Goal: Communication & Community: Answer question/provide support

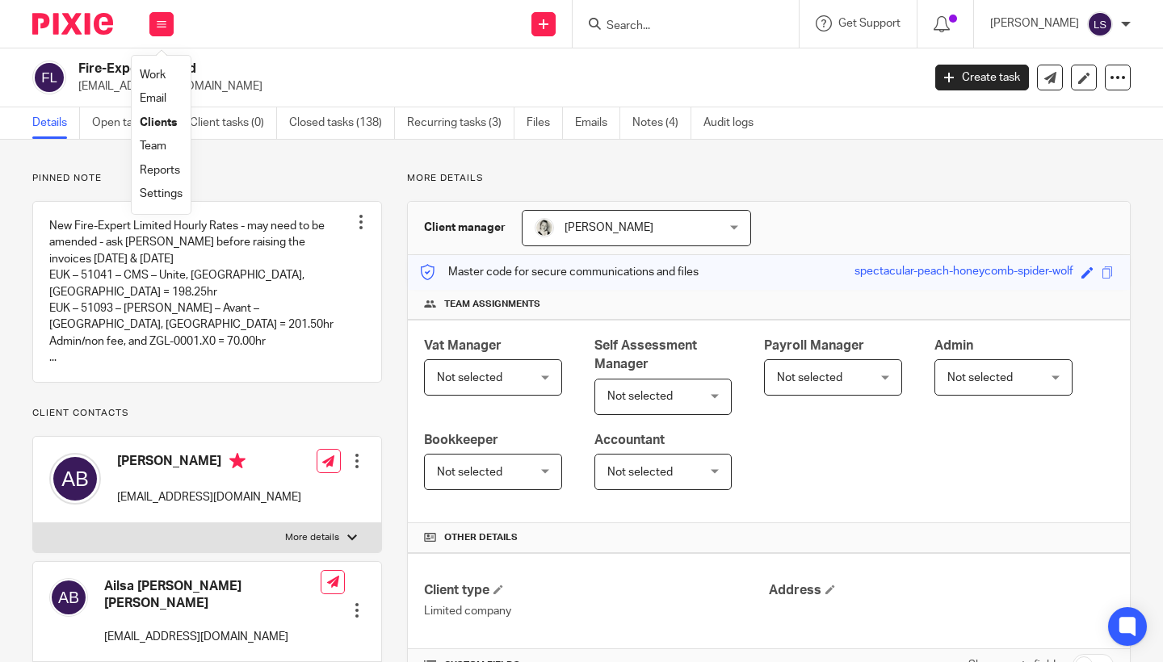
click at [157, 99] on link "Email" at bounding box center [153, 98] width 27 height 11
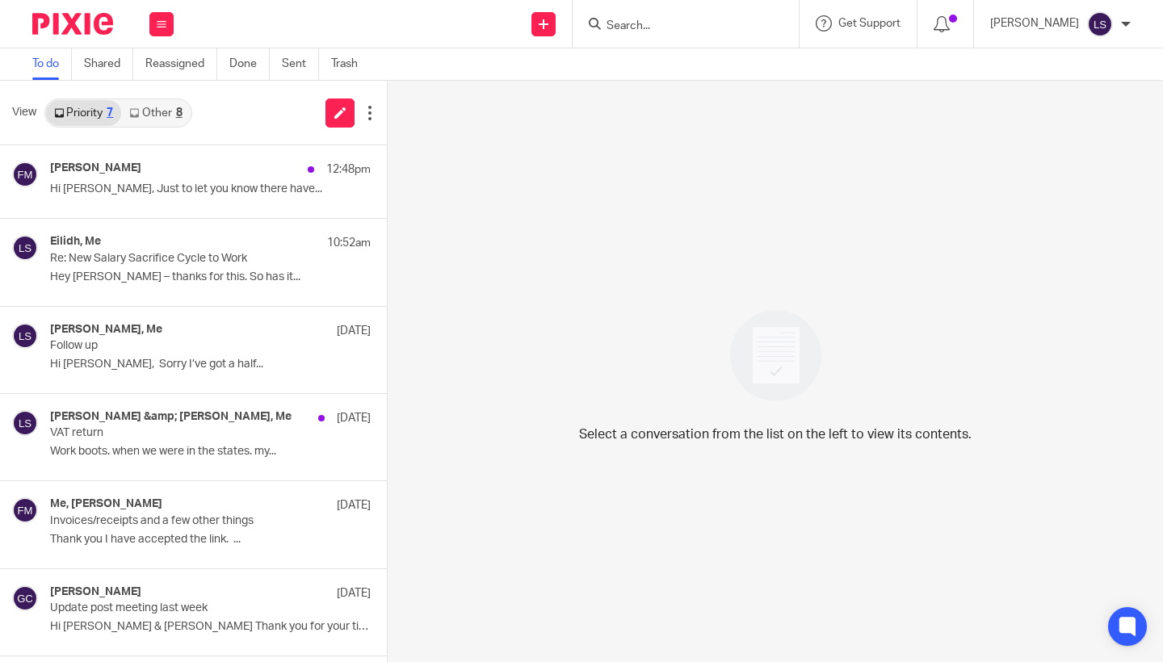
click at [165, 113] on link "Other 8" at bounding box center [155, 113] width 69 height 26
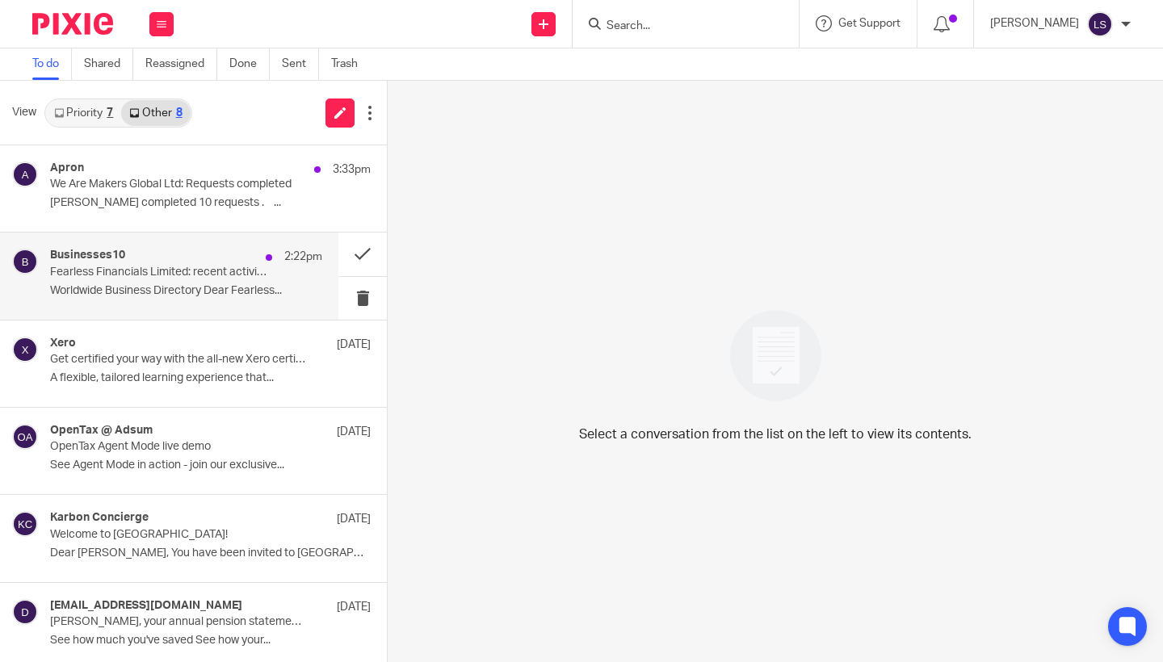
click at [162, 271] on p "Fearless Financials Limited: recent activity in [GEOGRAPHIC_DATA]" at bounding box center [159, 273] width 218 height 14
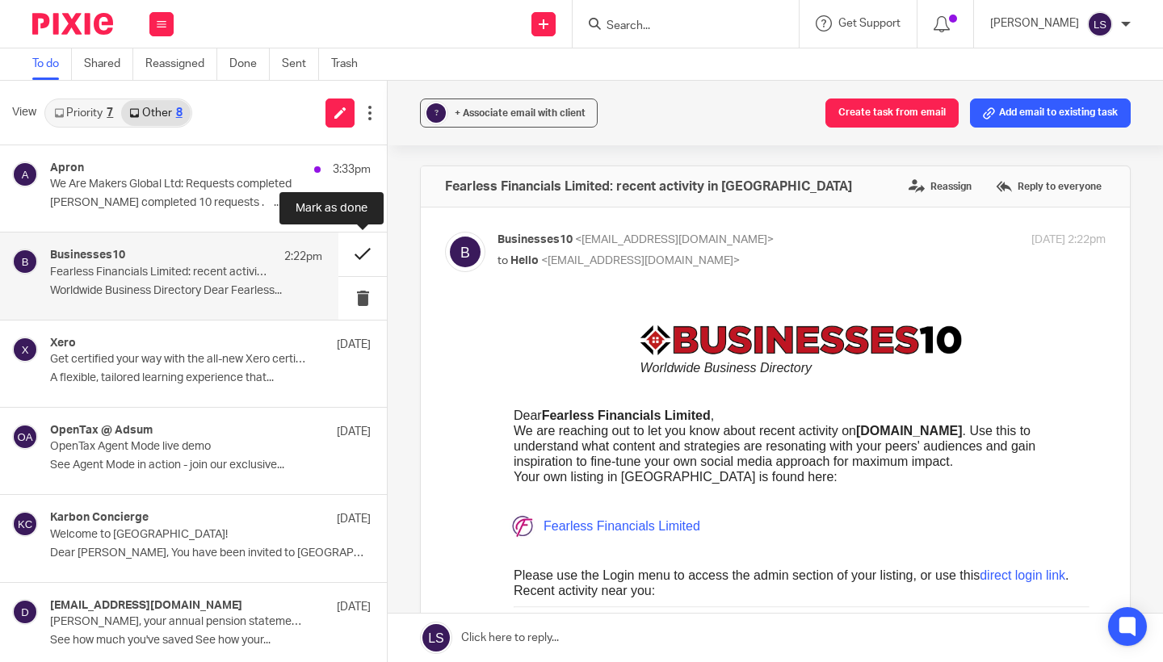
click at [358, 253] on button at bounding box center [362, 254] width 48 height 43
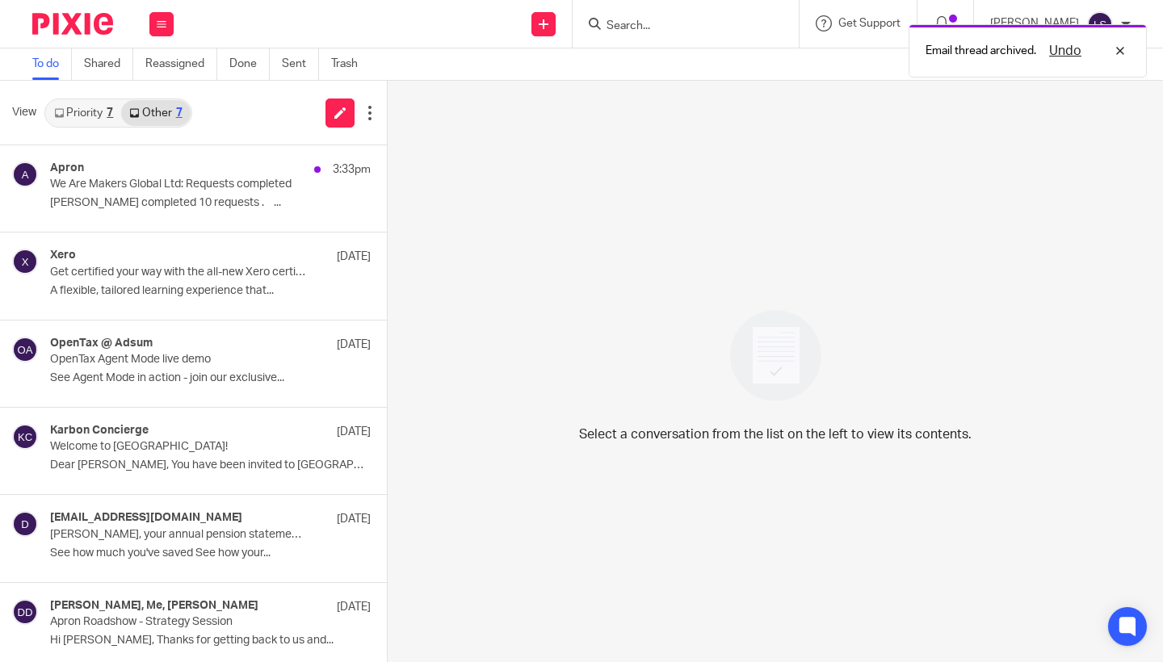
click at [99, 111] on link "Priority 7" at bounding box center [83, 113] width 75 height 26
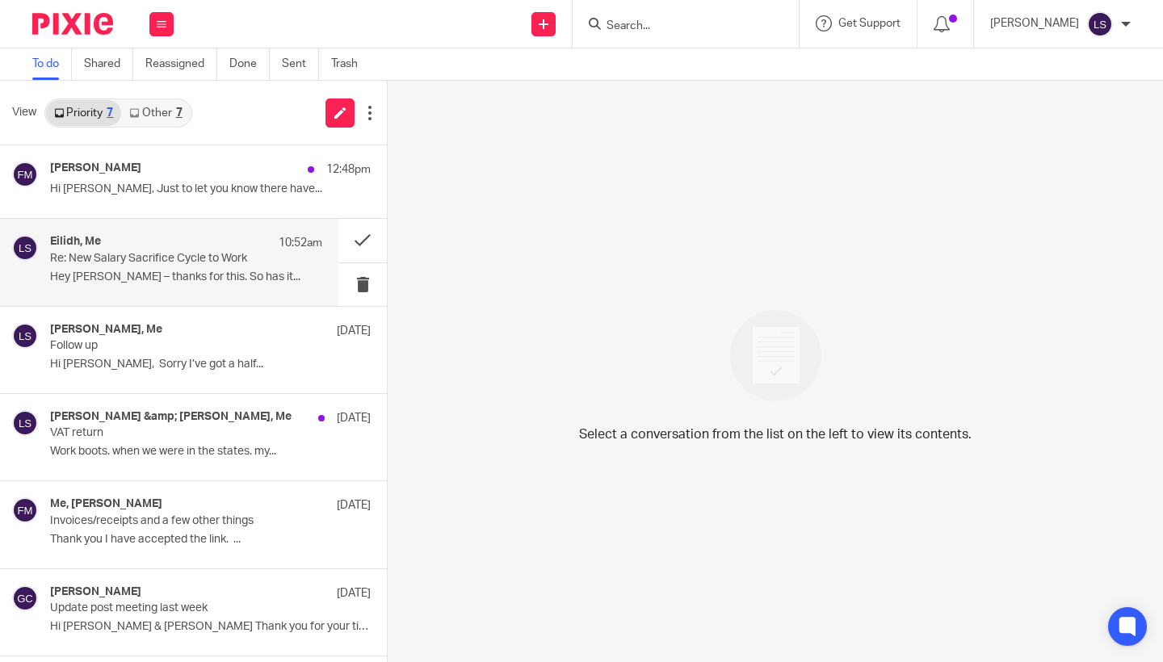
click at [121, 284] on div "Eilidh, Me 10:52am Re: New Salary Sacrifice Cycle to Work Hey Lauren – thanks f…" at bounding box center [186, 262] width 272 height 54
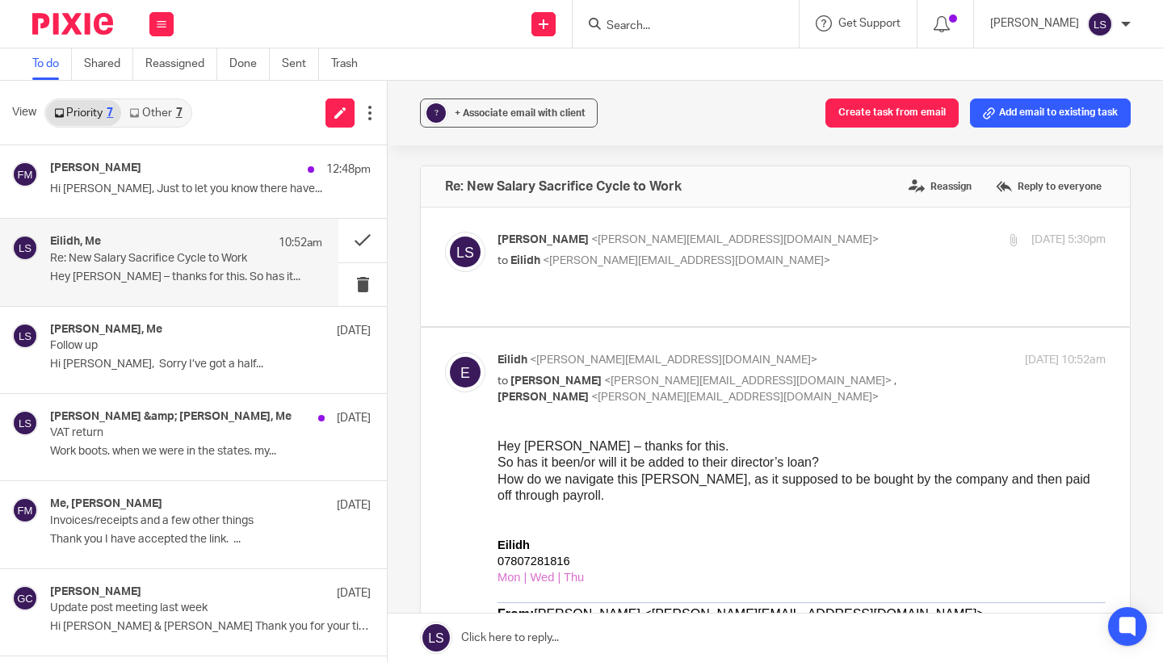
click at [501, 506] on span at bounding box center [498, 512] width 3 height 14
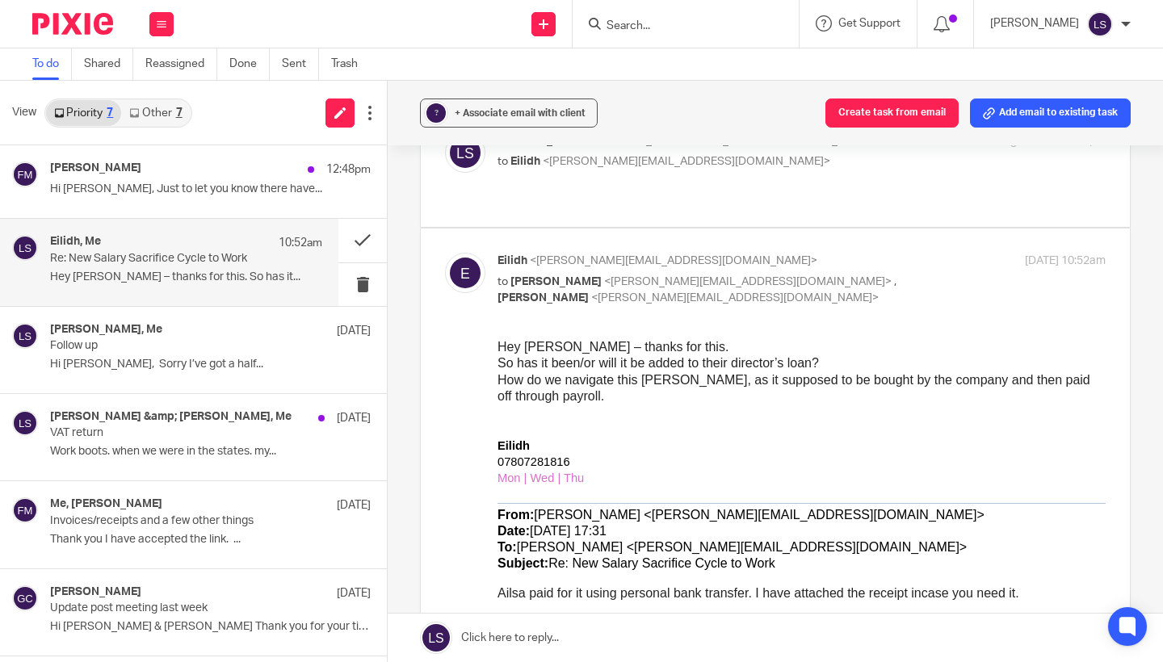
scroll to position [99, 0]
click at [678, 438] on p "Eilidh" at bounding box center [801, 446] width 608 height 16
click at [567, 412] on p at bounding box center [801, 413] width 608 height 16
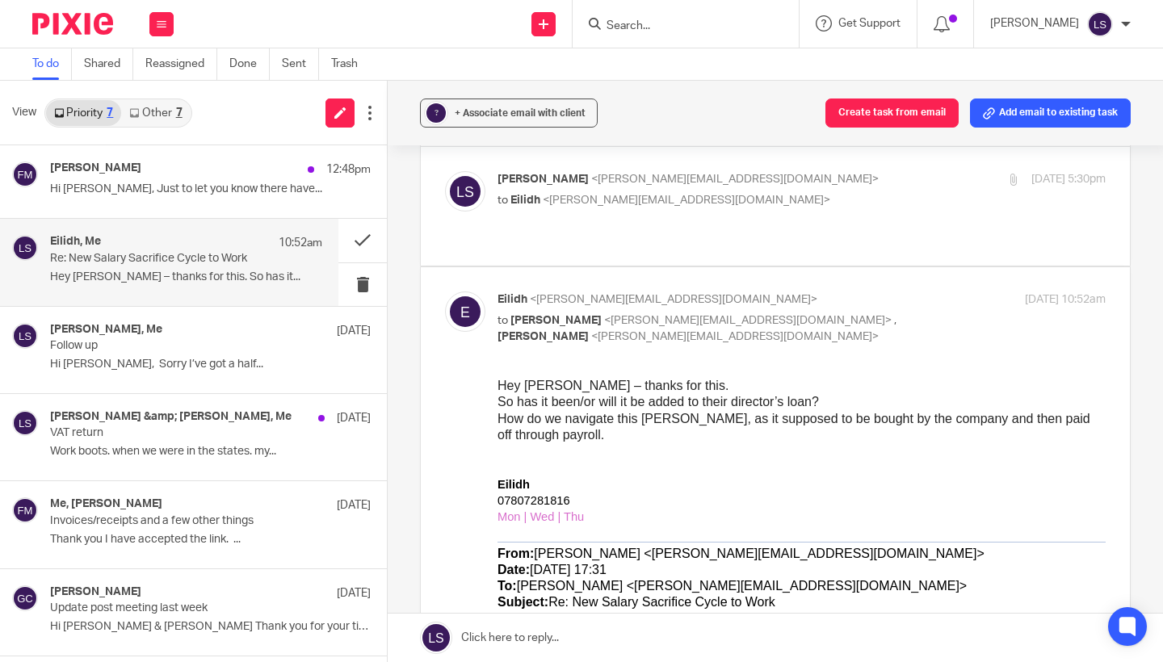
scroll to position [22, 0]
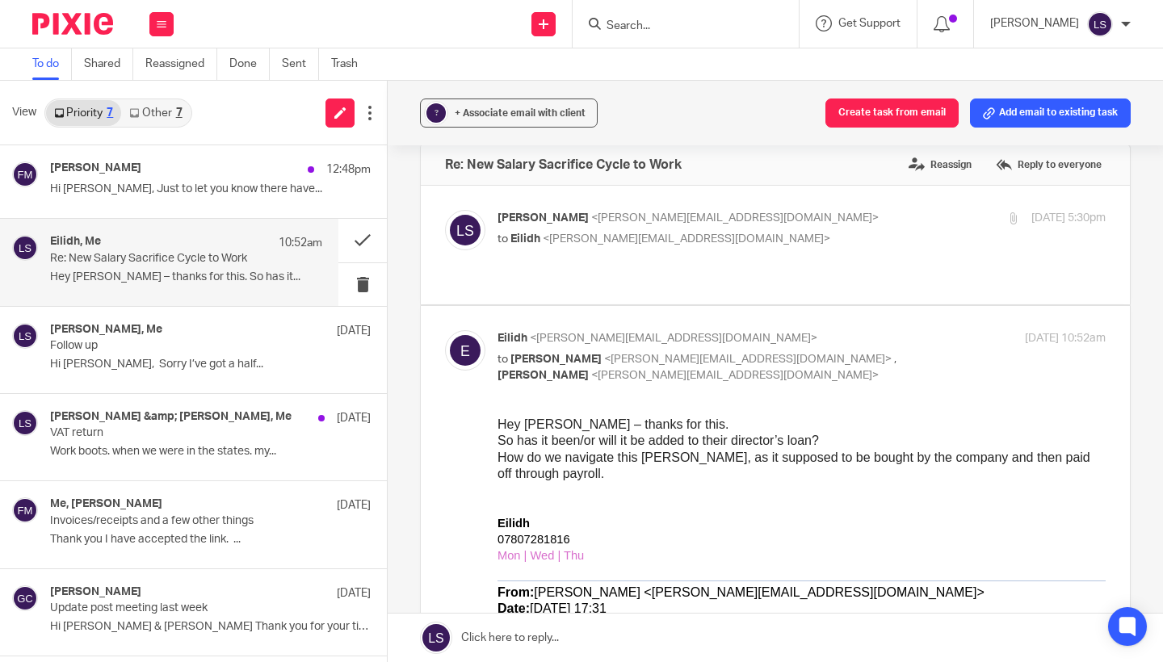
click at [925, 332] on div "Eilidh <eilidh@fearlessfinancials.co.uk> to Lauren Simmons <lauren@fearlessfina…" at bounding box center [801, 357] width 608 height 54
checkbox input "false"
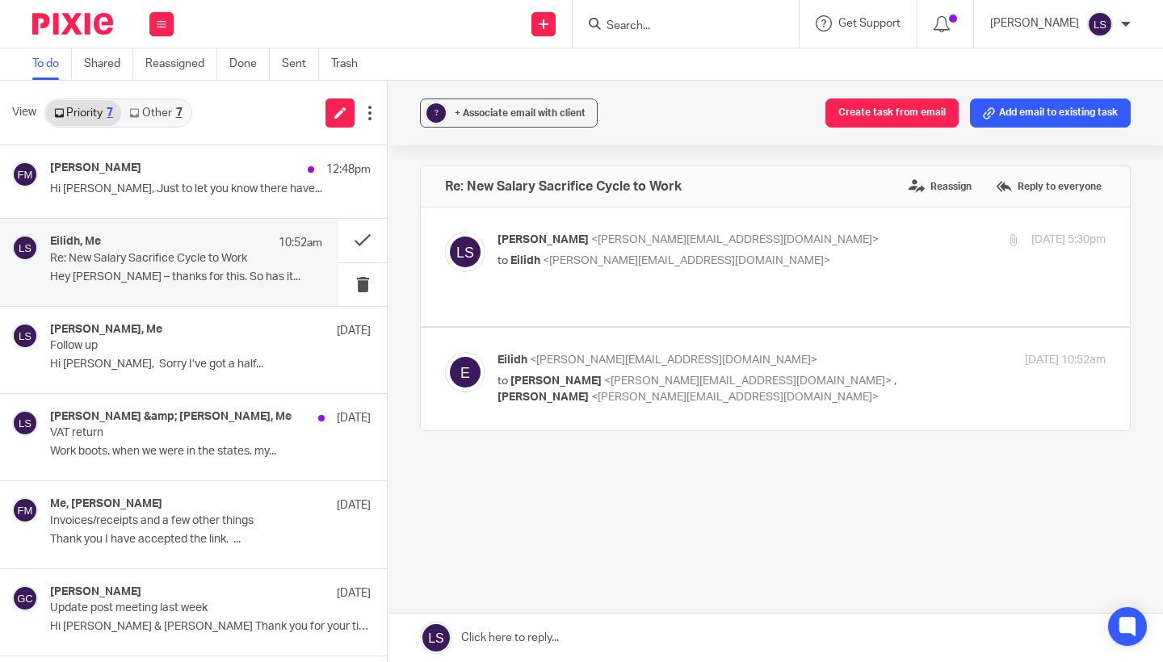
scroll to position [0, 0]
click at [871, 201] on div "Re: New Salary Sacrifice Cycle to Work Reassign Reply to everyone" at bounding box center [775, 186] width 709 height 40
click at [846, 272] on div "Lauren Simmons <lauren@fearlessfinancials.co.uk> to Eilidh <eilidh@fearlessfina…" at bounding box center [775, 267] width 661 height 70
click at [847, 249] on div "Lauren Simmons <lauren@fearlessfinancials.co.uk> to Eilidh <eilidh@fearlessfina…" at bounding box center [699, 250] width 405 height 37
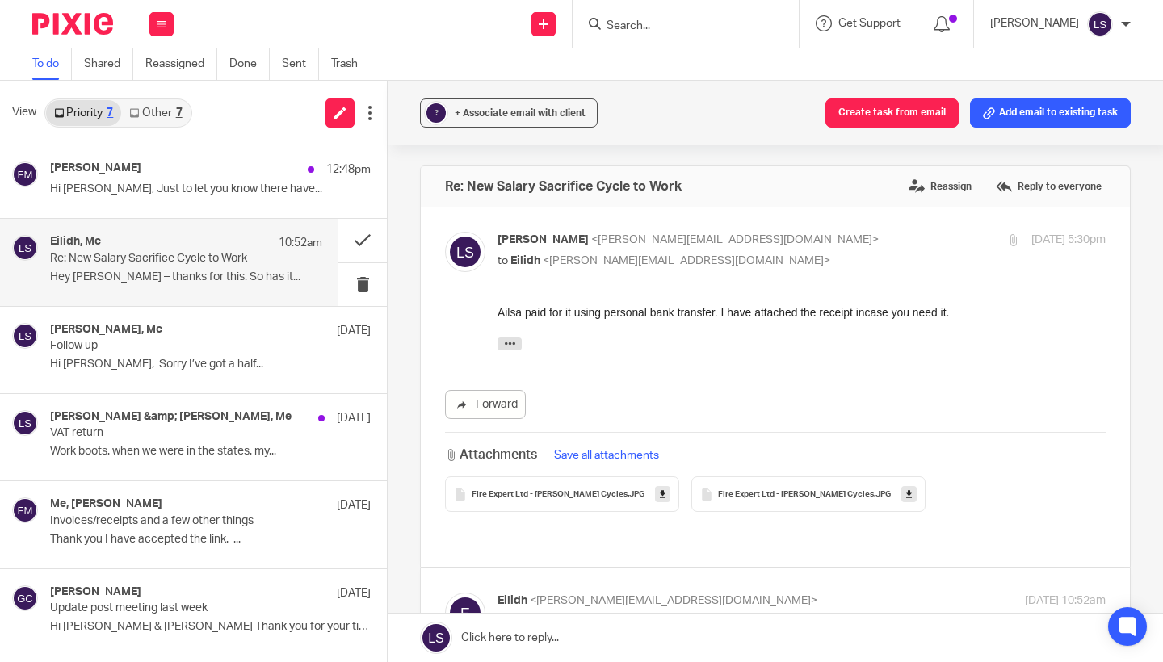
click at [847, 250] on div "Lauren Simmons <lauren@fearlessfinancials.co.uk> to Eilidh <eilidh@fearlessfina…" at bounding box center [699, 250] width 405 height 37
checkbox input "false"
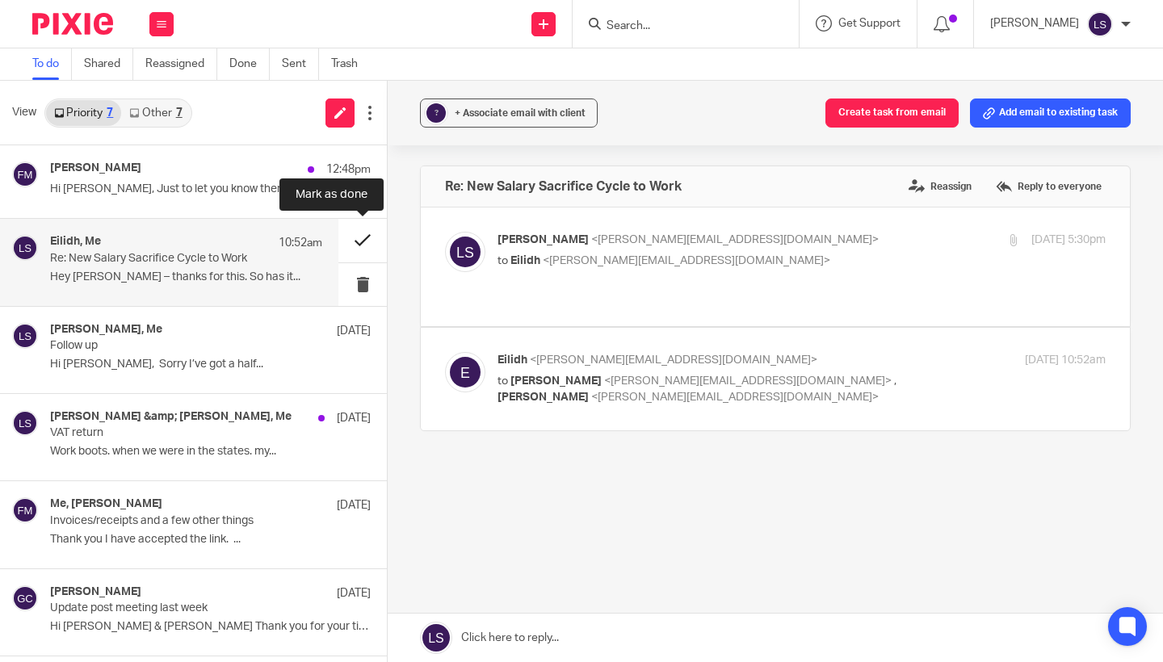
click at [362, 229] on button at bounding box center [362, 240] width 48 height 43
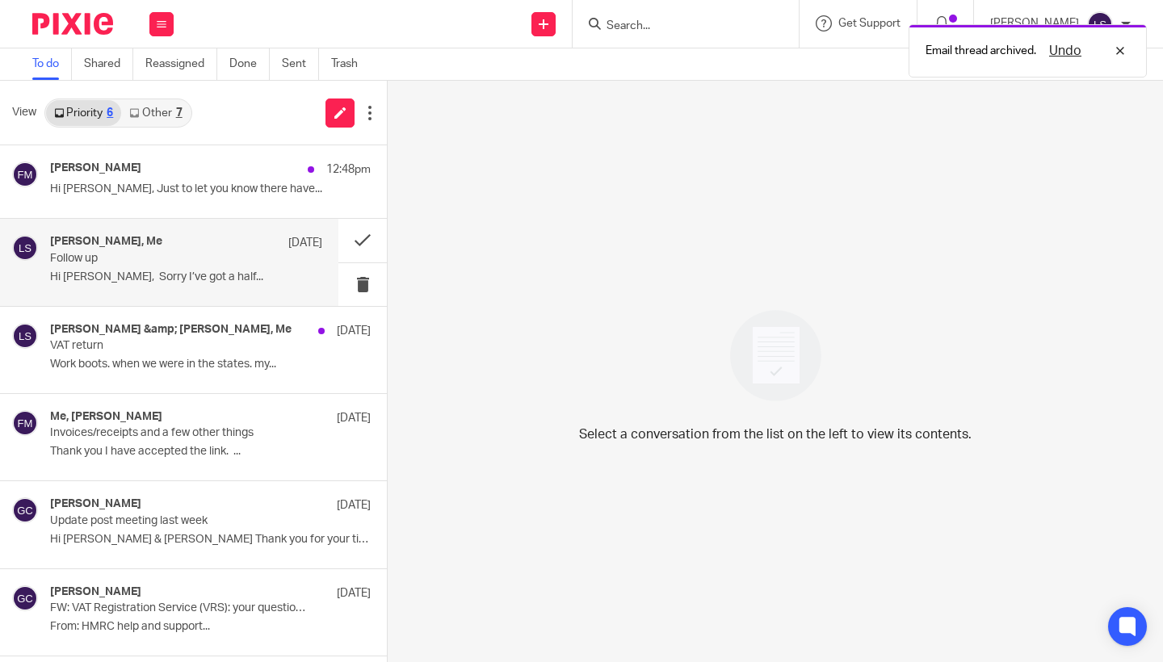
click at [169, 255] on p "Follow up" at bounding box center [159, 259] width 218 height 14
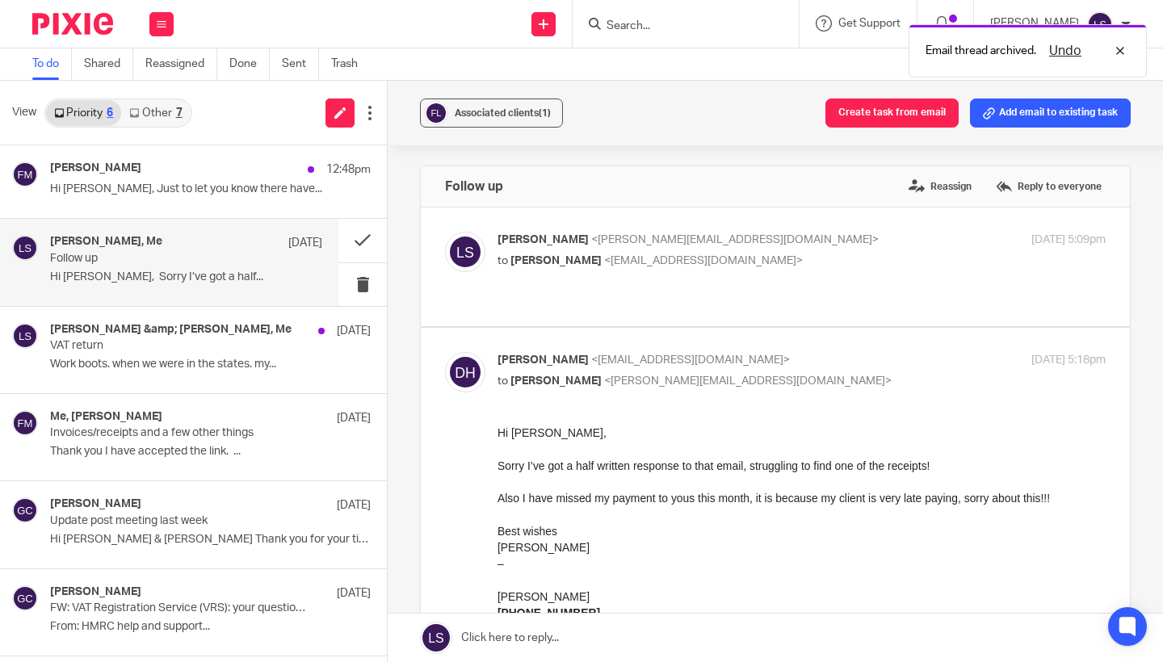
click at [445, 351] on input "checkbox" at bounding box center [444, 351] width 1 height 1
checkbox input "false"
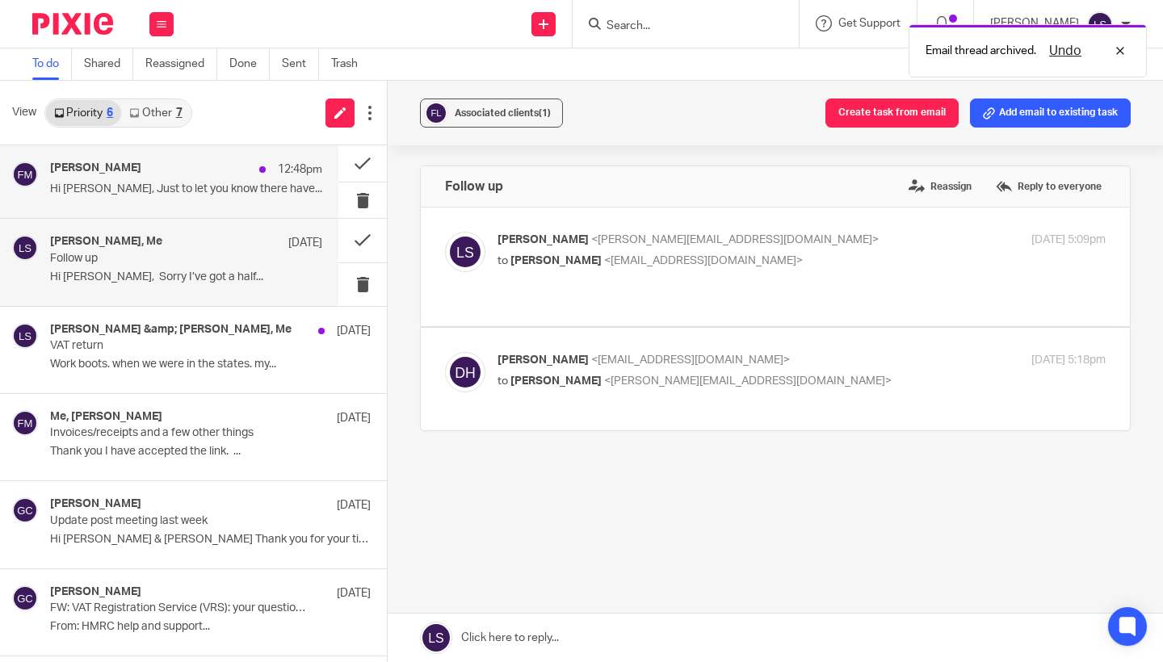
click at [171, 194] on p "Hi [PERSON_NAME], Just to let you know there have..." at bounding box center [186, 190] width 272 height 14
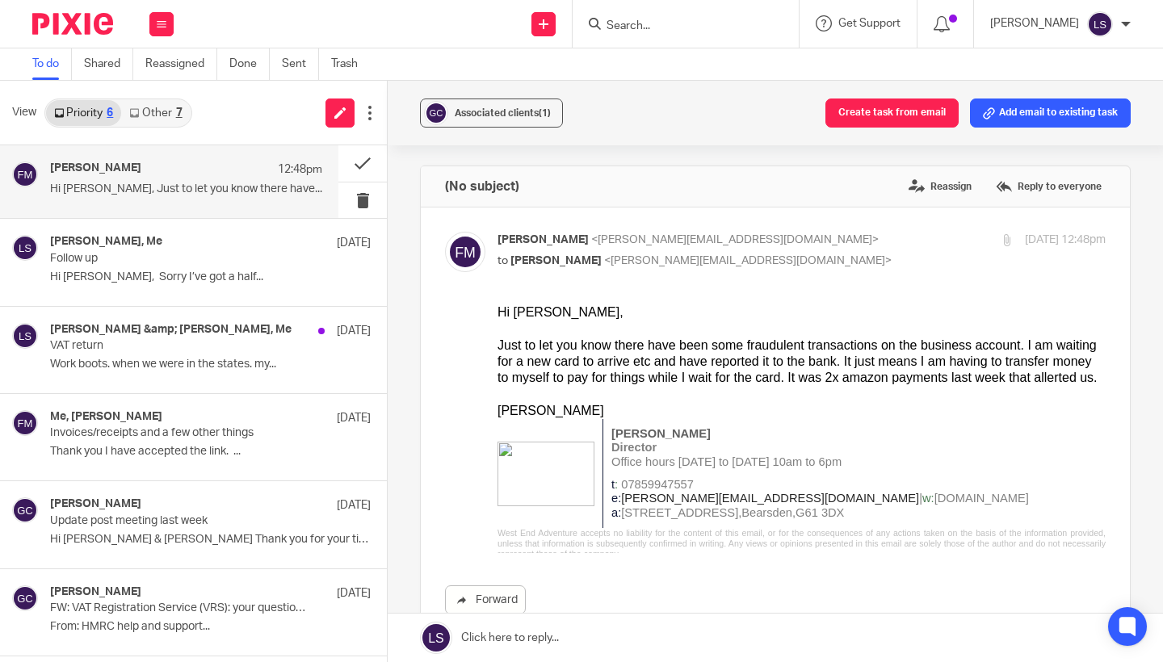
click at [796, 266] on p "to Lauren Simmons <lauren@fearlessfinancials.co.uk>" at bounding box center [699, 261] width 405 height 17
checkbox input "false"
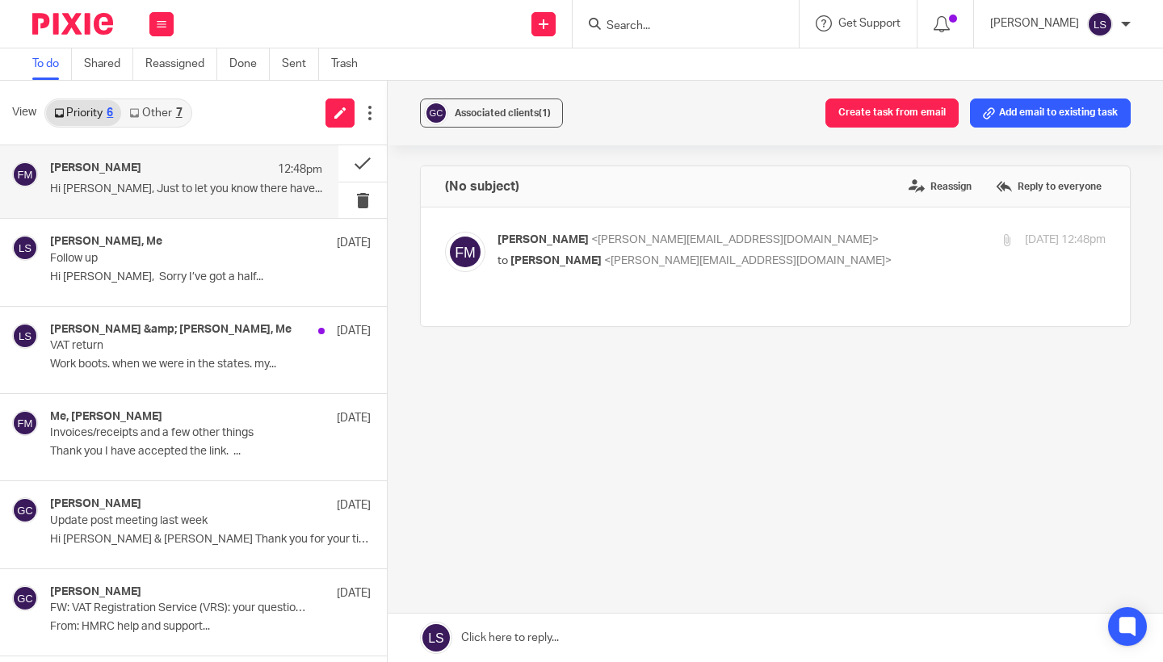
click at [174, 120] on link "Other 7" at bounding box center [155, 113] width 69 height 26
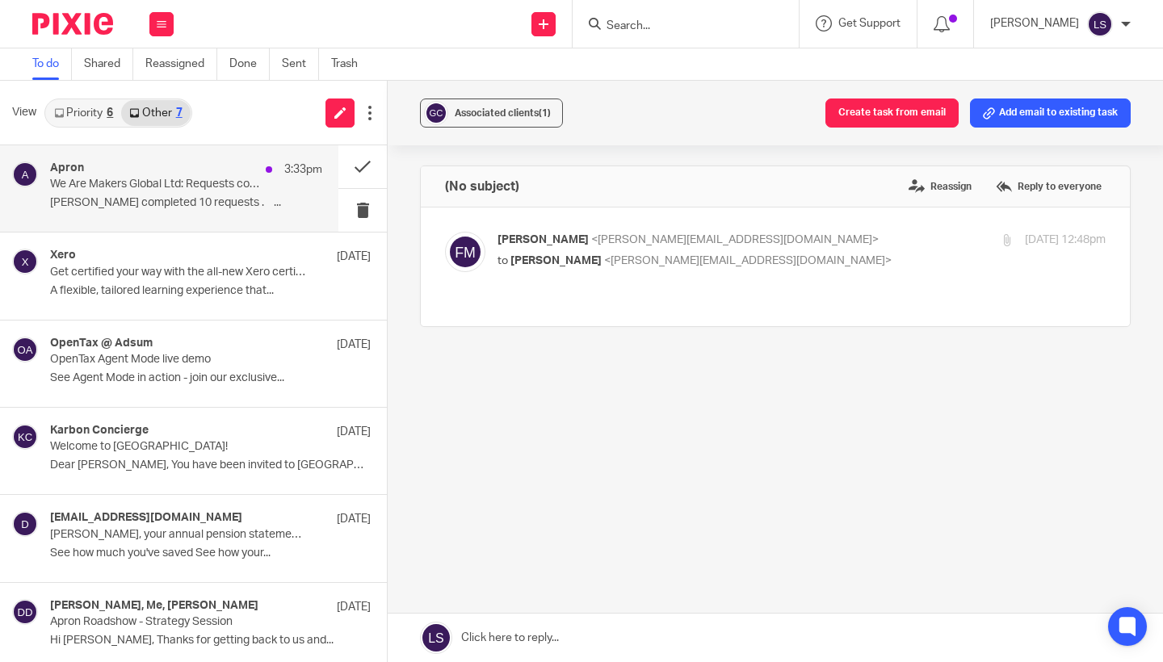
click at [129, 182] on p "We Are Makers Global Ltd: Requests completed" at bounding box center [159, 185] width 218 height 14
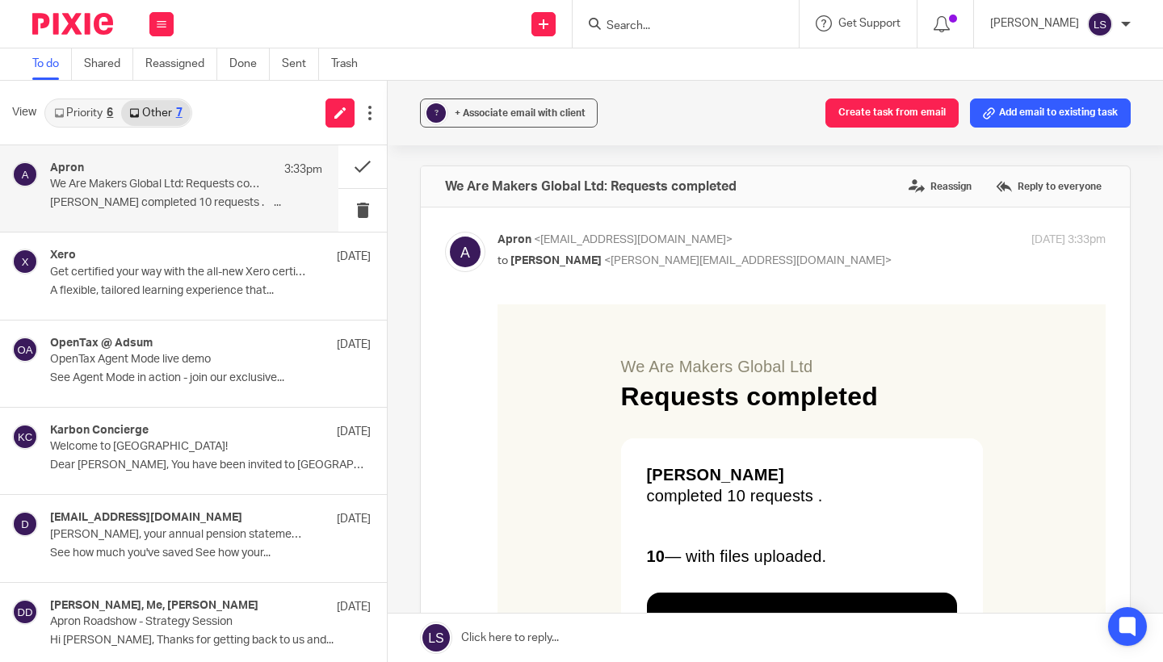
click at [94, 116] on link "Priority 6" at bounding box center [83, 113] width 75 height 26
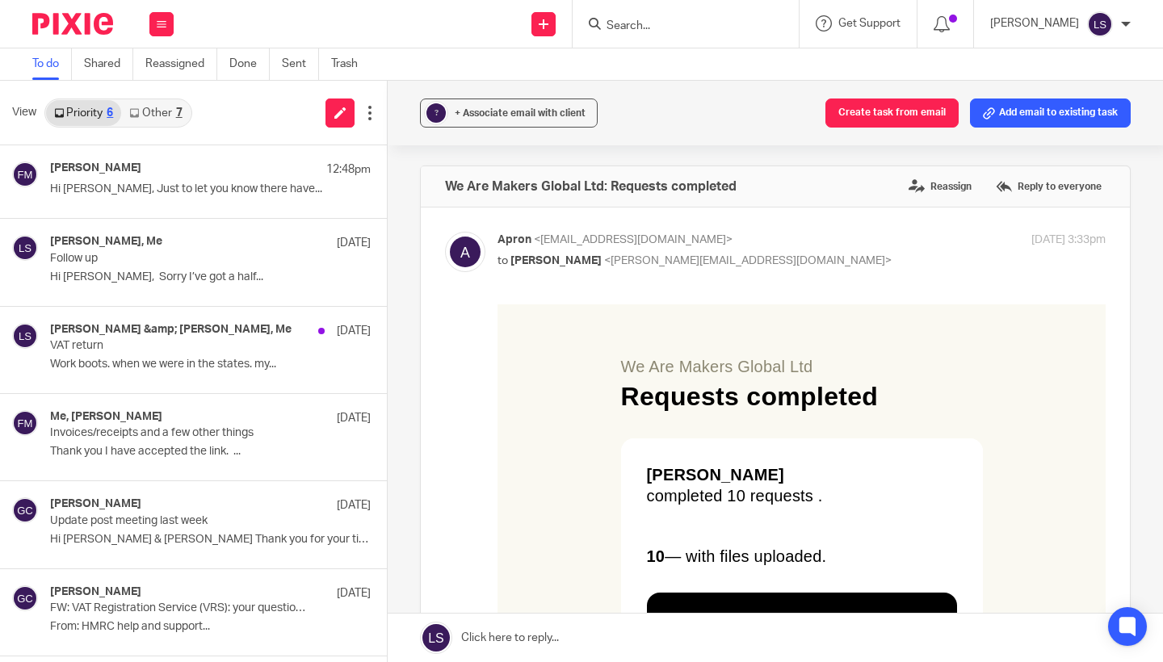
click at [173, 112] on link "Other 7" at bounding box center [155, 113] width 69 height 26
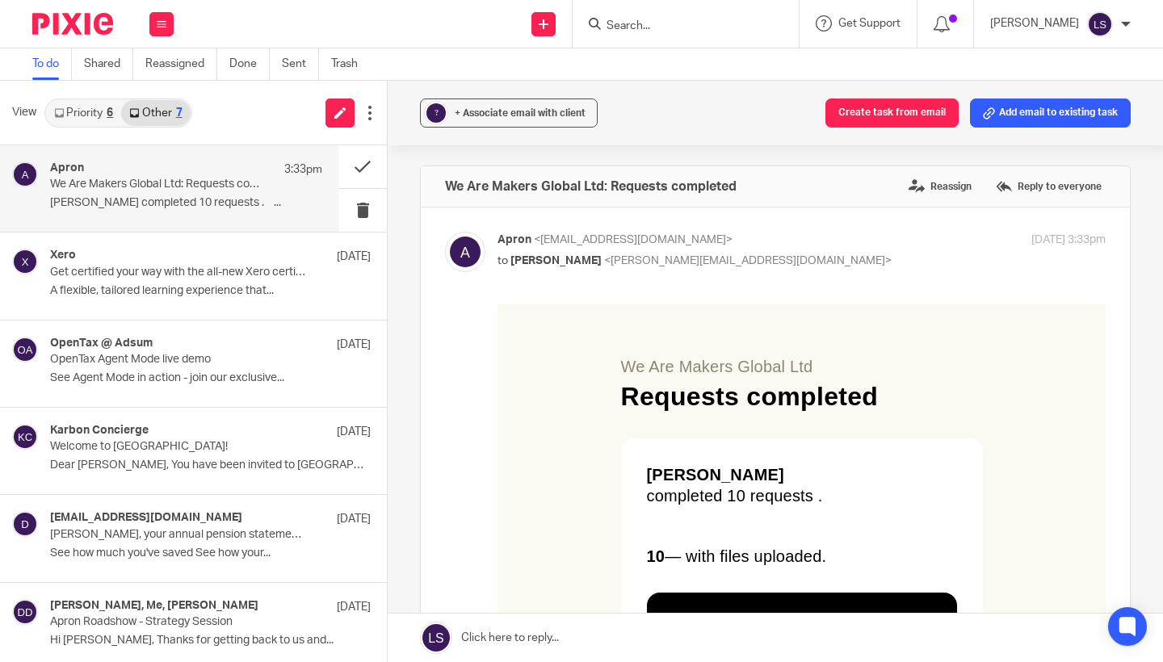
click at [108, 107] on div "6" at bounding box center [110, 112] width 6 height 11
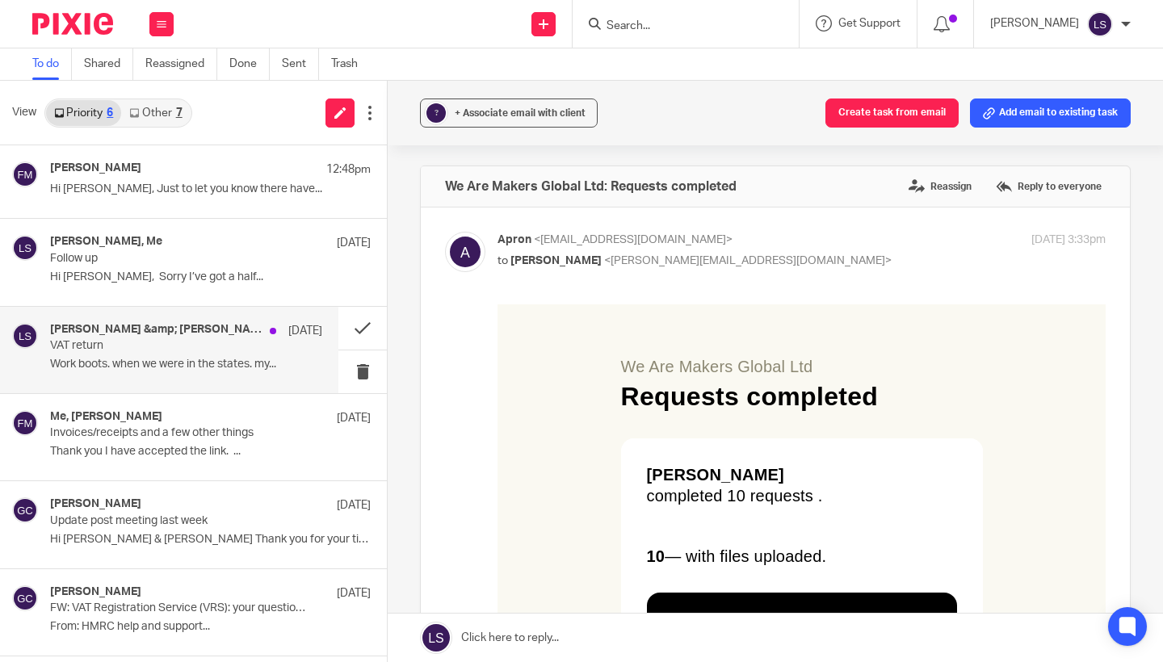
click at [166, 344] on p "VAT return" at bounding box center [159, 346] width 218 height 14
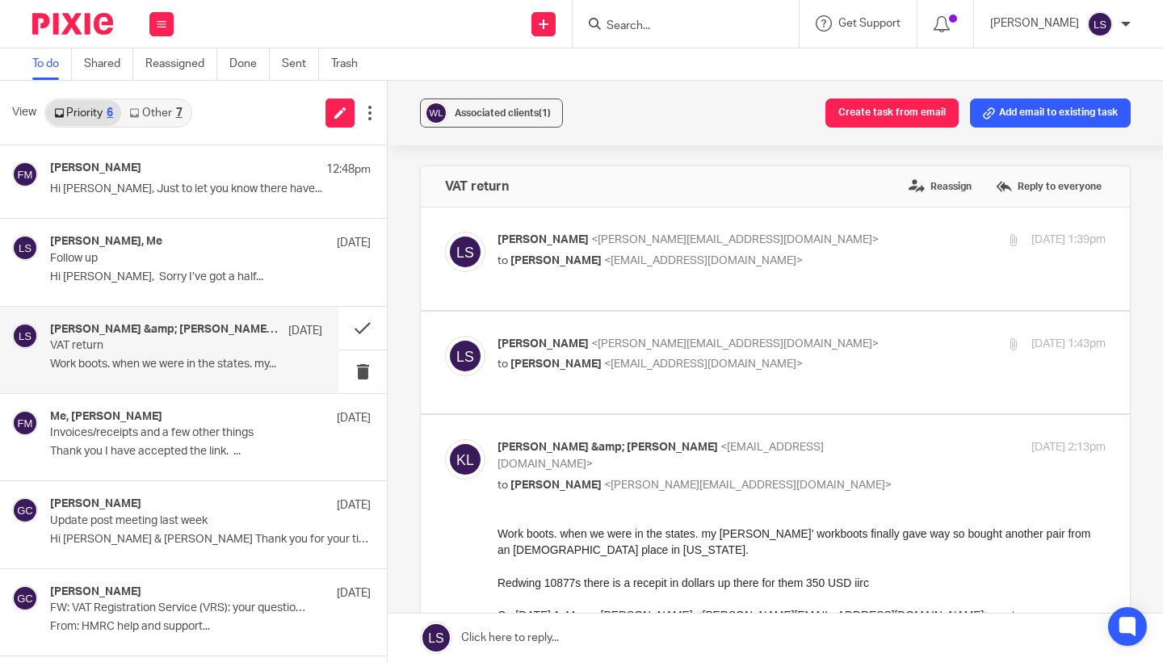
click at [648, 568] on div "Work boots. when we were in the states. my trusty ol' workboots finally gave wa…" at bounding box center [801, 586] width 608 height 120
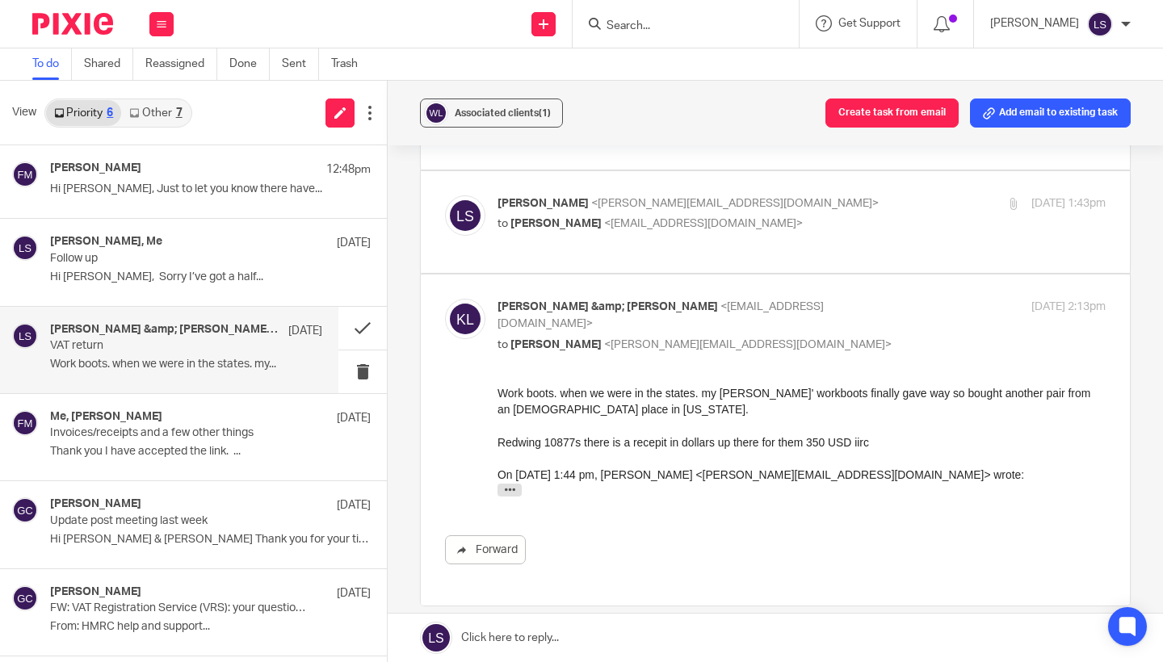
scroll to position [159, 0]
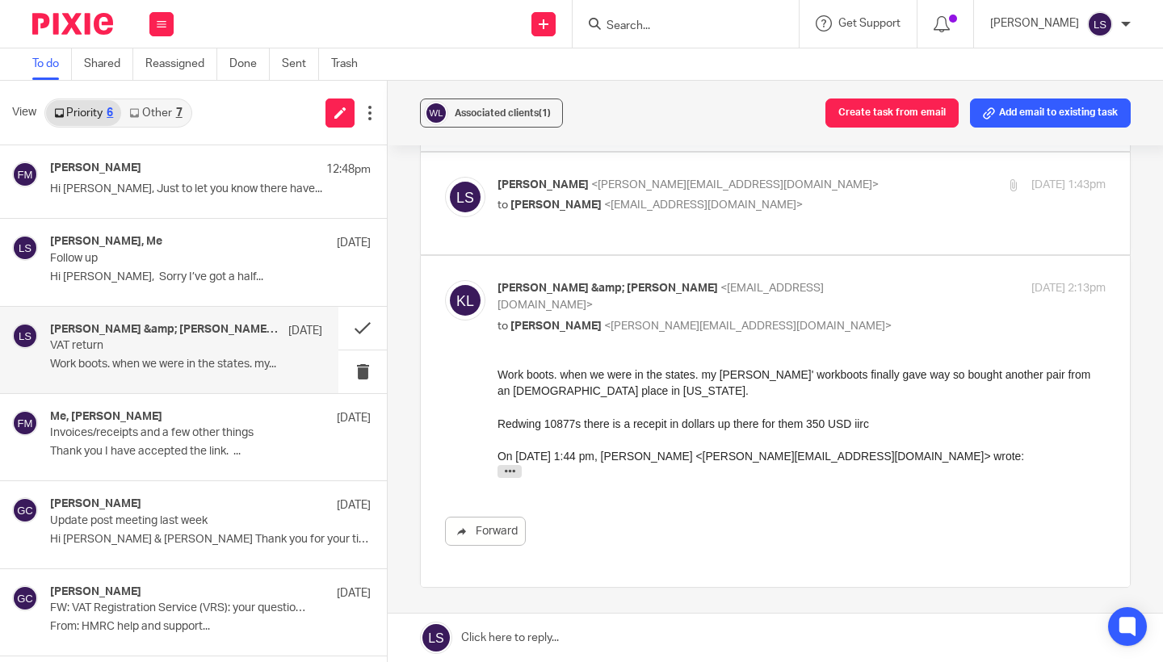
click at [811, 318] on p "to Lauren Simmons <lauren@fearlessfinancials.co.uk>" at bounding box center [699, 326] width 405 height 17
checkbox input "false"
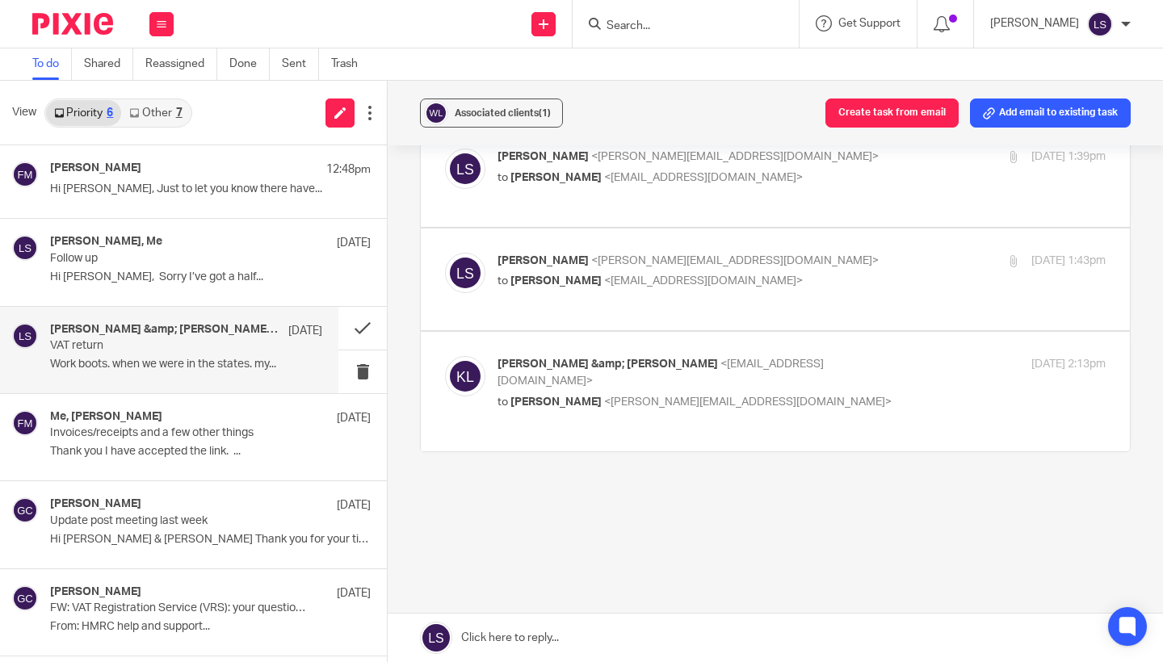
scroll to position [78, 0]
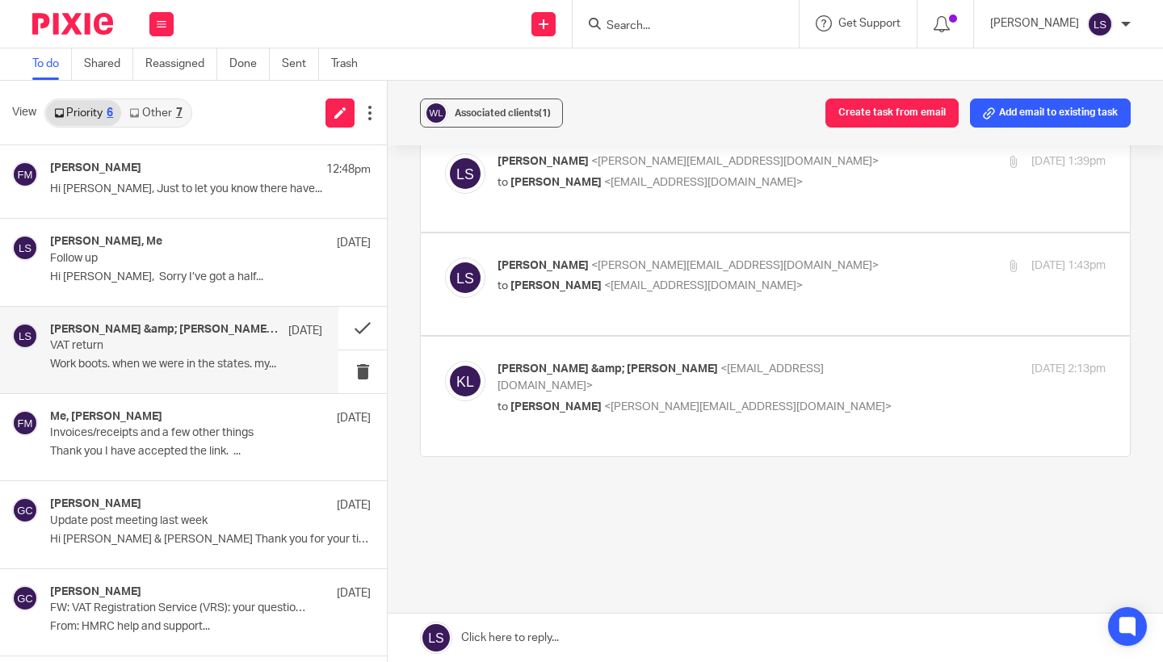
click at [621, 606] on div "Associated clients (1) Create task from email Add email to existing task VAT re…" at bounding box center [775, 371] width 775 height 581
click at [621, 638] on link at bounding box center [775, 638] width 775 height 48
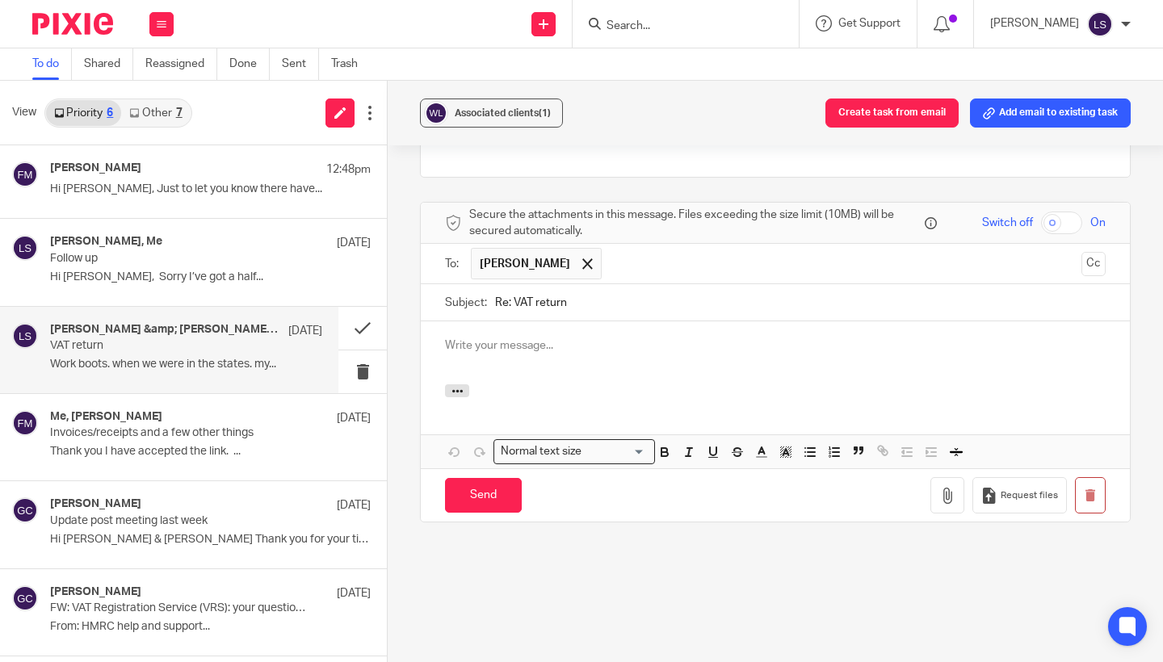
scroll to position [0, 0]
click at [503, 501] on input "Send" at bounding box center [483, 495] width 77 height 35
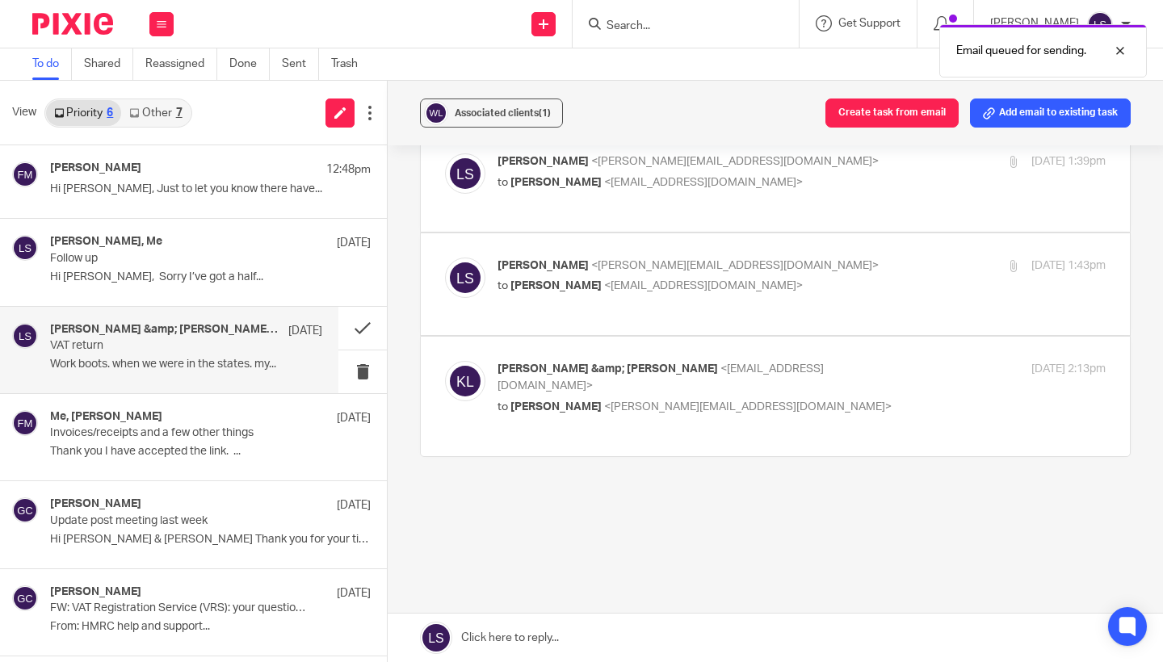
click at [769, 262] on p "Lauren Simmons <lauren@fearlessfinancials.co.uk>" at bounding box center [699, 266] width 405 height 17
checkbox input "true"
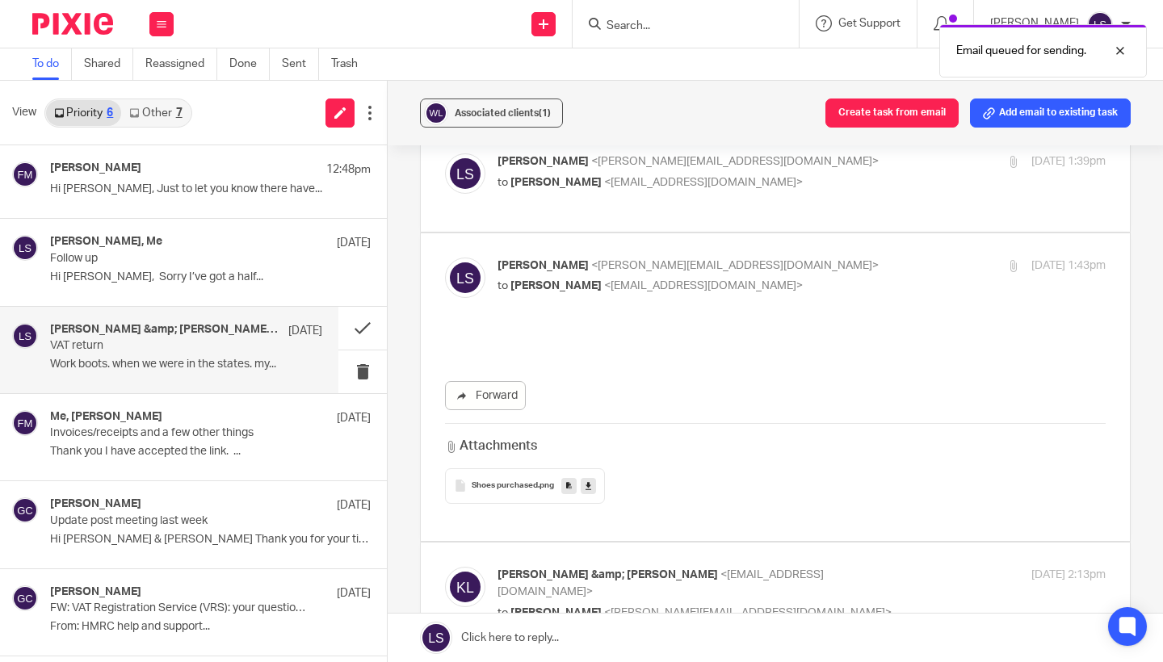
scroll to position [0, 0]
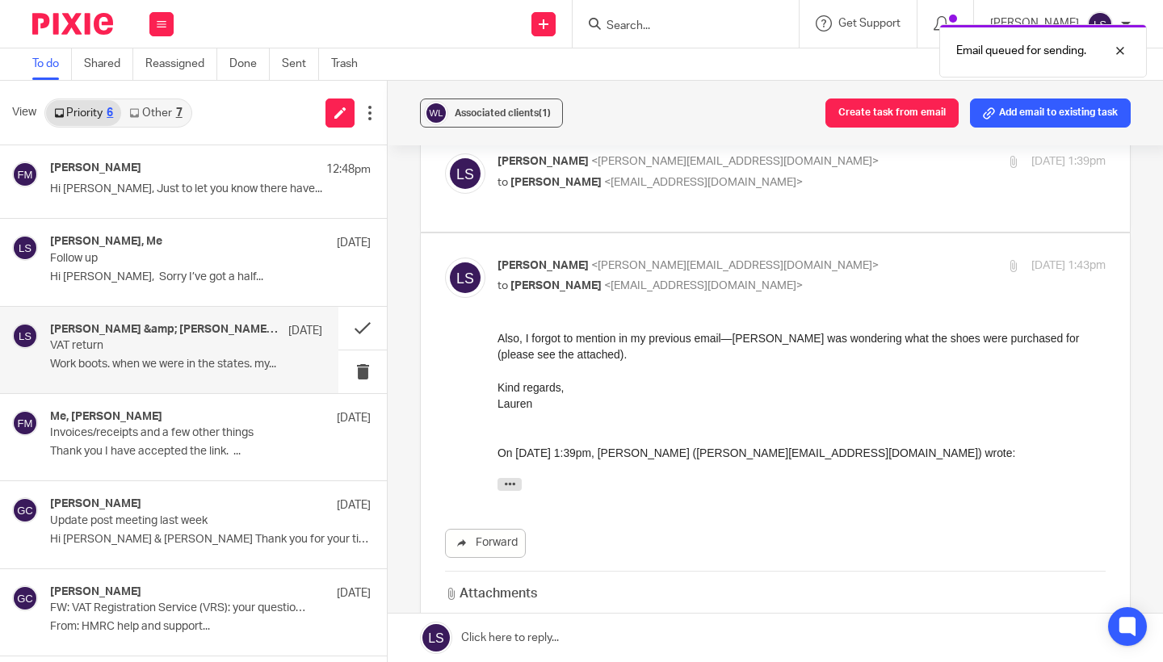
click at [720, 409] on p "Kind regards, Lauren" at bounding box center [801, 395] width 608 height 33
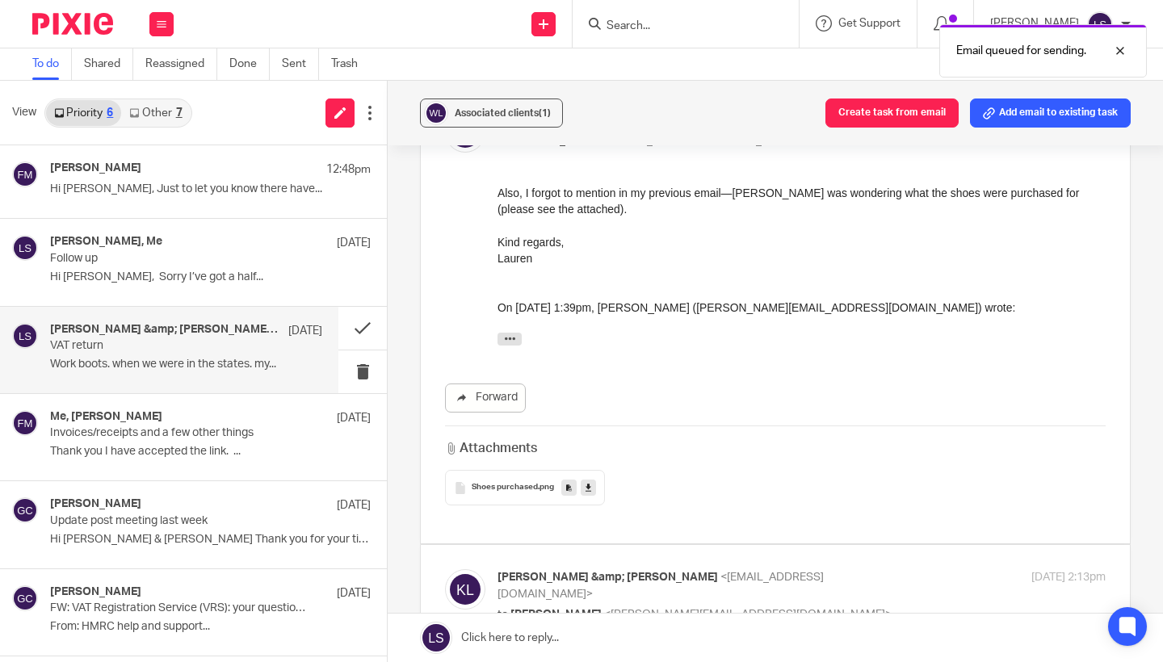
scroll to position [232, 0]
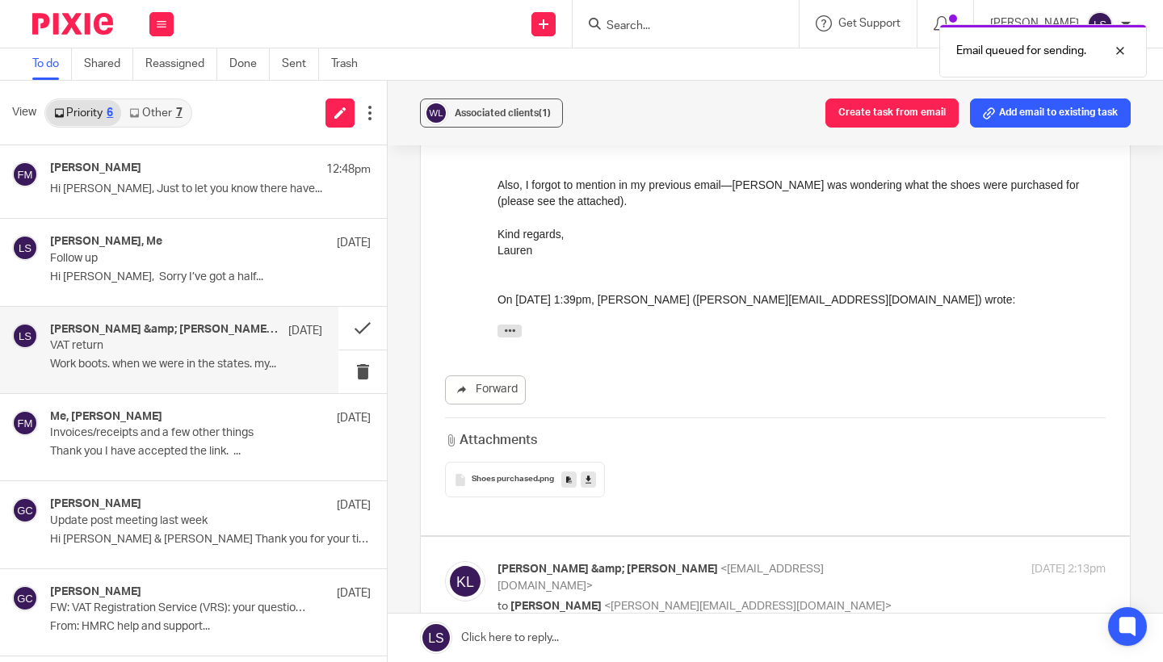
click at [512, 472] on div "Shoes purchased .png" at bounding box center [525, 480] width 160 height 36
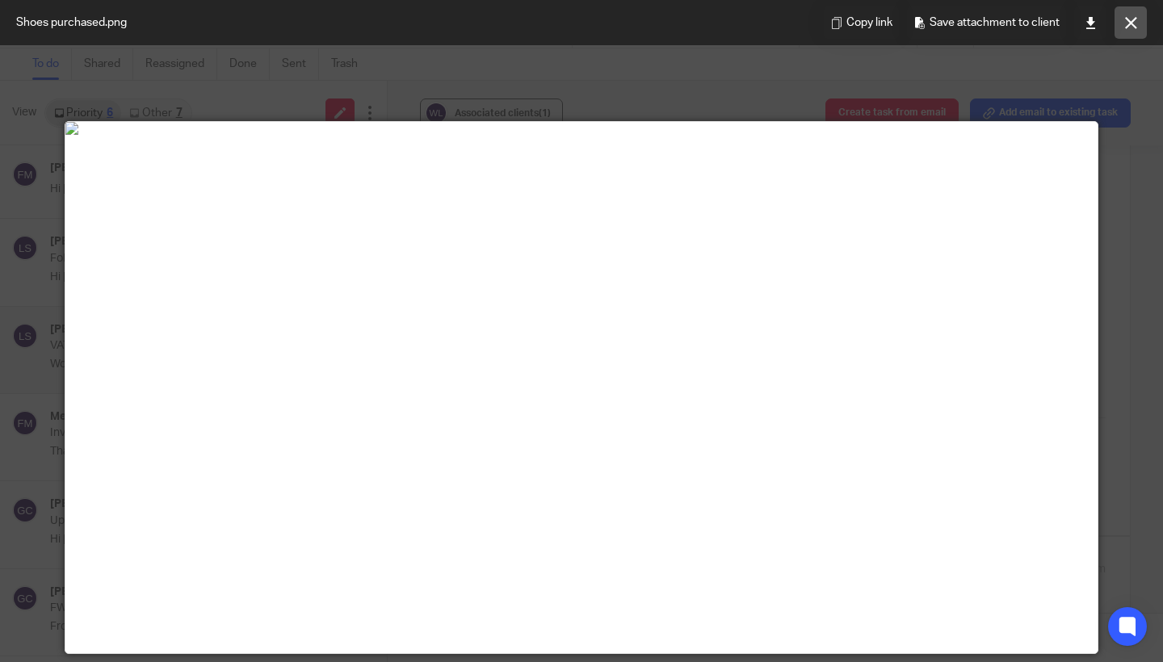
click at [1131, 23] on icon at bounding box center [1131, 23] width 12 height 12
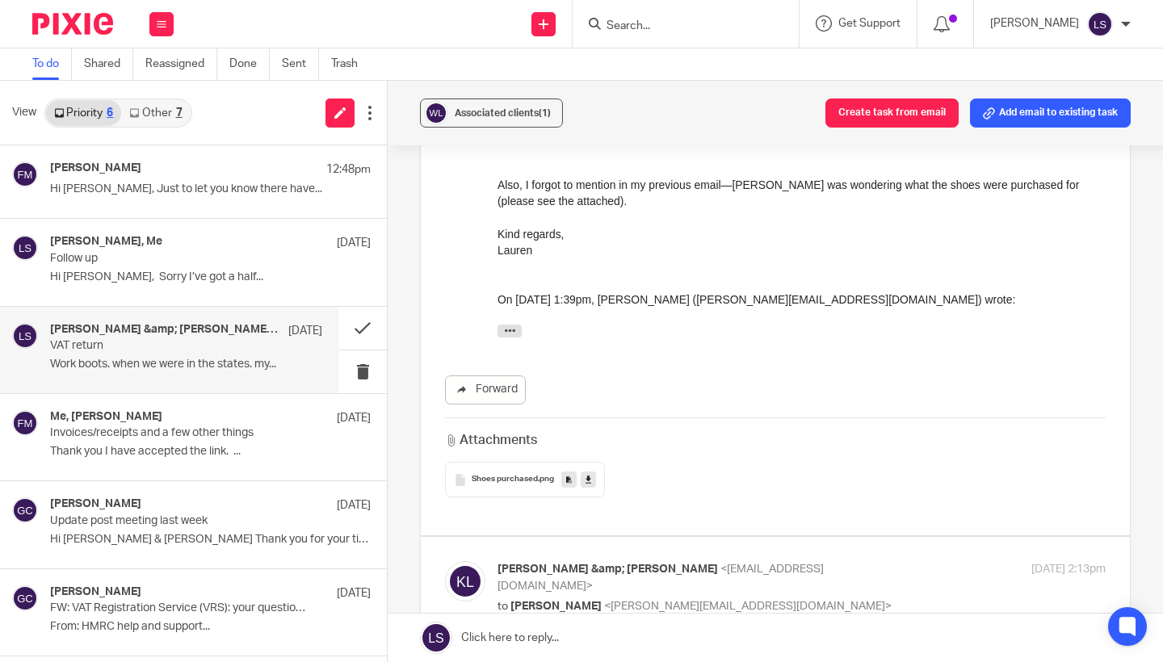
click at [525, 479] on span "Shoes purchased" at bounding box center [505, 480] width 66 height 10
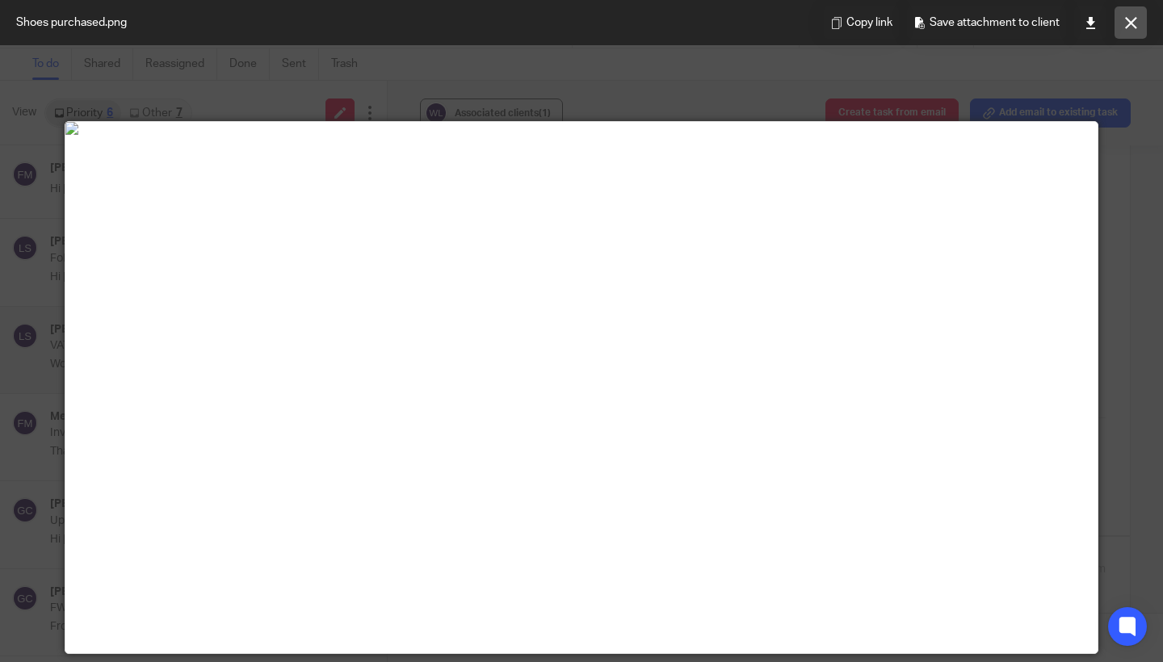
click at [1122, 20] on button at bounding box center [1130, 22] width 32 height 32
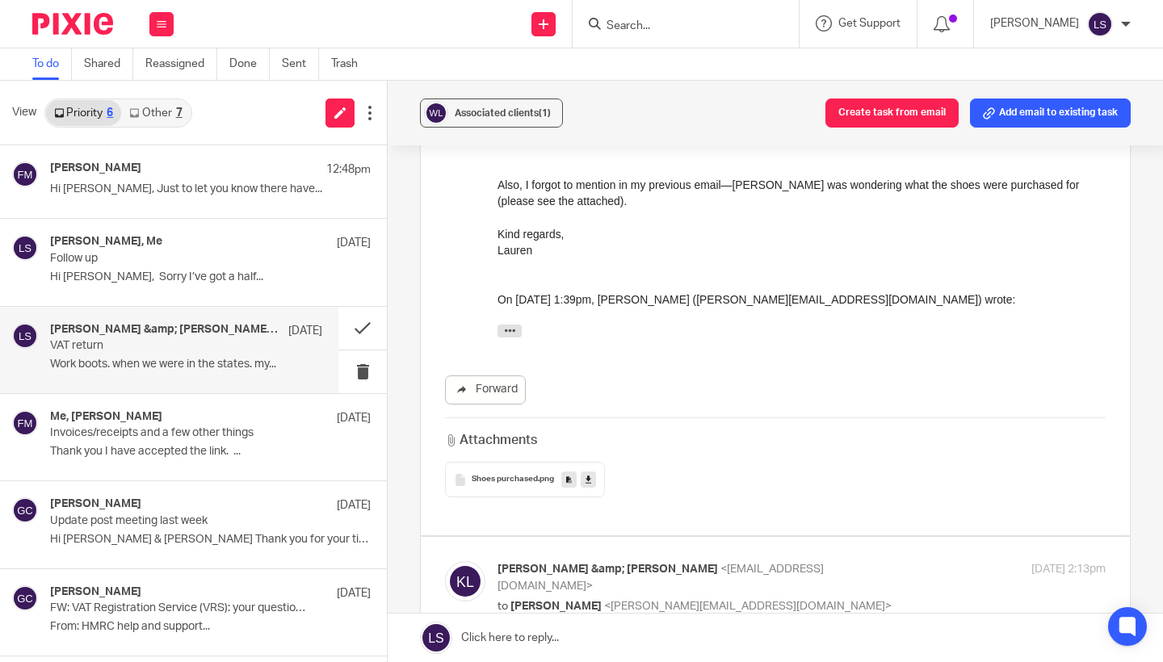
click at [1162, 356] on div "Associated clients (1) Create task from email Add email to existing task VAT re…" at bounding box center [775, 371] width 775 height 581
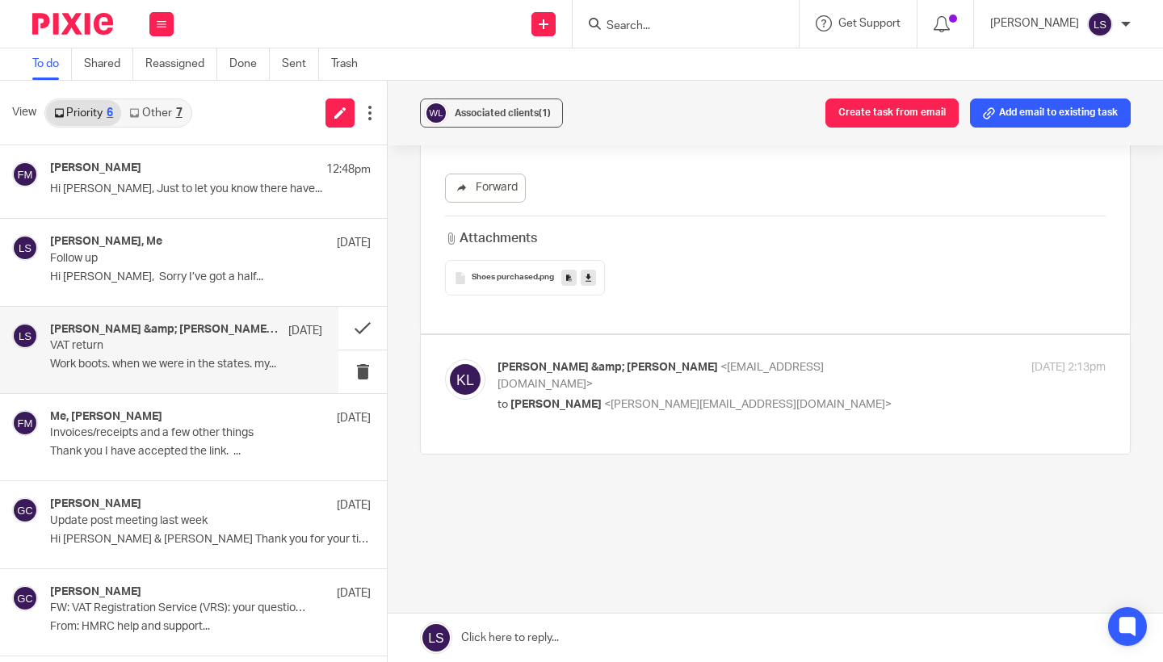
scroll to position [431, 0]
click at [829, 420] on div "Kate &amp; Jack Lennie <wearemakersinfo@gmail.com> to Lauren Simmons <lauren@fe…" at bounding box center [775, 397] width 661 height 70
click at [820, 399] on p "to Lauren Simmons <lauren@fearlessfinancials.co.uk>" at bounding box center [699, 407] width 405 height 17
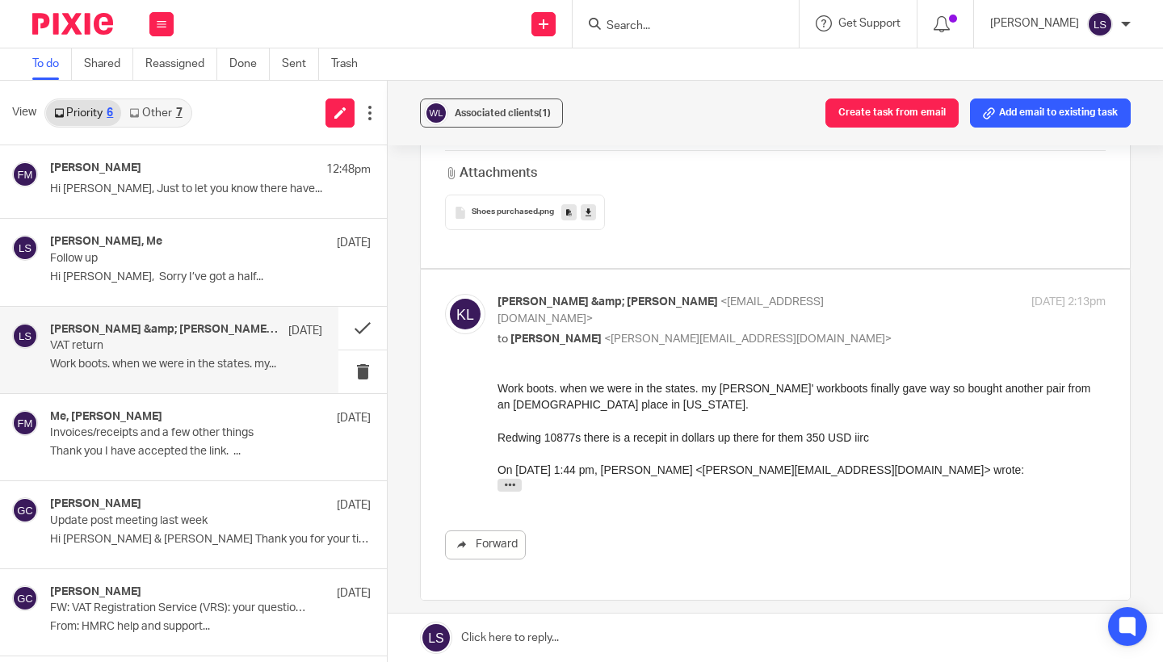
scroll to position [510, 0]
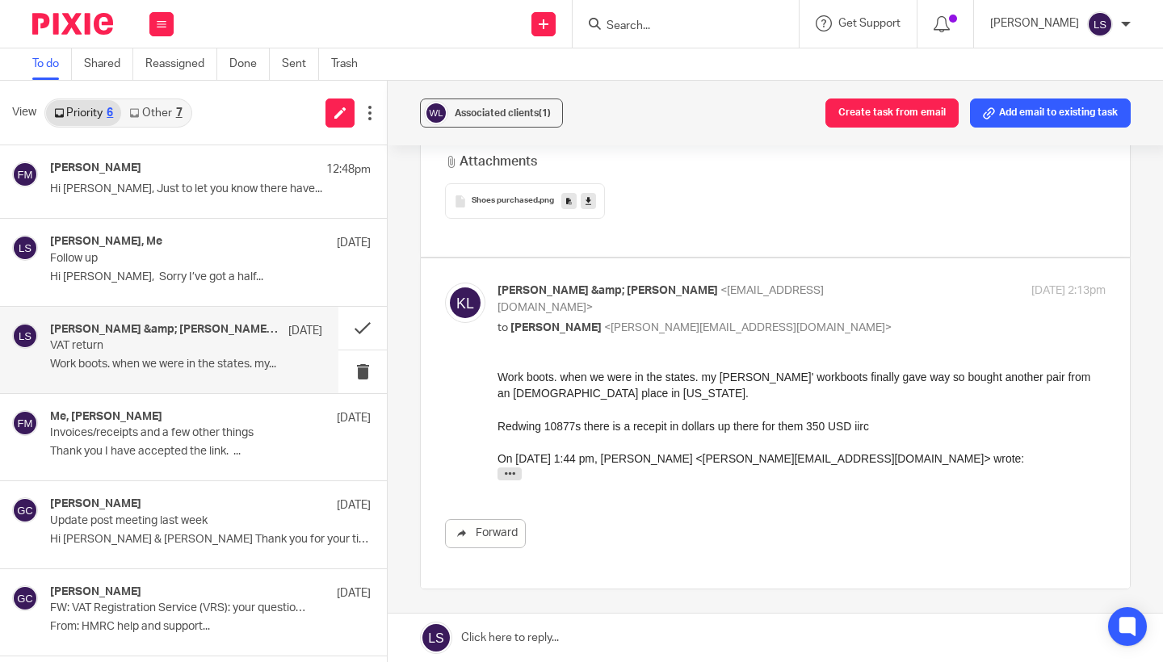
click at [635, 400] on div "Work boots. when we were in the states. my trusty ol' workboots finally gave wa…" at bounding box center [801, 384] width 608 height 33
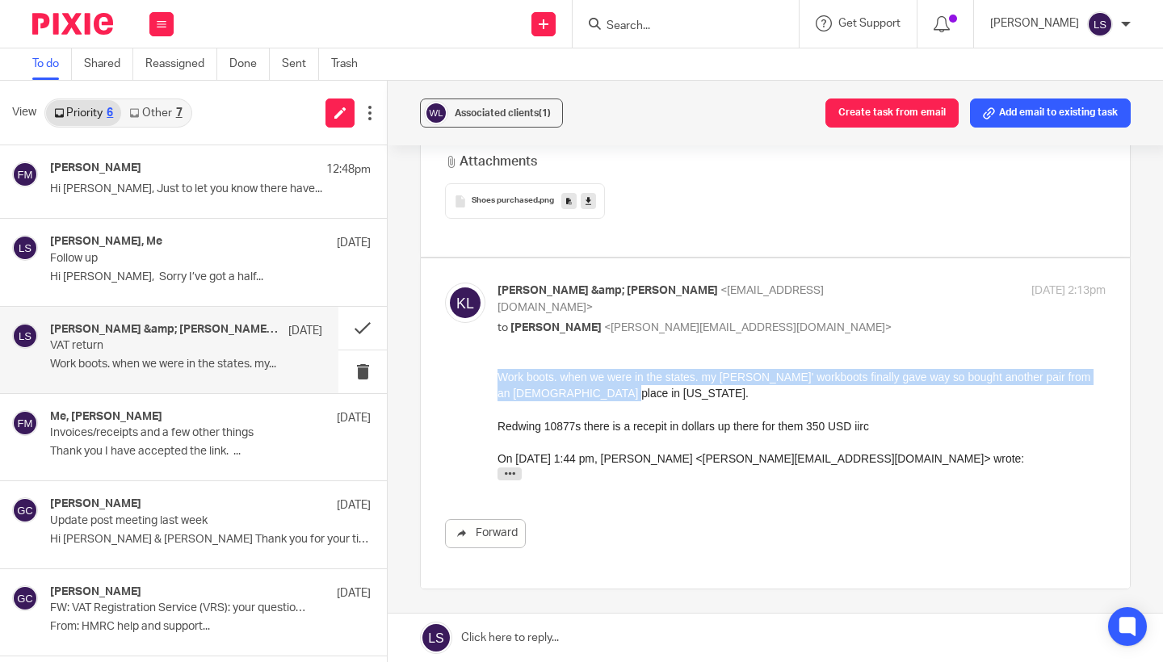
drag, startPoint x: 636, startPoint y: 391, endPoint x: 494, endPoint y: 375, distance: 143.0
click at [497, 375] on html "Work boots. when we were in the states. my trusty ol' workboots finally gave wa…" at bounding box center [801, 427] width 608 height 118
copy div "Work boots. when we were in the states. my trusty ol' workboots finally gave wa…"
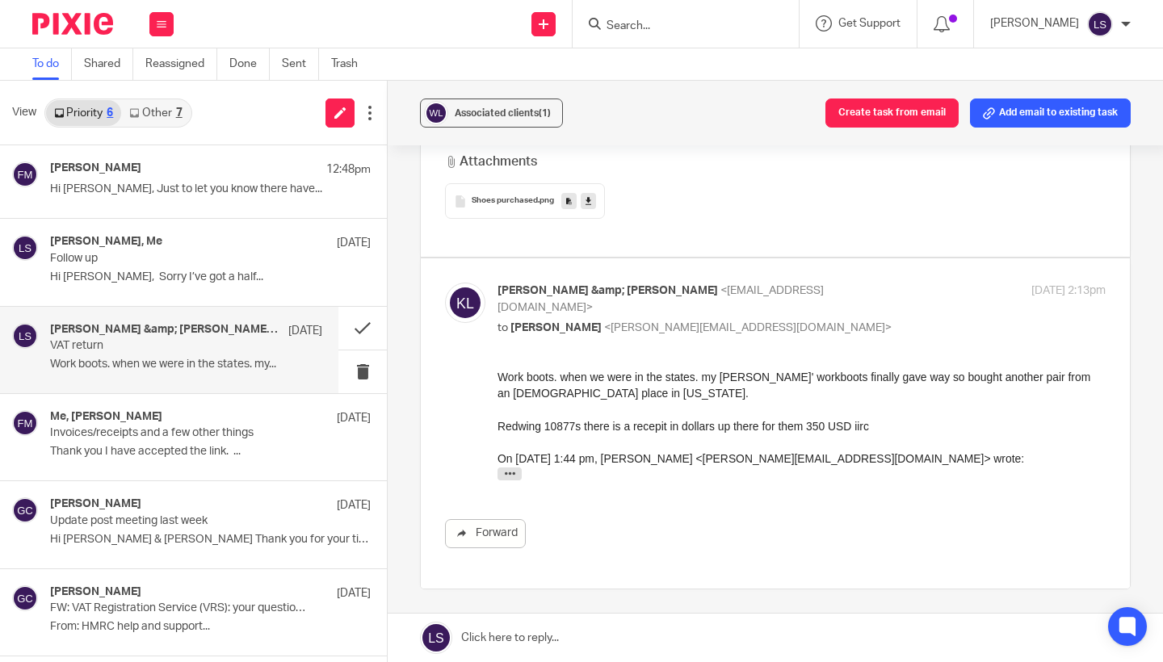
click at [610, 437] on div "Work boots. when we were in the states. my trusty ol' workboots finally gave wa…" at bounding box center [801, 428] width 608 height 120
click at [826, 296] on div "Kate &amp; Jack Lennie <wearemakersinfo@gmail.com> to Lauren Simmons <lauren@fe…" at bounding box center [699, 310] width 405 height 54
checkbox input "false"
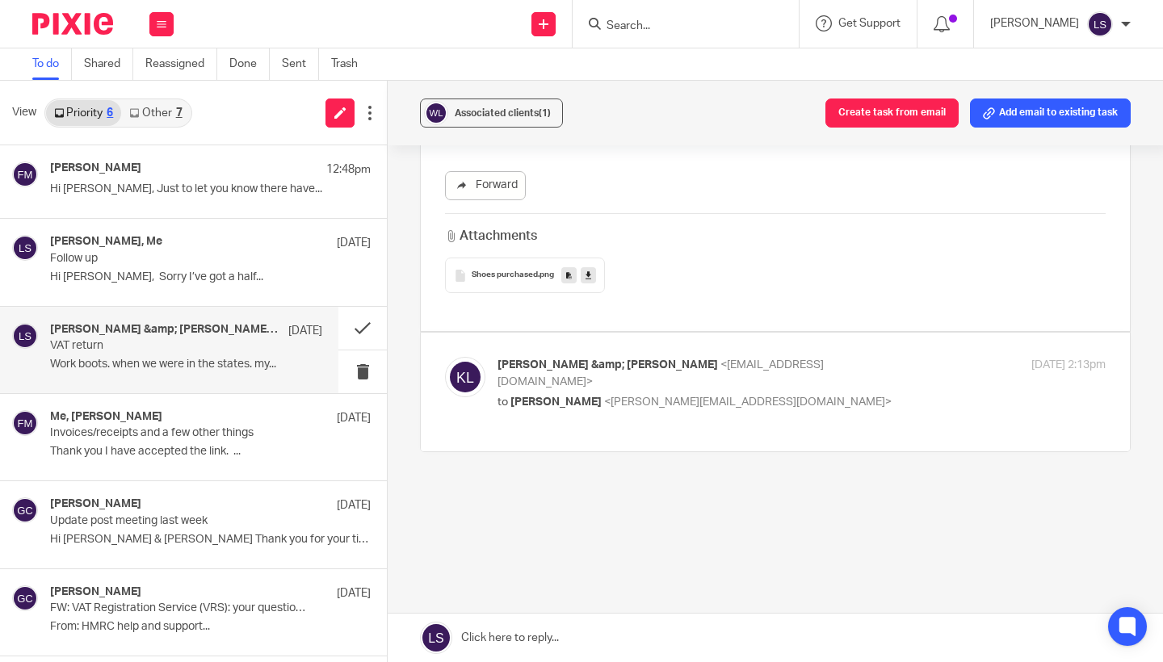
scroll to position [431, 0]
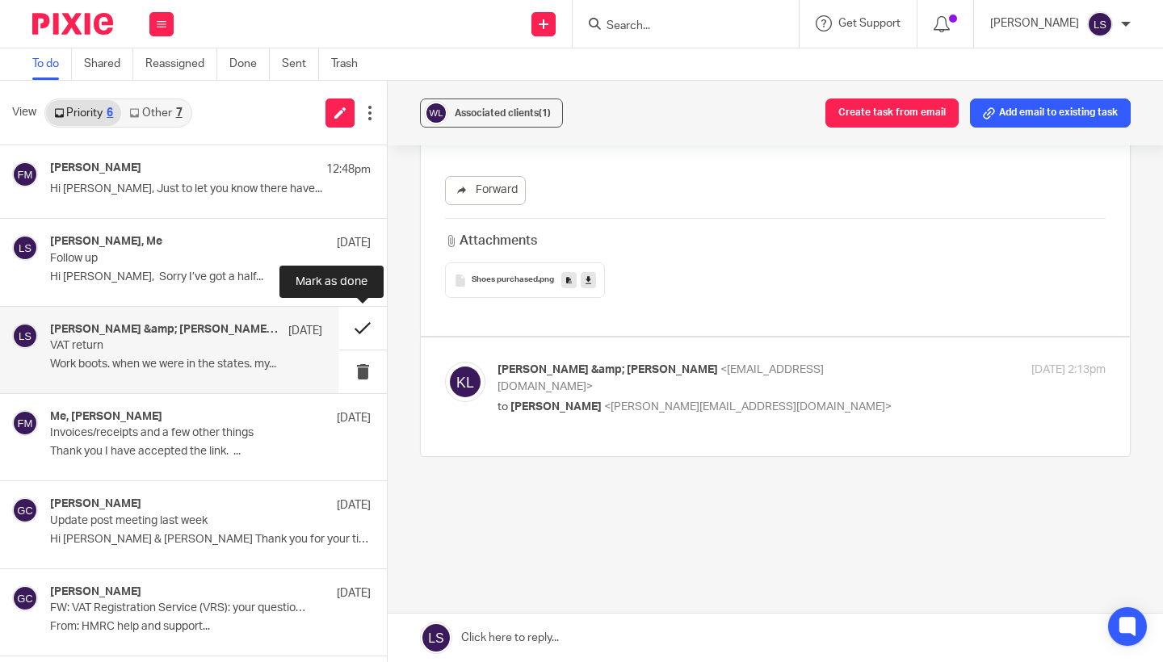
click at [350, 321] on button at bounding box center [362, 328] width 48 height 43
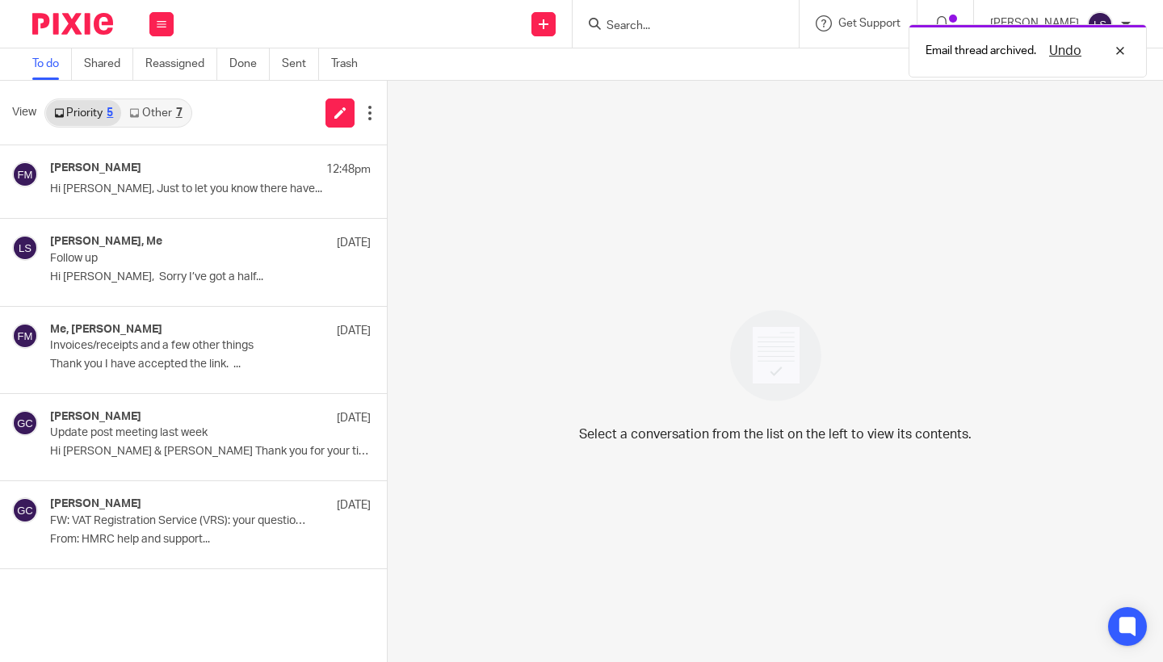
click at [164, 114] on link "Other 7" at bounding box center [155, 113] width 69 height 26
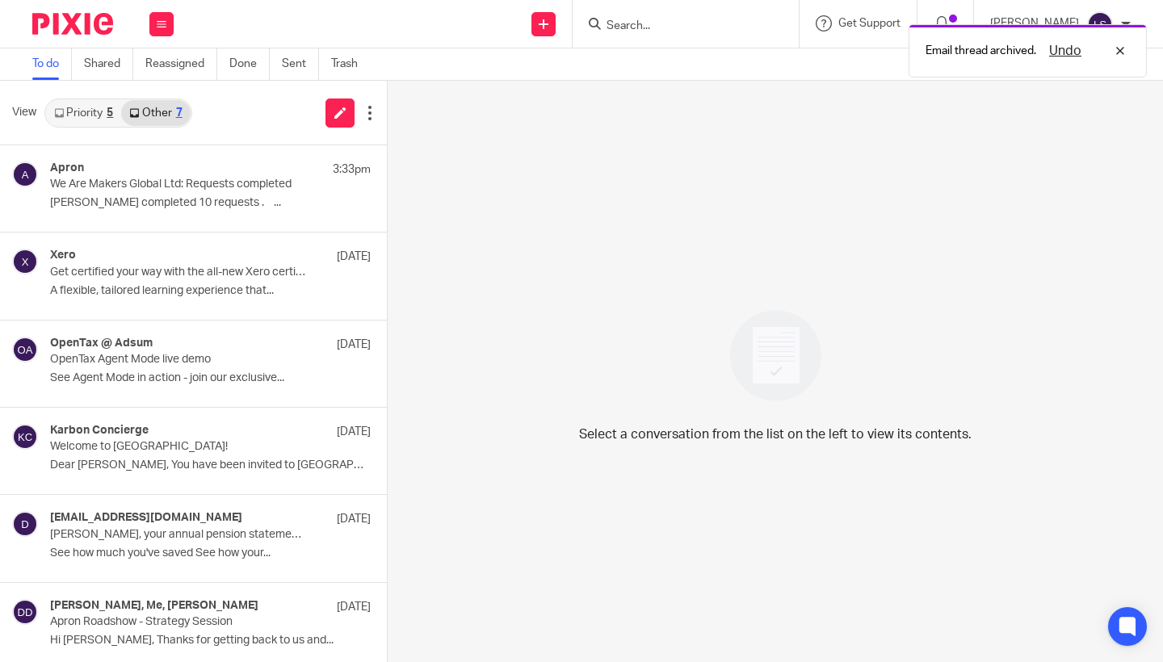
click at [81, 115] on link "Priority 5" at bounding box center [83, 113] width 75 height 26
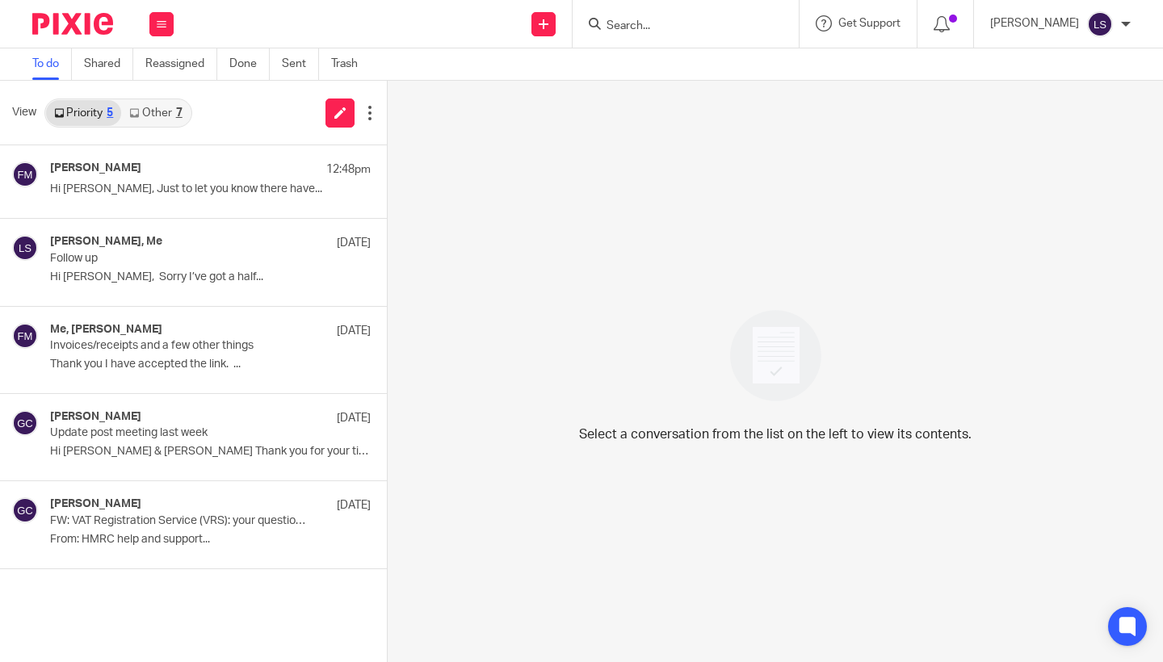
click at [638, 31] on input "Search" at bounding box center [677, 26] width 145 height 15
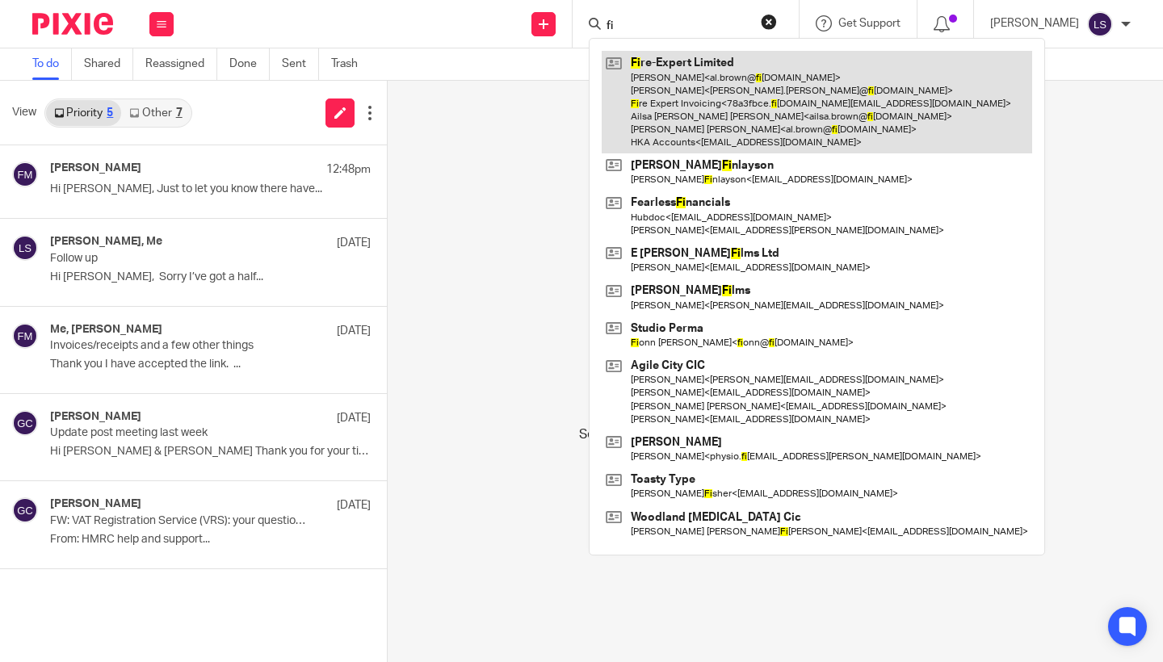
type input "fi"
click at [648, 110] on link at bounding box center [817, 102] width 430 height 103
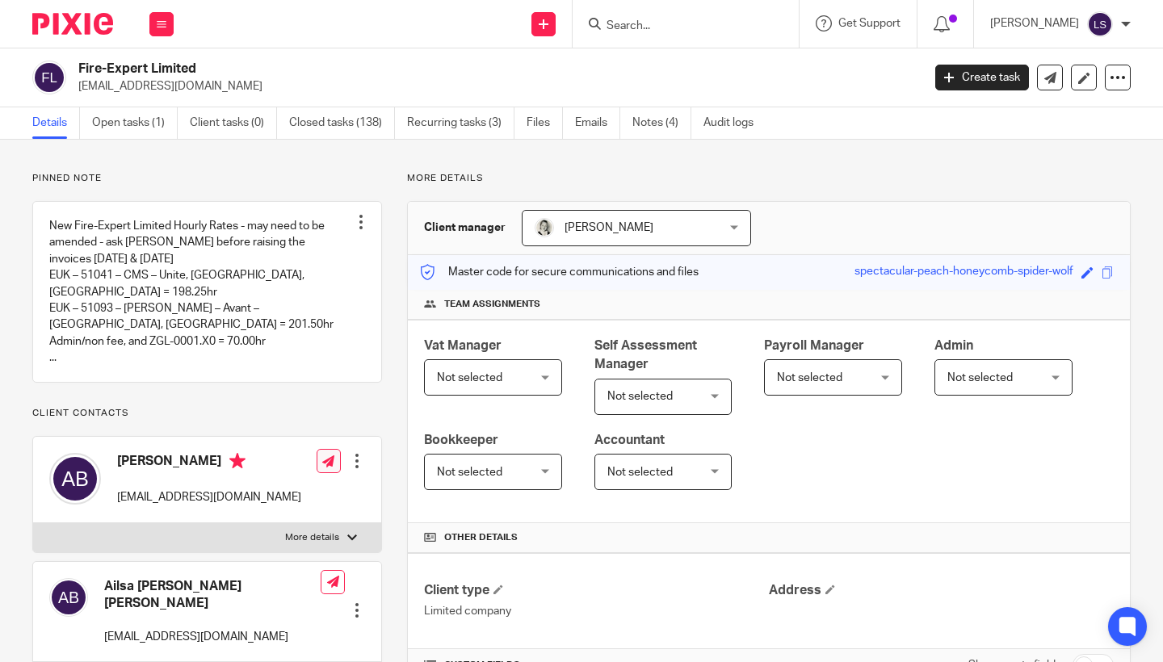
click at [329, 468] on icon at bounding box center [328, 461] width 12 height 12
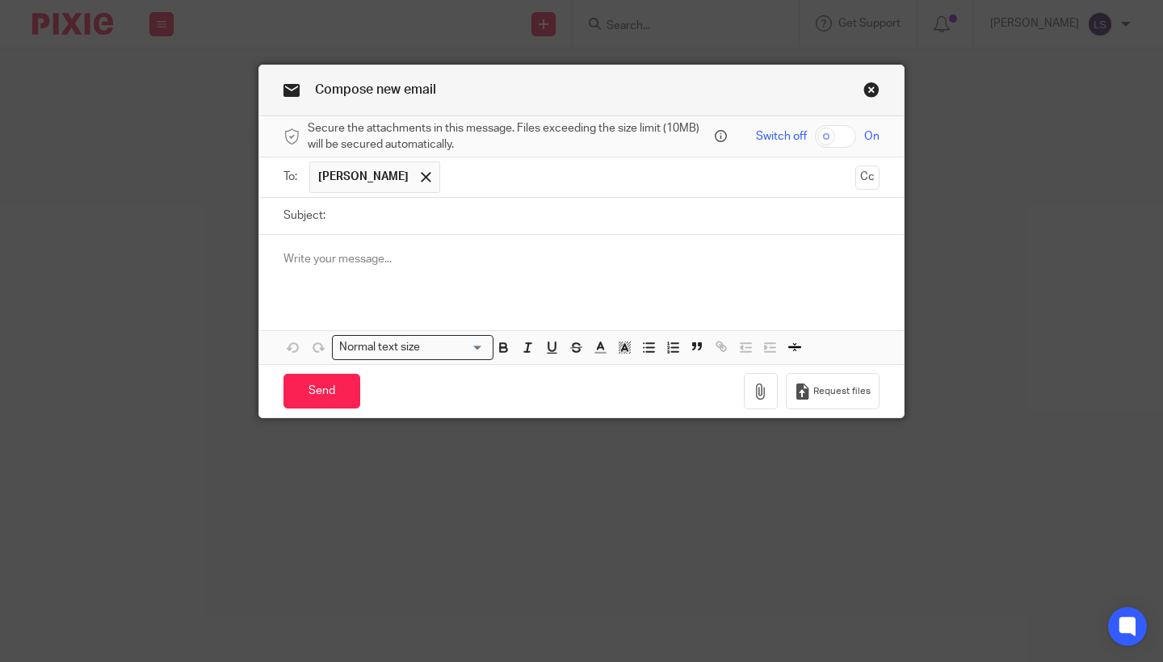
click at [384, 214] on input "Subject:" at bounding box center [607, 216] width 546 height 36
type input "VAT return due"
click at [381, 262] on p at bounding box center [581, 259] width 596 height 16
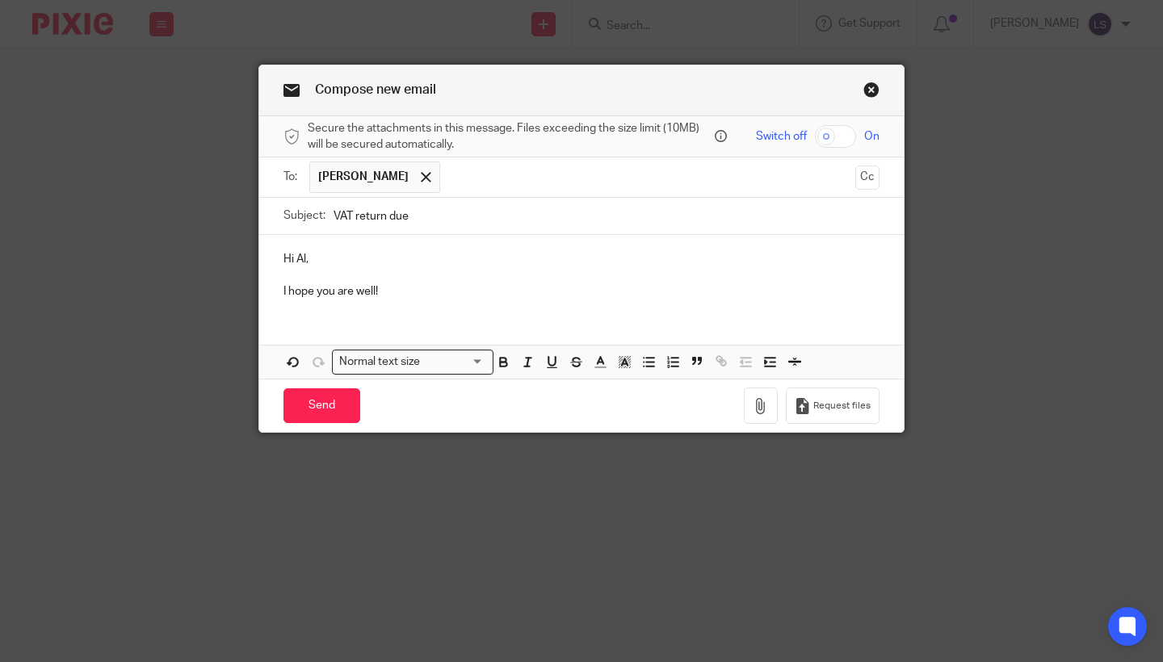
click at [409, 291] on p "I hope you are well!" at bounding box center [581, 291] width 596 height 16
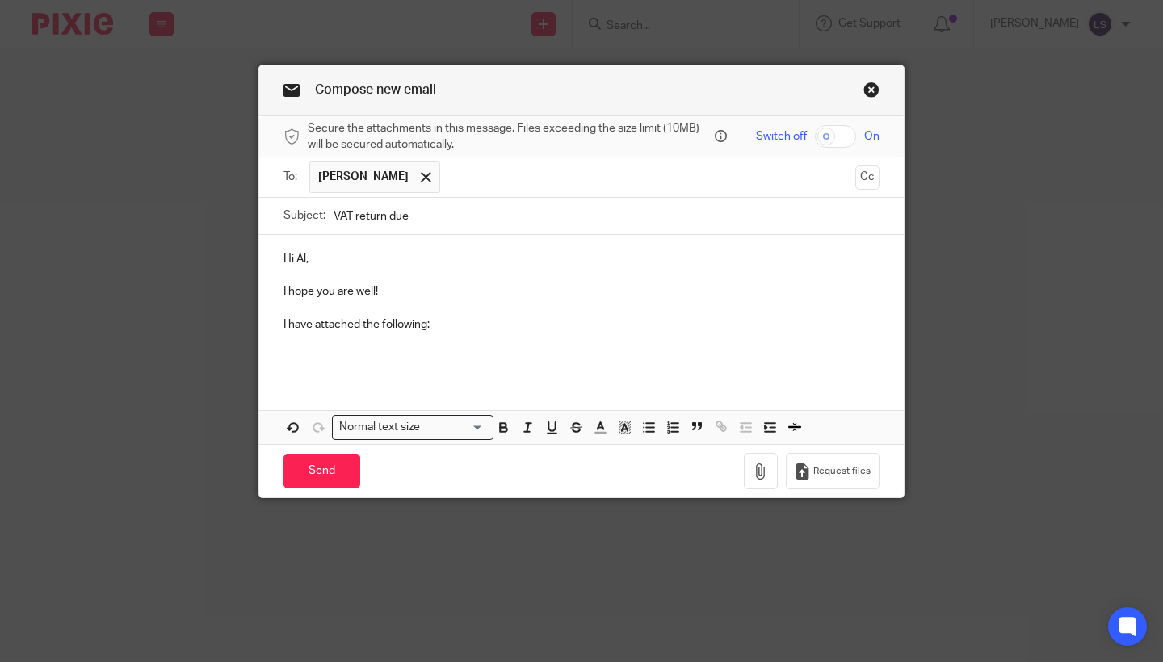
click at [443, 321] on p "I have attached the following:" at bounding box center [581, 325] width 596 height 16
drag, startPoint x: 381, startPoint y: 321, endPoint x: 527, endPoint y: 314, distance: 146.3
click at [527, 314] on div "Hi Al, I hope you are well! I have attached the following" at bounding box center [581, 306] width 644 height 143
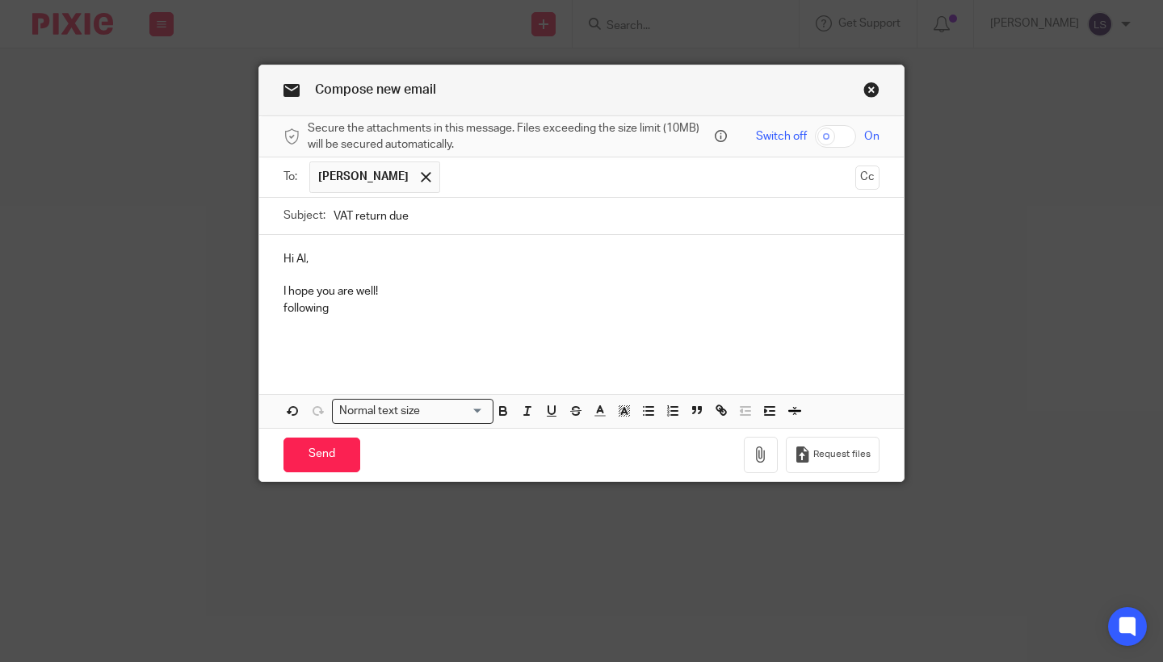
drag, startPoint x: 347, startPoint y: 306, endPoint x: 221, endPoint y: 306, distance: 126.0
click at [221, 306] on div "Compose new email Secure the attachments in this message. Files exceeding the s…" at bounding box center [581, 331] width 1163 height 662
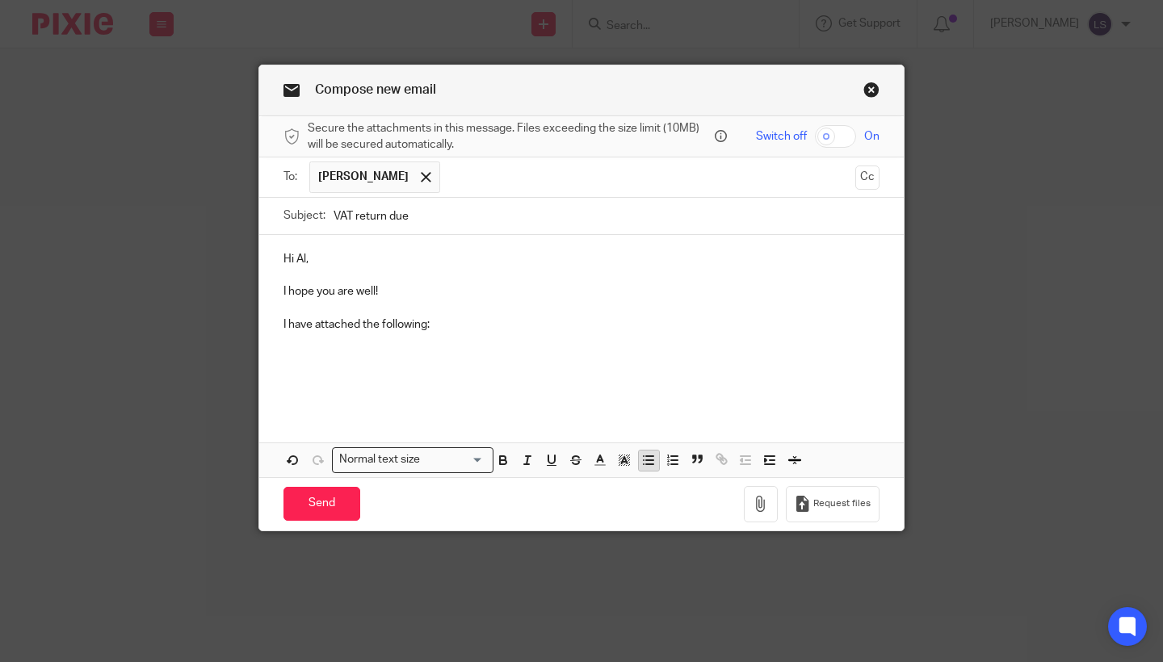
click at [648, 459] on icon "button" at bounding box center [648, 460] width 15 height 15
click at [383, 360] on p "Aged recievables" at bounding box center [598, 358] width 564 height 16
copy p "recievables"
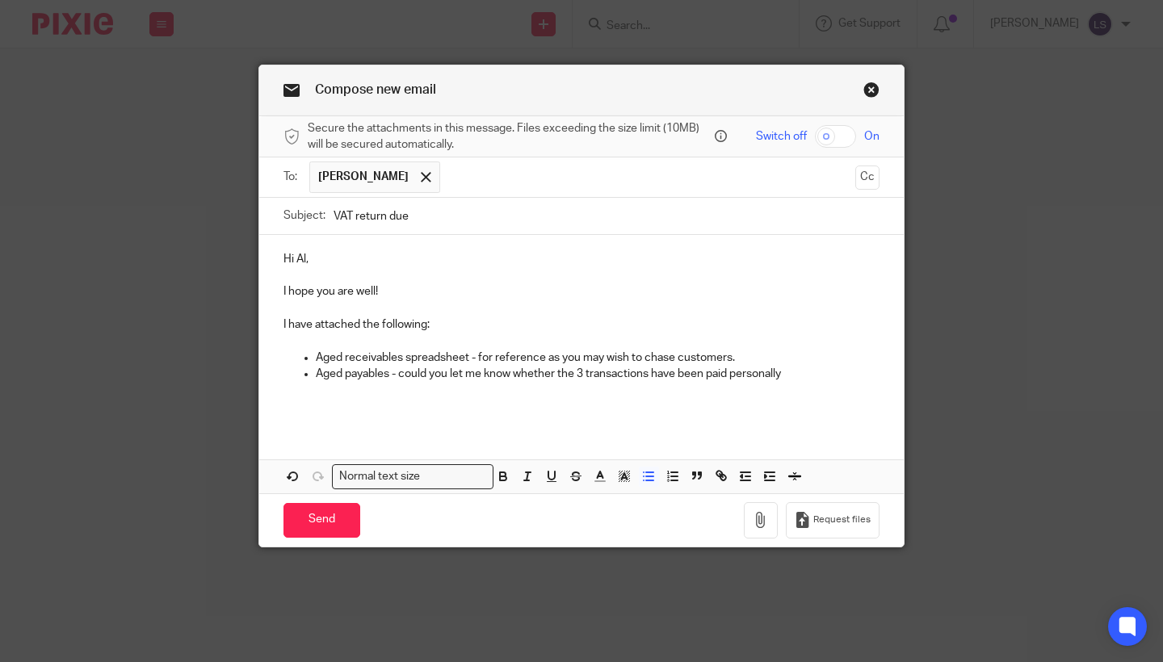
drag, startPoint x: 733, startPoint y: 371, endPoint x: 844, endPoint y: 368, distance: 110.7
click at [844, 368] on p "Aged payables - could you let me know whether the 3 transactions have been paid…" at bounding box center [598, 374] width 564 height 16
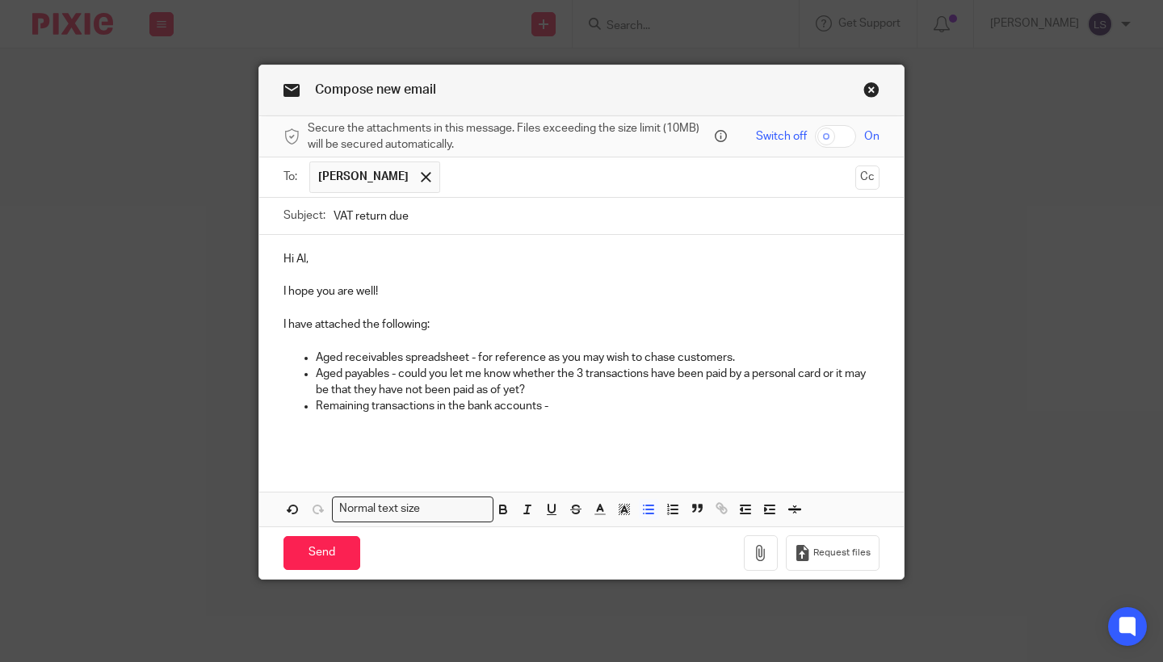
click at [480, 356] on p "Aged receivables spreadsheet - for reference as you may wish to chase customers." at bounding box center [598, 358] width 564 height 16
click at [787, 392] on p "Aged payables - could you let me know whether the 3 transactions have been paid…" at bounding box center [598, 382] width 564 height 33
click at [661, 359] on p "Aged receivables spreadsheet - I have attached for reference as you may wish to…" at bounding box center [598, 358] width 564 height 16
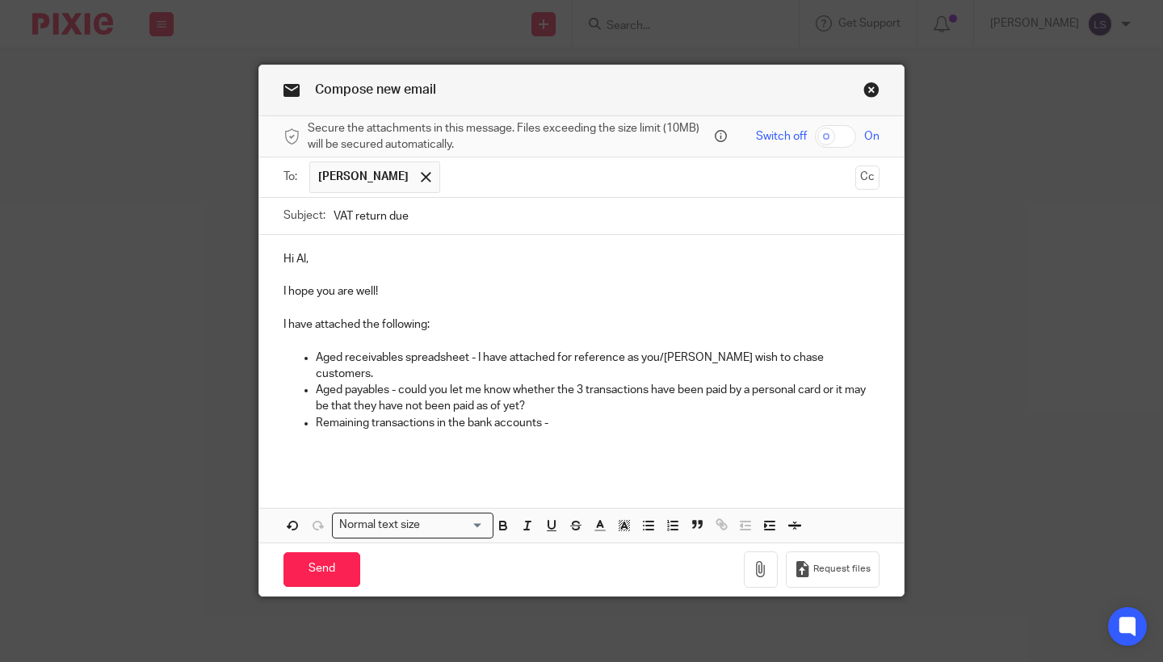
click at [652, 431] on p at bounding box center [581, 439] width 596 height 16
click at [560, 431] on p at bounding box center [581, 439] width 596 height 16
click at [426, 447] on p at bounding box center [581, 455] width 596 height 16
click at [575, 415] on p "Remaining transactions in the bank accounts -" at bounding box center [598, 423] width 564 height 16
drag, startPoint x: 551, startPoint y: 403, endPoint x: 817, endPoint y: 403, distance: 266.5
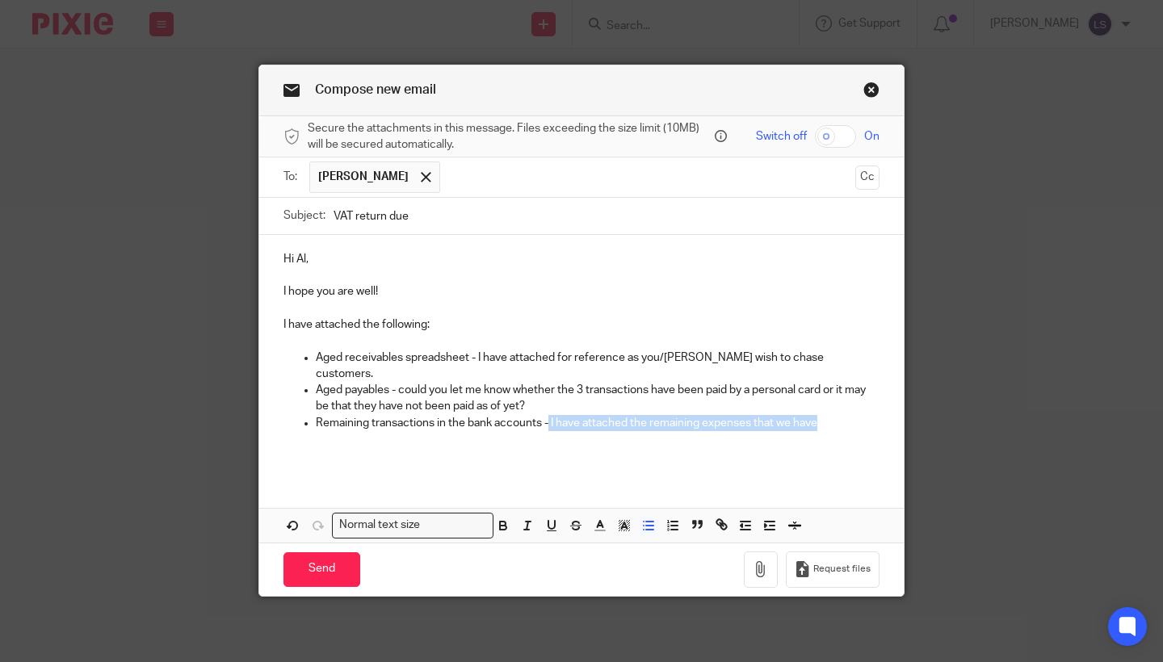
click at [817, 415] on p "Remaining transactions in the bank accounts - I have attached the remaining exp…" at bounding box center [598, 423] width 564 height 16
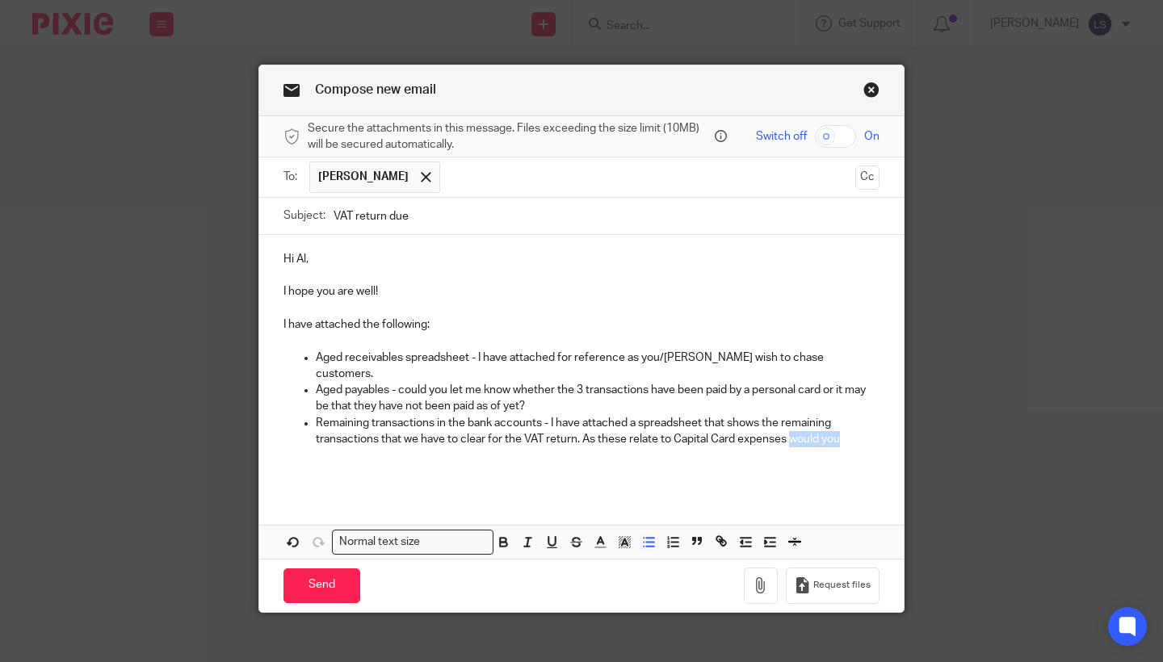
drag, startPoint x: 791, startPoint y: 423, endPoint x: 934, endPoint y: 422, distance: 143.7
click at [934, 422] on div "Compose new email Secure the attachments in this message. Files exceeding the s…" at bounding box center [581, 331] width 1163 height 662
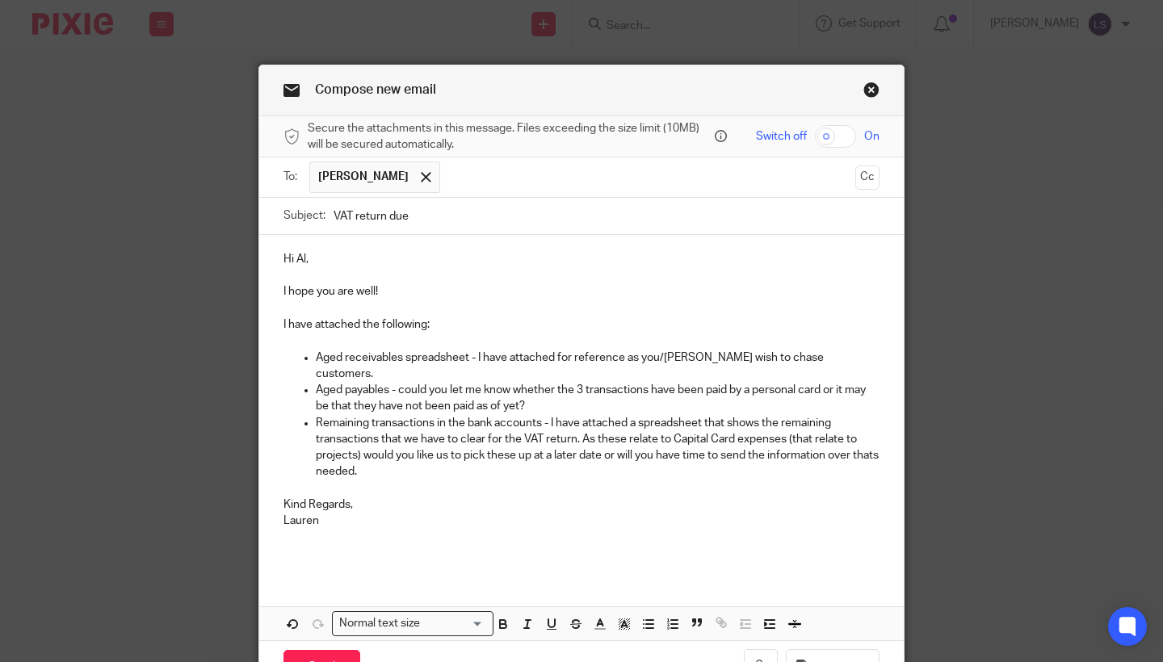
click at [427, 215] on input "VAT return due" at bounding box center [607, 216] width 546 height 36
click at [438, 426] on p "Remaining transactions in the bank accounts - I have attached a spreadsheet tha…" at bounding box center [598, 447] width 564 height 65
click at [557, 357] on p "Aged receivables spreadsheet - I have attached for reference as you/Lisa may wi…" at bounding box center [598, 366] width 564 height 33
click at [378, 353] on p "Aged receivables spreadsheet - I have attached the Aged for reference as you/Li…" at bounding box center [598, 366] width 564 height 33
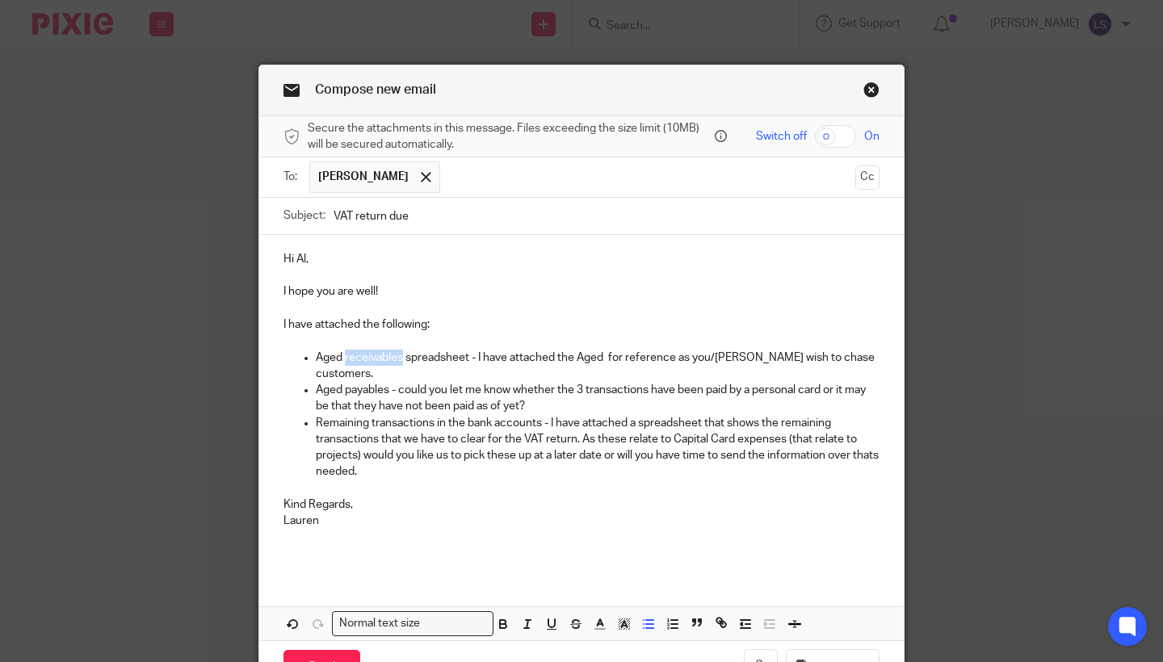
copy p "receivables"
click at [605, 355] on p "Aged receivables spreadsheet - I have attached the Aged for reference as you/Li…" at bounding box center [598, 366] width 564 height 33
click at [613, 356] on p "Aged receivables spreadsheet - I have attached the Aged receivables for referen…" at bounding box center [598, 366] width 564 height 33
click at [669, 358] on p "Aged receivables spreadsheet - I have attached the Aged Receivables for referen…" at bounding box center [598, 366] width 564 height 33
click at [741, 357] on p "Aged receivables spreadsheet - I have attached the Aged Receivables spreadsheet…" at bounding box center [598, 366] width 564 height 33
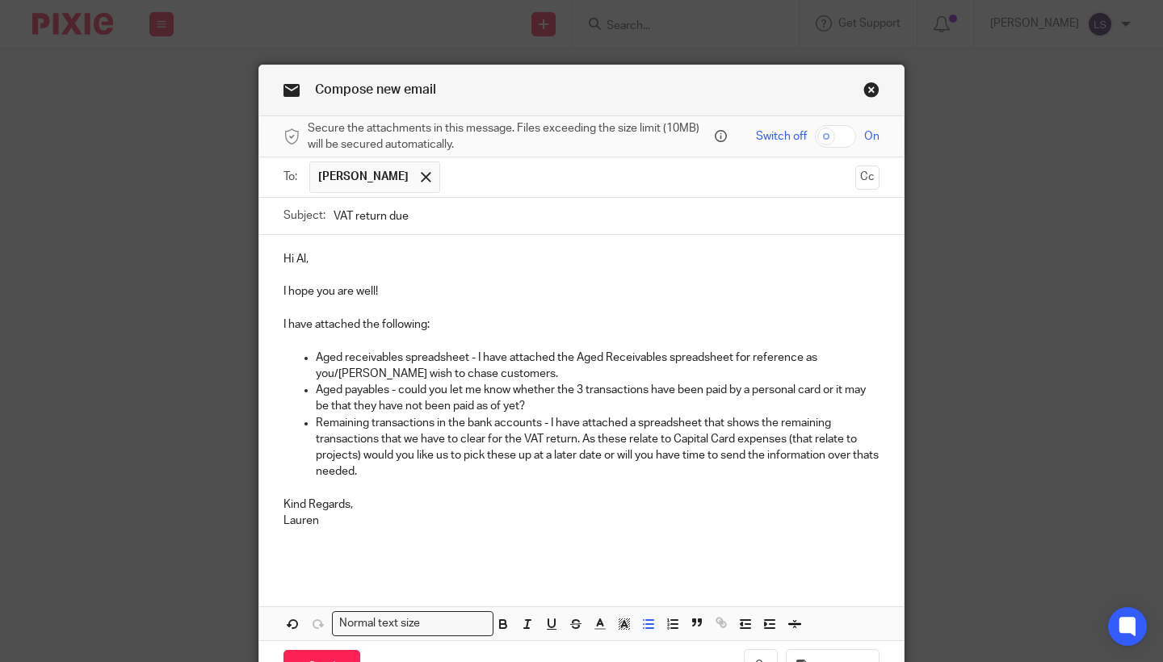
click at [736, 408] on p "Aged payables - could you let me know whether the 3 transactions have been paid…" at bounding box center [598, 398] width 564 height 33
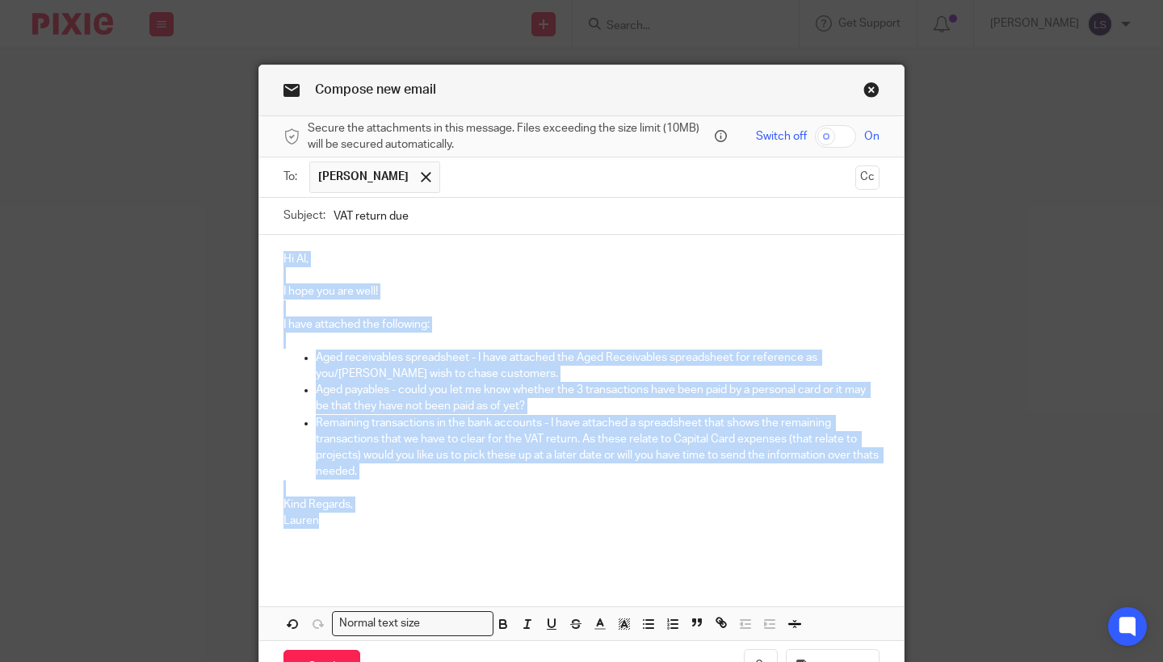
drag, startPoint x: 347, startPoint y: 519, endPoint x: 220, endPoint y: 245, distance: 302.0
click at [220, 245] on div "Compose new email Secure the attachments in this message. Files exceeding the s…" at bounding box center [581, 331] width 1163 height 662
copy div "Hi Al, I hope you are well! I have attached the following: Aged receivables spr…"
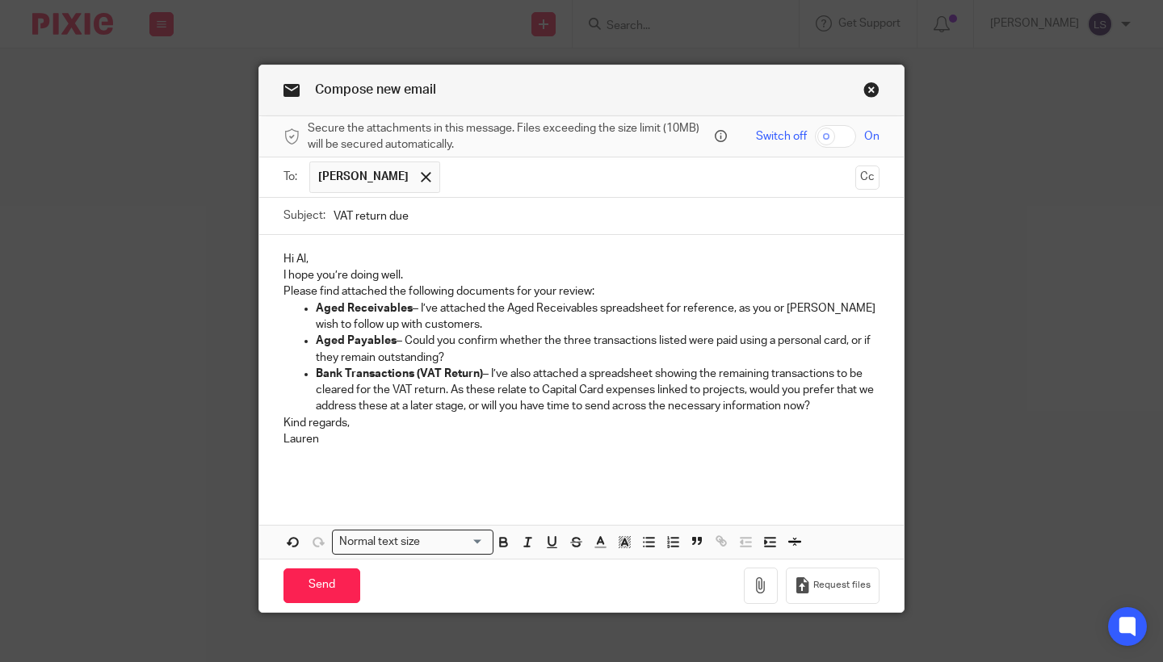
click at [371, 258] on p "Hi Al," at bounding box center [581, 259] width 596 height 16
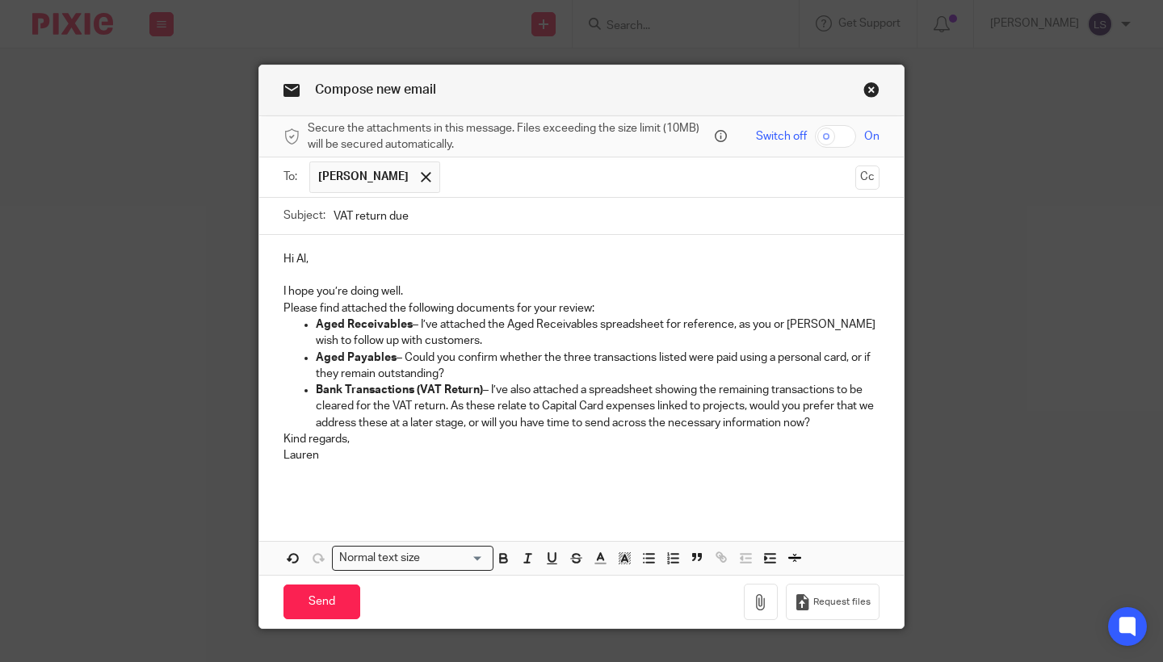
click at [424, 279] on p at bounding box center [581, 275] width 596 height 16
click at [422, 290] on p "I hope you’re doing well." at bounding box center [581, 291] width 596 height 16
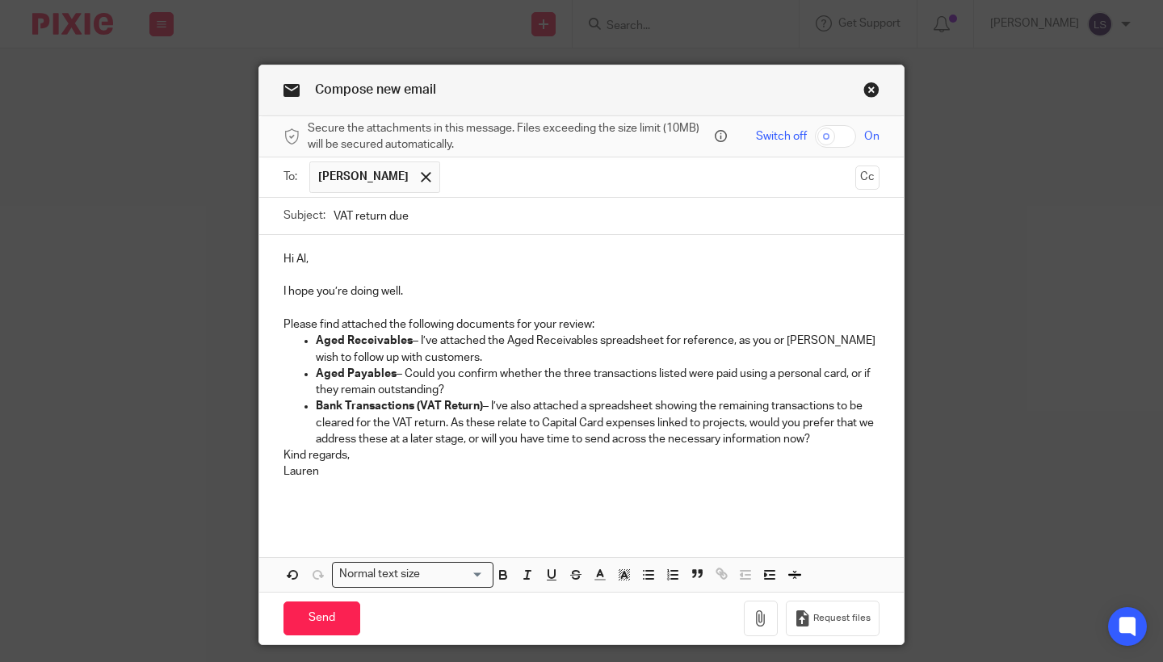
click at [605, 325] on p "Please find attached the following documents for your review:" at bounding box center [581, 325] width 596 height 16
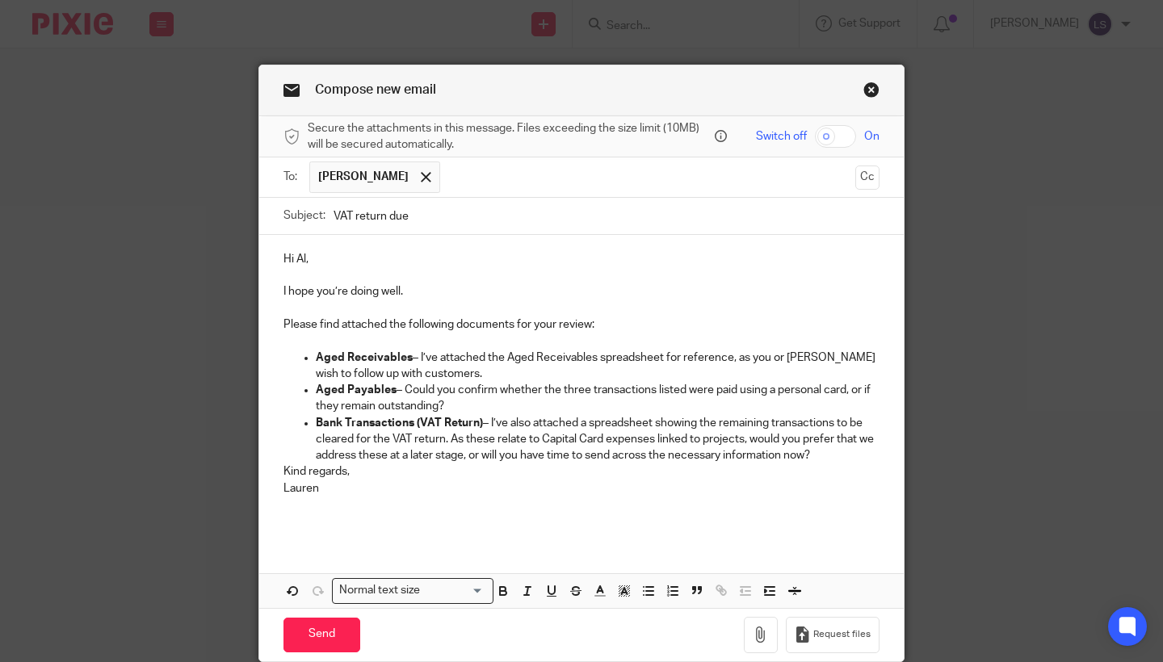
click at [271, 468] on div "Hi Al, I hope you’re doing well. Please find attached the following documents f…" at bounding box center [581, 388] width 644 height 307
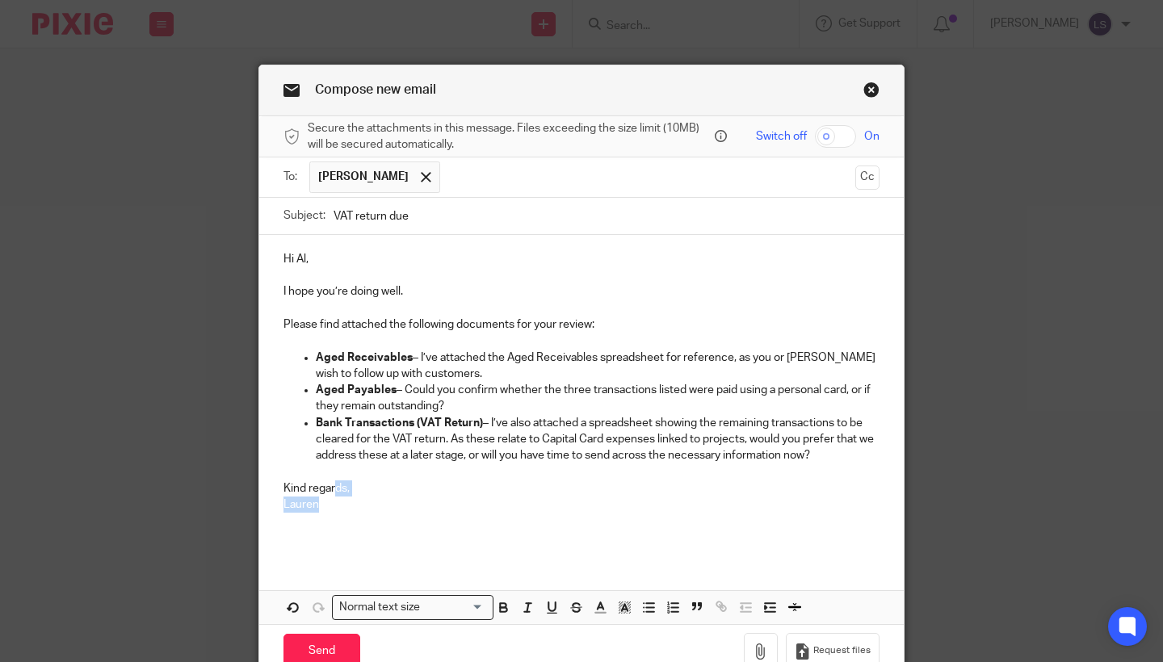
click at [336, 493] on p "Kind regards, Lauren" at bounding box center [581, 496] width 596 height 33
click at [313, 489] on p "Kind regards, Lauren" at bounding box center [581, 496] width 596 height 33
click at [394, 531] on p at bounding box center [581, 537] width 596 height 16
click at [279, 489] on div "Hi Al, I hope you’re doing well. Please find attached the following documents f…" at bounding box center [581, 396] width 644 height 323
click at [346, 516] on p at bounding box center [581, 521] width 596 height 16
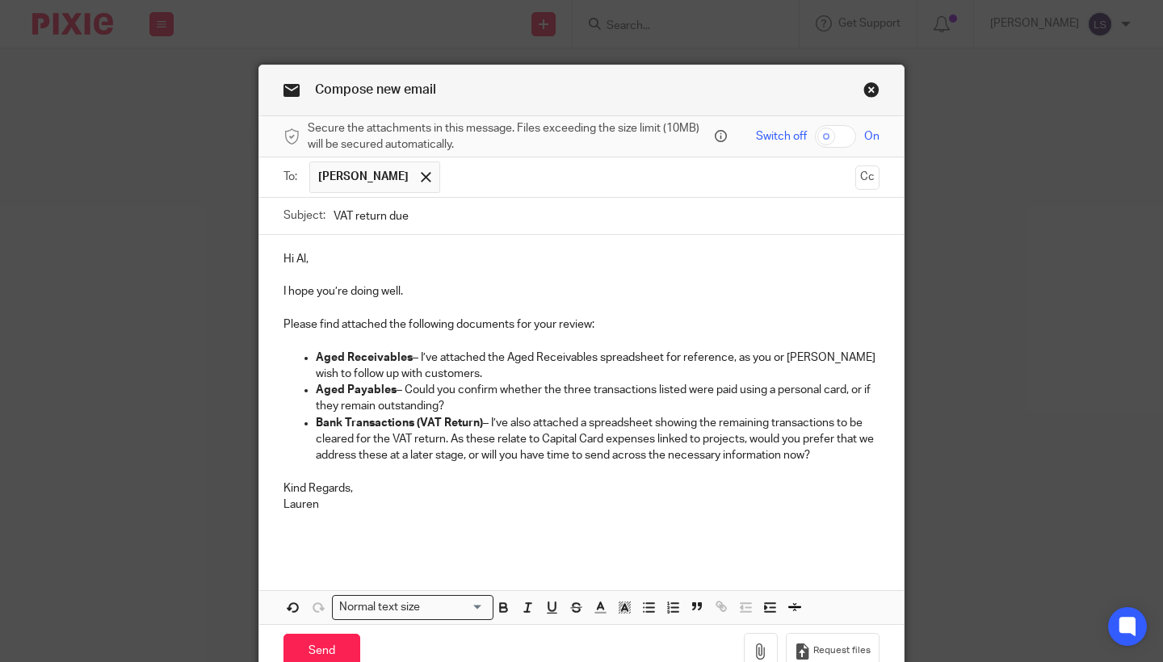
click at [1093, 358] on div "Compose new email Secure the attachments in this message. Files exceeding the s…" at bounding box center [581, 331] width 1163 height 662
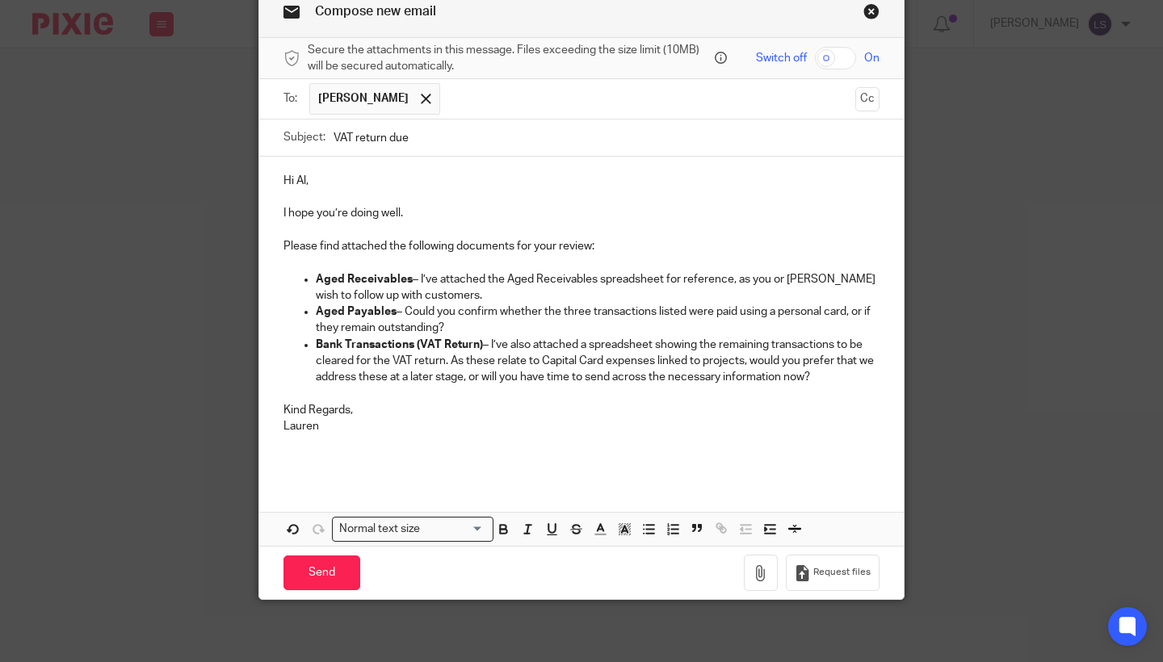
scroll to position [77, 0]
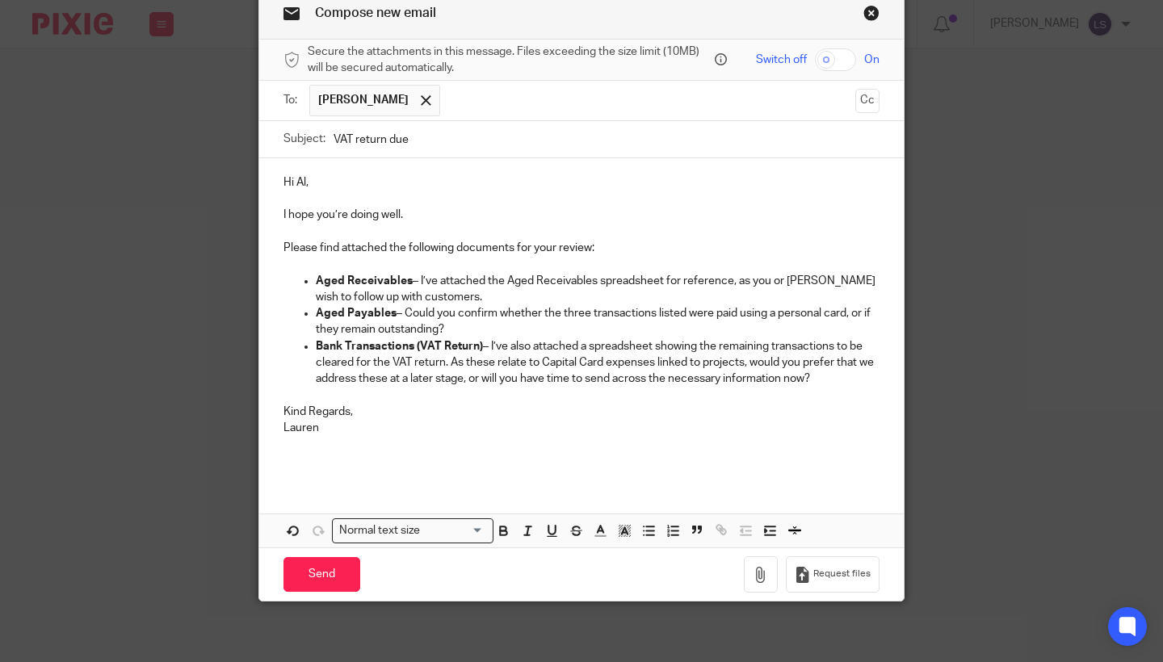
click at [799, 380] on p "Bank Transactions (VAT Return) – I’ve also attached a spreadsheet showing the r…" at bounding box center [598, 362] width 564 height 49
click at [670, 410] on p "Kind Regards, Lauren" at bounding box center [581, 420] width 596 height 33
click at [1009, 350] on div "Compose new email Secure the attachments in this message. Files exceeding the s…" at bounding box center [581, 331] width 1163 height 662
click at [867, 99] on button "Cc" at bounding box center [867, 101] width 24 height 24
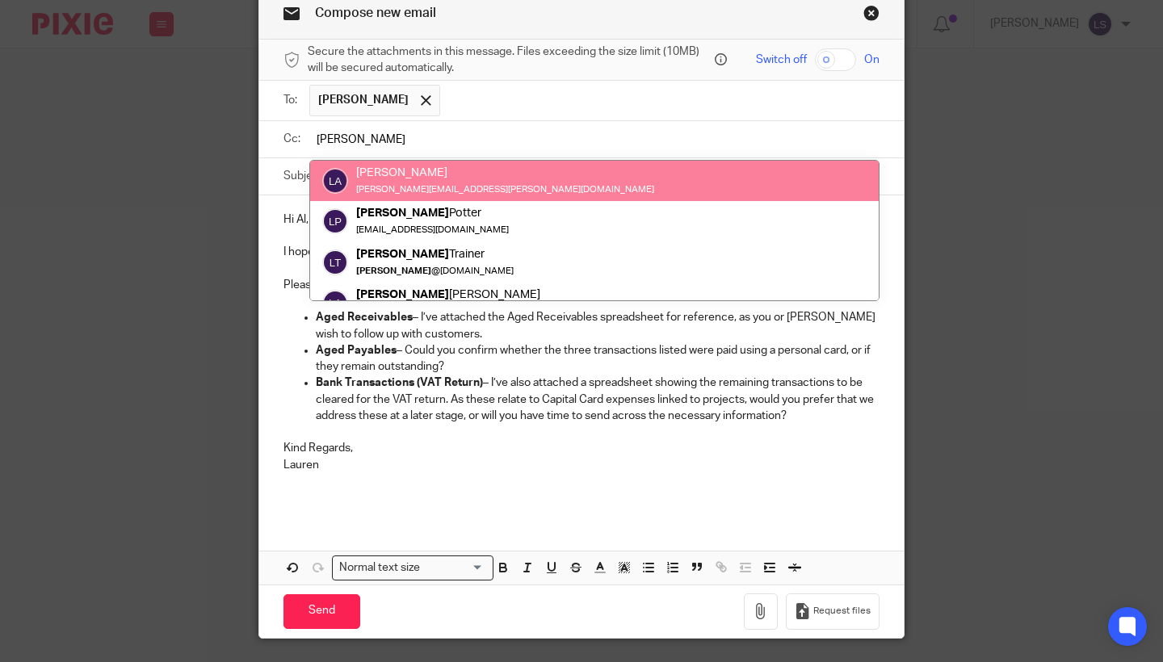
type input "lisa"
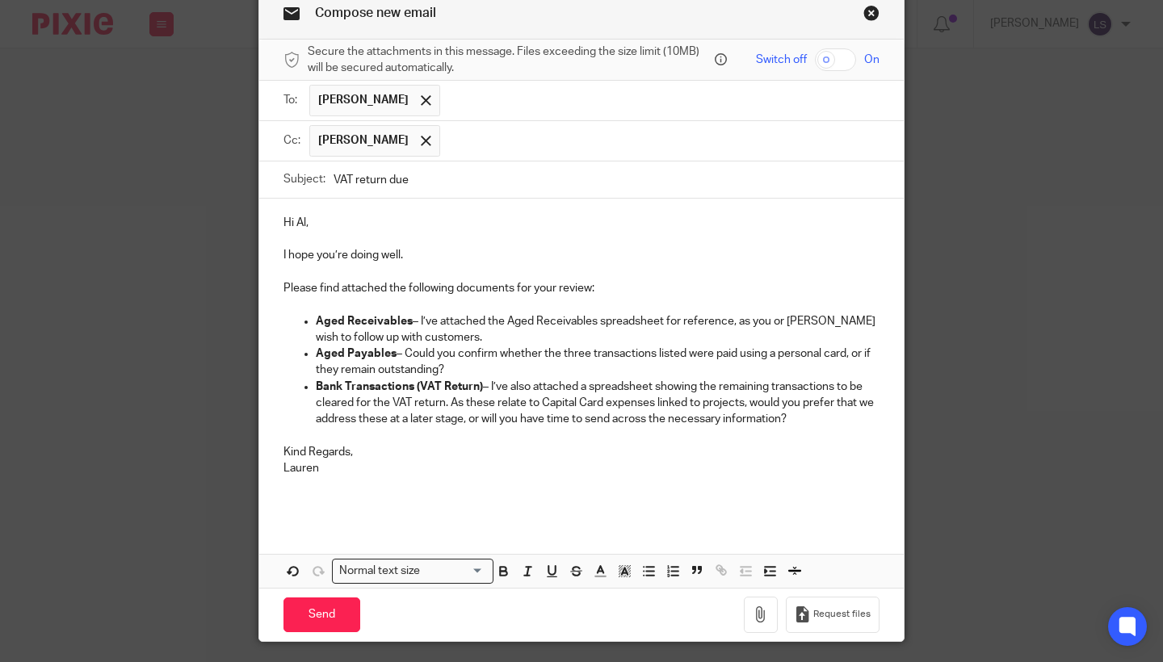
click at [424, 476] on p at bounding box center [581, 484] width 596 height 16
click at [393, 455] on p "Kind Regards, Lauren" at bounding box center [581, 460] width 596 height 33
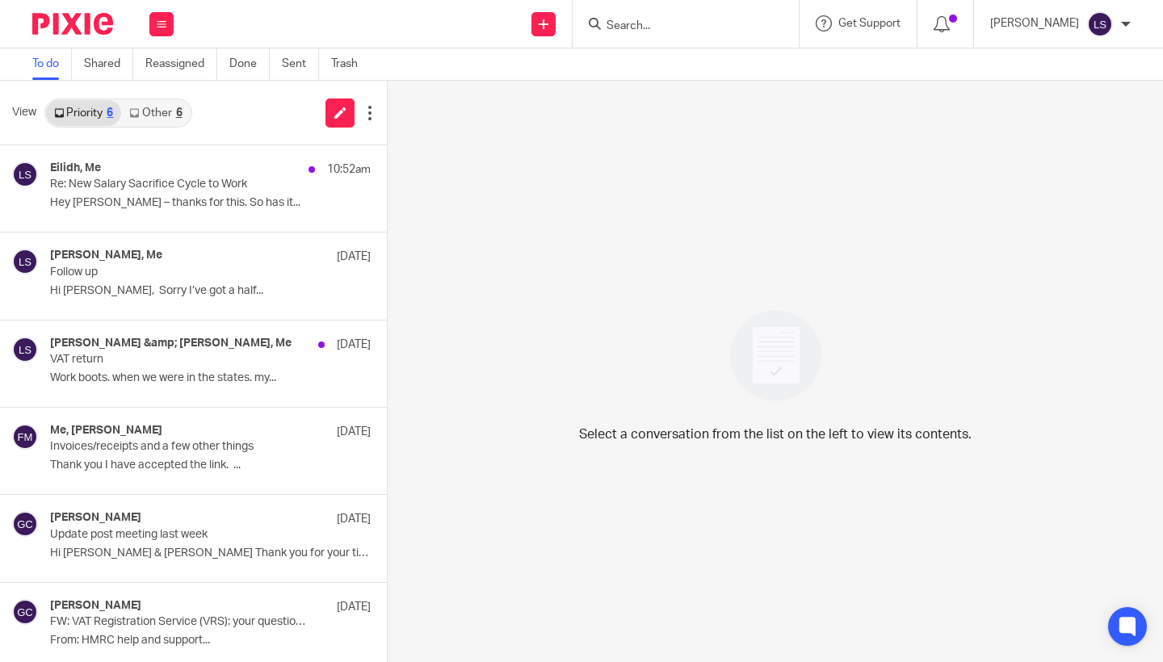
click at [626, 27] on input "Search" at bounding box center [677, 26] width 145 height 15
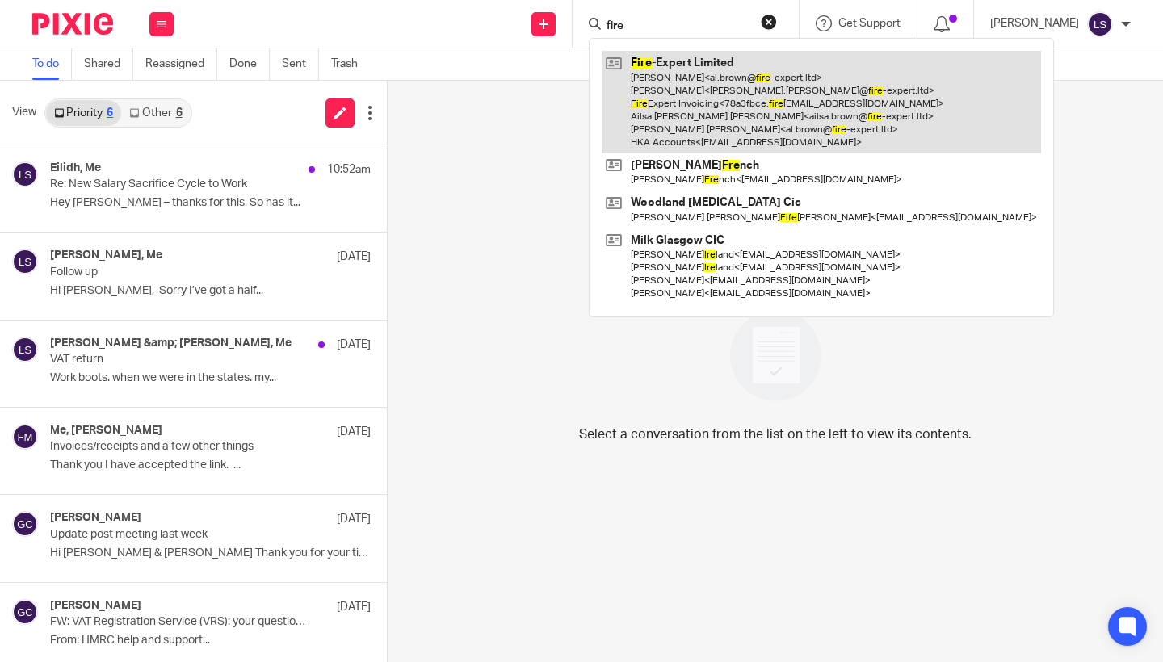
type input "fire"
click at [651, 83] on link at bounding box center [821, 102] width 439 height 103
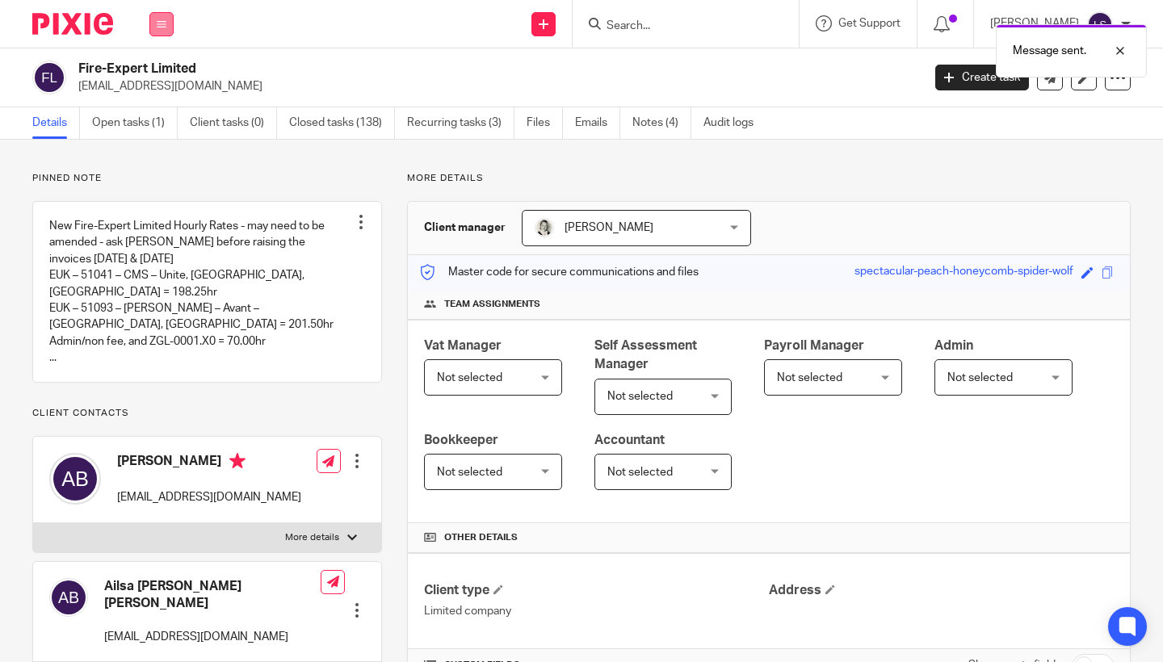
click at [165, 25] on icon at bounding box center [162, 24] width 10 height 10
click at [157, 95] on link "Email" at bounding box center [153, 98] width 27 height 11
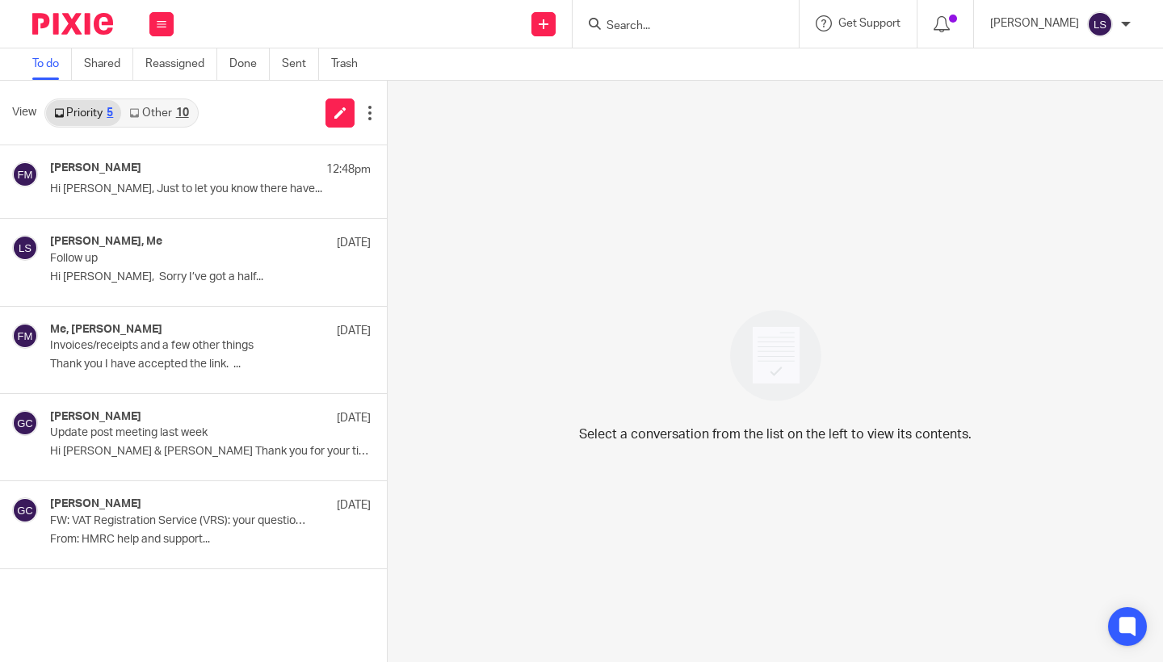
click at [172, 114] on link "Other 10" at bounding box center [158, 113] width 75 height 26
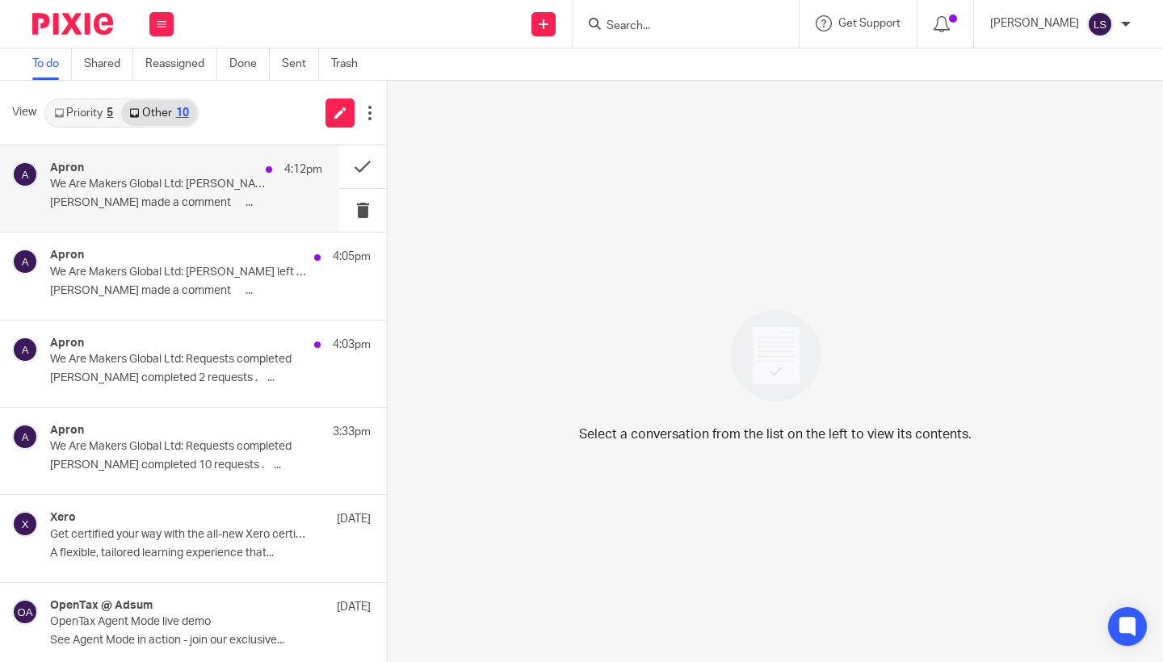
click at [122, 170] on div "Apron 4:12pm" at bounding box center [186, 170] width 272 height 16
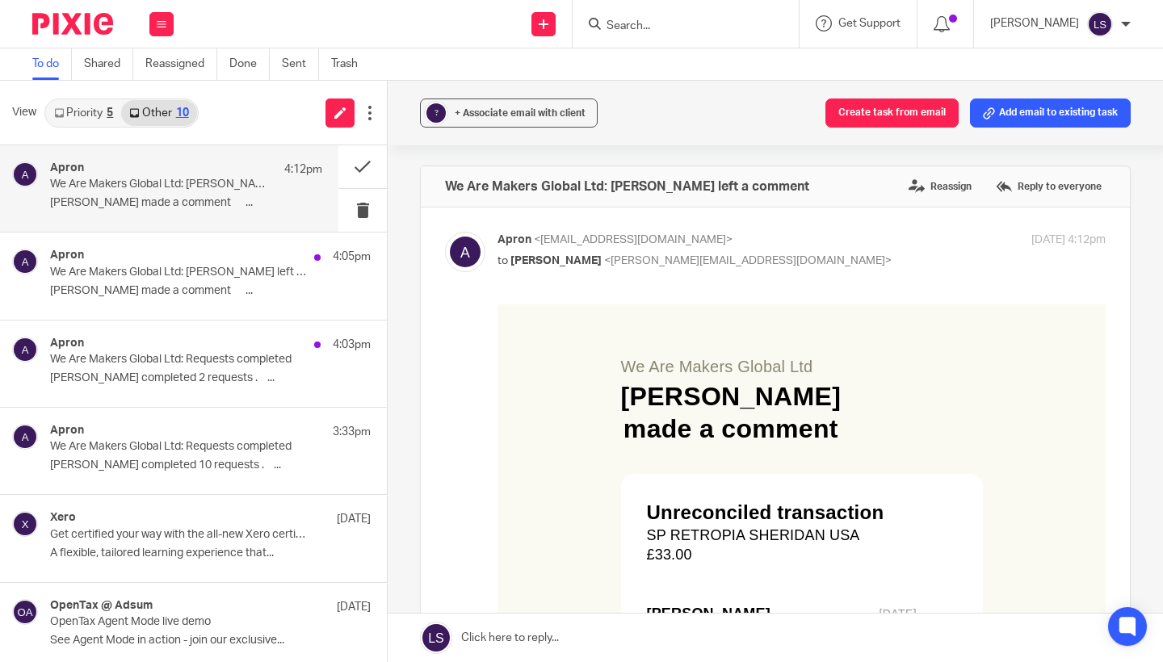
click at [490, 434] on div "Forward" at bounding box center [775, 585] width 661 height 562
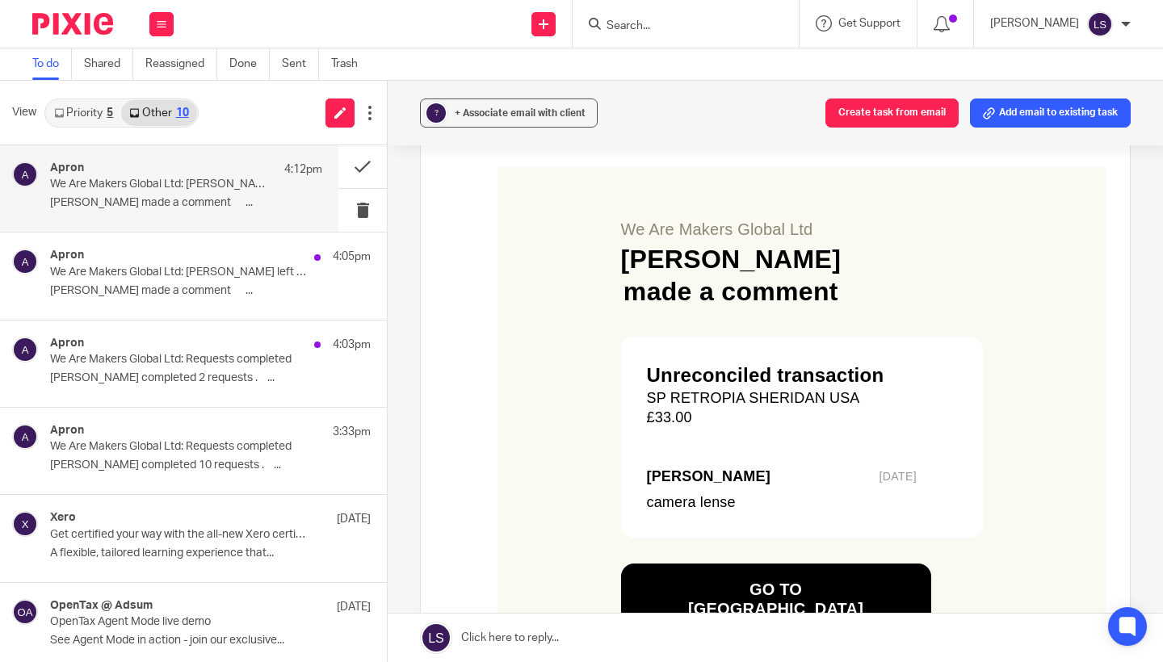
scroll to position [117, 0]
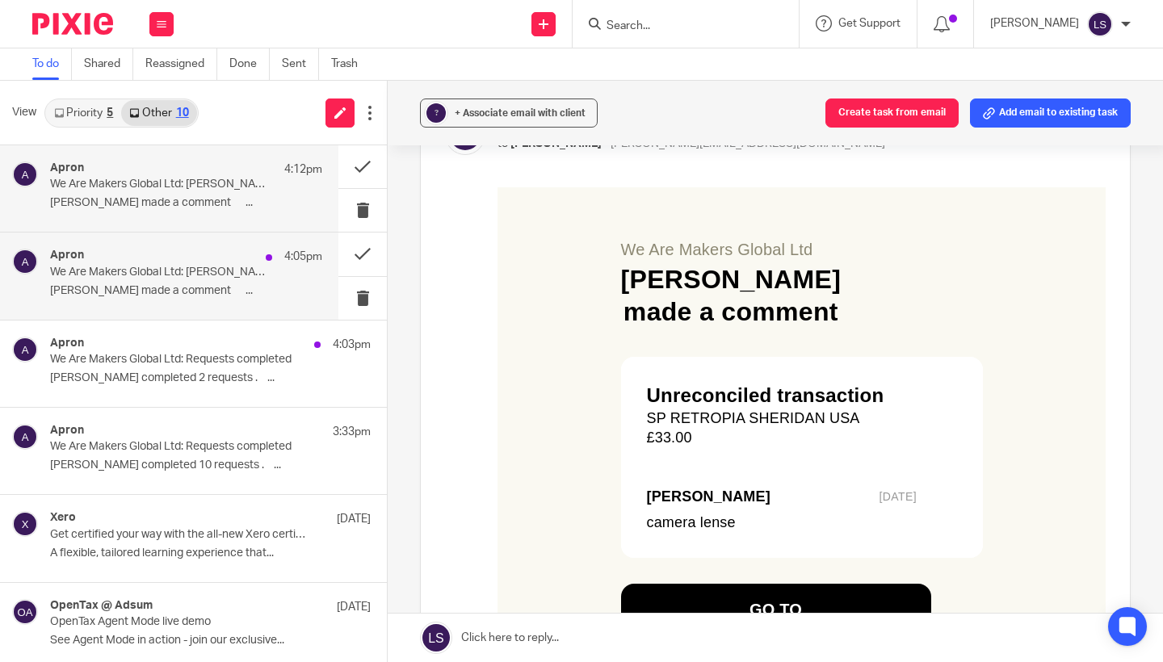
click at [196, 294] on p "[PERSON_NAME] made a comment ͏ ‌ ͏ ‌..." at bounding box center [186, 291] width 272 height 14
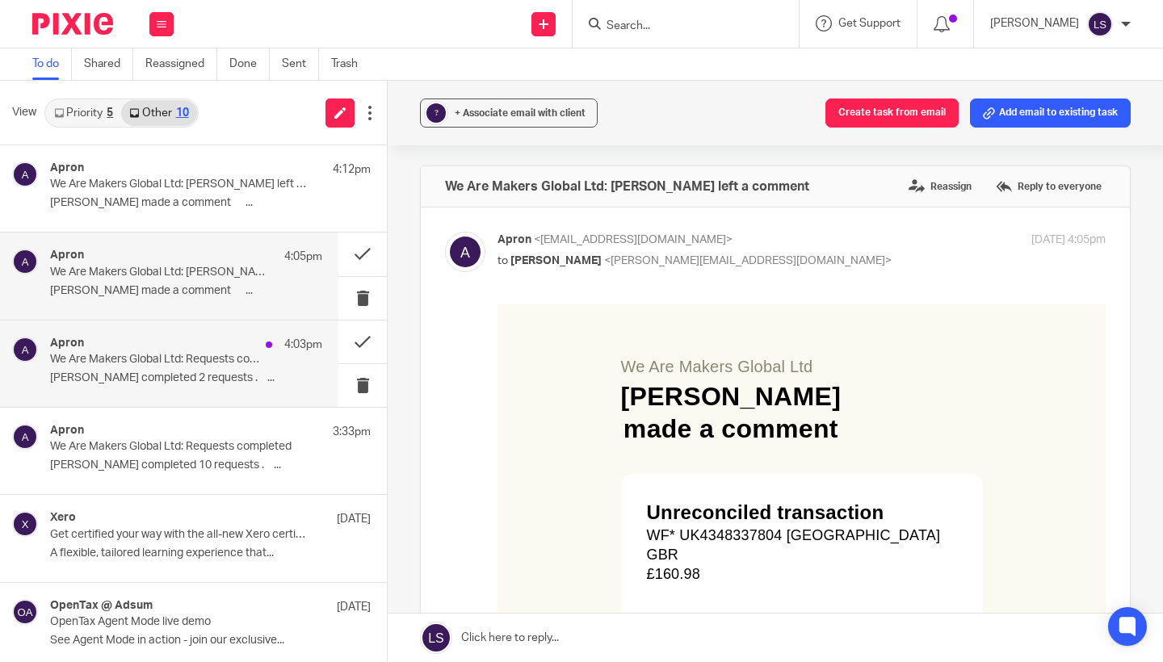
scroll to position [0, 0]
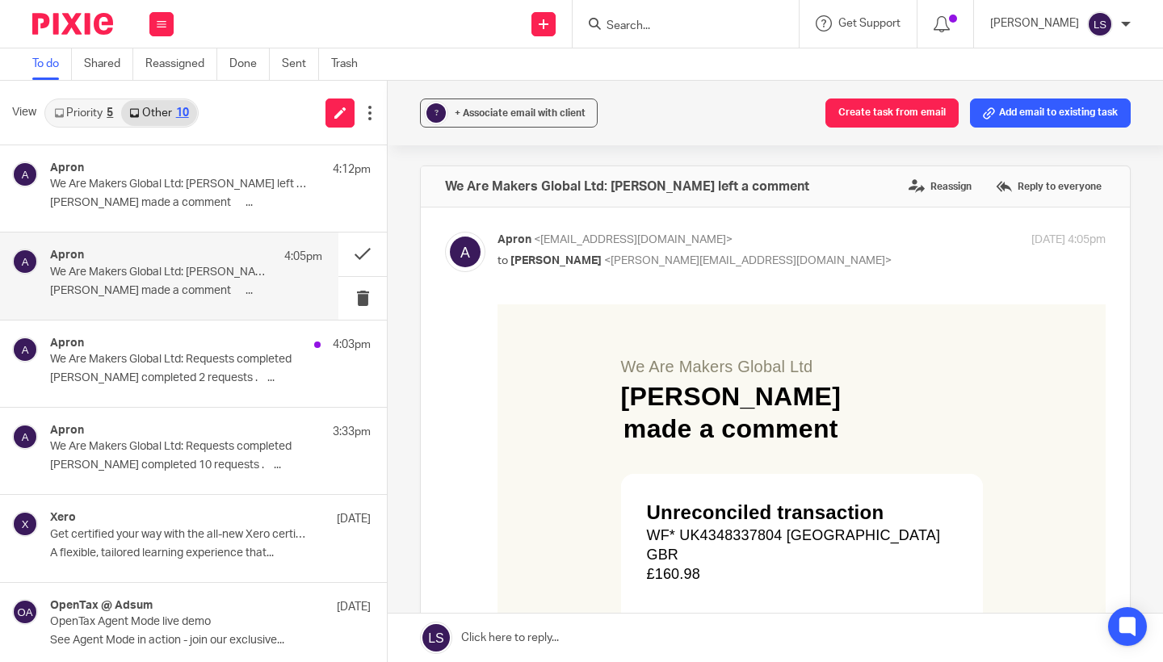
click at [509, 456] on div "͏ ‌ ͏ ‌ ͏ ‌ ͏ ‌ ͏ ‌ ͏ ‌ ͏ ‌ ͏ ‌ ͏ ‌ ͏ ‌ ͏ ‌ ͏ ‌ ͏ ‌ ͏ ‌ ͏ ‌ ͏ ‌ ͏ ‌ ͏ ‌ ͏ ‌ ͏ ‌…" at bounding box center [801, 573] width 608 height 539
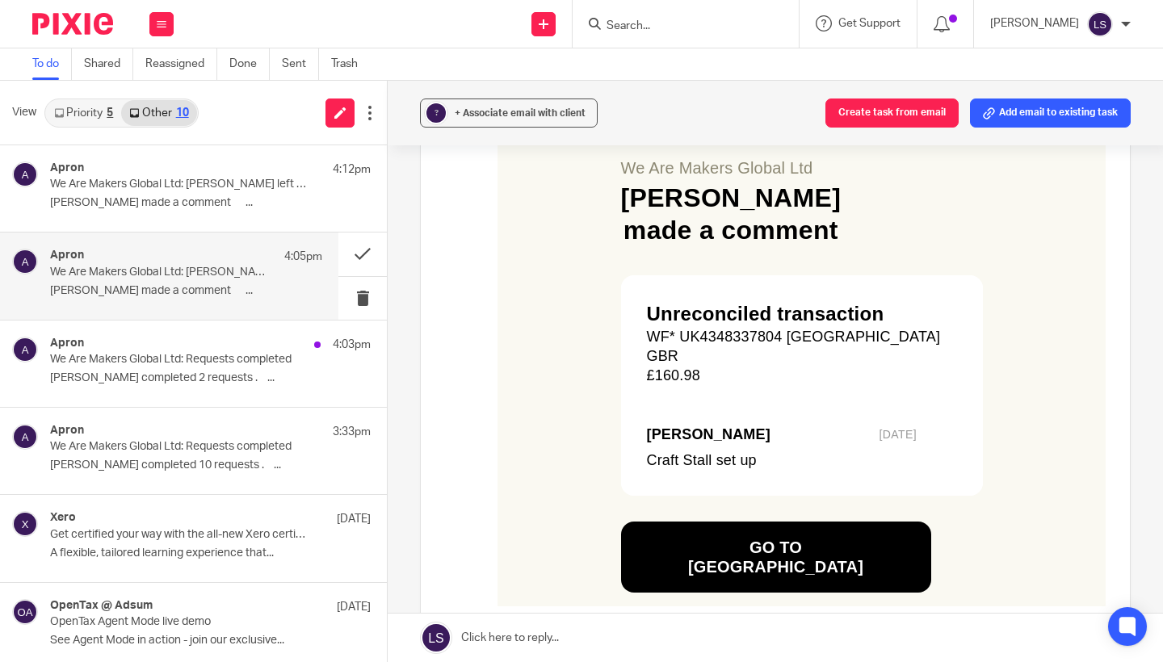
scroll to position [201, 0]
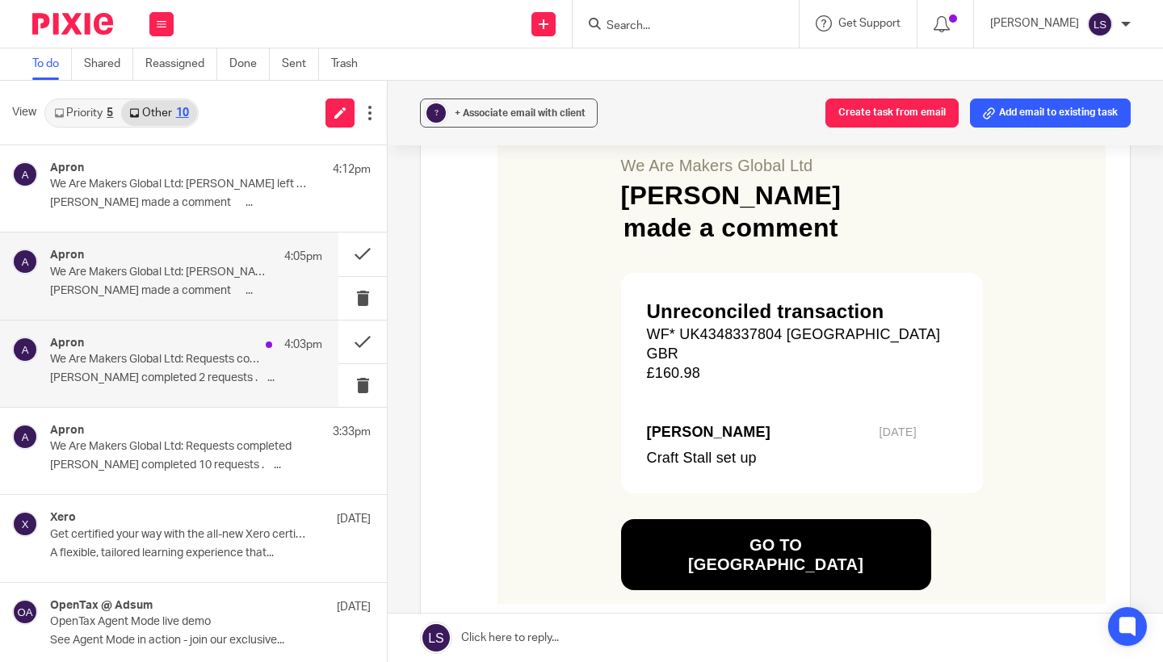
click at [200, 347] on div "Apron 4:03pm" at bounding box center [186, 345] width 272 height 16
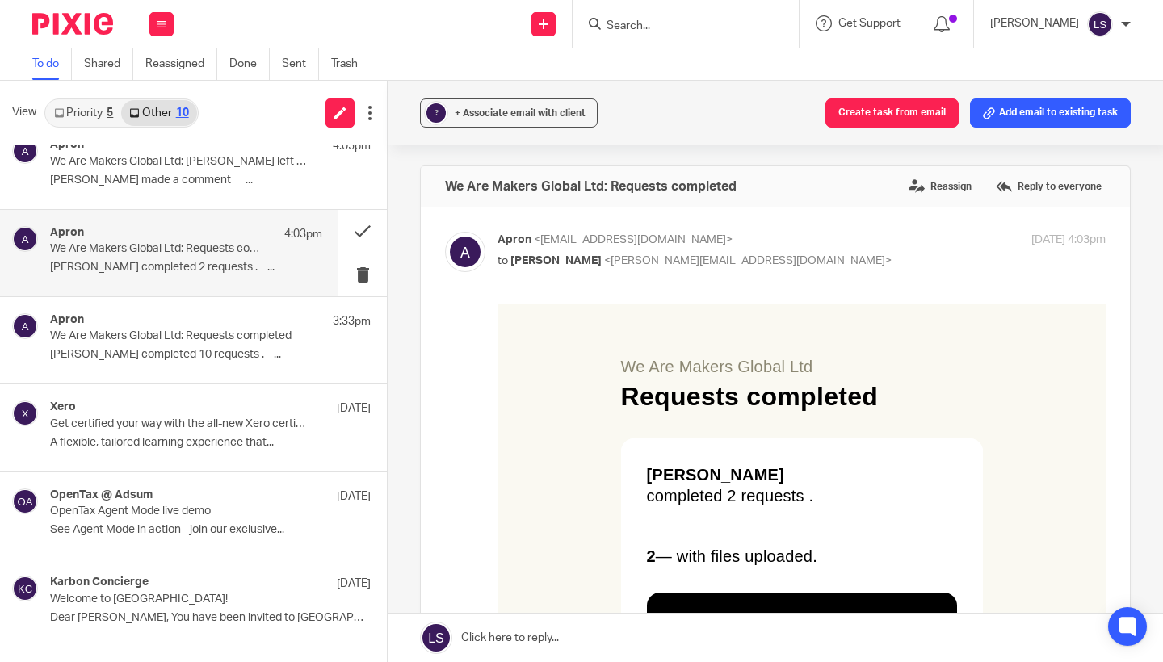
scroll to position [112, 0]
click at [443, 369] on label at bounding box center [775, 515] width 709 height 615
click at [444, 232] on input "checkbox" at bounding box center [444, 231] width 1 height 1
checkbox input "false"
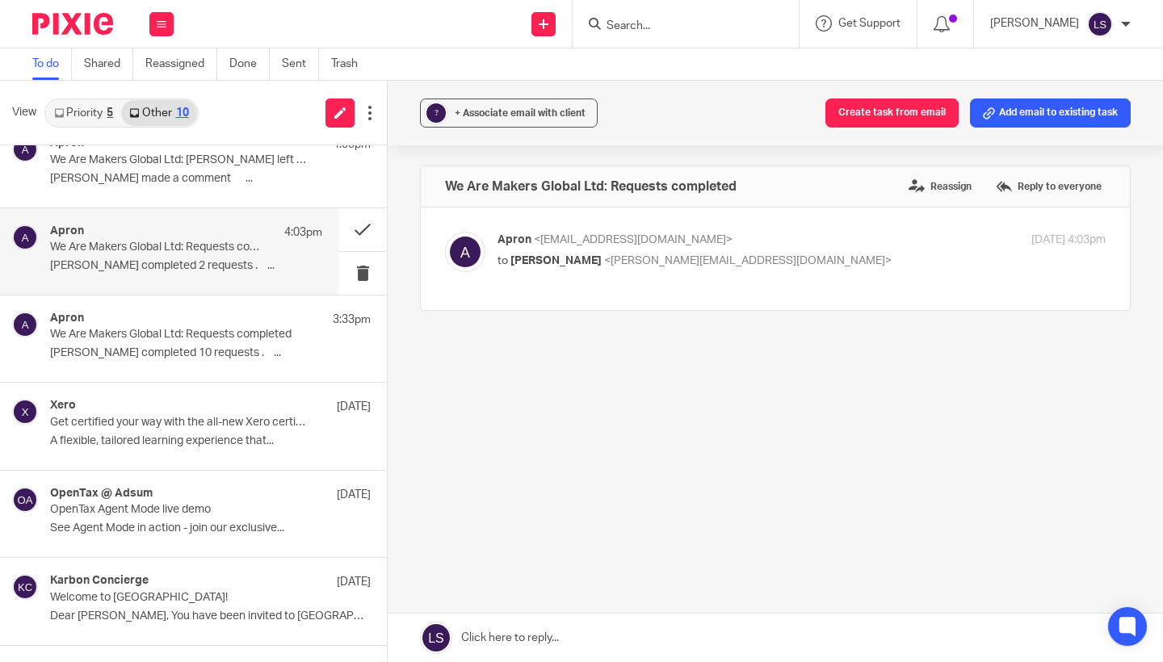
click at [242, 113] on div "View Priority 5 Other 10" at bounding box center [193, 113] width 387 height 65
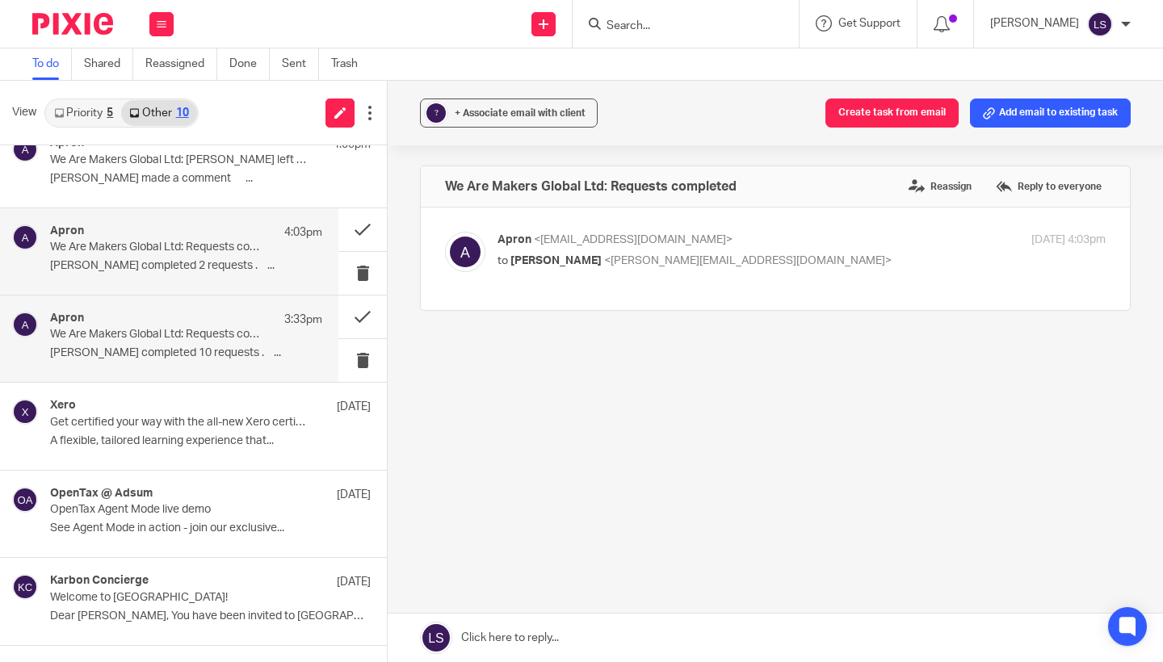
click at [126, 359] on p "Kate Lennie completed 10 requests . ͏ ‌ ..." at bounding box center [186, 353] width 272 height 14
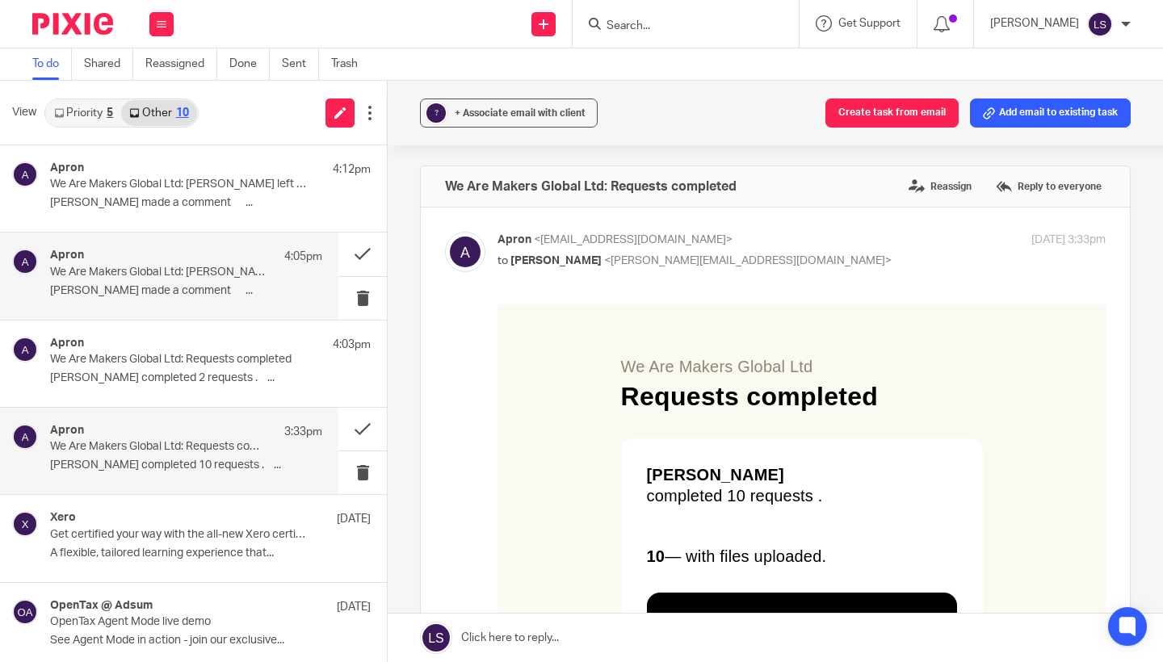
scroll to position [0, 0]
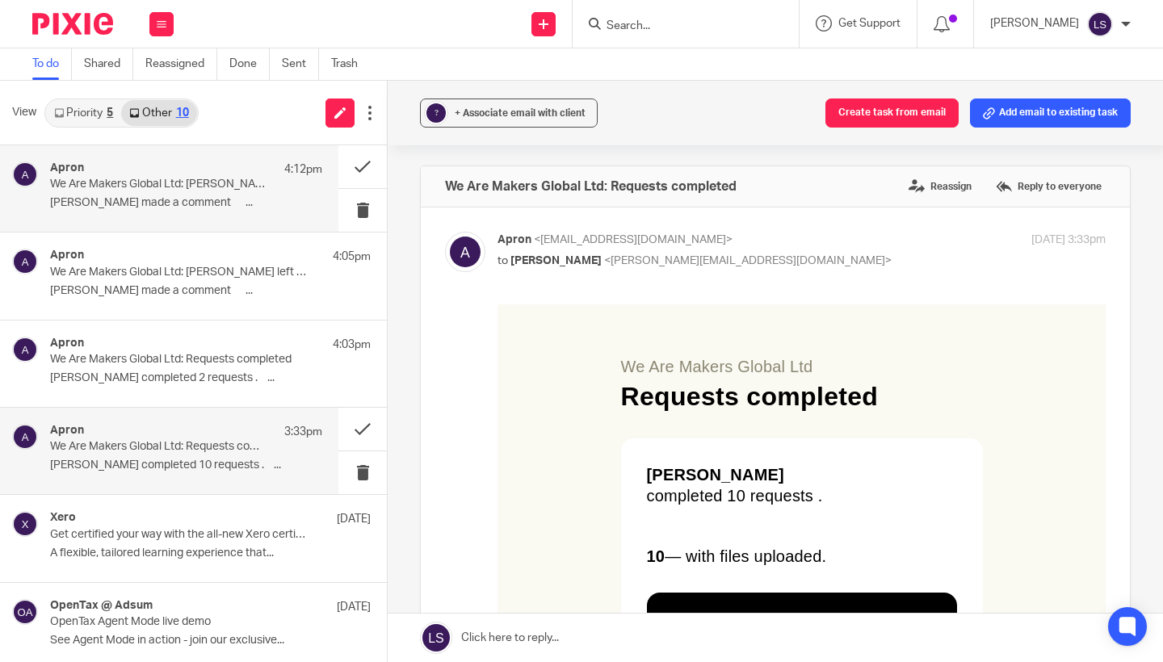
click at [177, 191] on div "Apron 4:12pm We Are Makers Global Ltd: Kate Lennie left a comment Kate Lennie m…" at bounding box center [186, 189] width 272 height 54
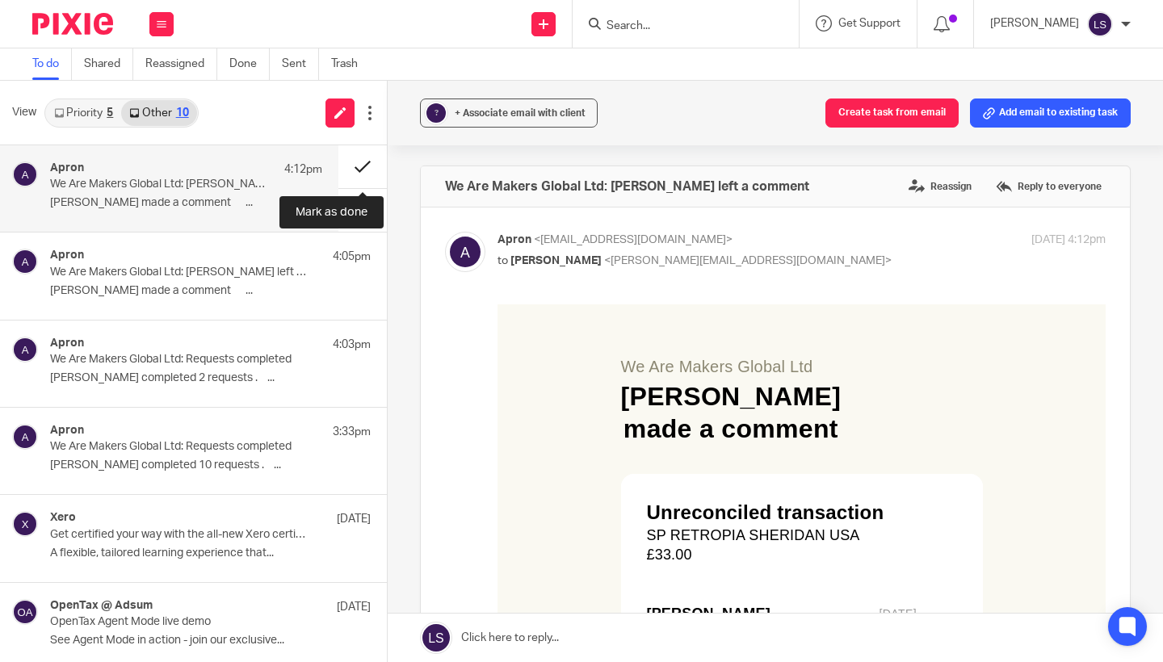
click at [356, 167] on button at bounding box center [362, 166] width 48 height 43
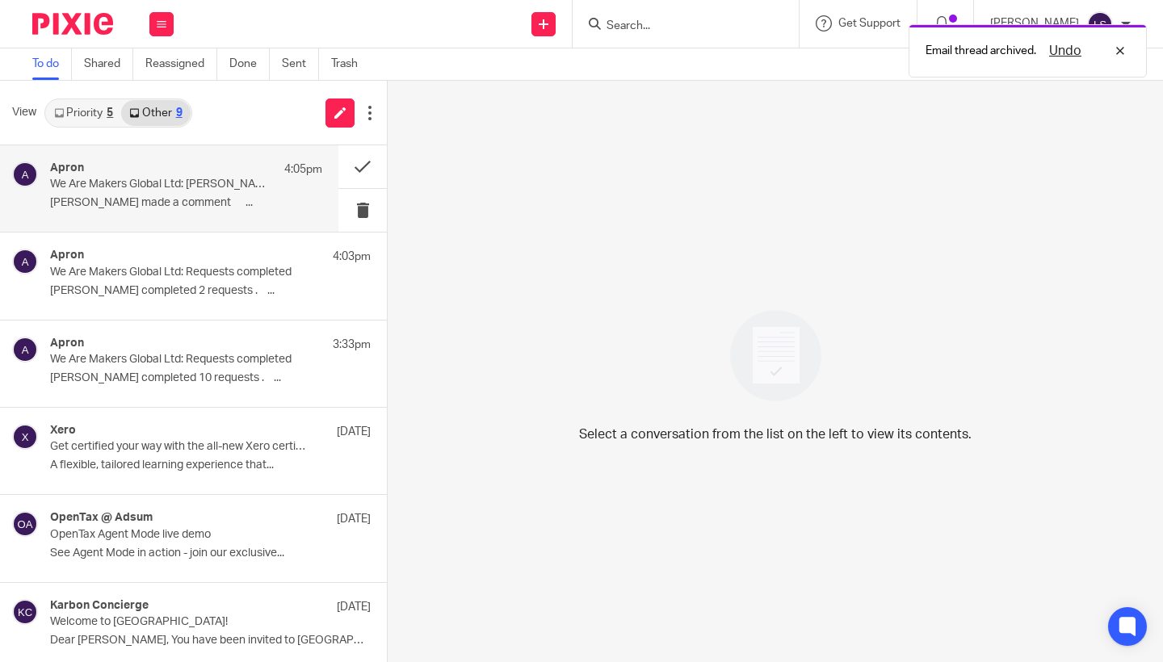
click at [158, 202] on p "Kate Lennie made a comment ͏ ‌ ͏ ‌..." at bounding box center [186, 203] width 272 height 14
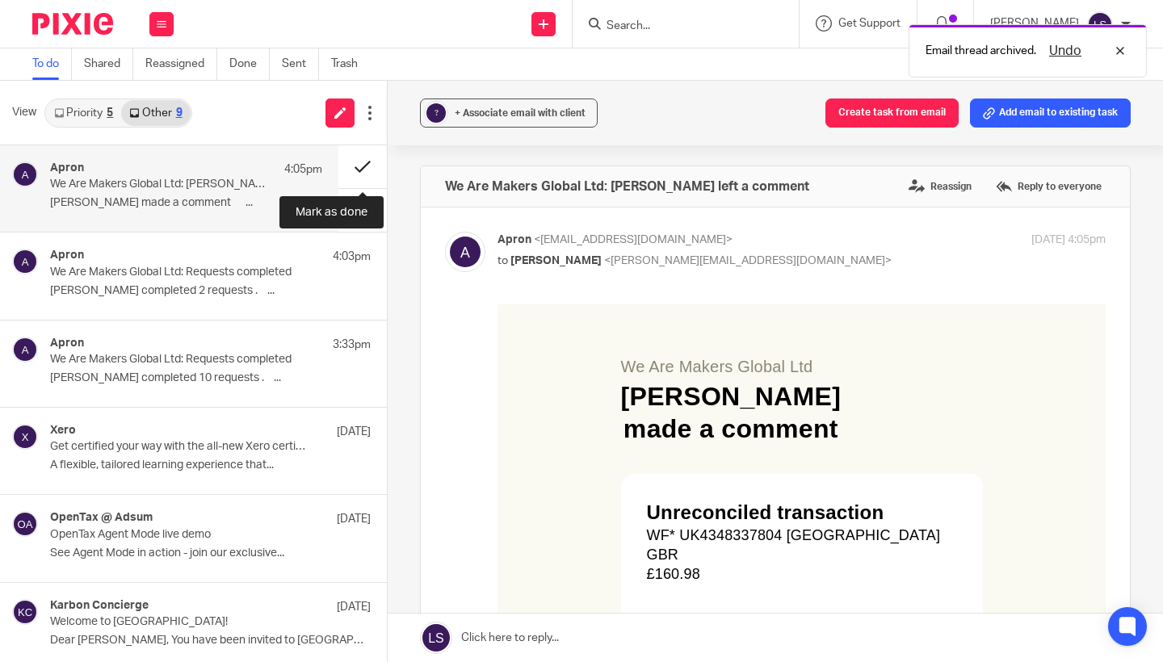
click at [346, 166] on button at bounding box center [362, 166] width 48 height 43
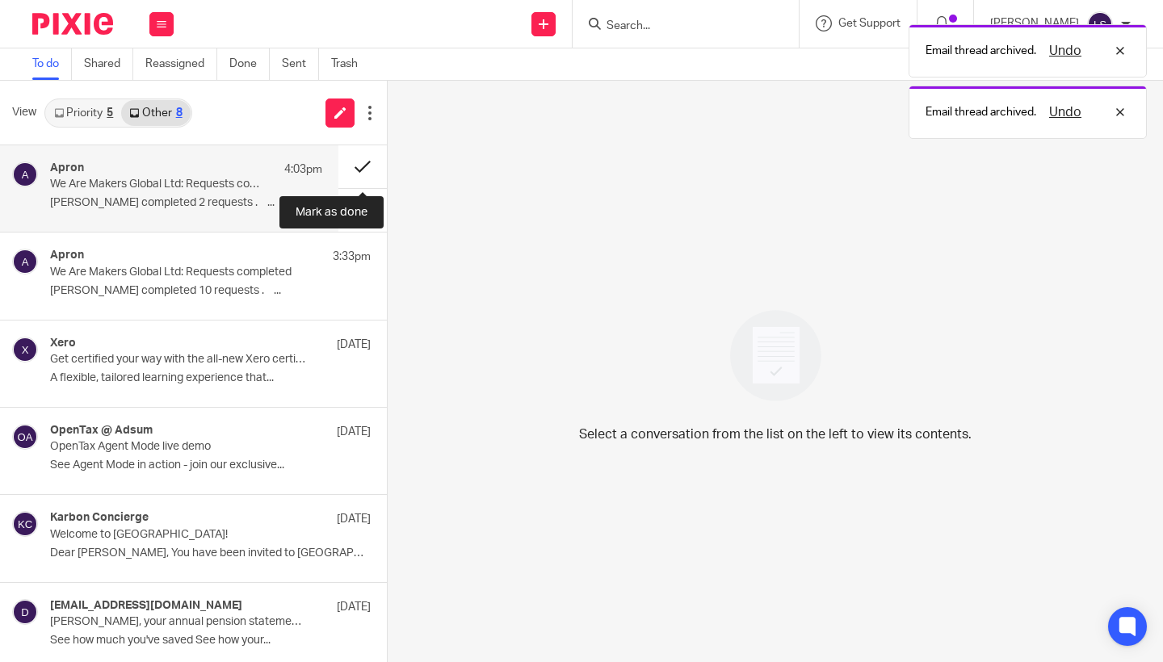
click at [363, 166] on button at bounding box center [362, 166] width 48 height 43
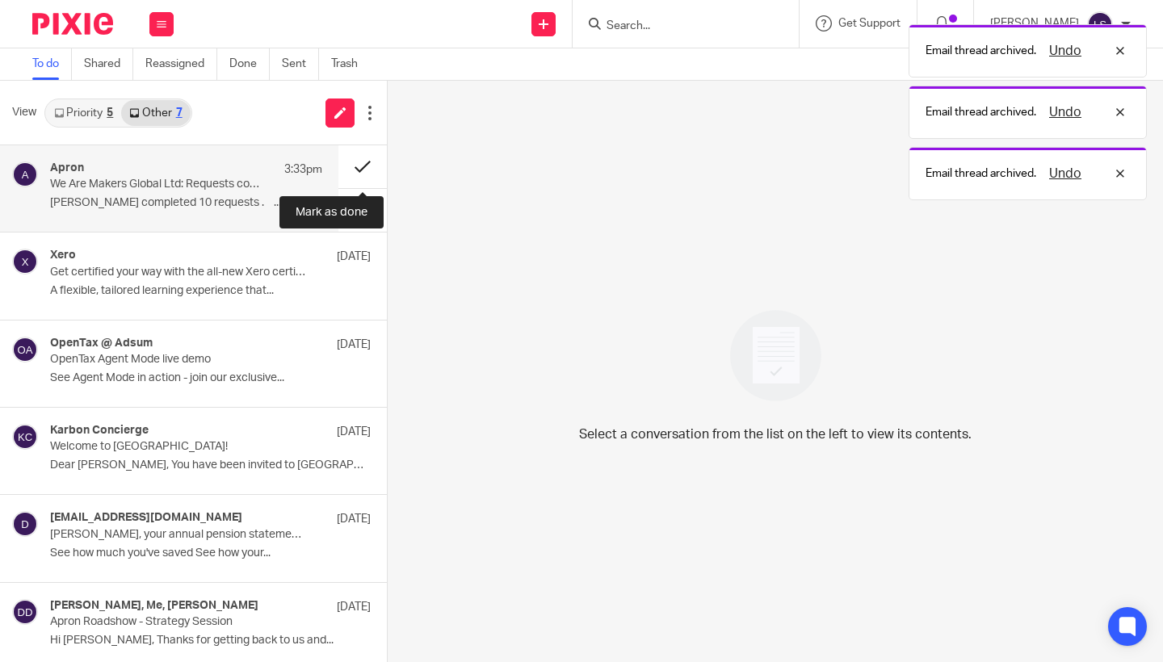
click at [350, 162] on button at bounding box center [362, 166] width 48 height 43
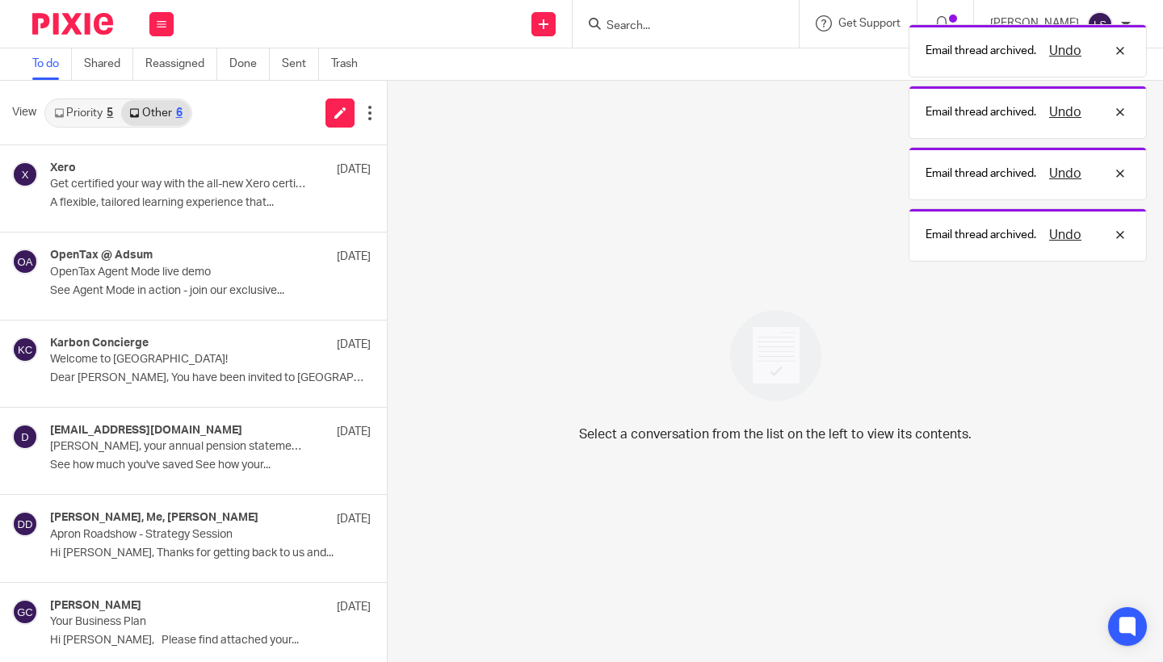
click at [92, 111] on link "Priority 5" at bounding box center [83, 113] width 75 height 26
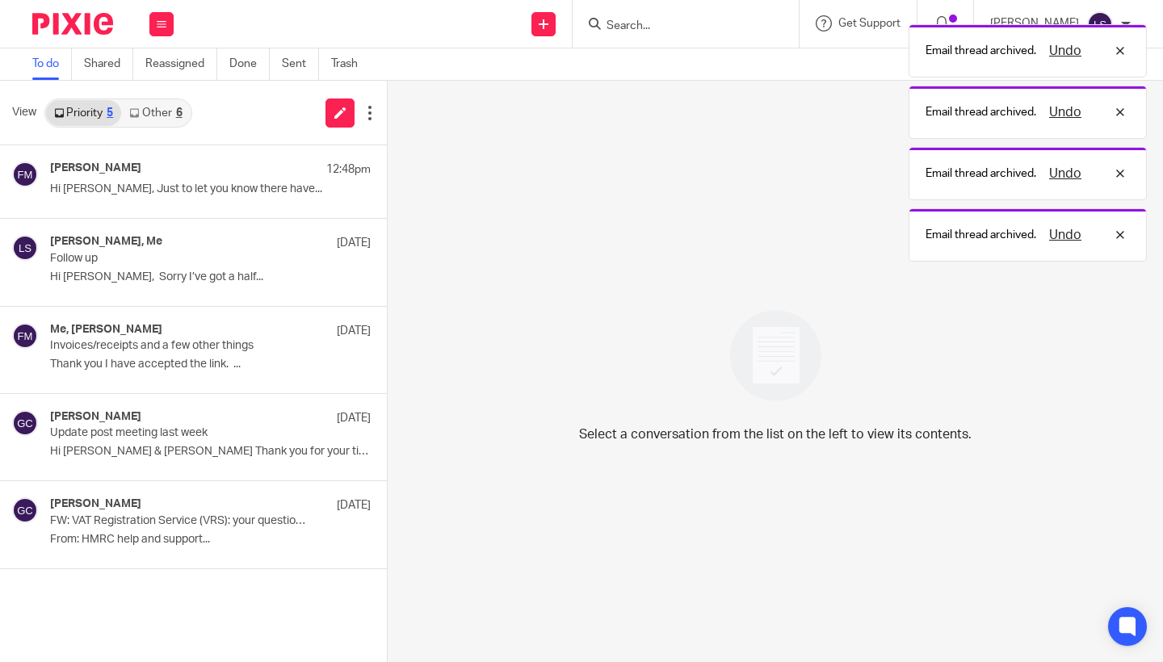
click at [170, 111] on link "Other 6" at bounding box center [155, 113] width 69 height 26
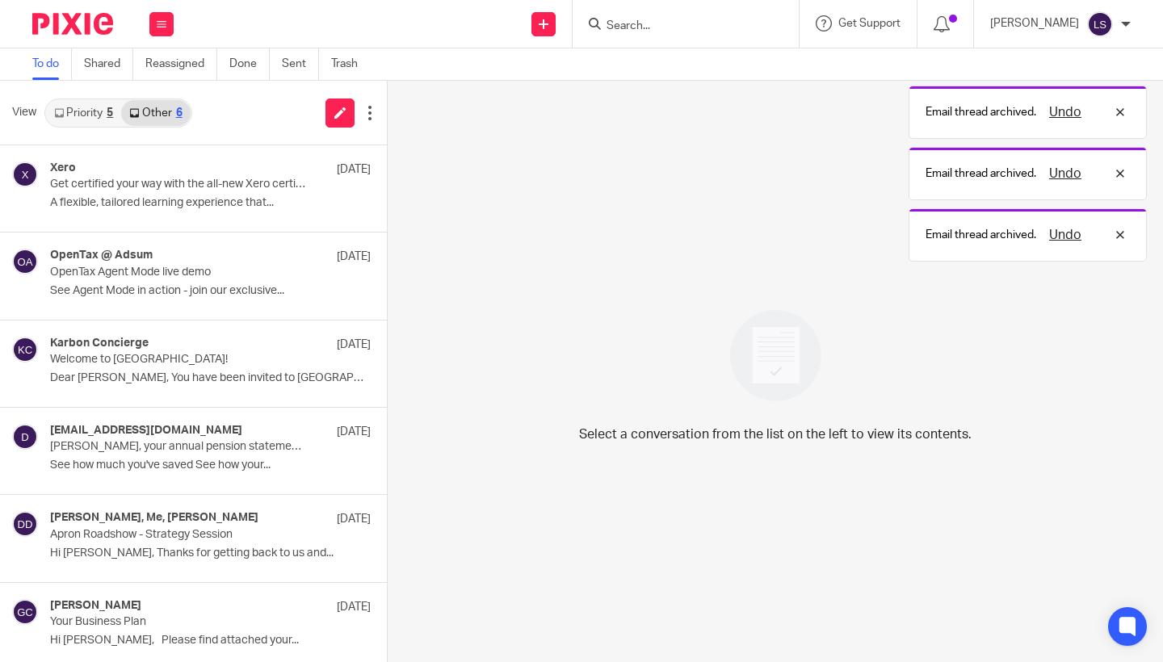
click at [82, 107] on link "Priority 5" at bounding box center [83, 113] width 75 height 26
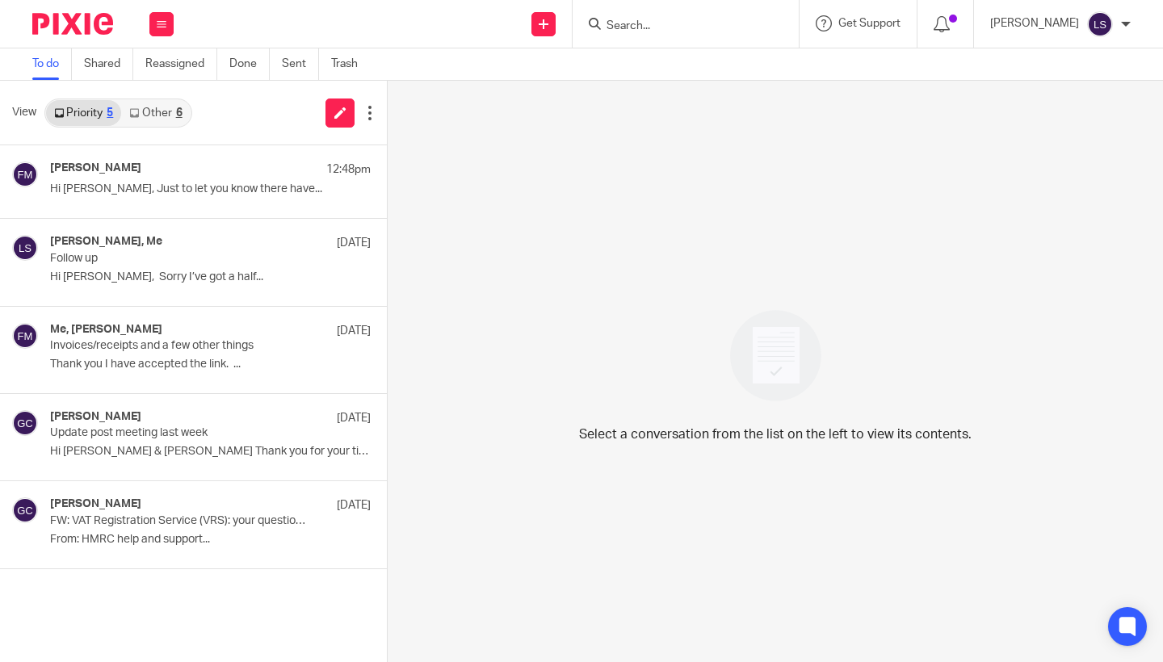
click at [177, 110] on div "6" at bounding box center [179, 112] width 6 height 11
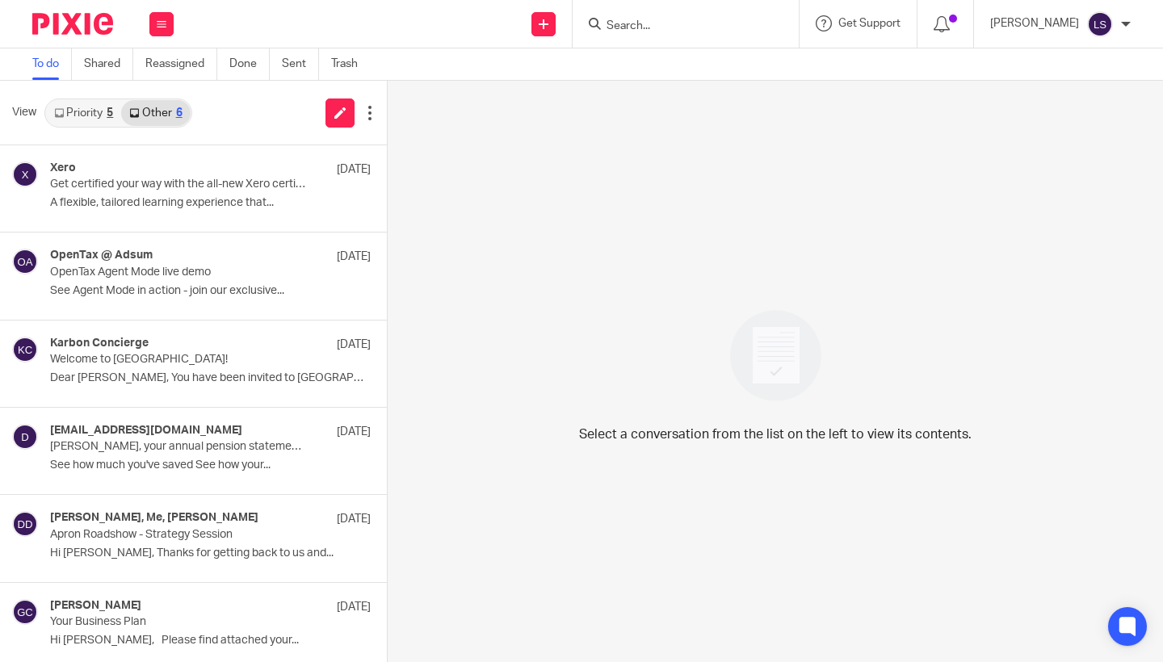
click at [90, 110] on link "Priority 5" at bounding box center [83, 113] width 75 height 26
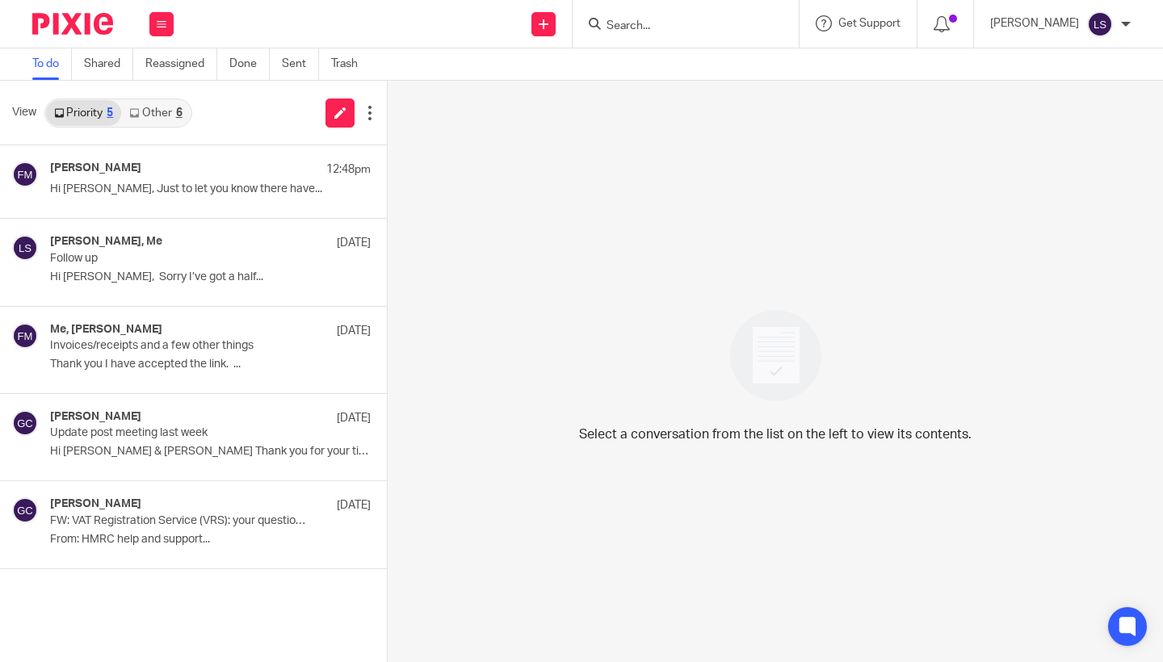
click at [179, 120] on link "Other 6" at bounding box center [155, 113] width 69 height 26
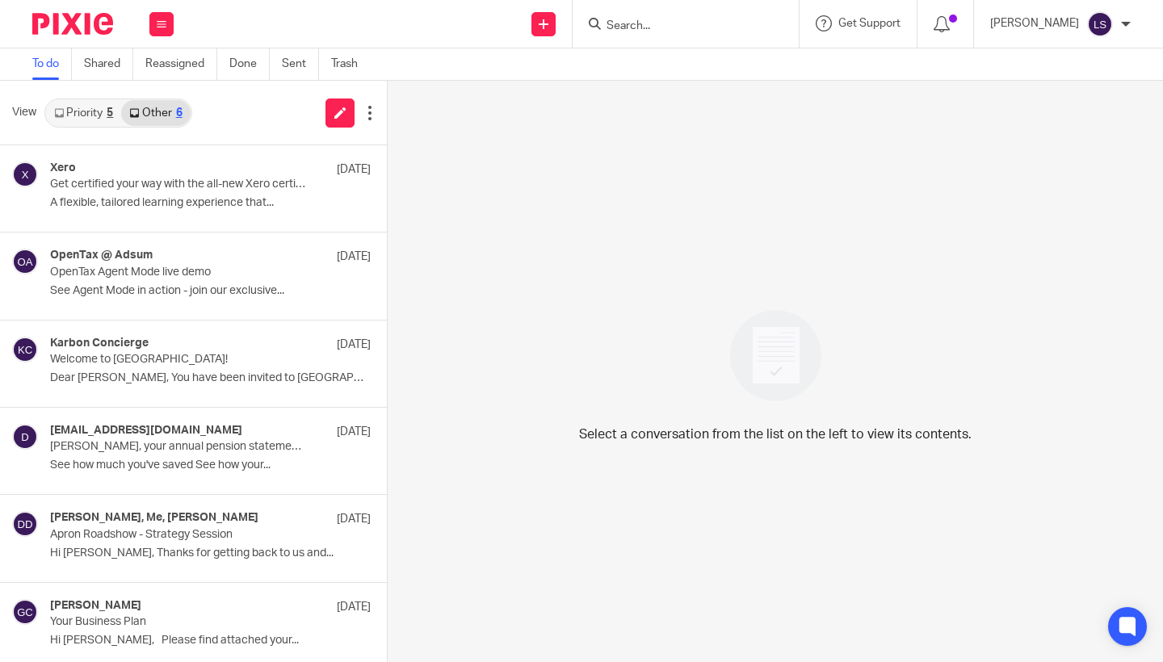
click at [72, 122] on link "Priority 5" at bounding box center [83, 113] width 75 height 26
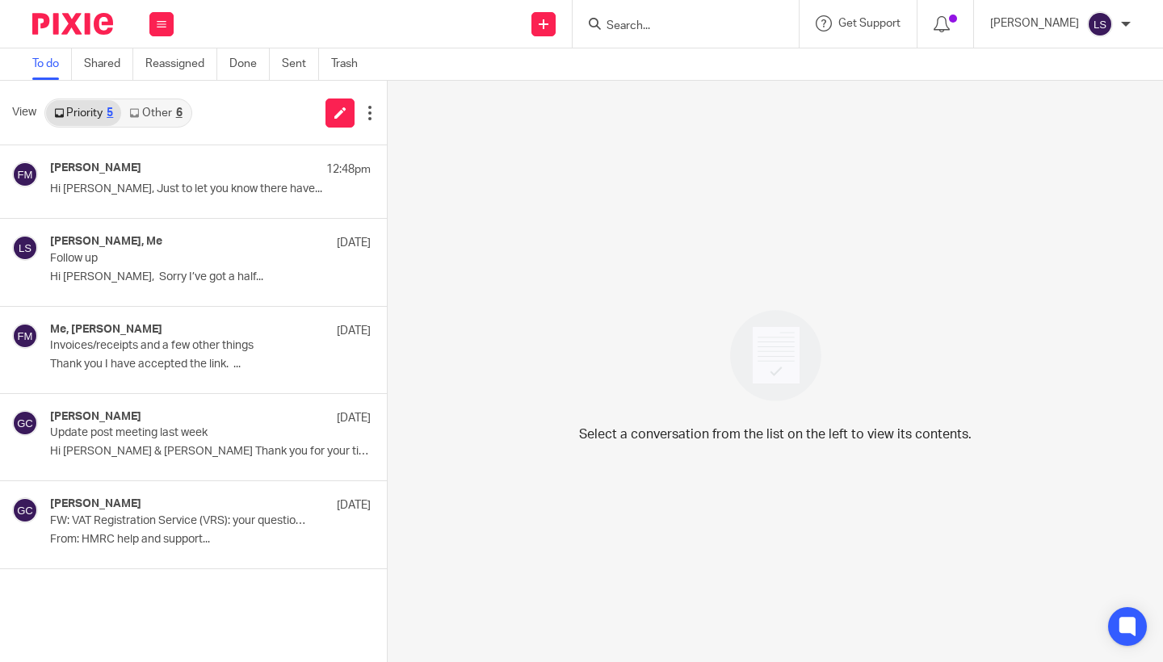
click at [880, 1] on div "Get Support Contact Support Help Documentation Access the academy View roadmap" at bounding box center [858, 24] width 118 height 48
click at [98, 32] on img at bounding box center [72, 24] width 81 height 22
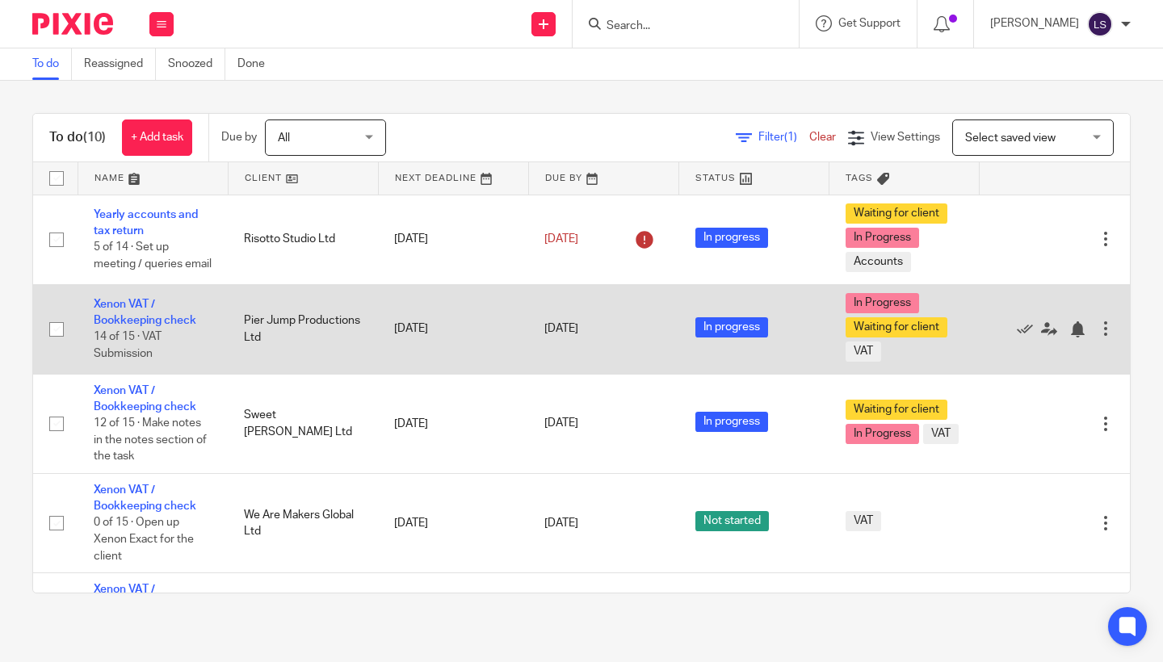
click at [193, 314] on td "Xenon VAT / Bookkeeping check 14 of 15 · VAT Submission" at bounding box center [153, 329] width 150 height 90
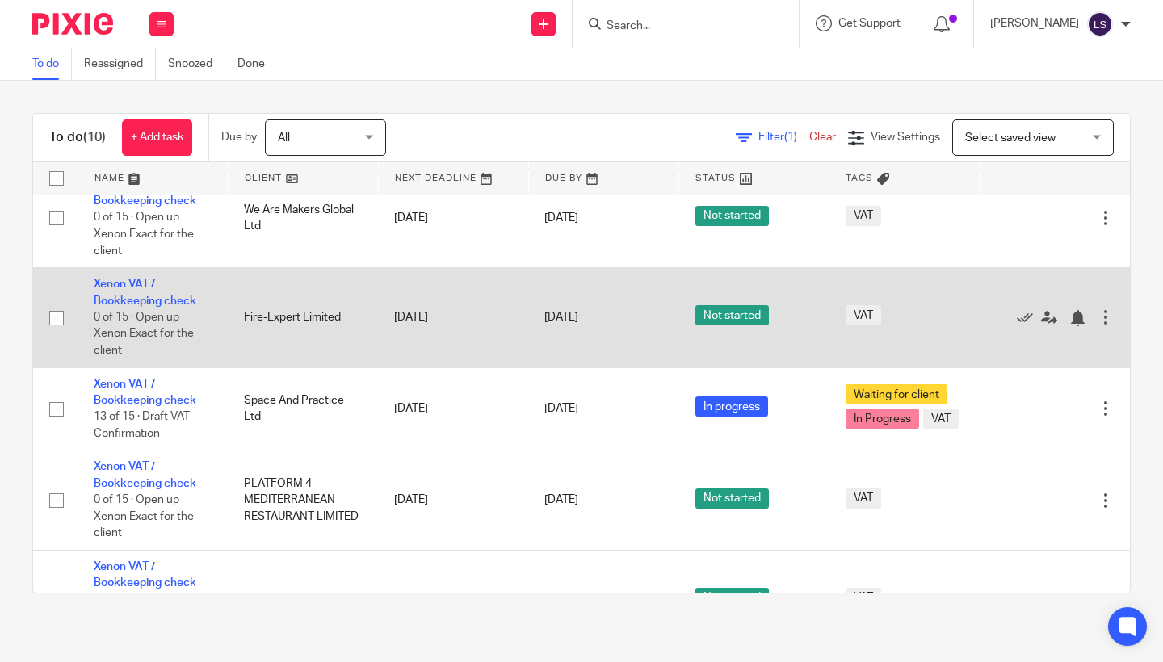
scroll to position [308, 0]
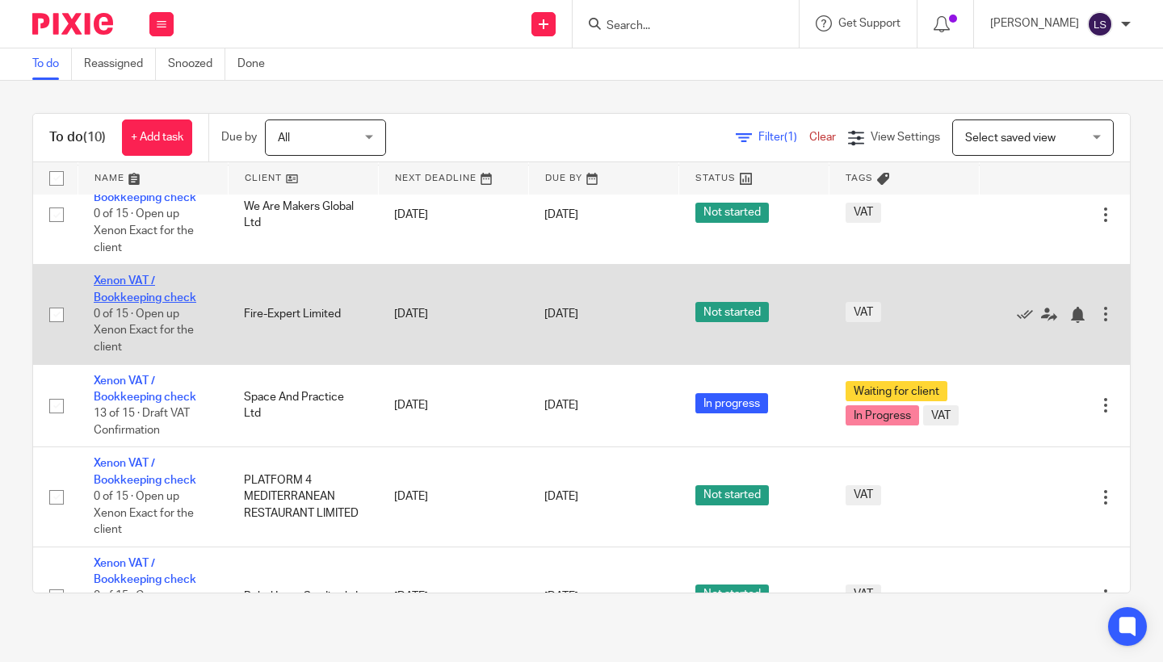
click at [115, 299] on link "Xenon VAT / Bookkeeping check" at bounding box center [145, 288] width 103 height 27
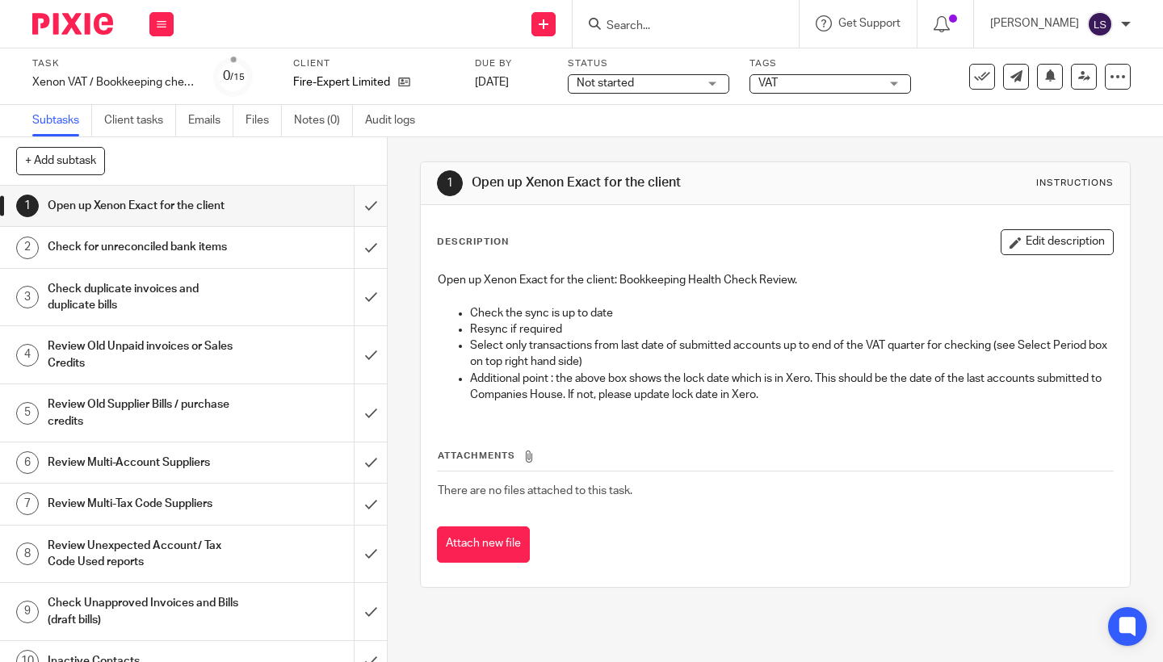
click at [371, 208] on input "submit" at bounding box center [193, 206] width 387 height 40
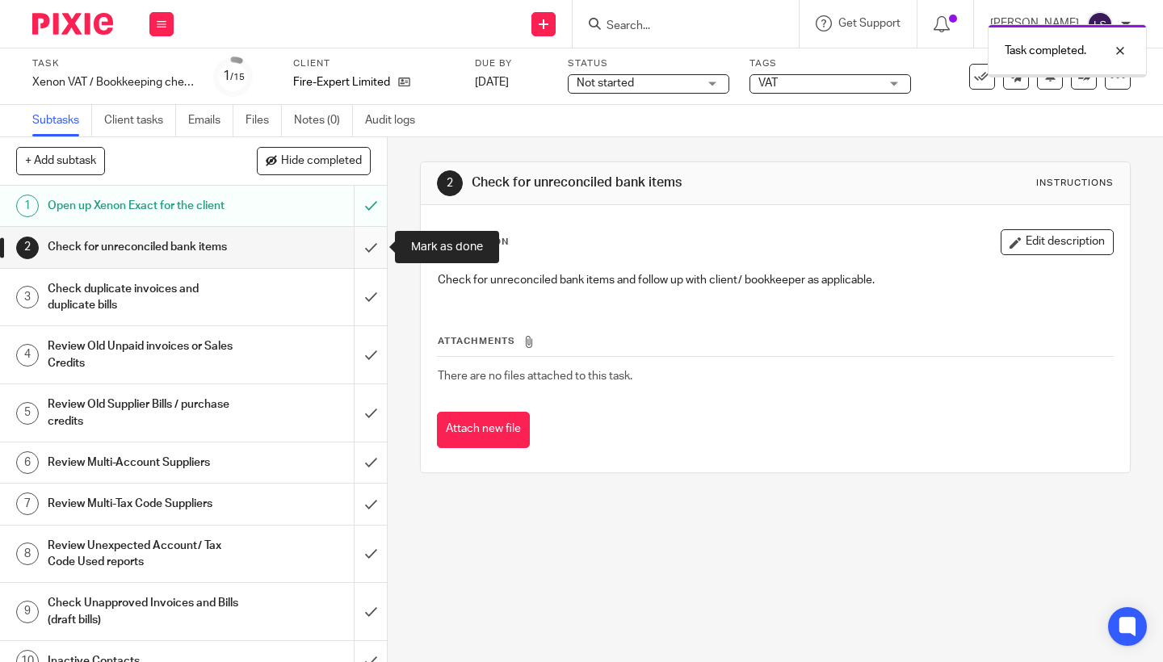
drag, startPoint x: 0, startPoint y: 0, endPoint x: 368, endPoint y: 255, distance: 448.0
click at [368, 255] on input "submit" at bounding box center [193, 247] width 387 height 40
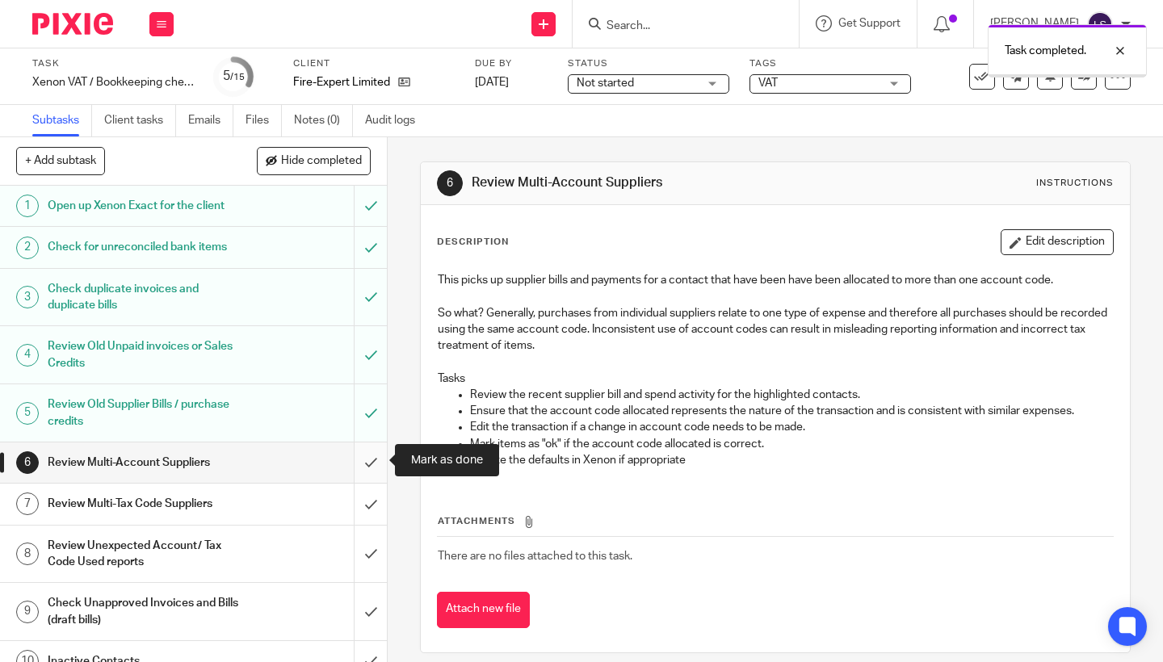
click at [364, 459] on input "submit" at bounding box center [193, 463] width 387 height 40
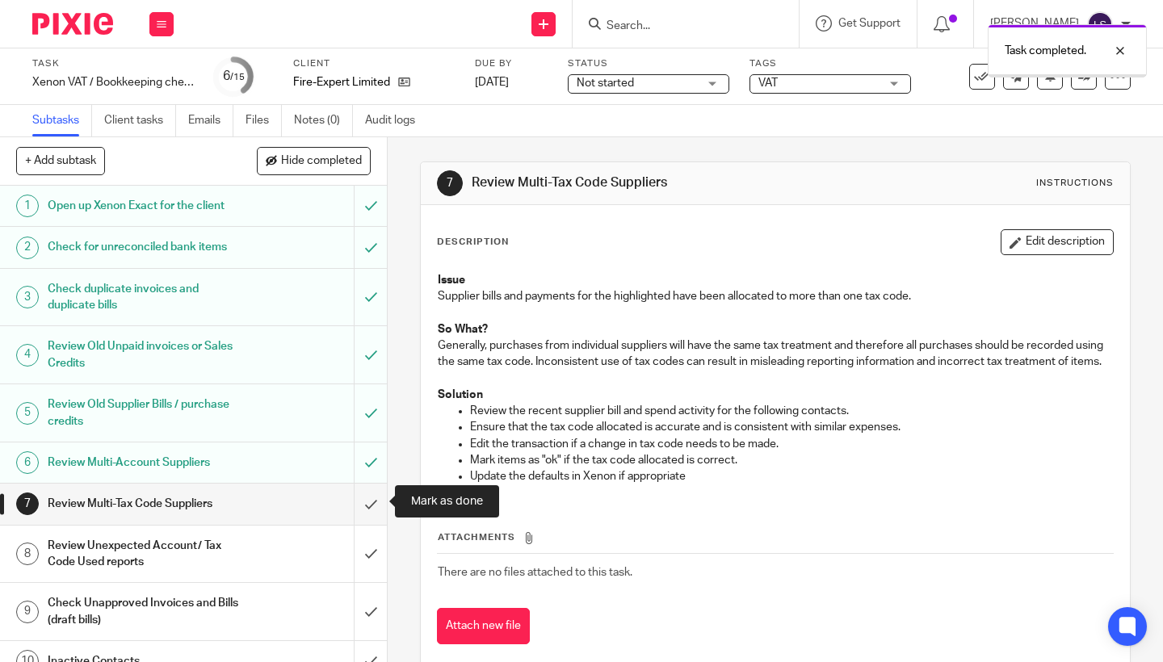
click at [367, 506] on input "submit" at bounding box center [193, 504] width 387 height 40
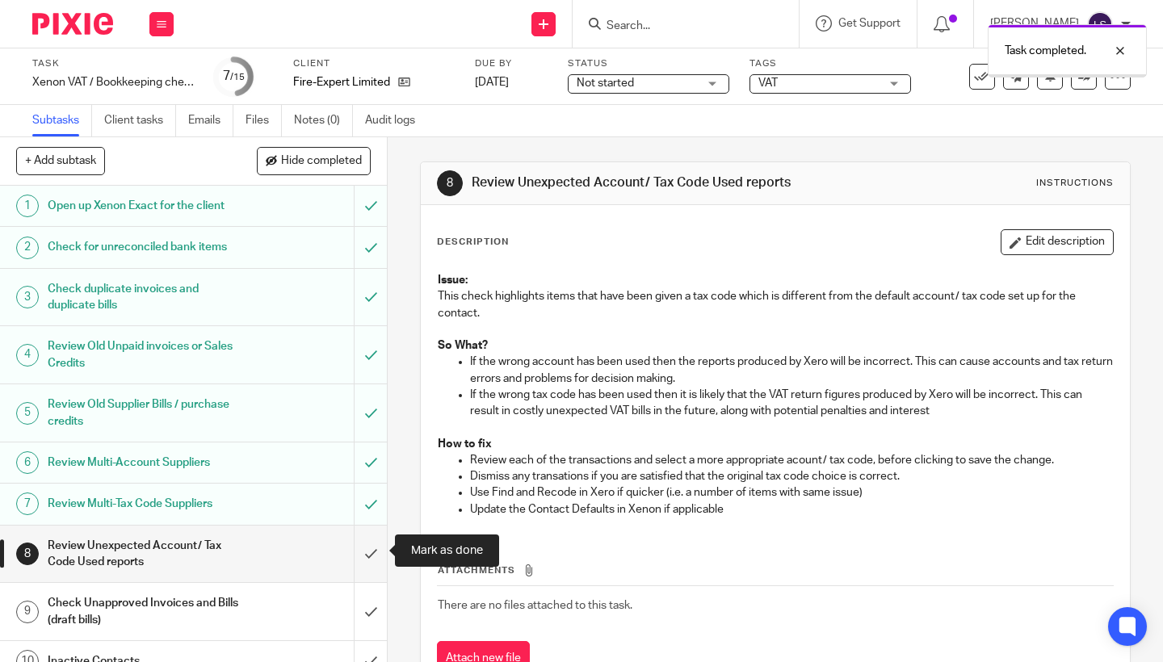
click at [362, 542] on input "submit" at bounding box center [193, 554] width 387 height 57
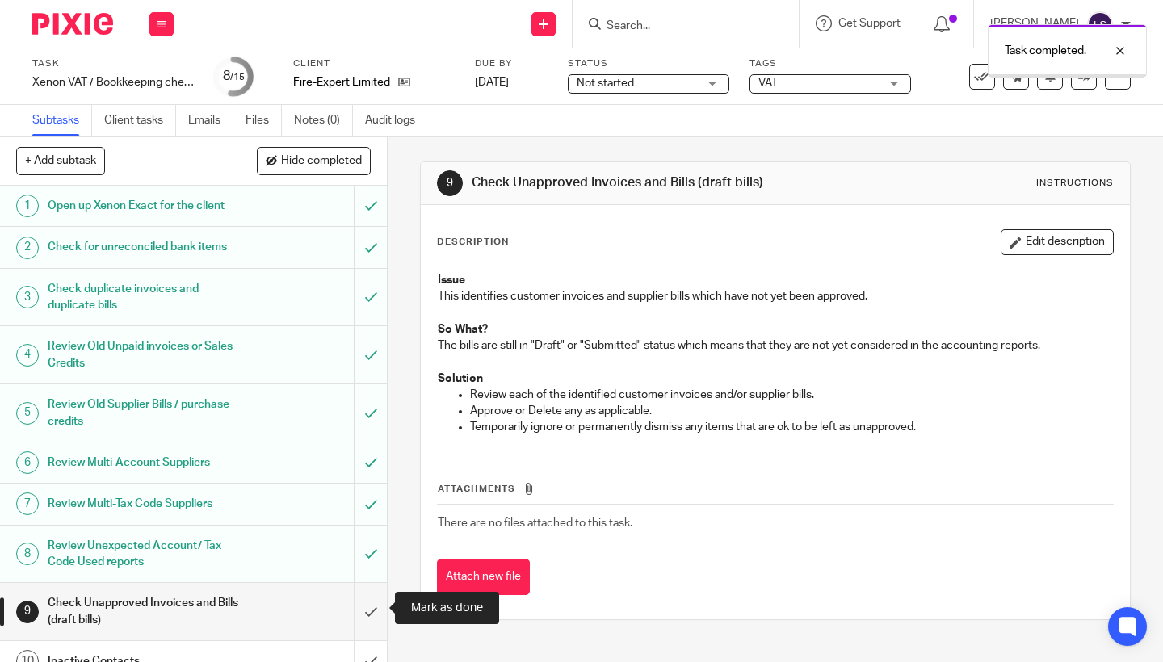
click at [375, 621] on input "submit" at bounding box center [193, 611] width 387 height 57
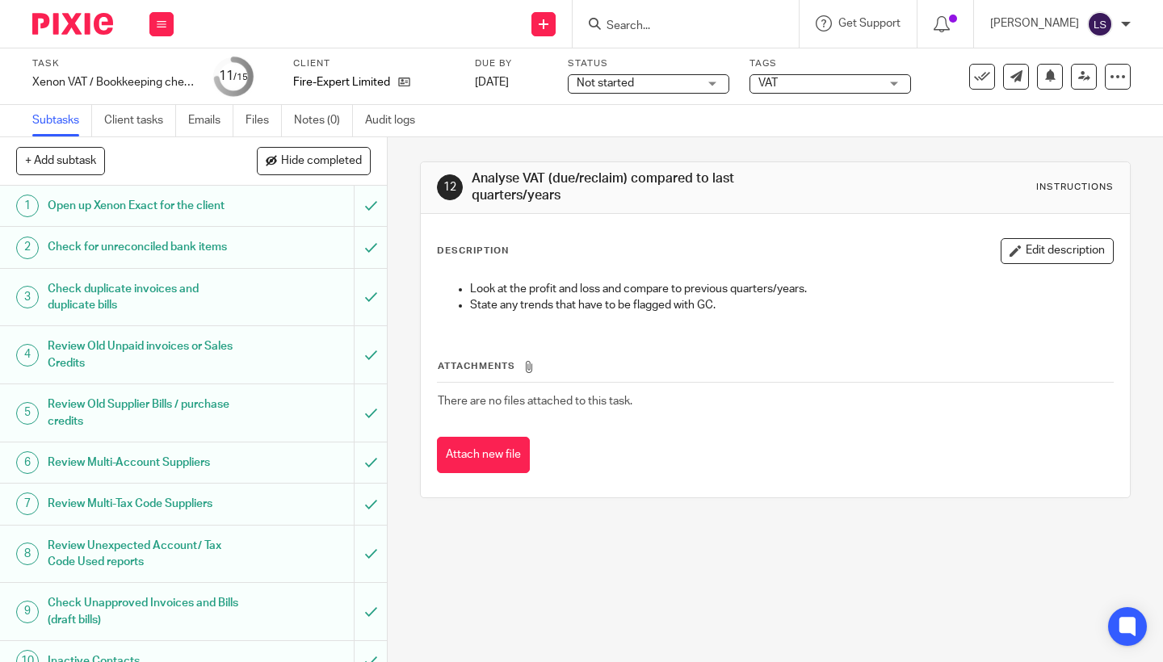
click at [624, 85] on span "Not started" at bounding box center [605, 83] width 57 height 11
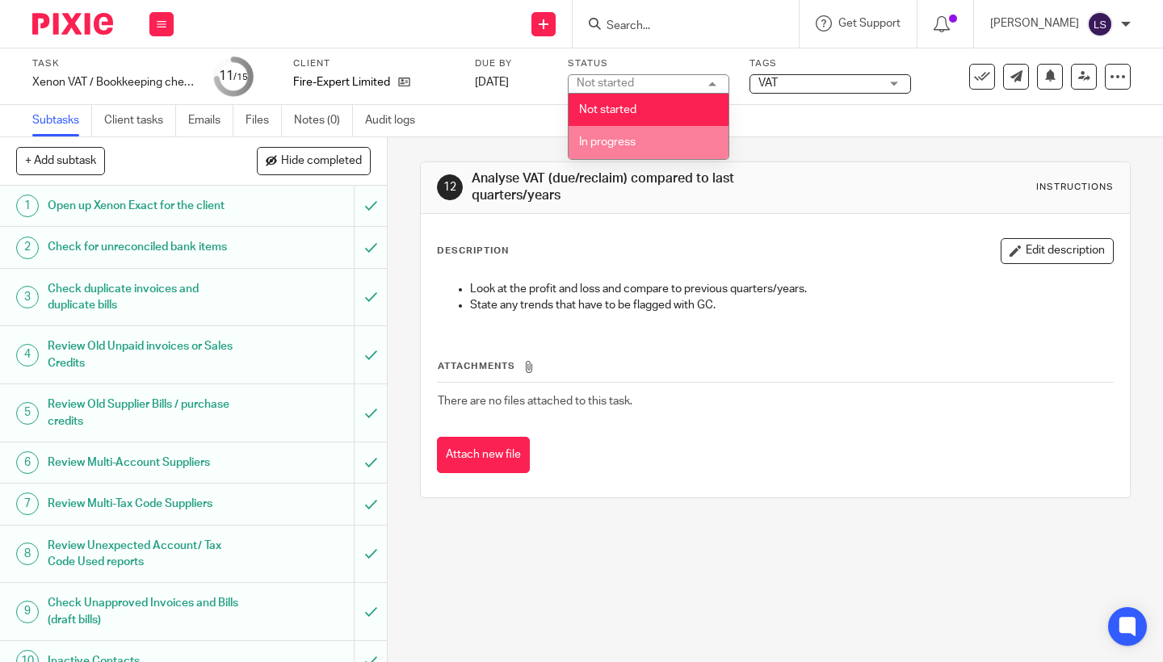
click at [607, 137] on span "In progress" at bounding box center [607, 141] width 57 height 11
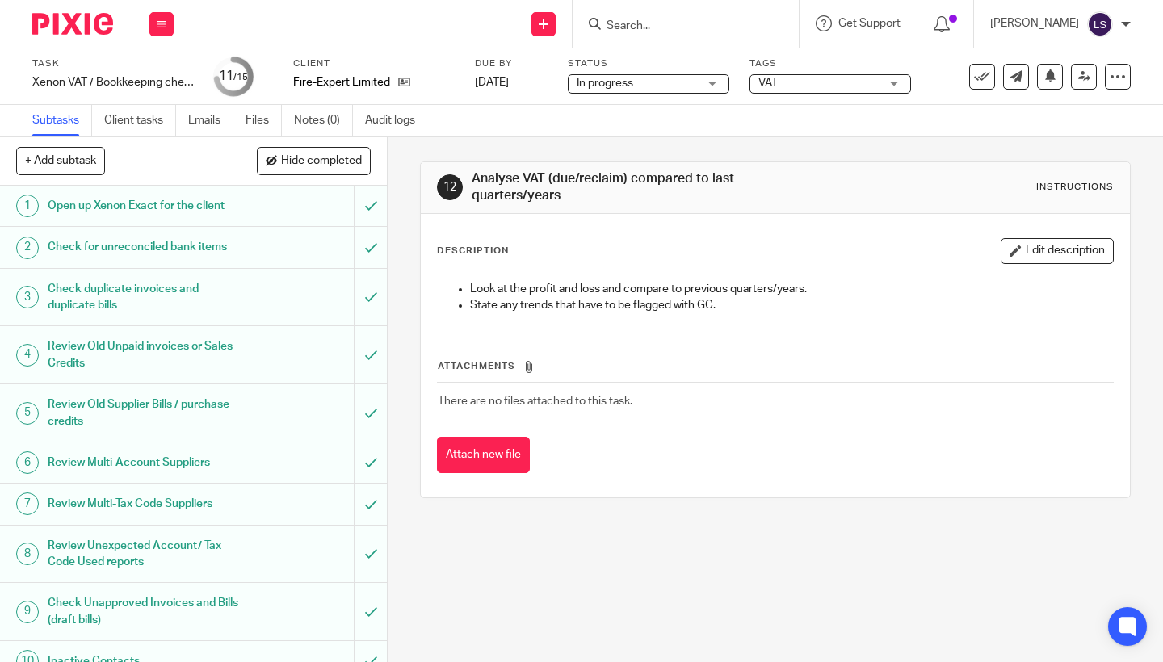
click at [833, 87] on span "VAT" at bounding box center [818, 83] width 121 height 17
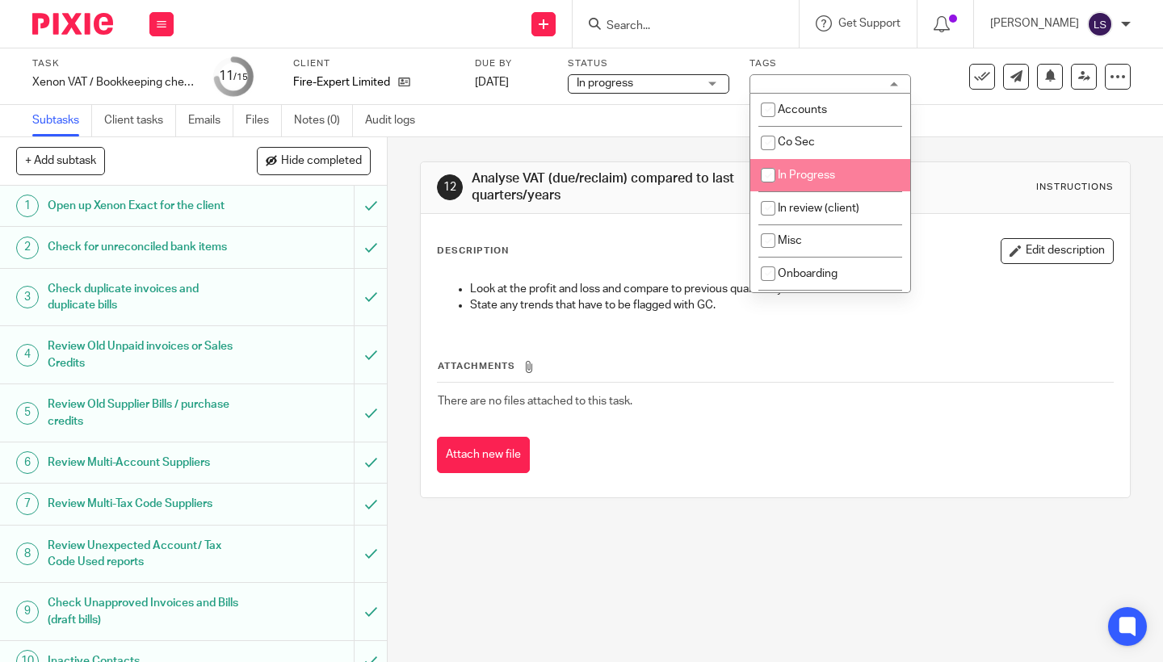
click at [824, 181] on span "In Progress" at bounding box center [806, 175] width 57 height 11
checkbox input "true"
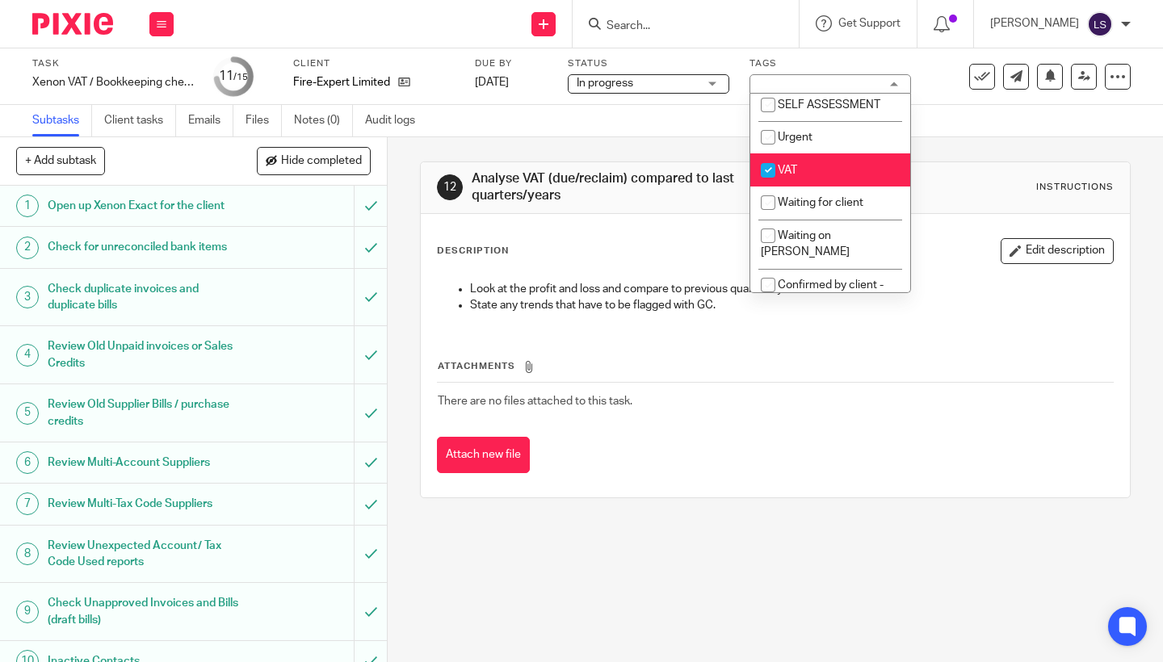
scroll to position [374, 0]
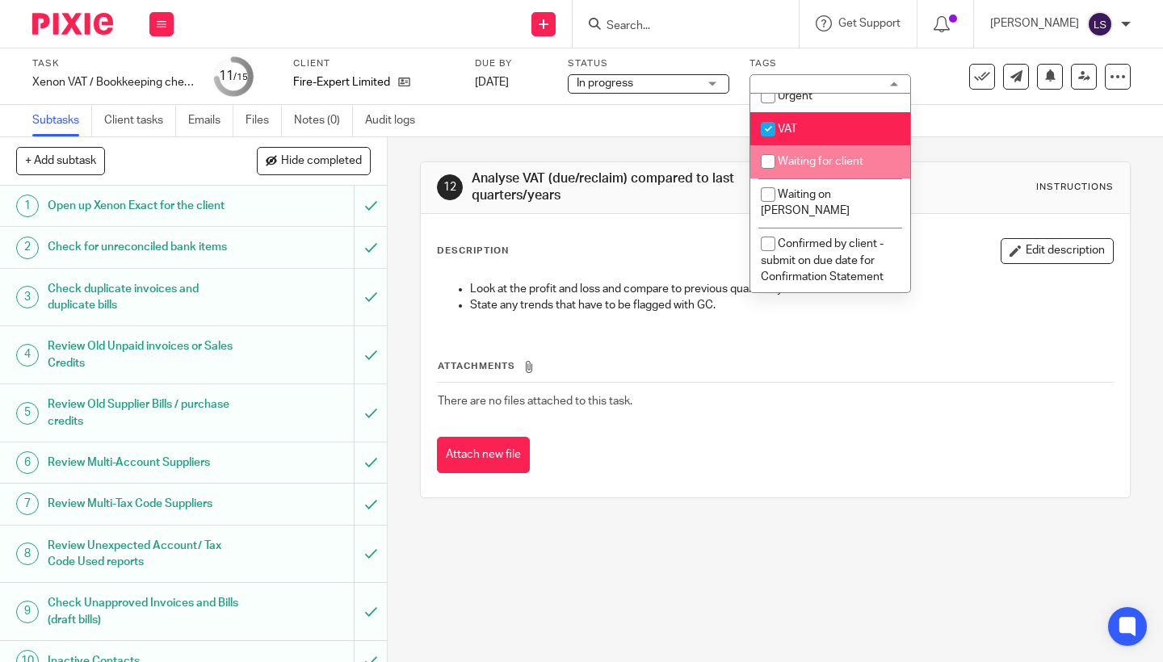
click at [829, 167] on span "Waiting for client" at bounding box center [821, 161] width 86 height 11
checkbox input "true"
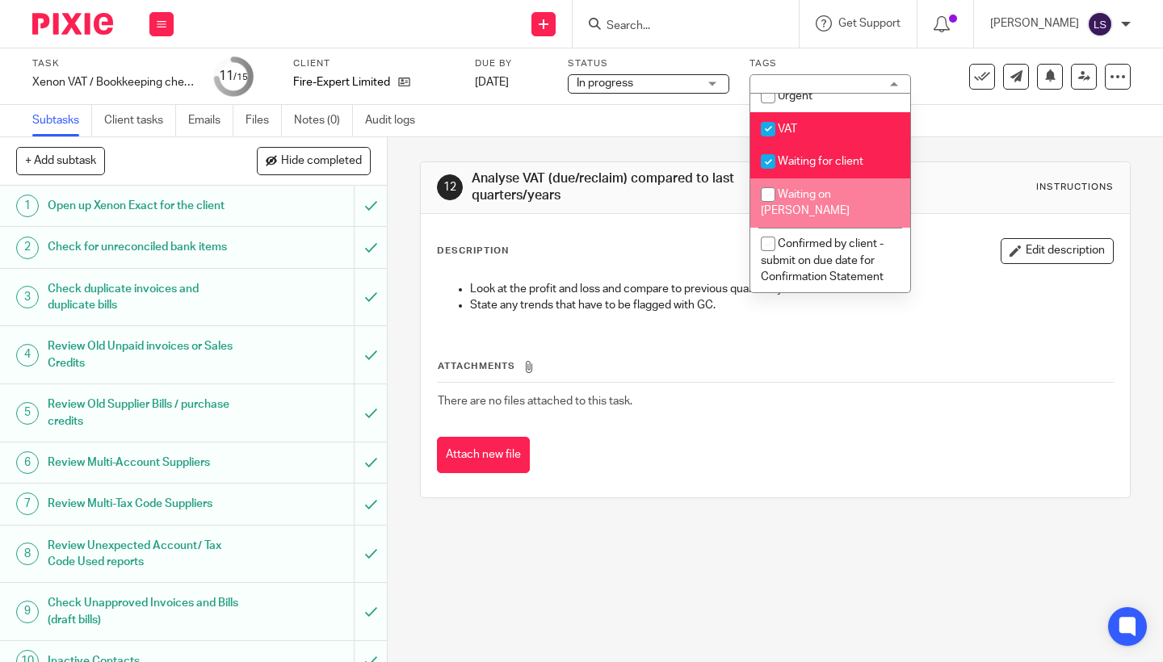
click at [829, 200] on span "Waiting on [PERSON_NAME]" at bounding box center [805, 203] width 89 height 28
checkbox input "true"
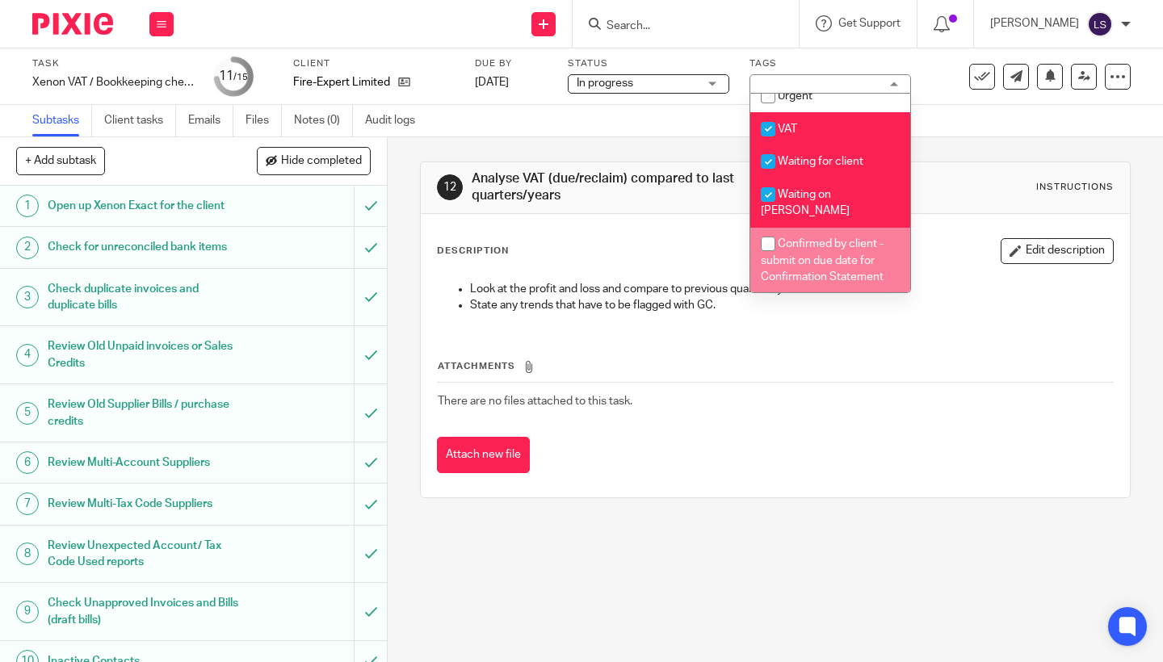
click at [776, 377] on th "Attachments" at bounding box center [775, 370] width 677 height 23
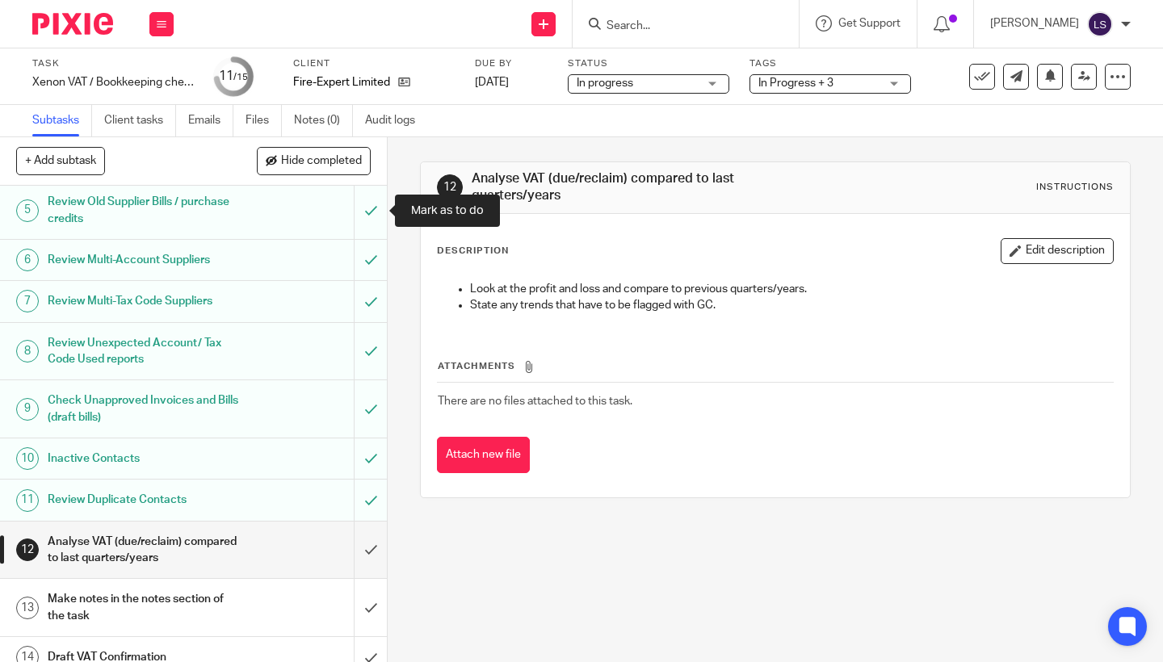
scroll to position [200, 0]
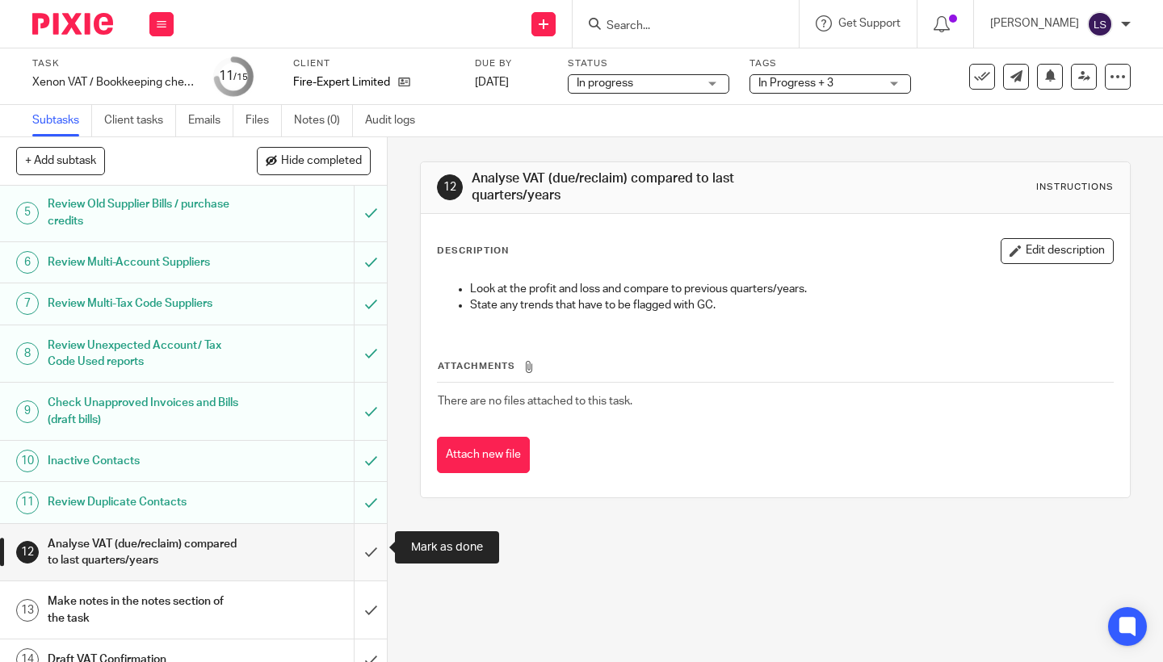
click at [371, 544] on input "submit" at bounding box center [193, 552] width 387 height 57
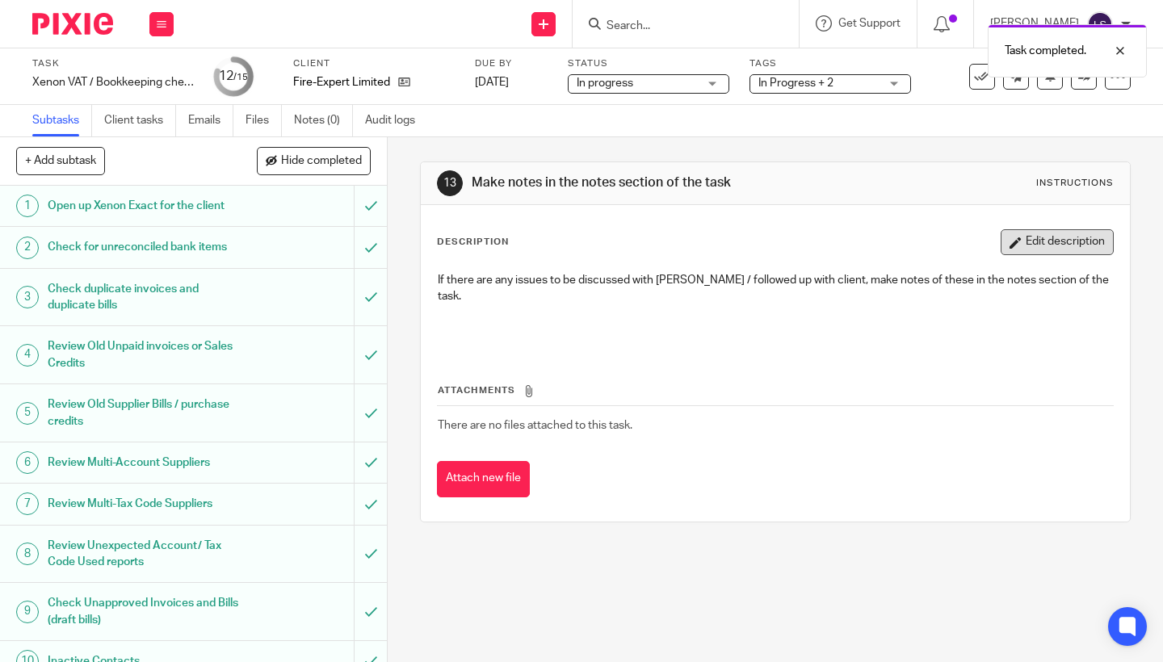
click at [1077, 241] on button "Edit description" at bounding box center [1057, 242] width 113 height 26
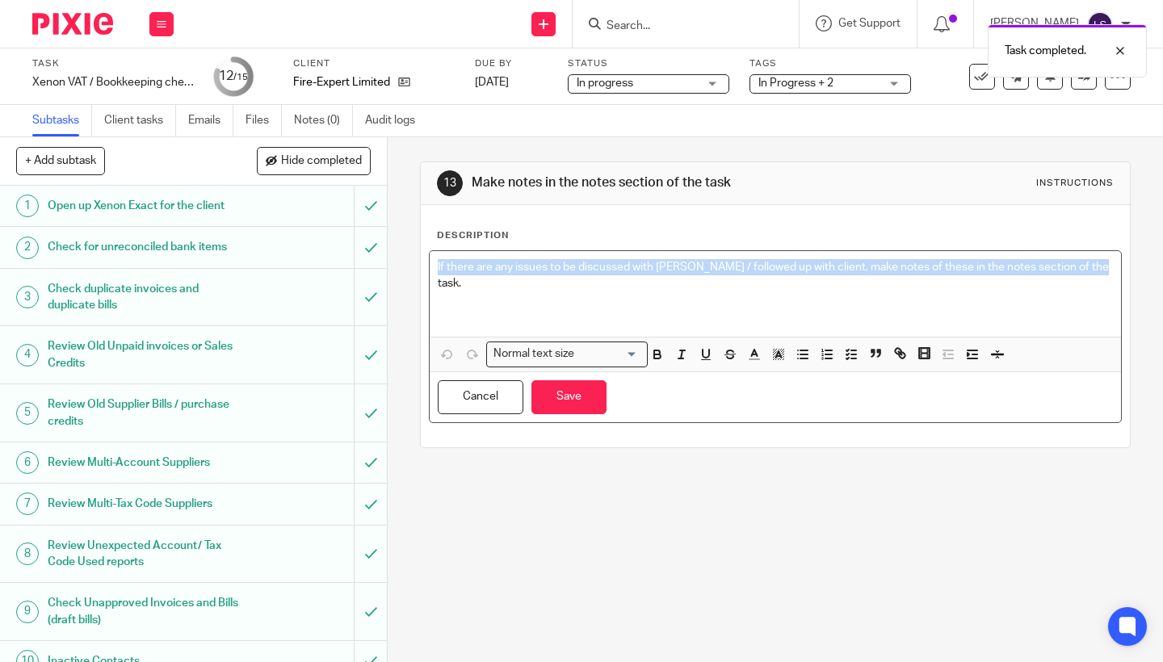
drag, startPoint x: 1089, startPoint y: 271, endPoint x: 403, endPoint y: 269, distance: 685.6
click at [403, 269] on div "13 Make notes in the notes section of the task Instructions Description If ther…" at bounding box center [775, 399] width 775 height 525
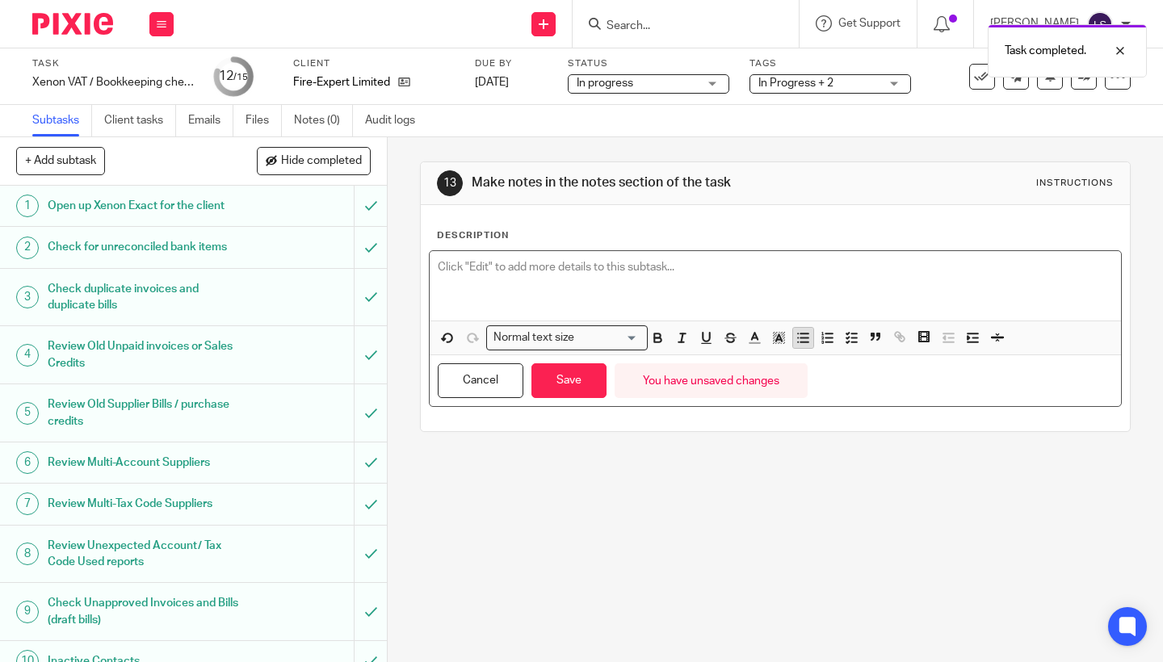
click at [799, 342] on icon "button" at bounding box center [802, 337] width 15 height 15
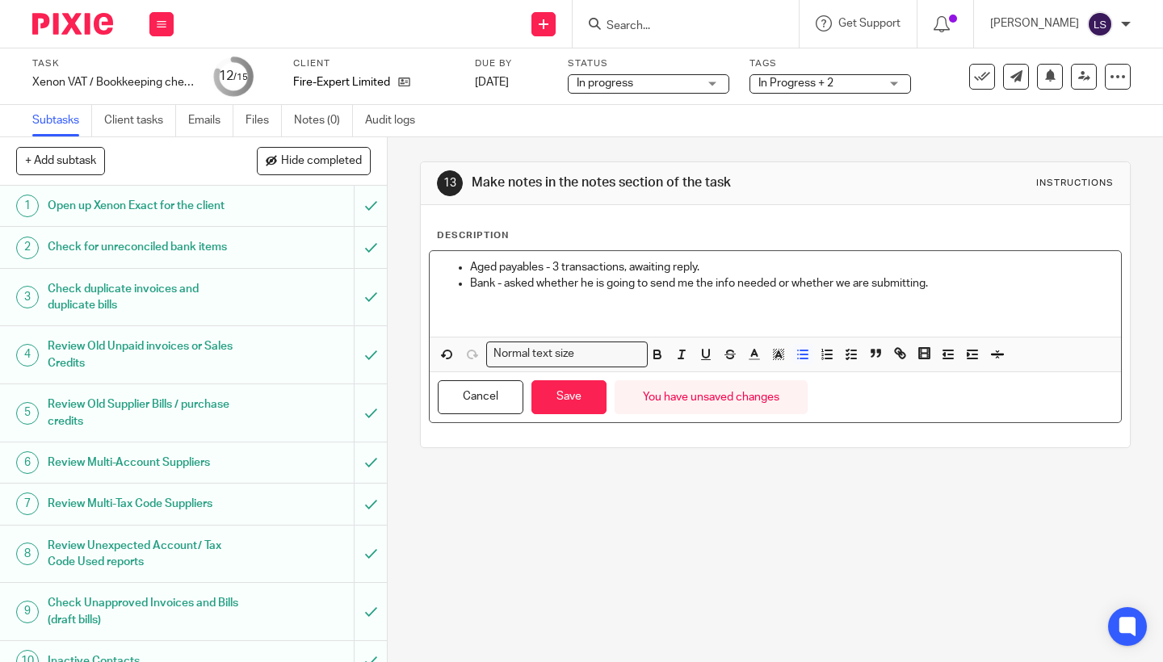
drag, startPoint x: 805, startPoint y: 283, endPoint x: 1063, endPoint y: 281, distance: 257.6
click at [1063, 281] on p "Bank - asked whether he is going to send me the info needed or whether we are s…" at bounding box center [791, 283] width 643 height 16
click at [566, 397] on button "Save" at bounding box center [568, 397] width 75 height 35
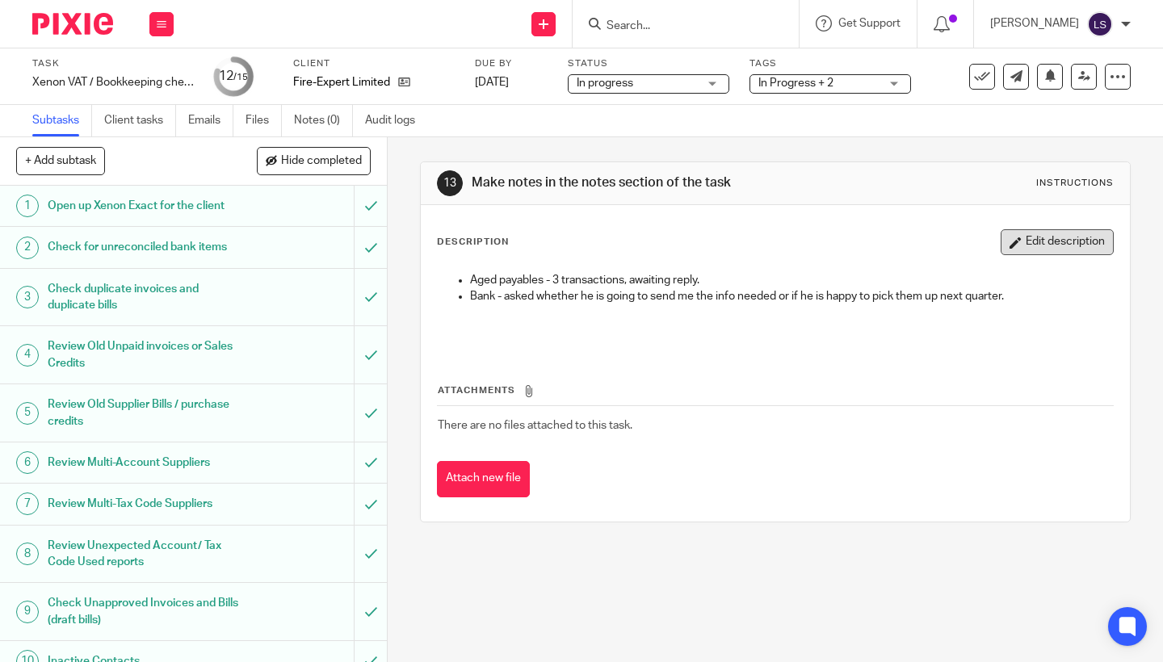
click at [1051, 254] on button "Edit description" at bounding box center [1057, 242] width 113 height 26
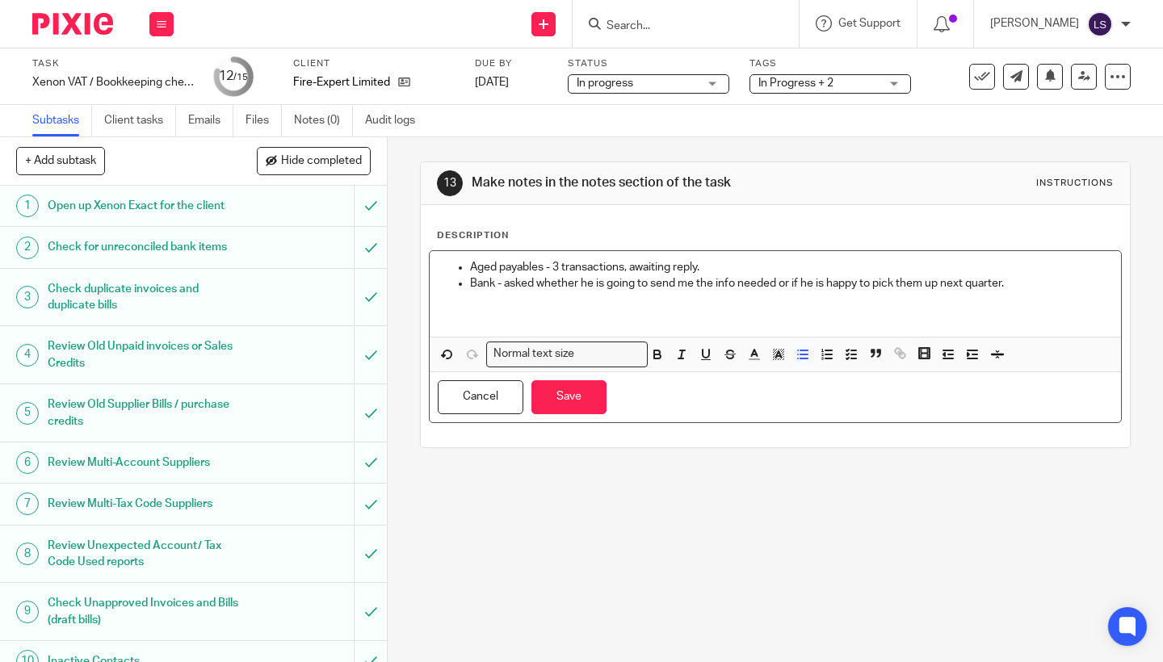
click at [867, 283] on p "Bank - asked whether he is going to send me the info needed or if he is happy t…" at bounding box center [791, 283] width 643 height 16
click at [582, 401] on button "Save" at bounding box center [568, 397] width 75 height 35
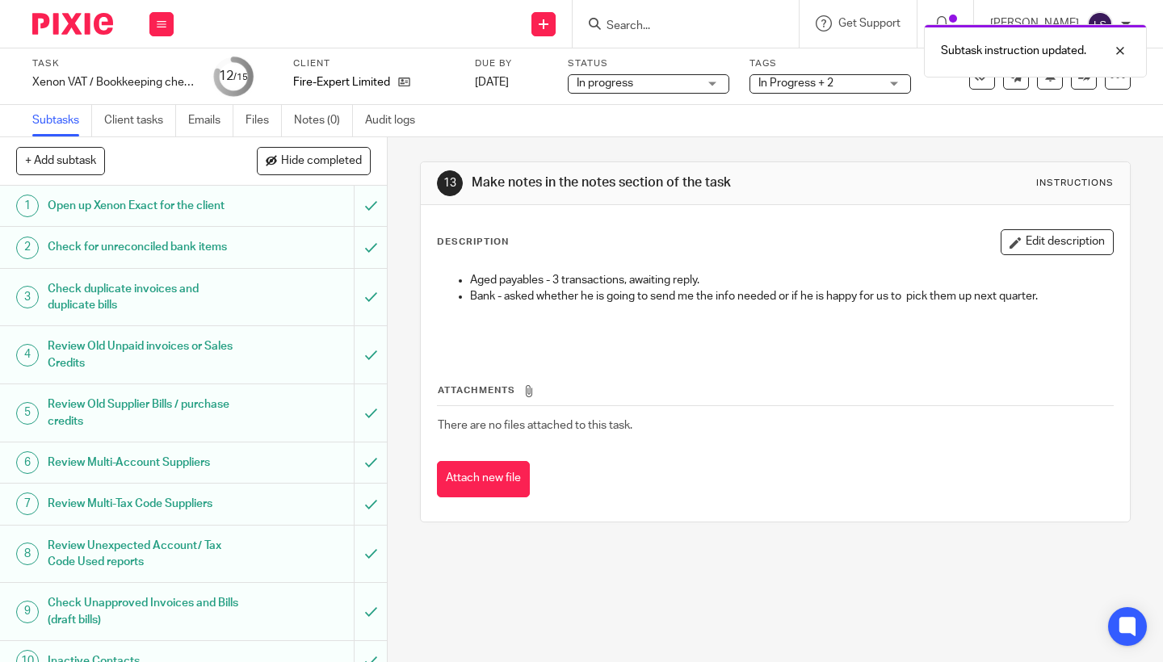
drag, startPoint x: 210, startPoint y: 473, endPoint x: 210, endPoint y: 400, distance: 73.5
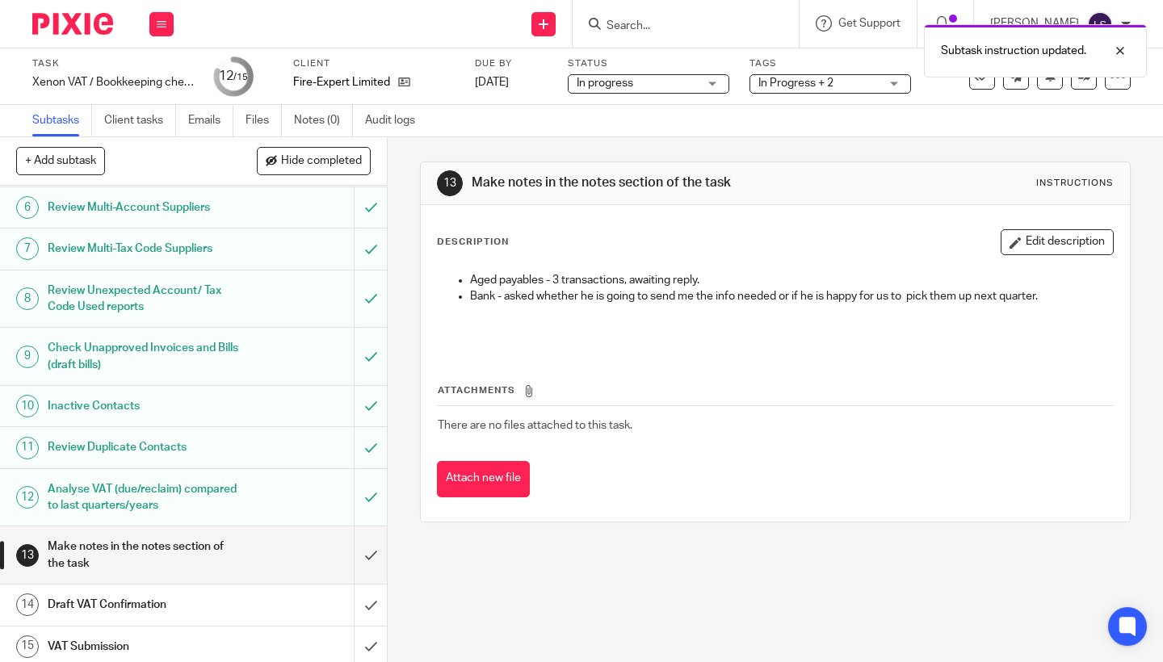
scroll to position [254, 0]
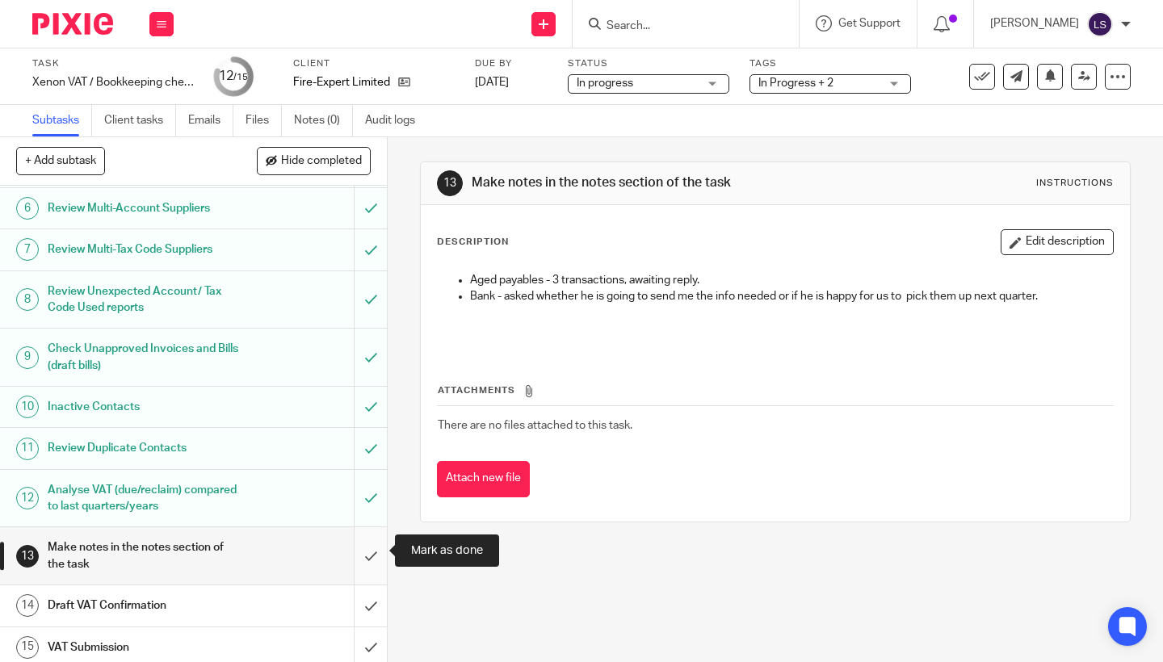
click at [366, 551] on input "submit" at bounding box center [193, 555] width 387 height 57
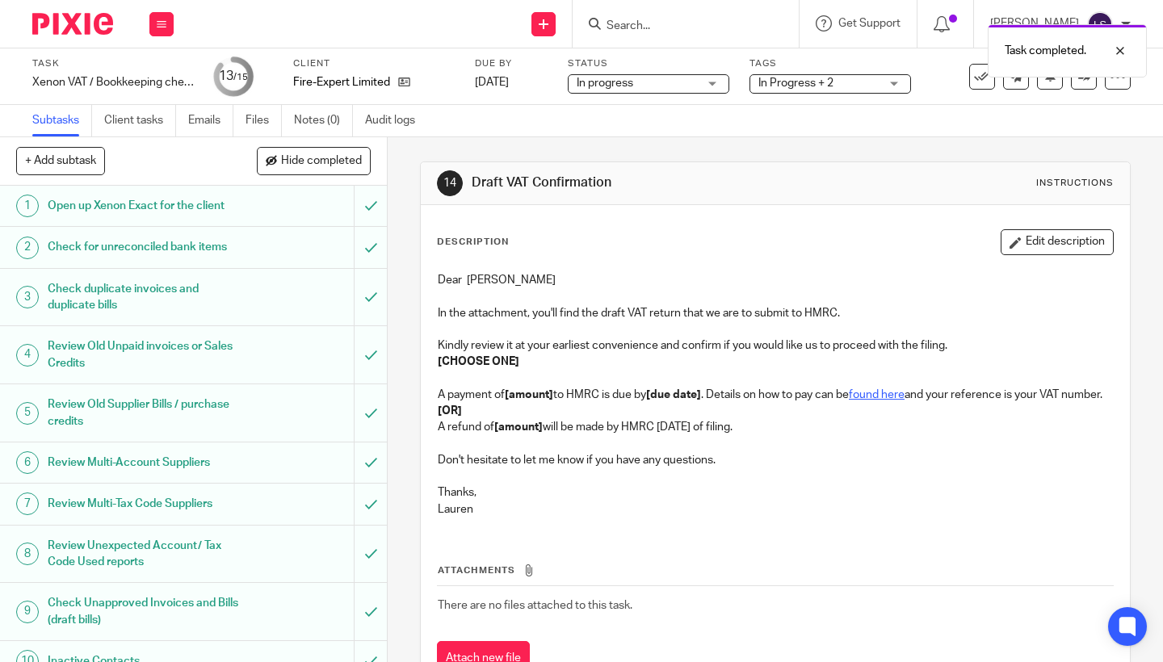
click at [88, 27] on img at bounding box center [72, 24] width 81 height 22
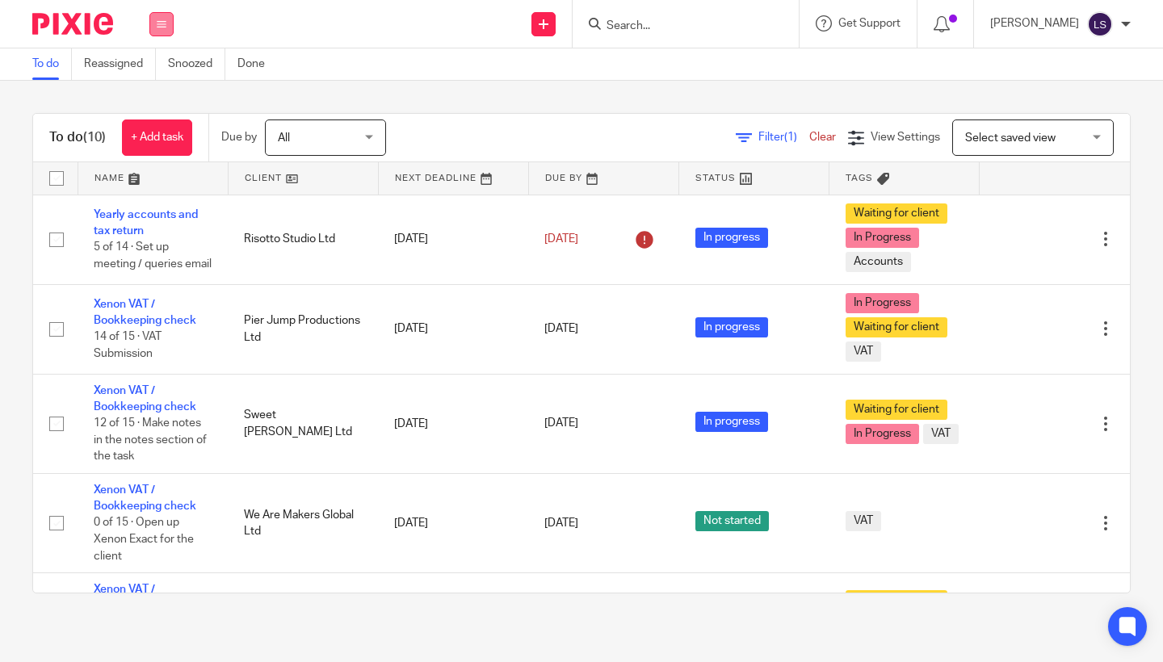
click at [165, 22] on icon at bounding box center [162, 24] width 10 height 10
click at [154, 98] on link "Email" at bounding box center [153, 98] width 27 height 11
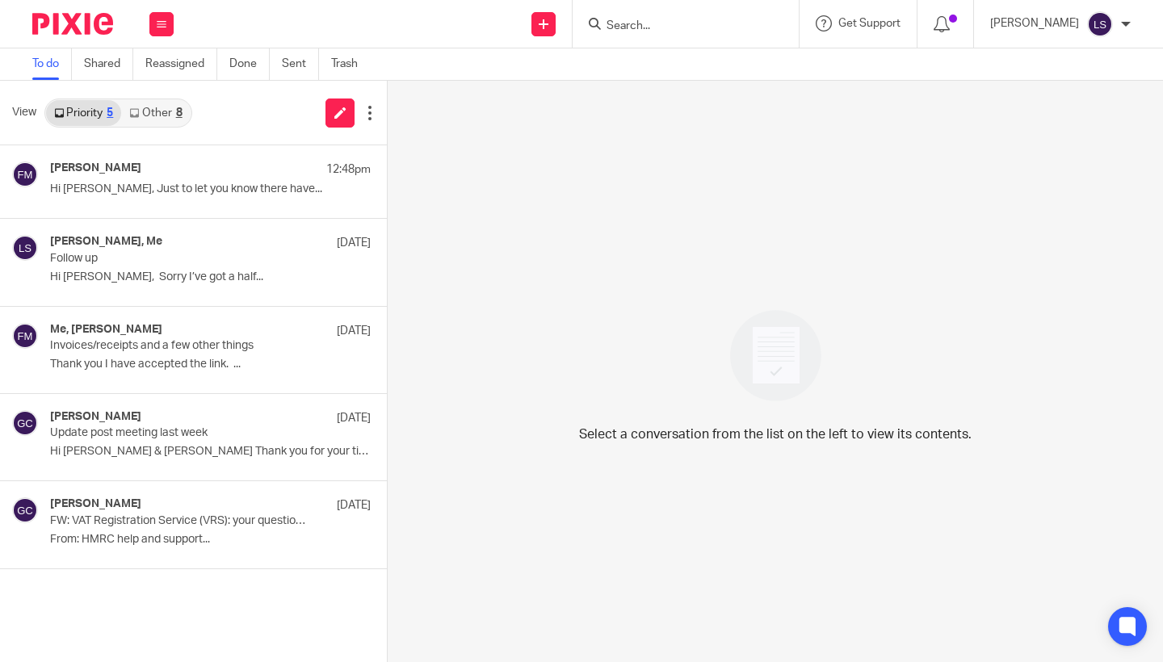
click at [158, 104] on link "Other 8" at bounding box center [155, 113] width 69 height 26
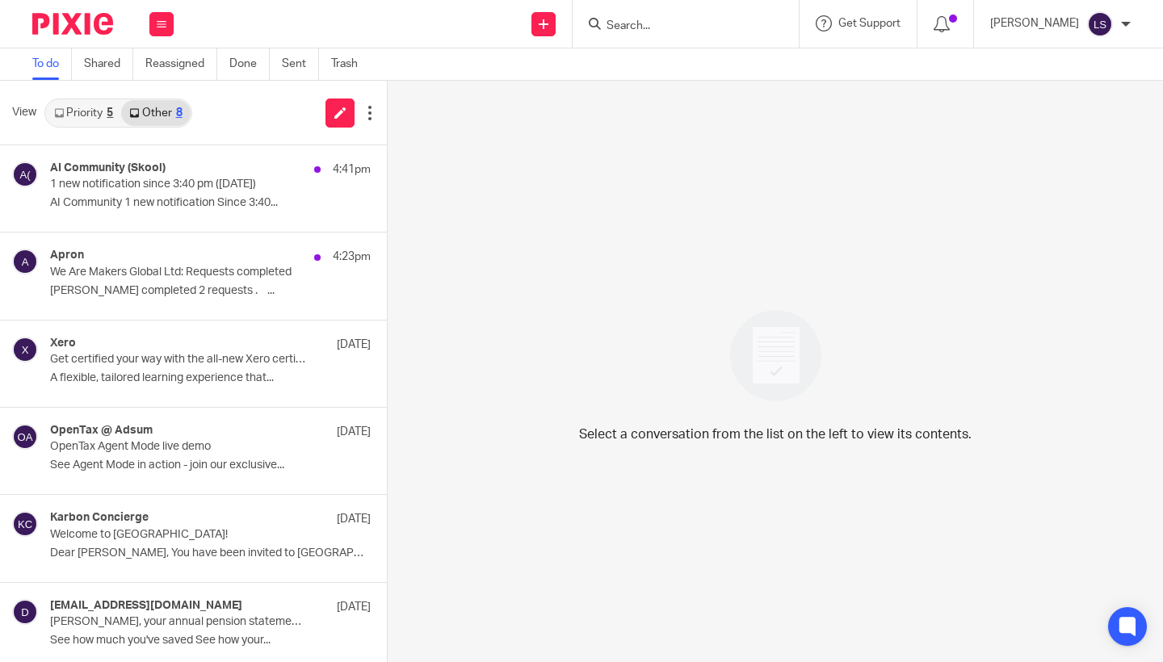
click at [49, 114] on link "Priority 5" at bounding box center [83, 113] width 75 height 26
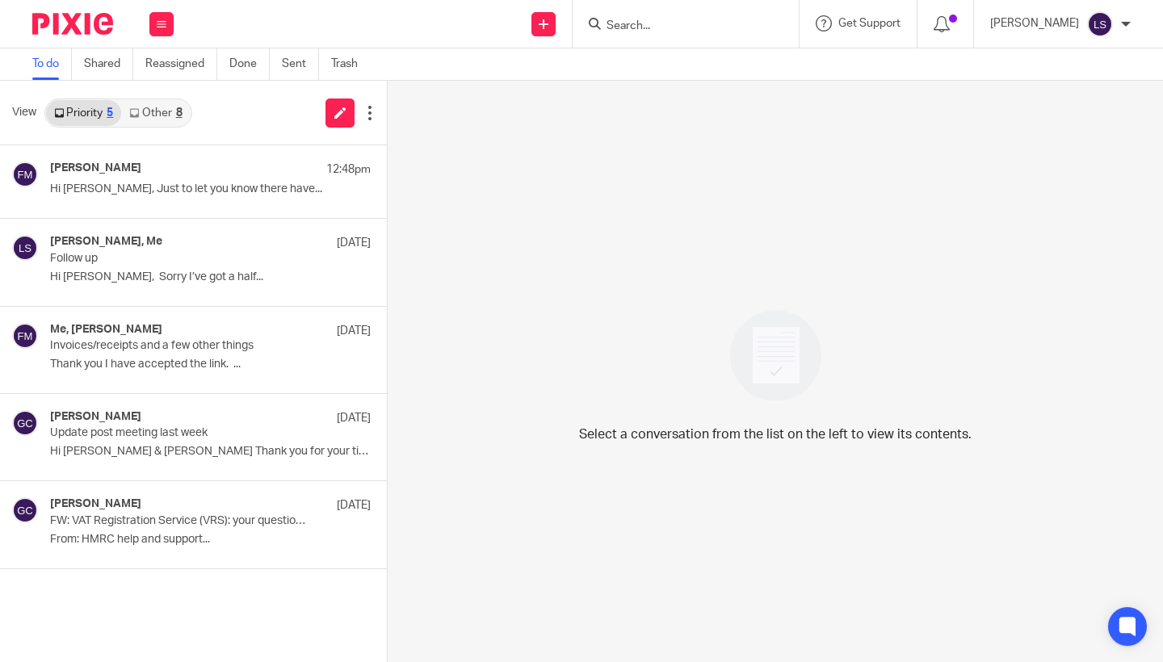
click at [153, 109] on link "Other 8" at bounding box center [155, 113] width 69 height 26
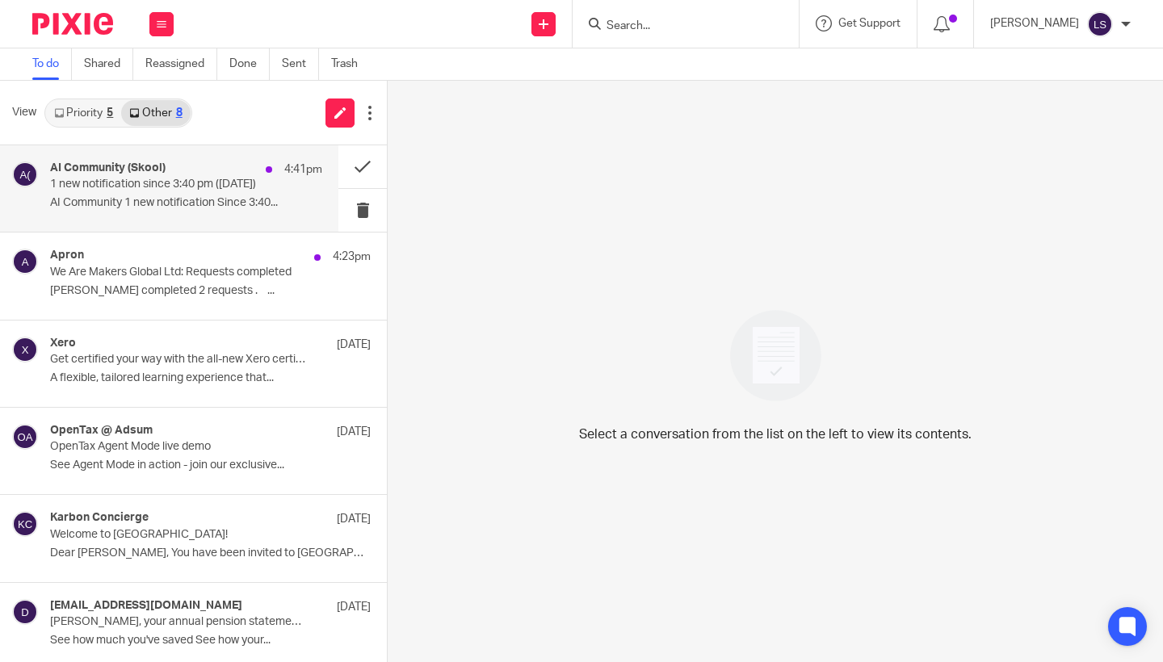
click at [149, 191] on div "AI Community (Skool) 4:41pm 1 new notification since 3:40 pm (Sep 22, 2025) AI …" at bounding box center [186, 189] width 272 height 54
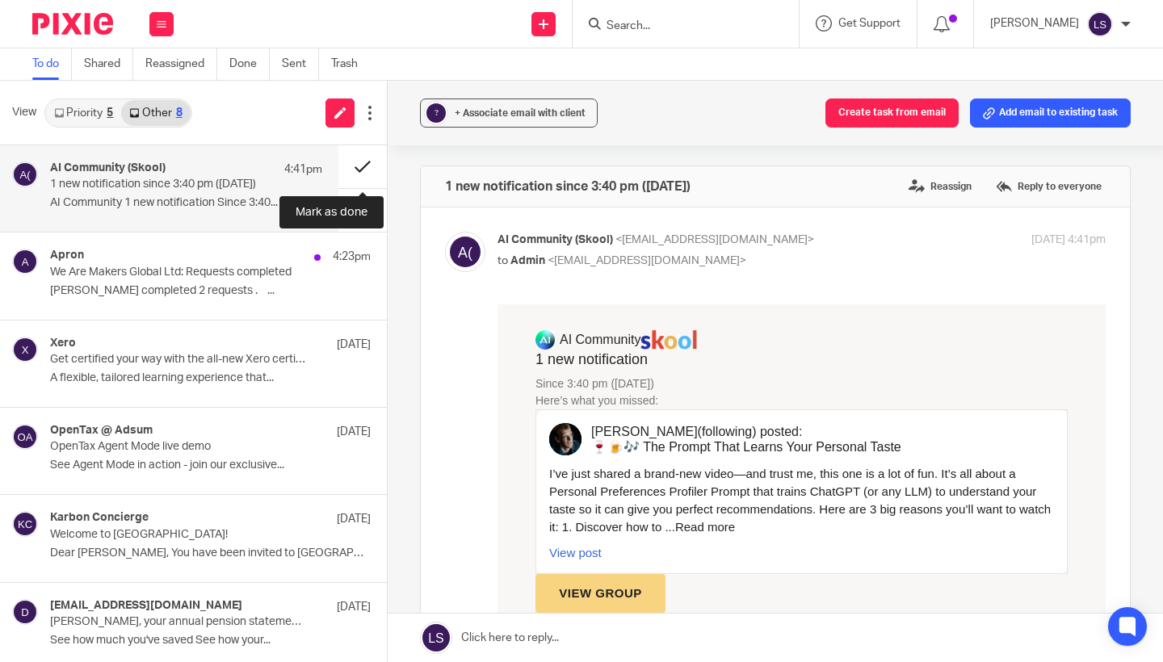
click at [362, 159] on button at bounding box center [362, 166] width 48 height 43
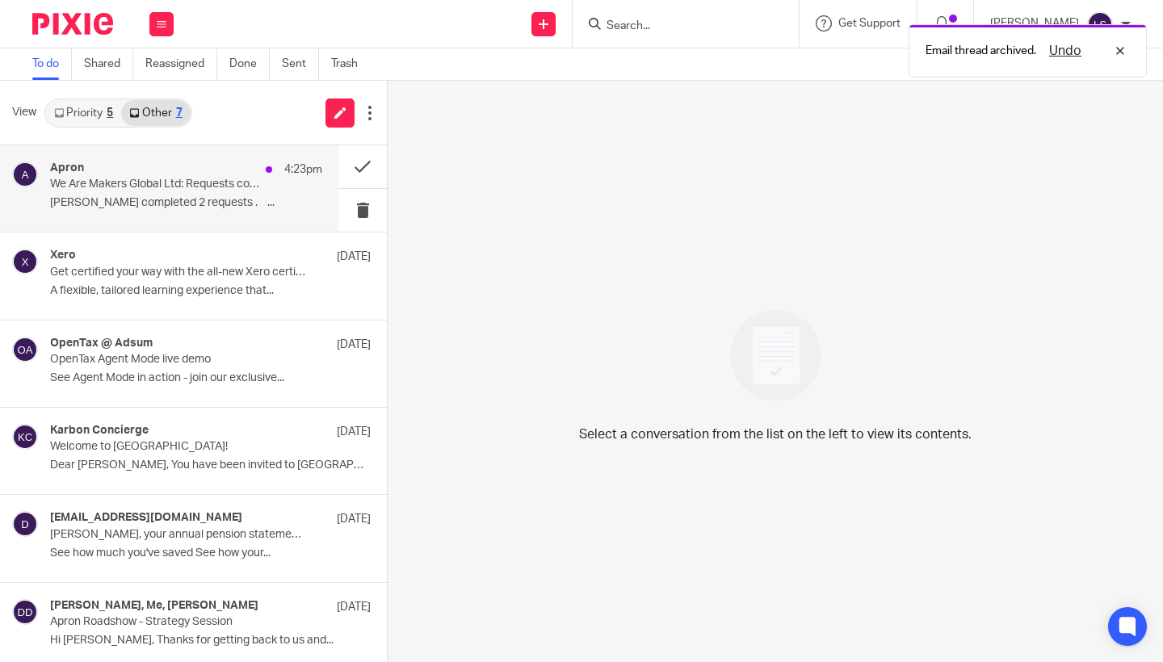
click at [190, 178] on p "We Are Makers Global Ltd: Requests completed" at bounding box center [159, 185] width 218 height 14
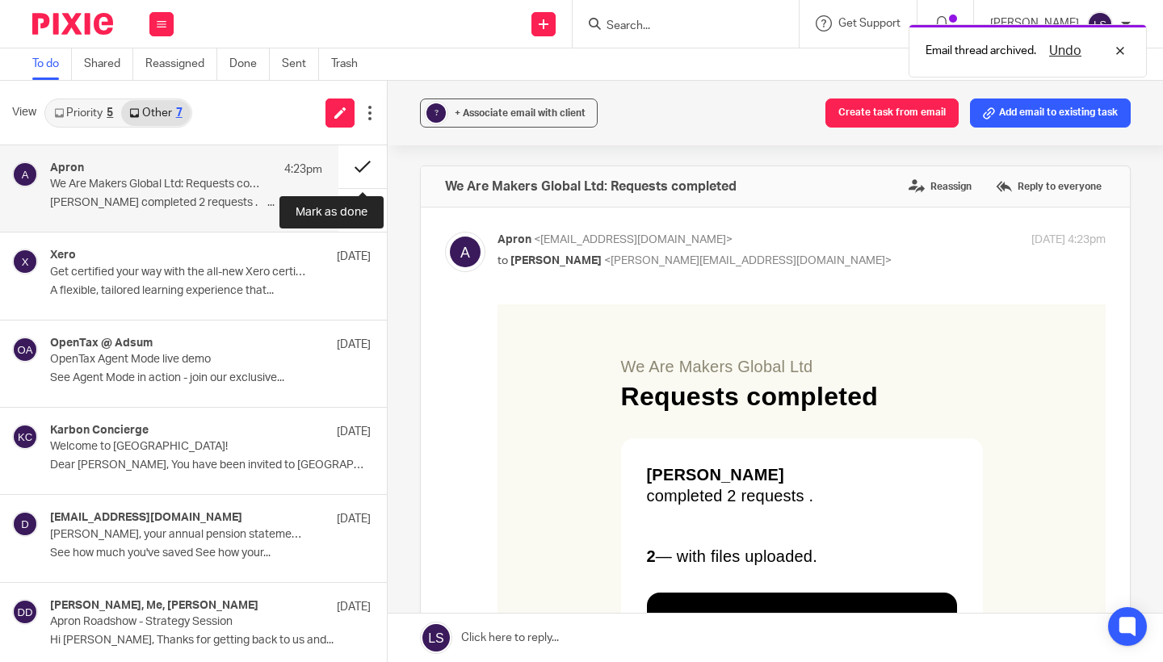
click at [358, 157] on button at bounding box center [362, 166] width 48 height 43
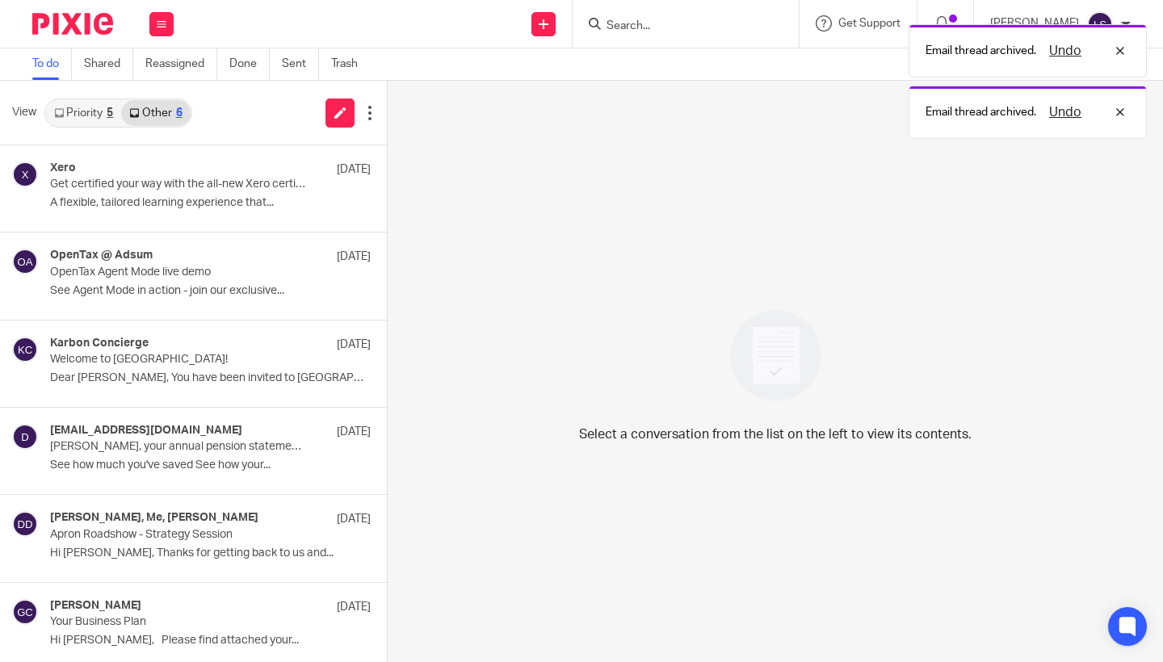
click at [95, 107] on link "Priority 5" at bounding box center [83, 113] width 75 height 26
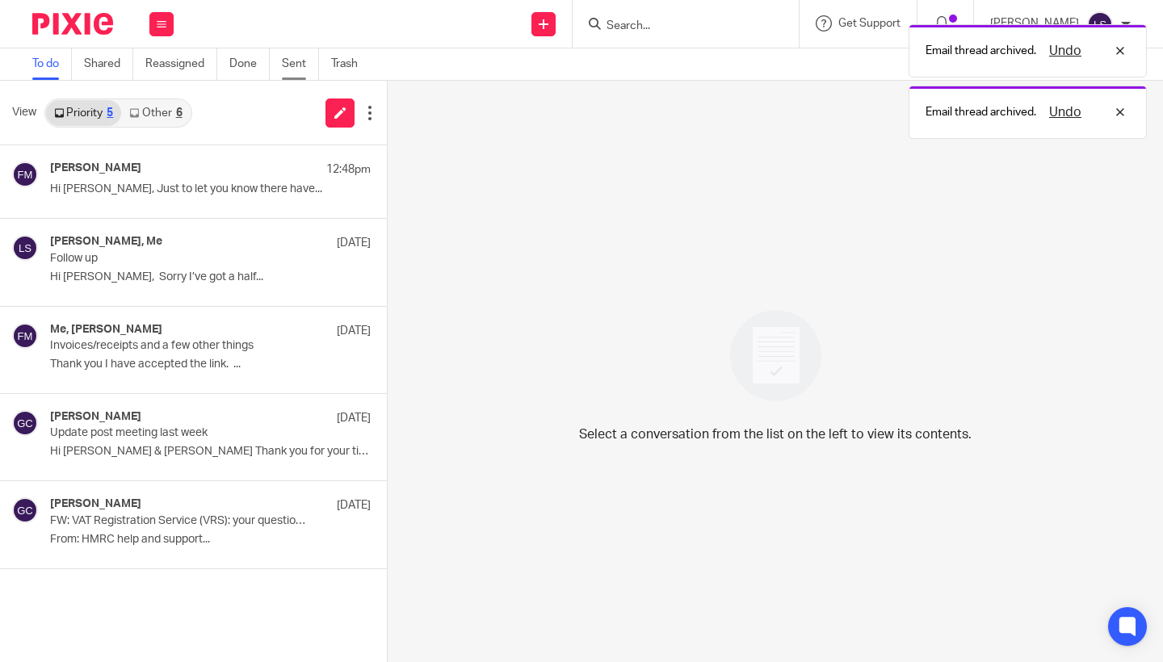
click at [301, 57] on link "Sent" at bounding box center [300, 63] width 37 height 31
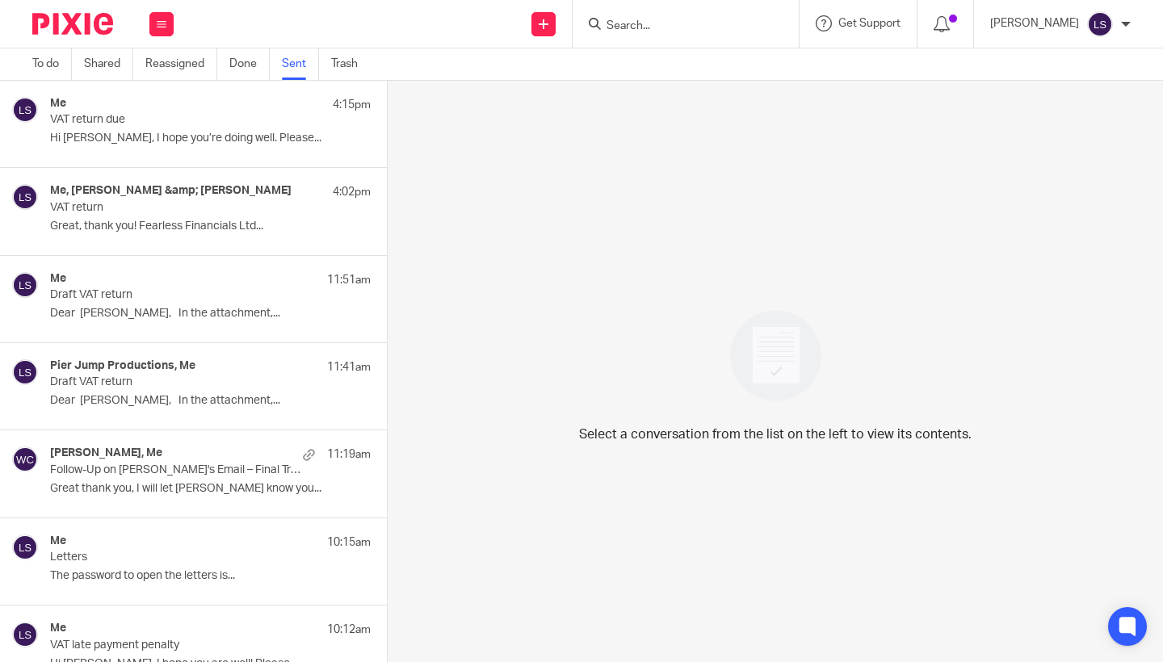
click at [208, 145] on div "Me 4:15pm VAT return due Hi [PERSON_NAME], I hope you’re doing well. Please..." at bounding box center [210, 124] width 321 height 54
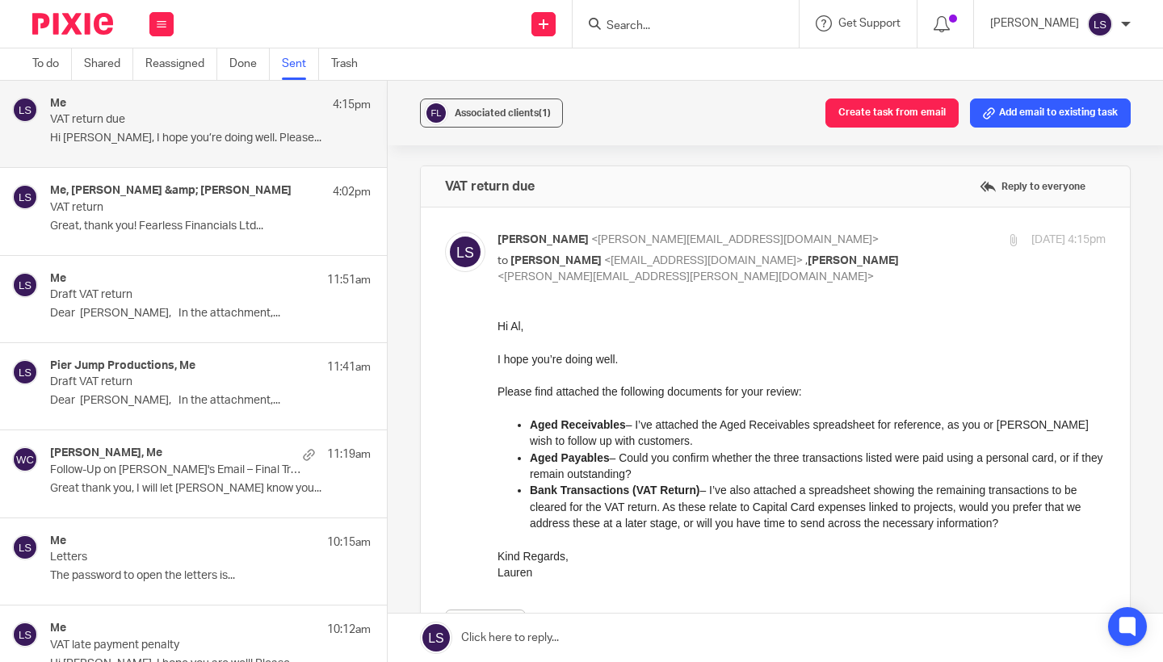
click at [564, 534] on div "Hi [PERSON_NAME], I hope you’re doing well. Please find attached the following …" at bounding box center [801, 448] width 608 height 262
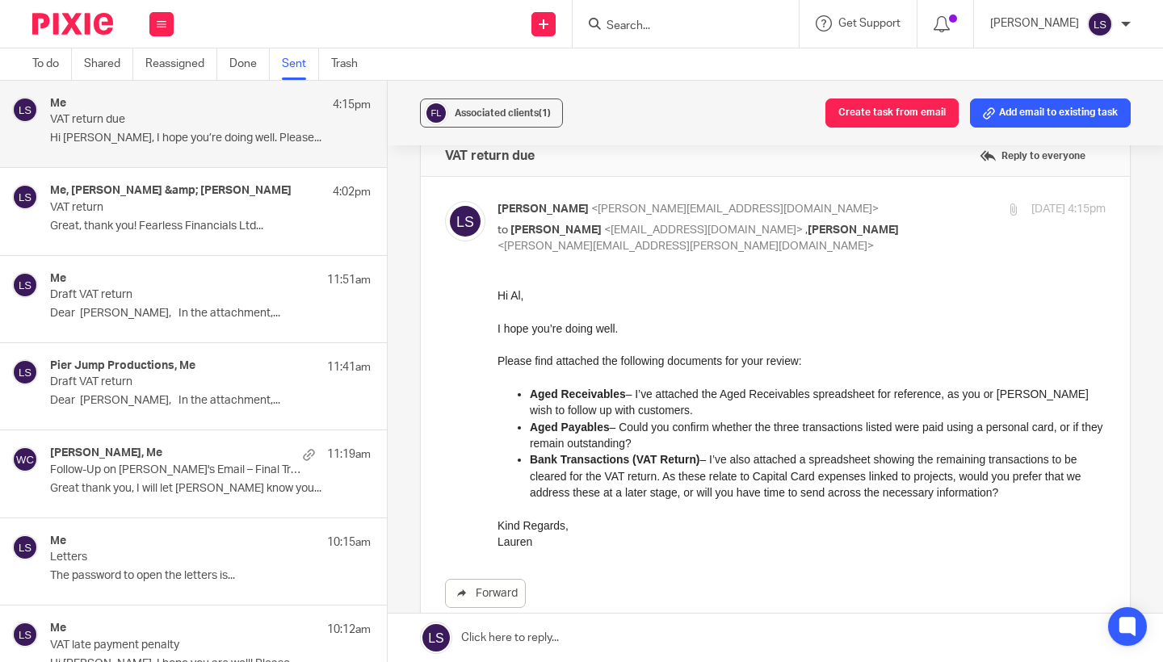
scroll to position [27, 0]
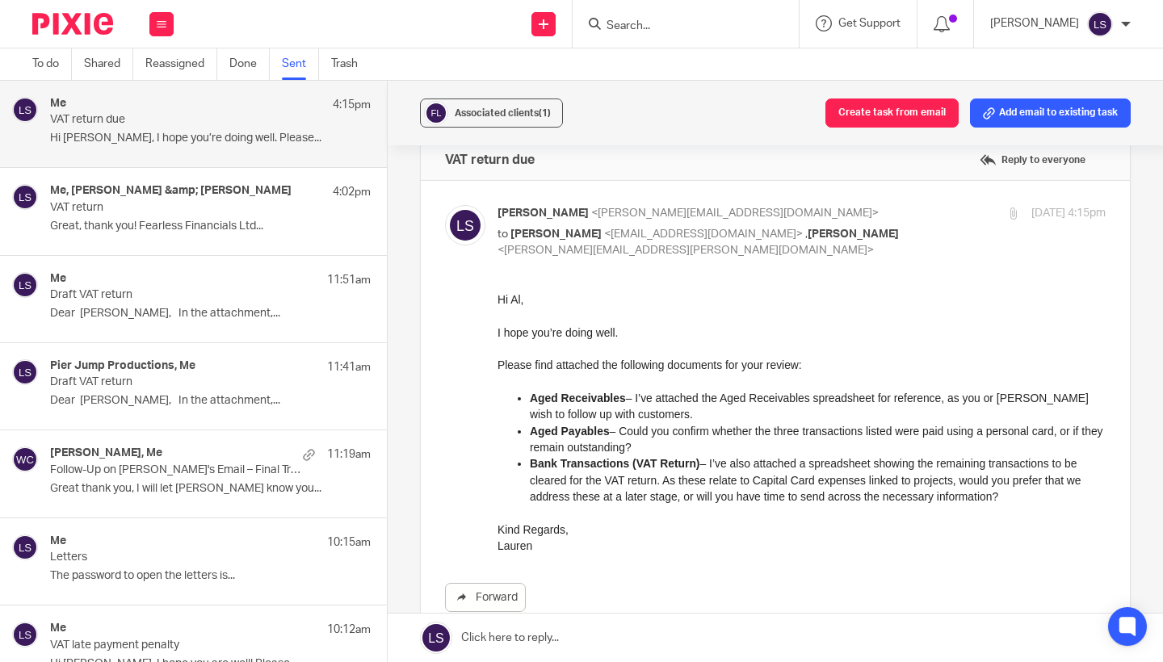
click at [958, 201] on label at bounding box center [775, 455] width 709 height 548
click at [445, 204] on input "checkbox" at bounding box center [444, 204] width 1 height 1
checkbox input "false"
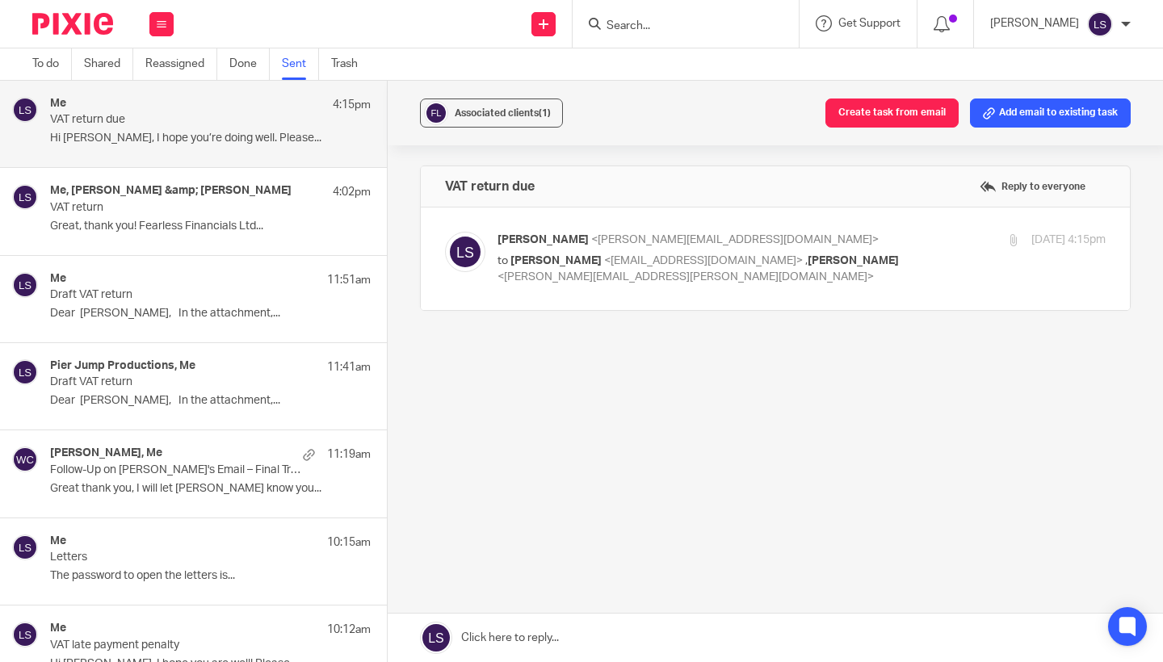
scroll to position [0, 0]
click at [161, 25] on icon at bounding box center [162, 24] width 10 height 10
click at [156, 96] on link "Email" at bounding box center [154, 98] width 29 height 11
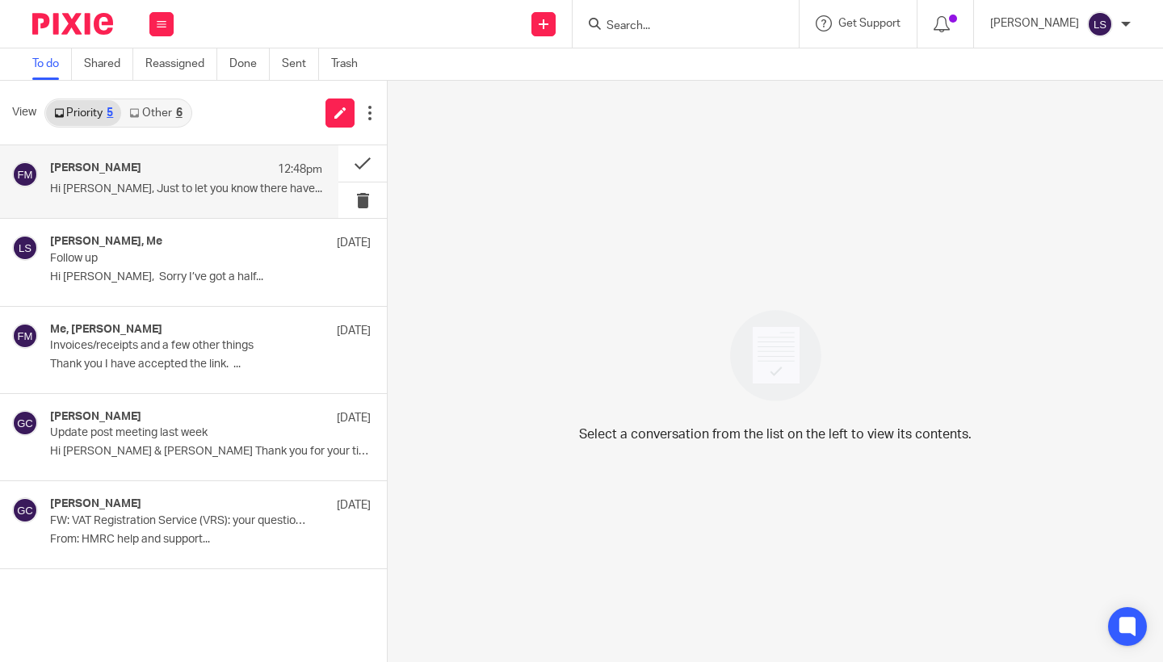
click at [164, 150] on div "Fiona Minshall 12:48pm Hi Lauren, Just to let you know there have..." at bounding box center [169, 181] width 338 height 73
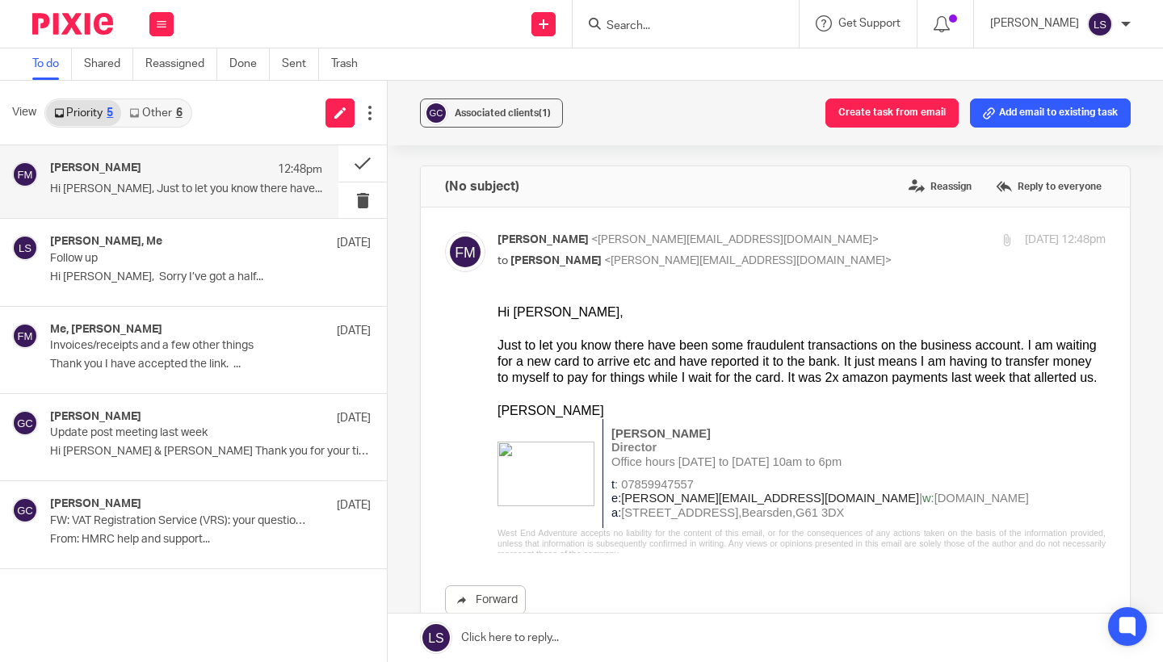
click at [571, 262] on div at bounding box center [801, 394] width 608 height 16
click at [532, 262] on td at bounding box center [550, 474] width 106 height 110
click at [571, 262] on div at bounding box center [801, 394] width 608 height 16
click at [571, 254] on p "to Lauren Simmons <lauren@fearlessfinancials.co.uk>" at bounding box center [699, 261] width 405 height 17
checkbox input "false"
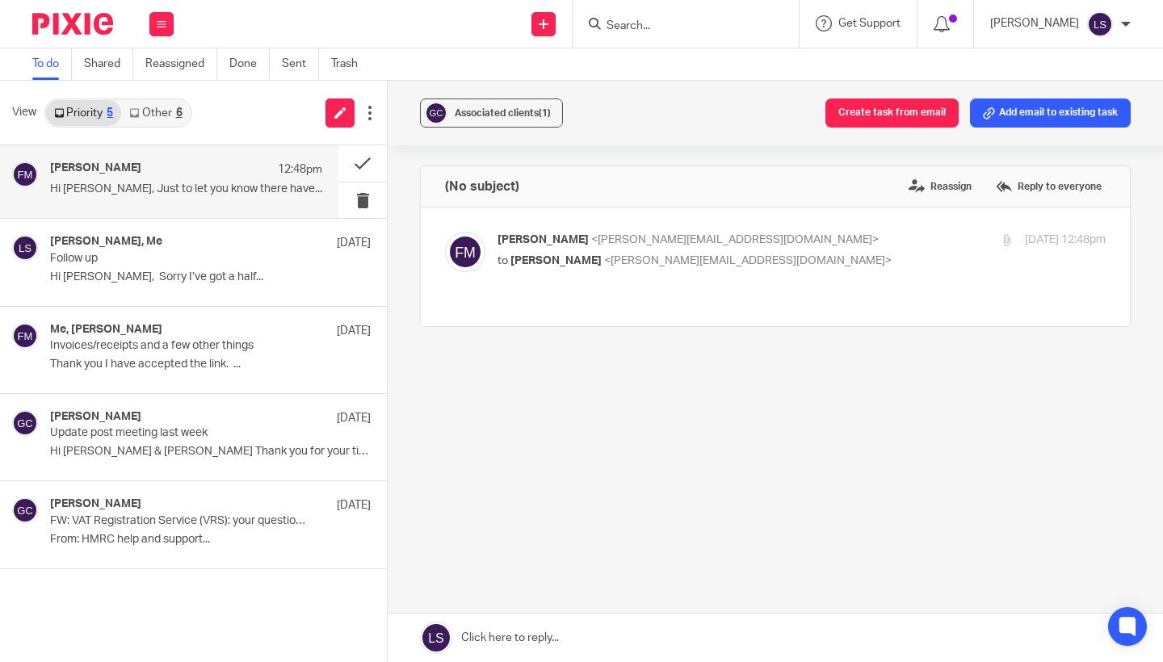
click at [518, 262] on link at bounding box center [775, 638] width 775 height 48
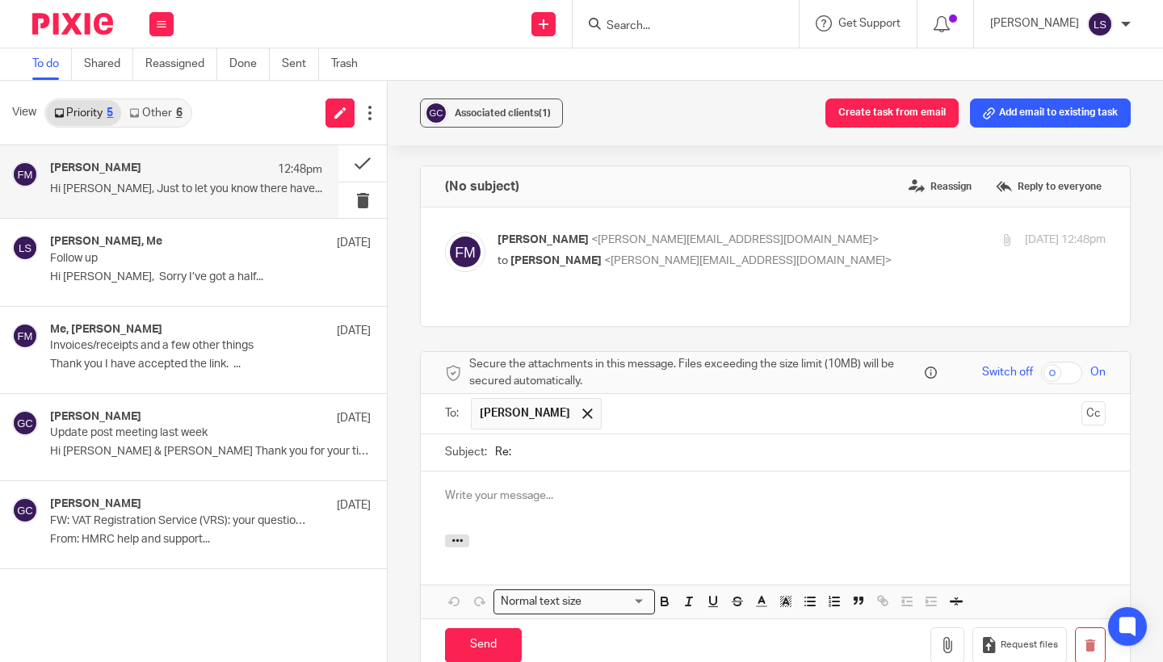
scroll to position [136, 0]
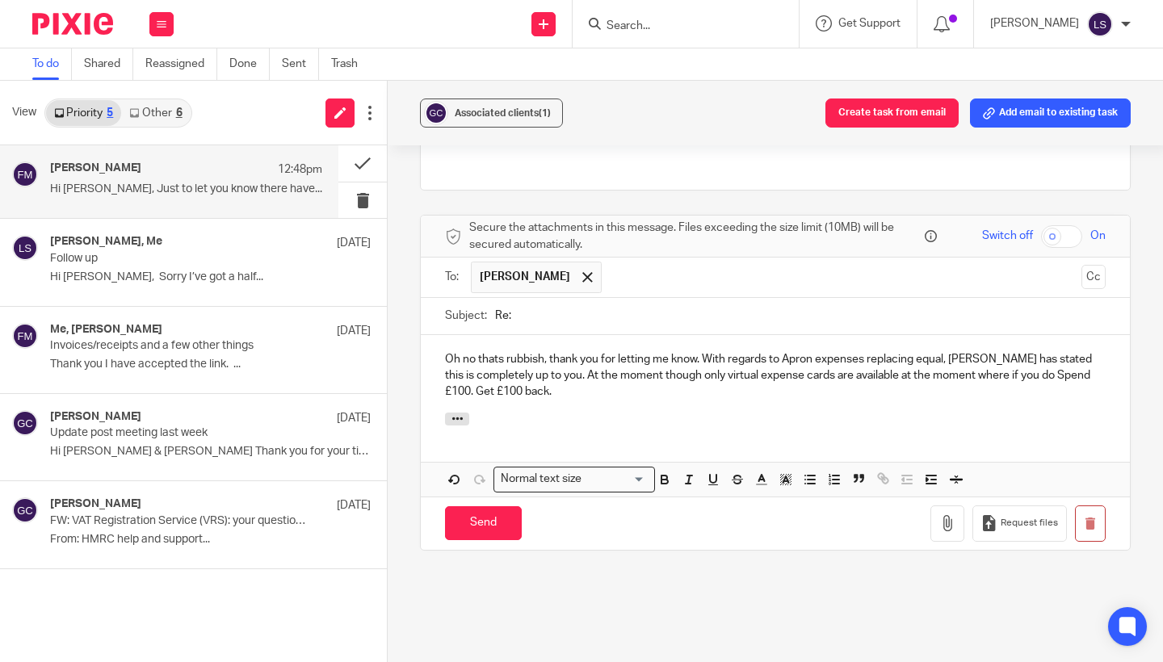
click at [571, 262] on p "Oh no thats rubbish, thank you for letting me know. With regards to Apron expen…" at bounding box center [775, 375] width 661 height 49
click at [515, 262] on p "Oh no thats rubbish, thank you for letting me know. With regards to Apron expen…" at bounding box center [775, 375] width 661 height 49
click at [571, 262] on p "Oh no thats rubbish, thank you for letting me know. With regards to Apron expen…" at bounding box center [775, 375] width 661 height 49
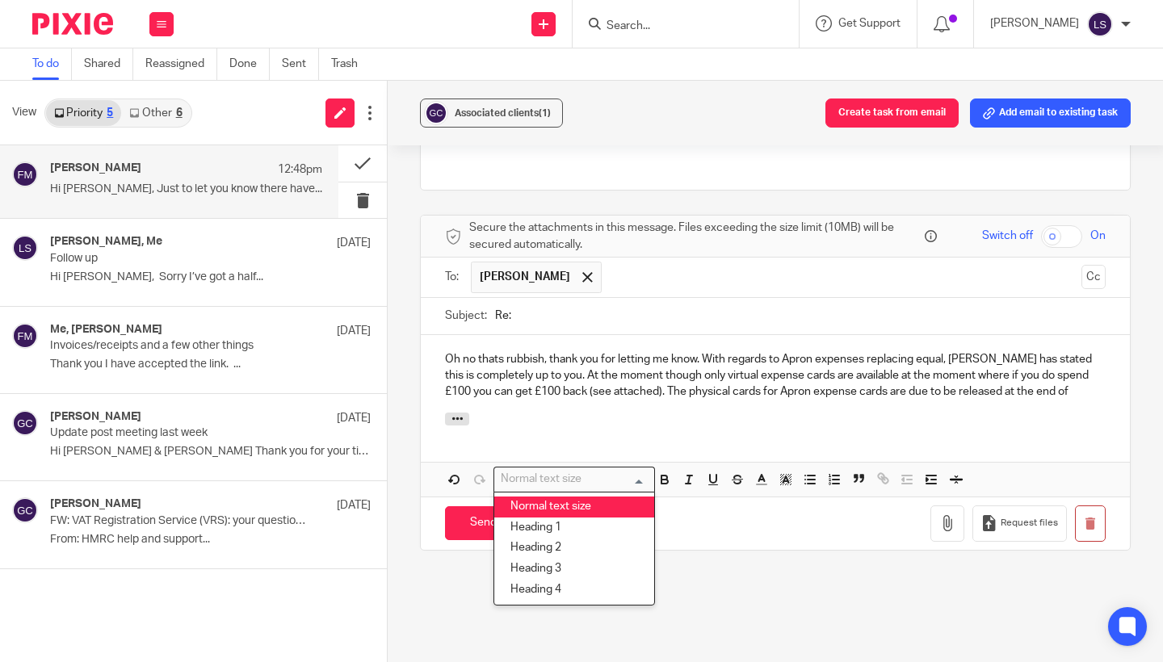
click at [571, 262] on div "Oh no thats rubbish, thank you for letting me know. With regards to Apron expen…" at bounding box center [775, 374] width 709 height 78
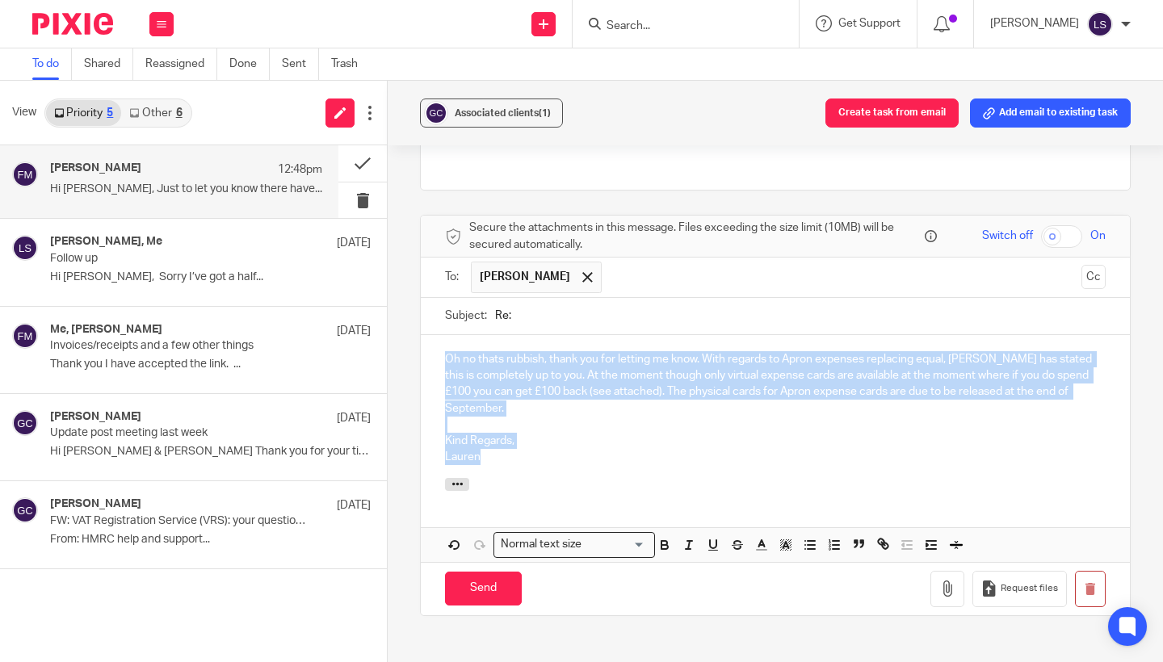
drag, startPoint x: 537, startPoint y: 424, endPoint x: 404, endPoint y: 319, distance: 169.6
click at [404, 262] on div "Associated clients (1) Create task from email Add email to existing task (No su…" at bounding box center [775, 371] width 775 height 581
copy div "Oh no thats rubbish, thank you for letting me know. With regards to Apron expen…"
click at [484, 262] on p "Oh no thats rubbish, thank you for letting me know. With regards to Apron expen…" at bounding box center [775, 383] width 661 height 65
drag, startPoint x: 502, startPoint y: 420, endPoint x: 420, endPoint y: 303, distance: 143.2
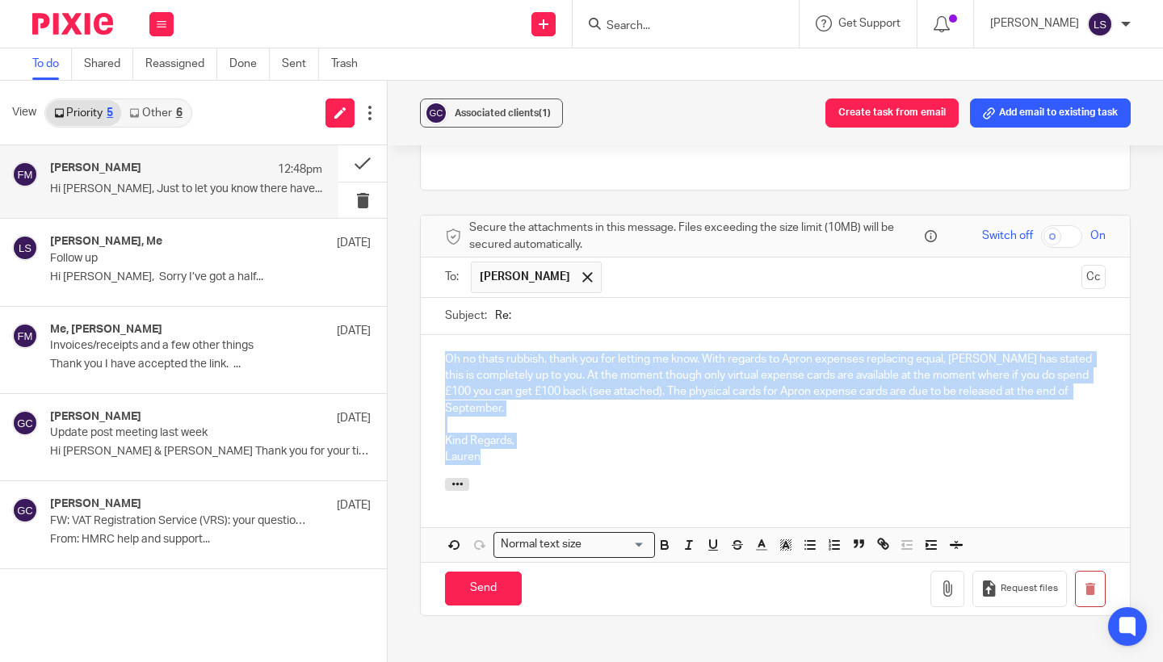
click at [420, 262] on div "Secure the attachments in this message. Files exceeding the size limit (10MB) w…" at bounding box center [775, 415] width 711 height 401
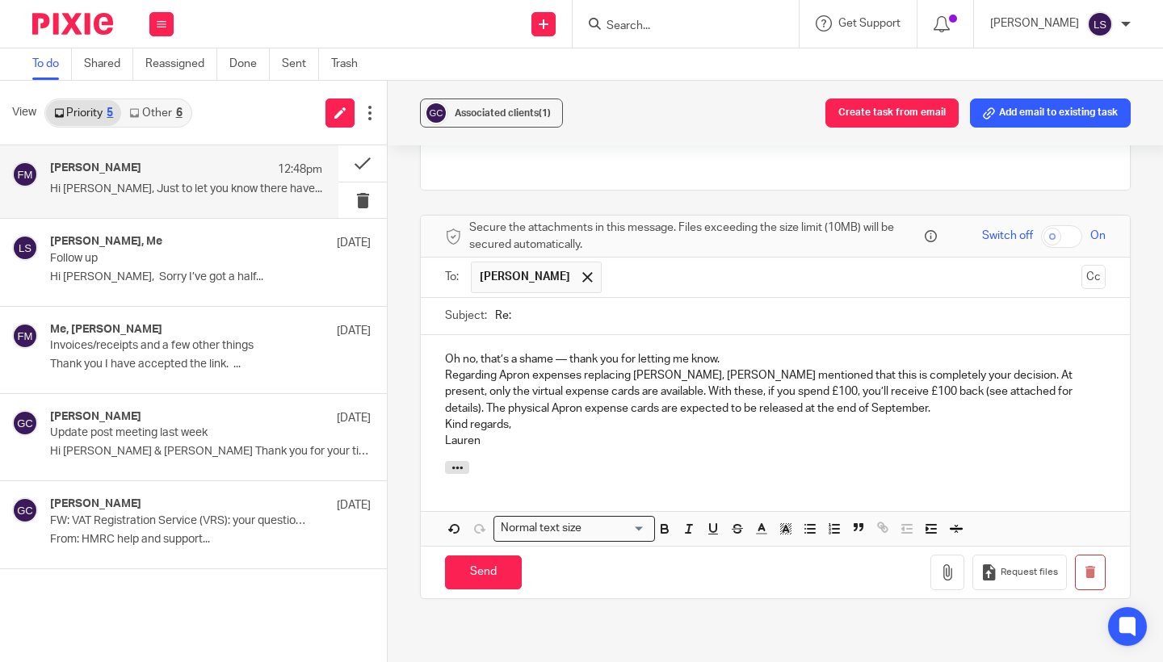
click at [571, 262] on p "Oh no, that’s a shame — thank you for letting me know." at bounding box center [775, 359] width 661 height 16
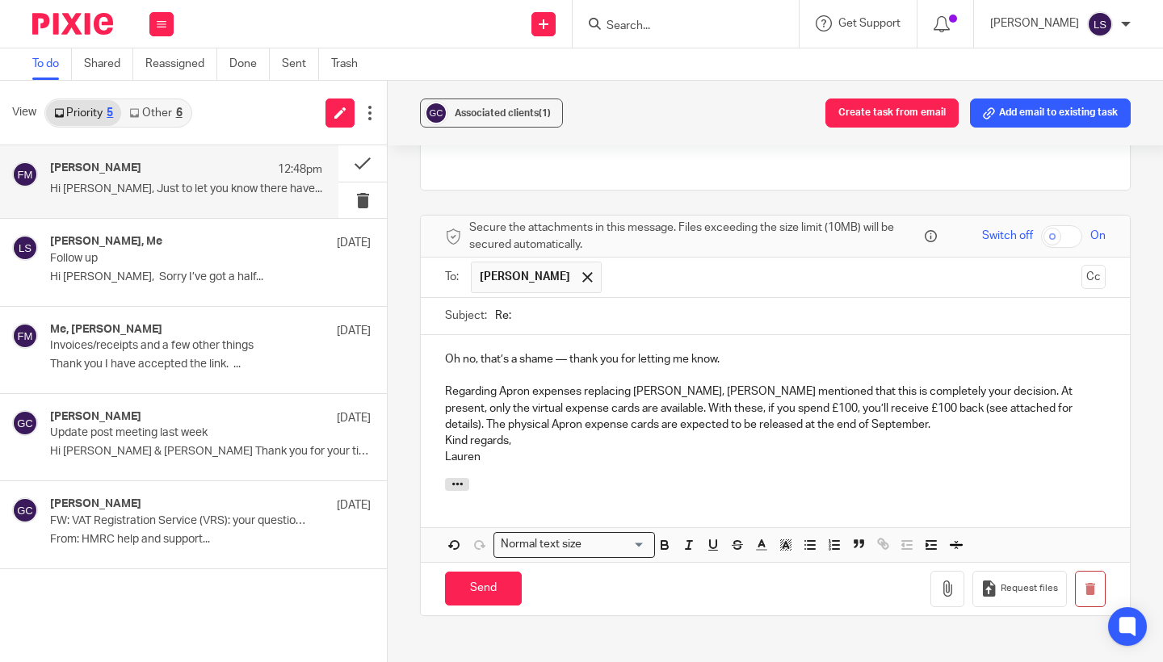
click at [443, 262] on div "Oh no, that’s a shame — thank you for letting me know. Regarding Apron expenses…" at bounding box center [775, 406] width 709 height 143
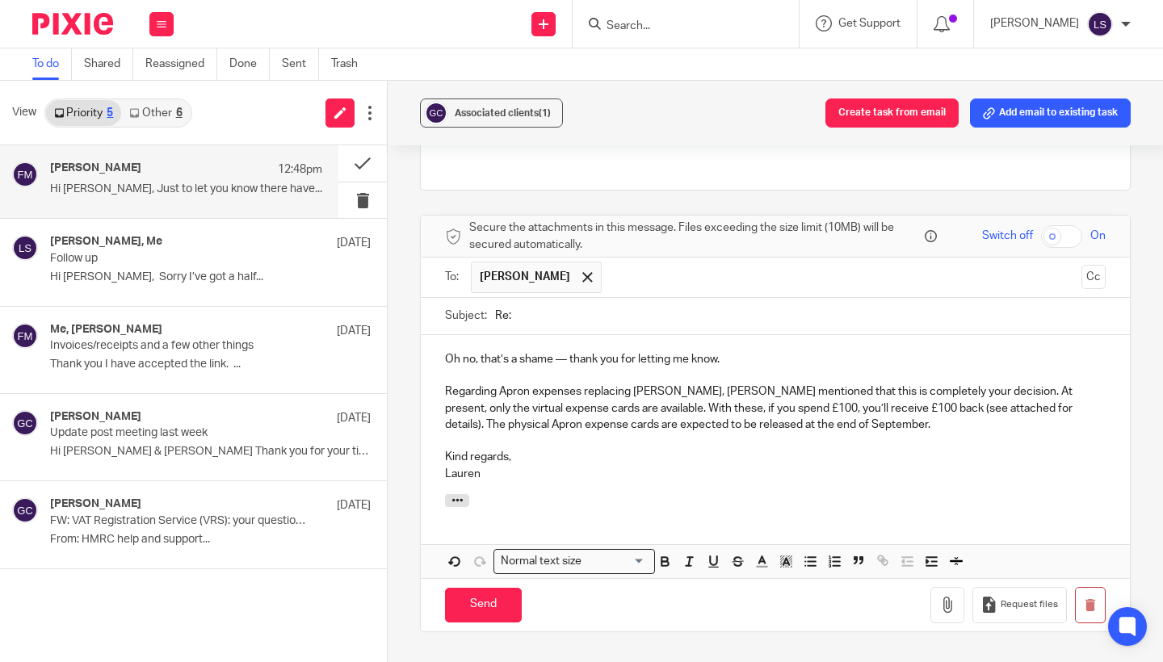
click at [554, 262] on div at bounding box center [775, 503] width 709 height 18
click at [571, 262] on div "Associated clients (1) Create task from email Add email to existing task (No su…" at bounding box center [775, 371] width 775 height 581
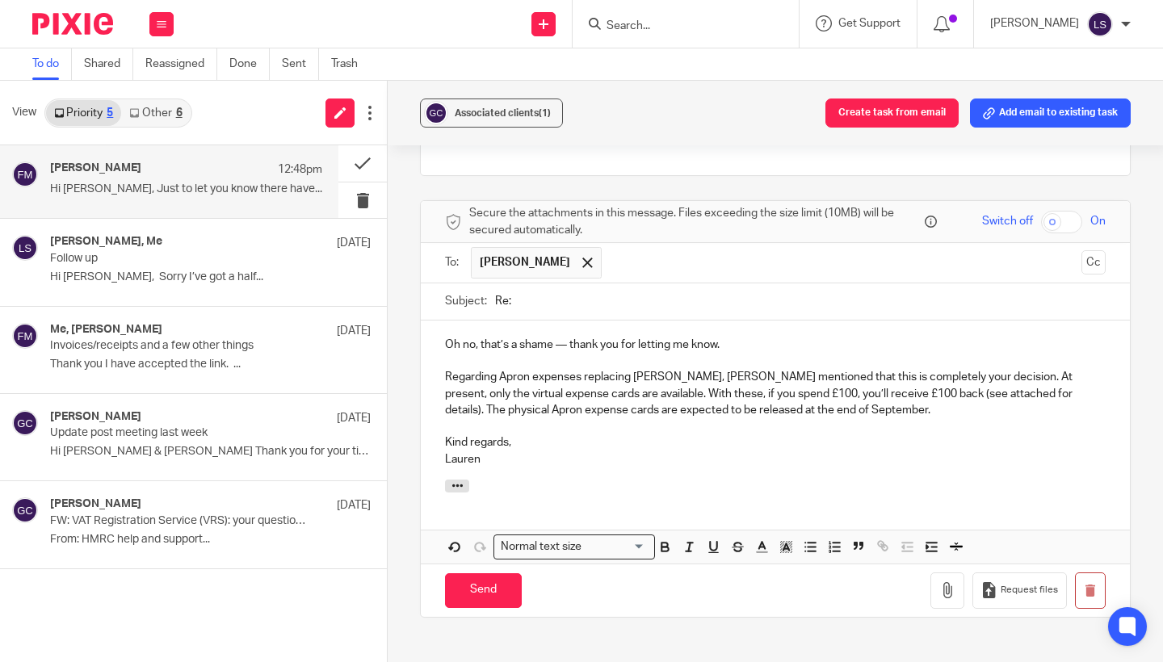
scroll to position [180, 0]
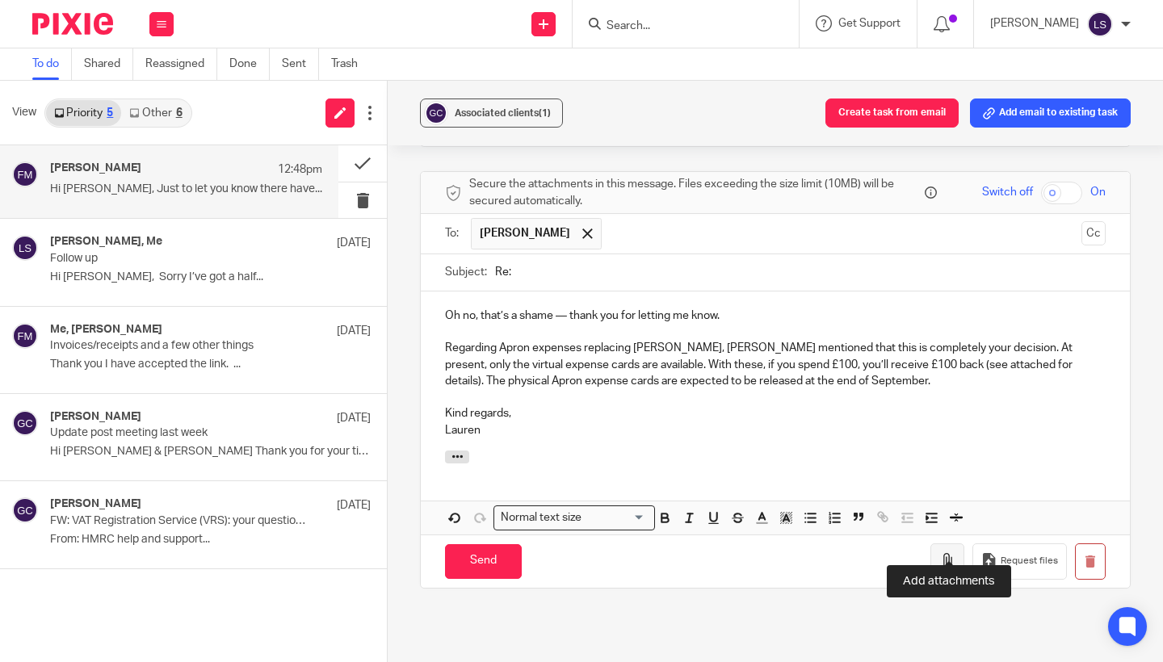
click at [571, 262] on icon "button" at bounding box center [947, 561] width 16 height 16
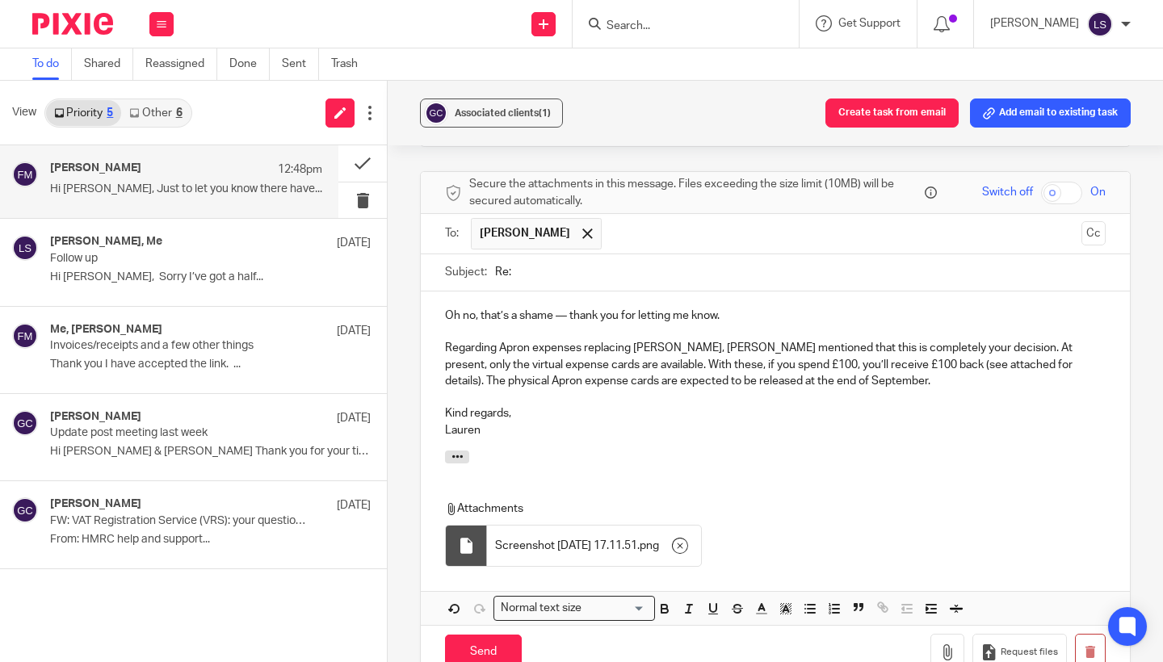
click at [571, 262] on div "Attachments Screenshot 2025-09-22 at 17.11.51 . png" at bounding box center [775, 513] width 709 height 124
click at [571, 262] on div at bounding box center [775, 460] width 709 height 18
click at [571, 262] on div "Oh no, that’s a shame — thank you for letting me know. Regarding Apron expenses…" at bounding box center [775, 371] width 709 height 159
click at [571, 262] on div "Associated clients (1) Create task from email Add email to existing task (No su…" at bounding box center [775, 371] width 775 height 581
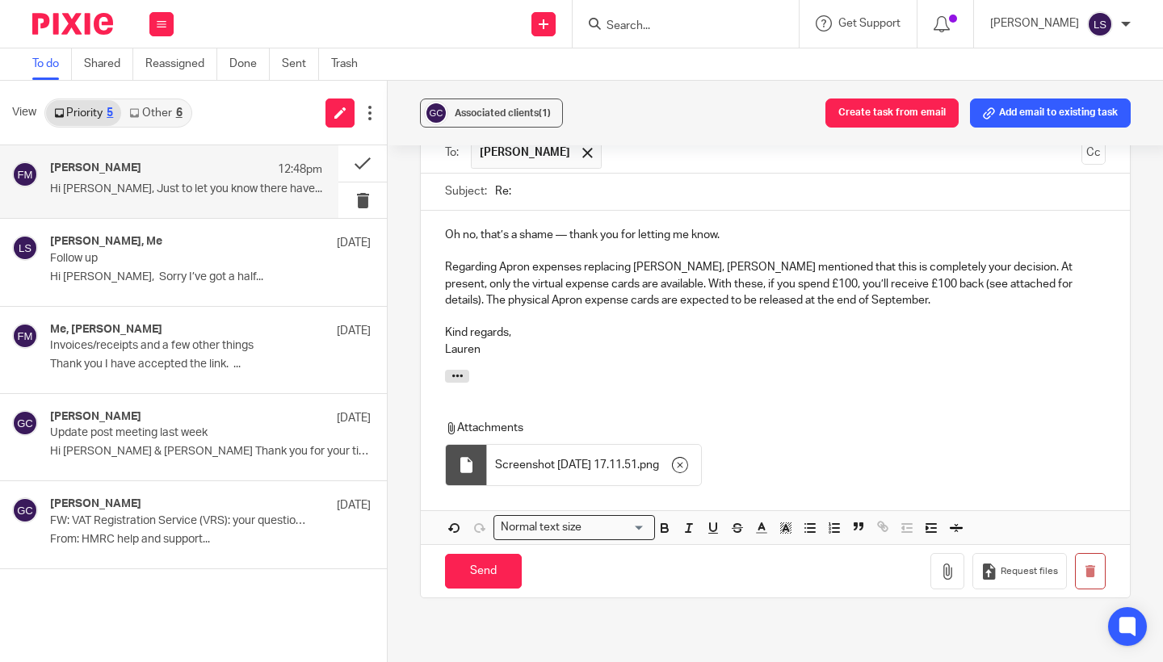
scroll to position [266, 0]
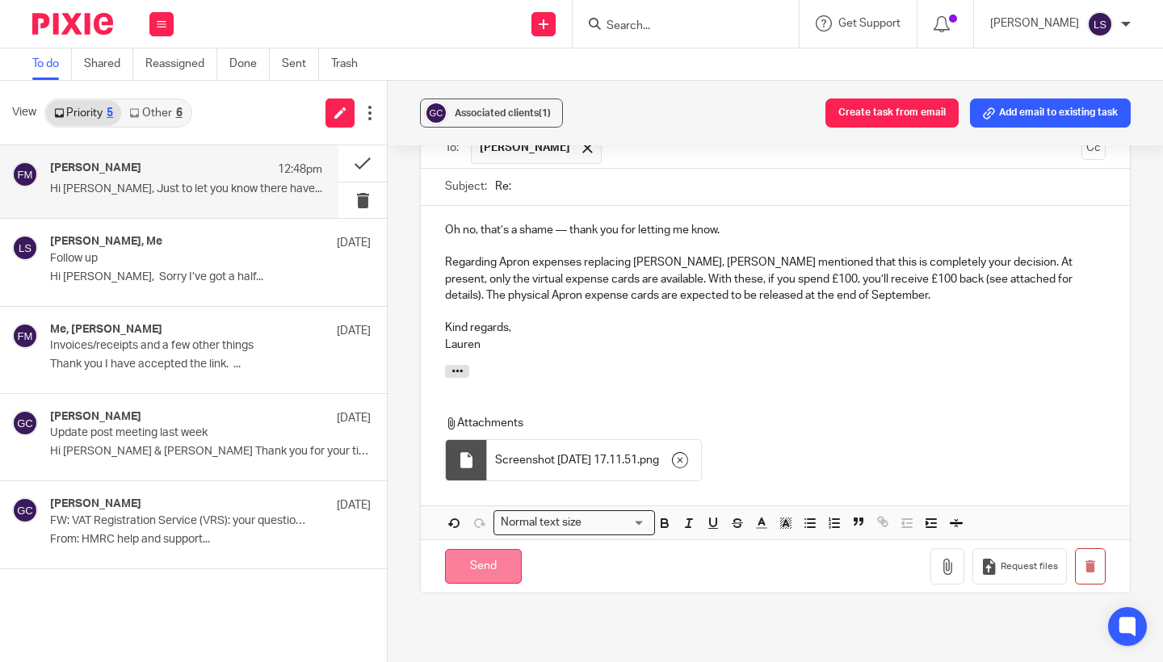
click at [464, 262] on input "Send" at bounding box center [483, 566] width 77 height 35
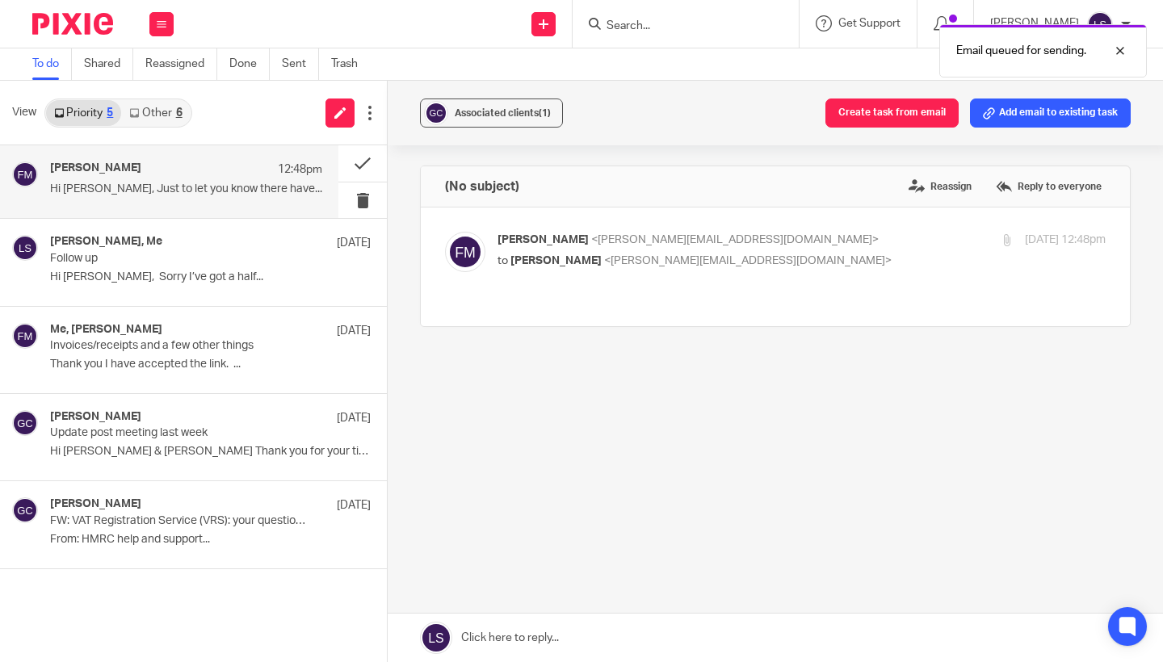
scroll to position [0, 0]
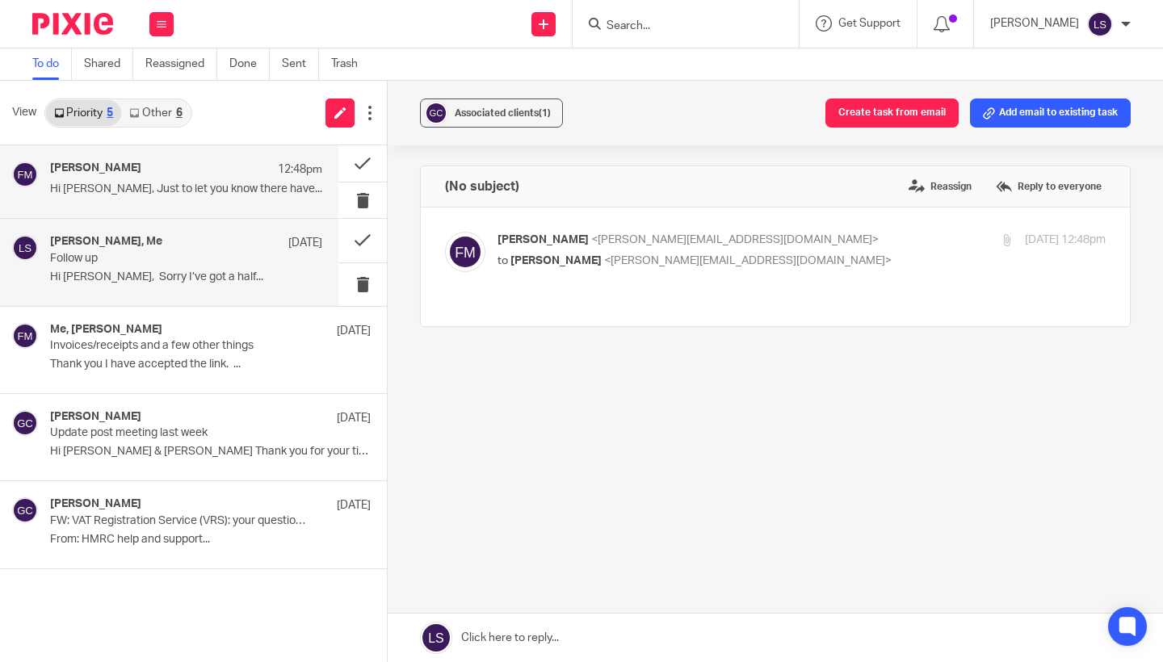
click at [229, 262] on p "Hi [PERSON_NAME], Sorry I’ve got a half..." at bounding box center [186, 278] width 272 height 14
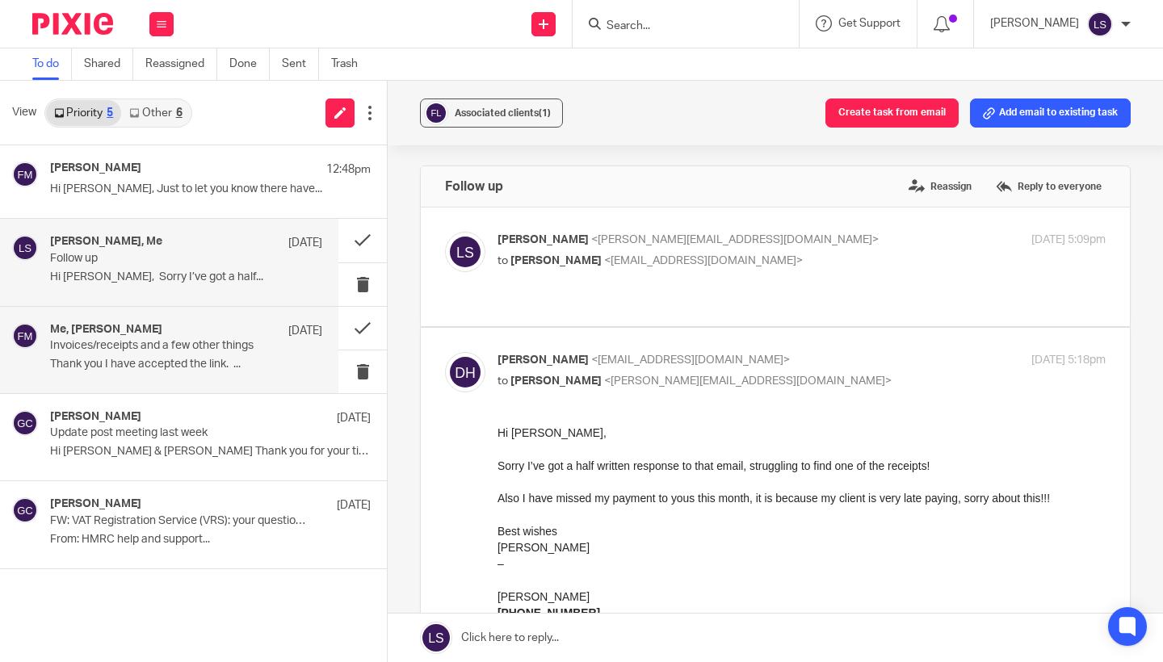
click at [219, 262] on p "Thank you I have accepted the link. ..." at bounding box center [186, 365] width 272 height 14
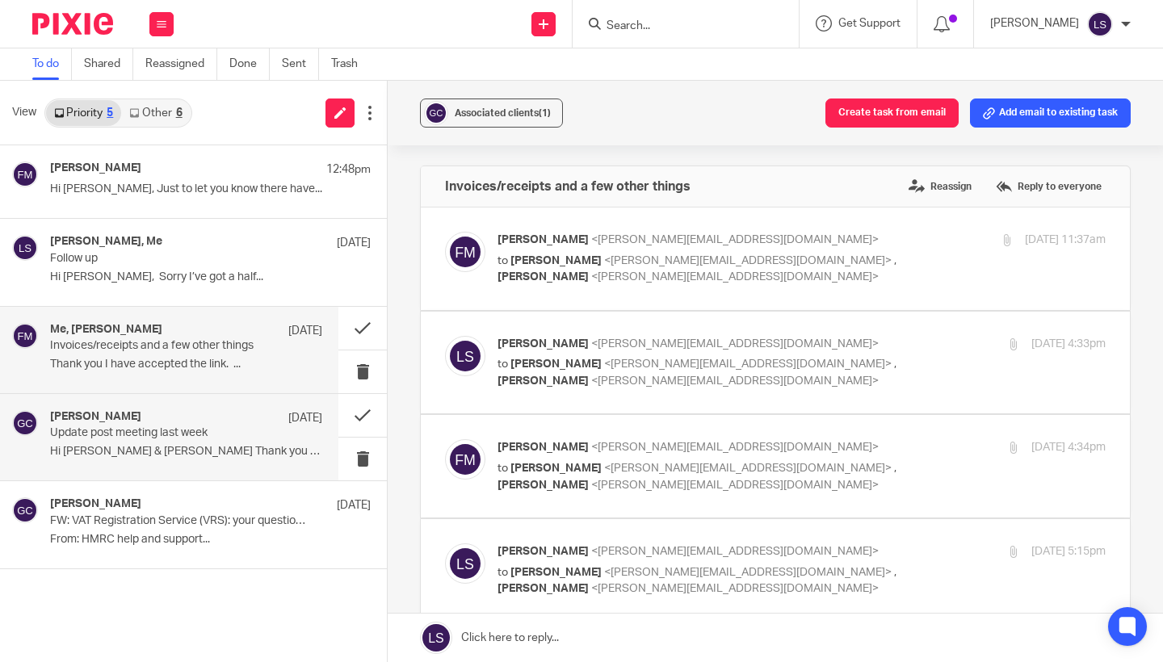
click at [199, 262] on p "Update post meeting last week" at bounding box center [159, 433] width 218 height 14
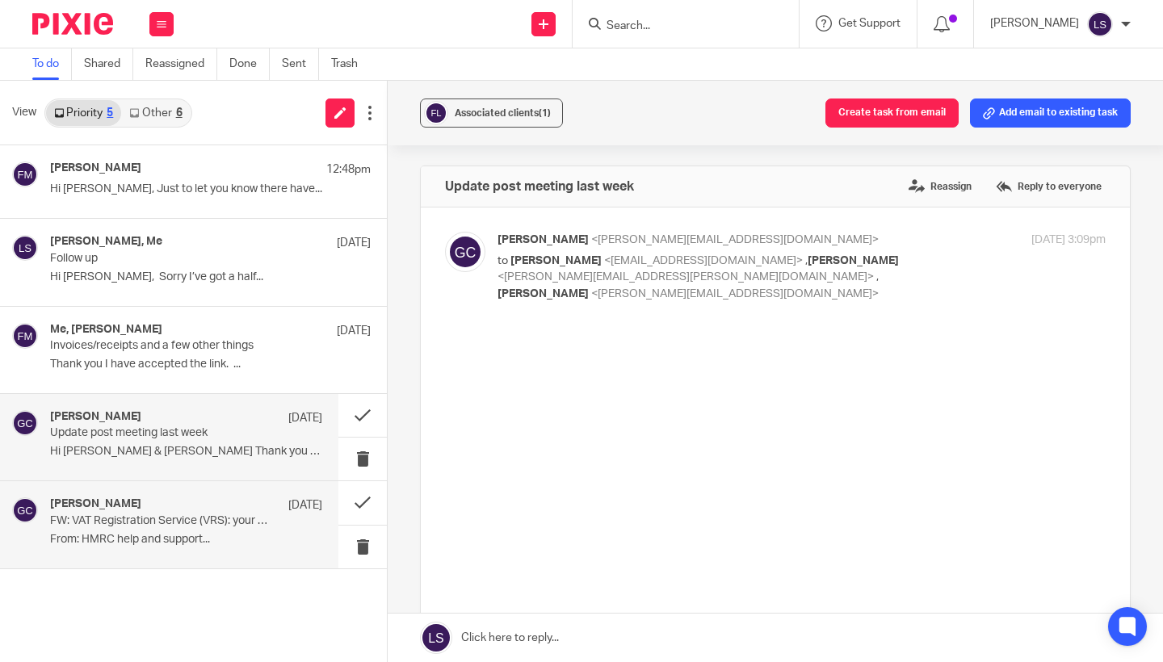
click at [198, 262] on p "FW: VAT Registration Service (VRS): your questions answered" at bounding box center [159, 521] width 218 height 14
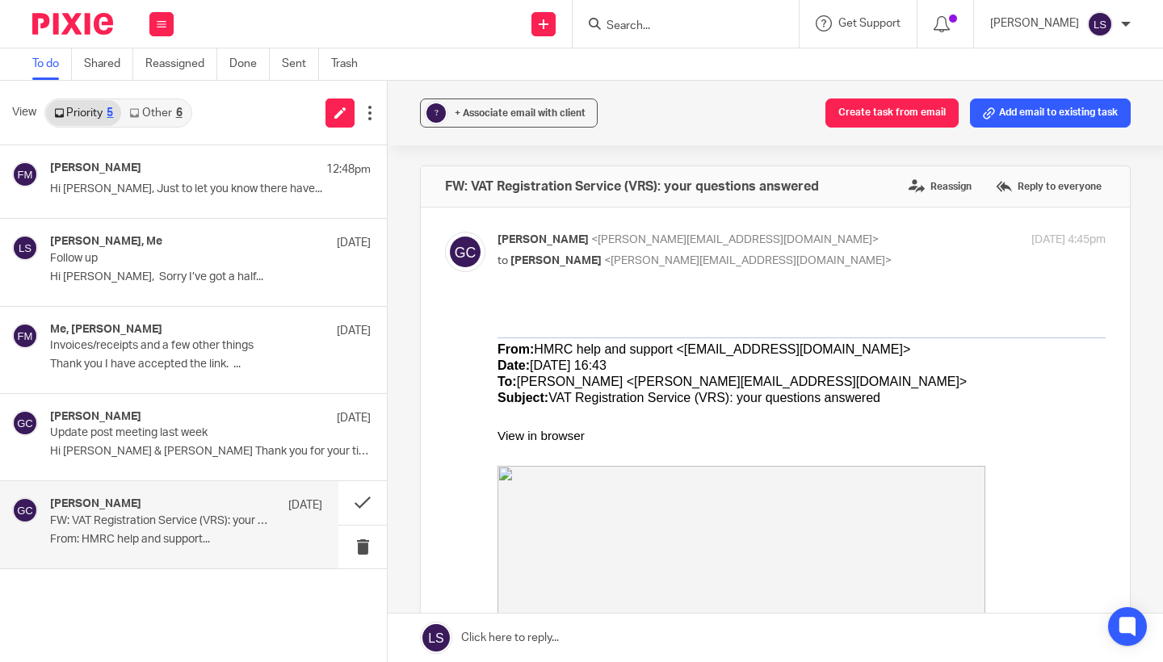
click at [179, 116] on div "6" at bounding box center [179, 112] width 6 height 11
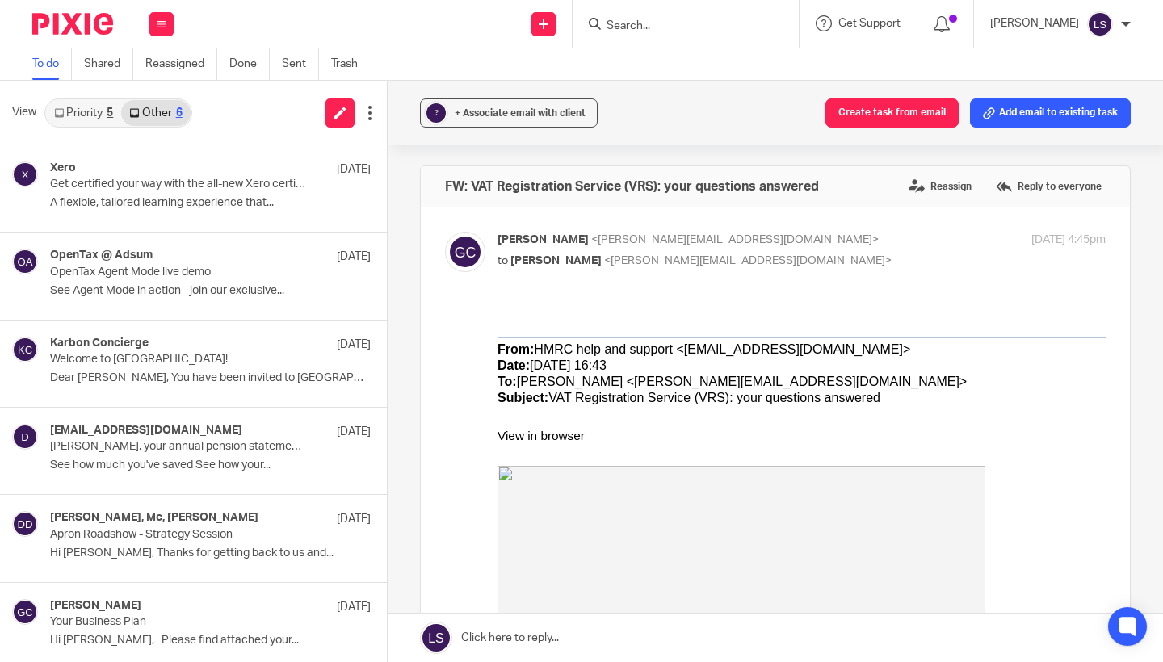
click at [102, 106] on link "Priority 5" at bounding box center [83, 113] width 75 height 26
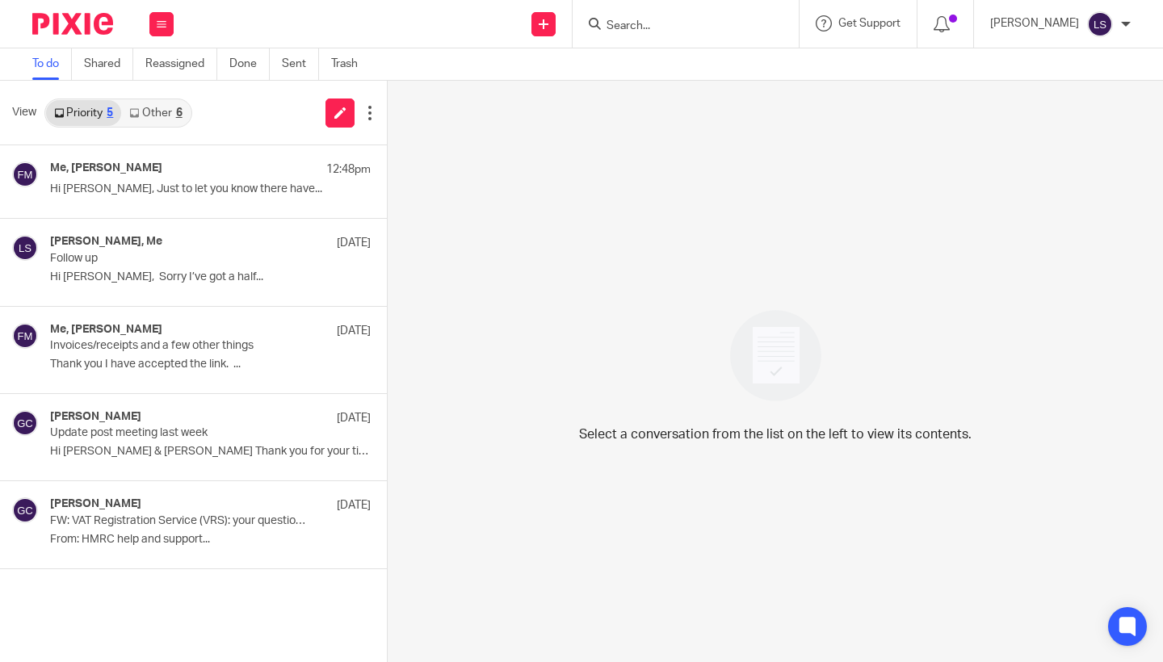
click at [179, 104] on link "Other 6" at bounding box center [155, 113] width 69 height 26
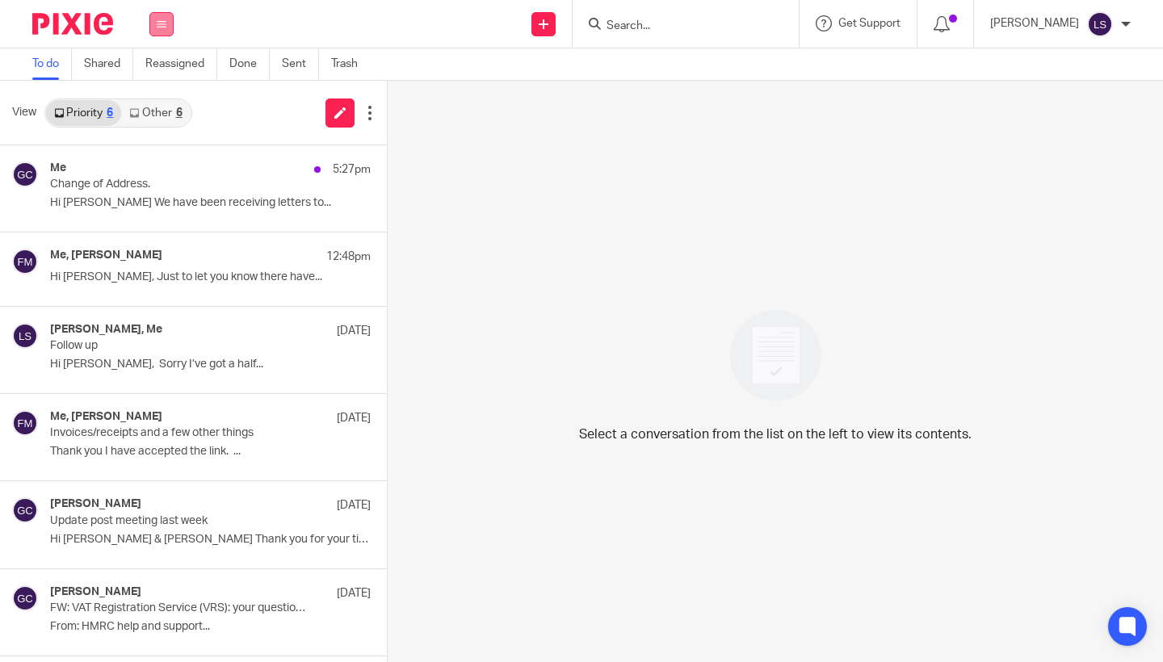
click at [161, 24] on icon at bounding box center [162, 24] width 10 height 10
click at [161, 102] on link "Email" at bounding box center [154, 98] width 29 height 11
click at [171, 118] on link "Other 6" at bounding box center [155, 113] width 69 height 26
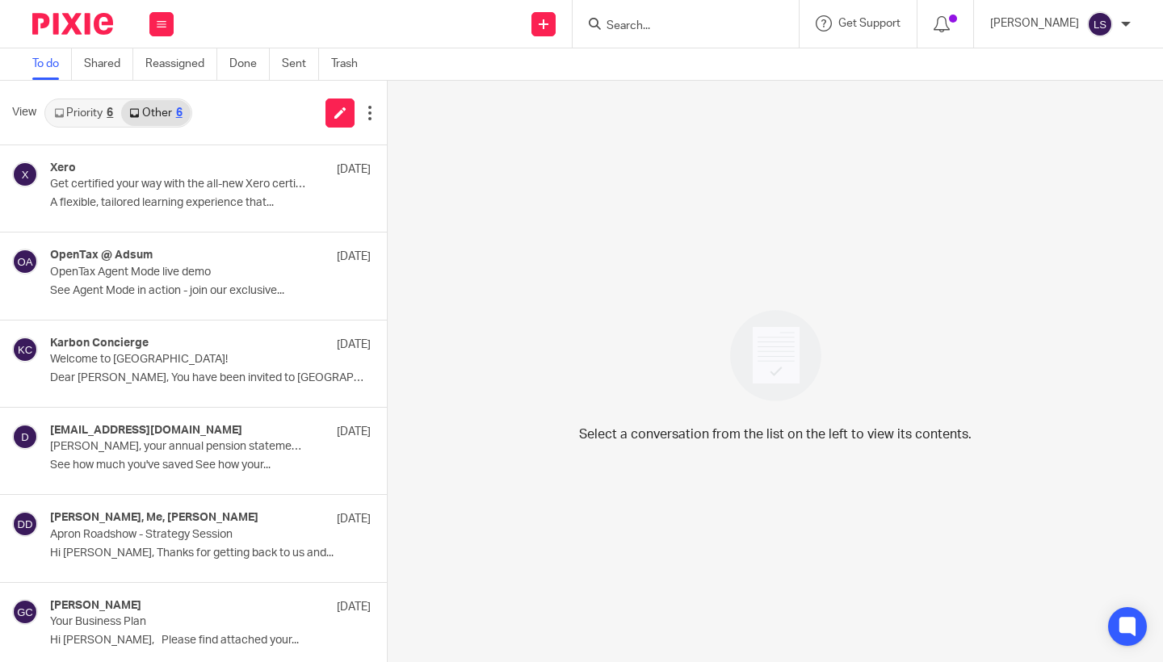
click at [78, 111] on link "Priority 6" at bounding box center [83, 113] width 75 height 26
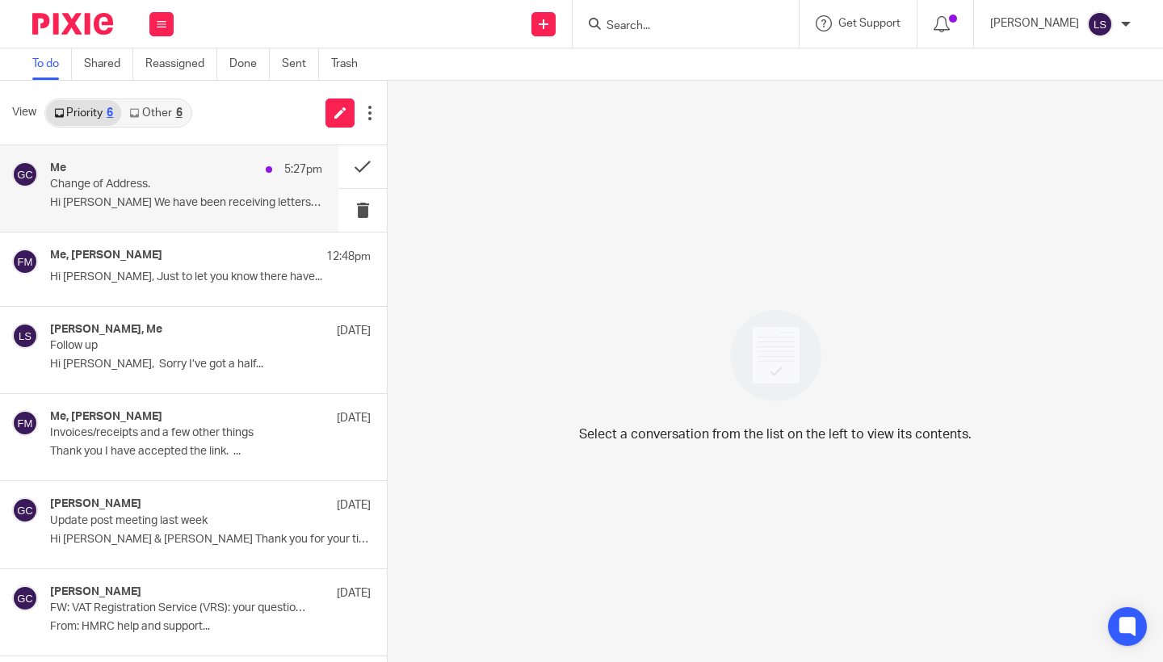
click at [111, 182] on p "Change of Address." at bounding box center [159, 185] width 218 height 14
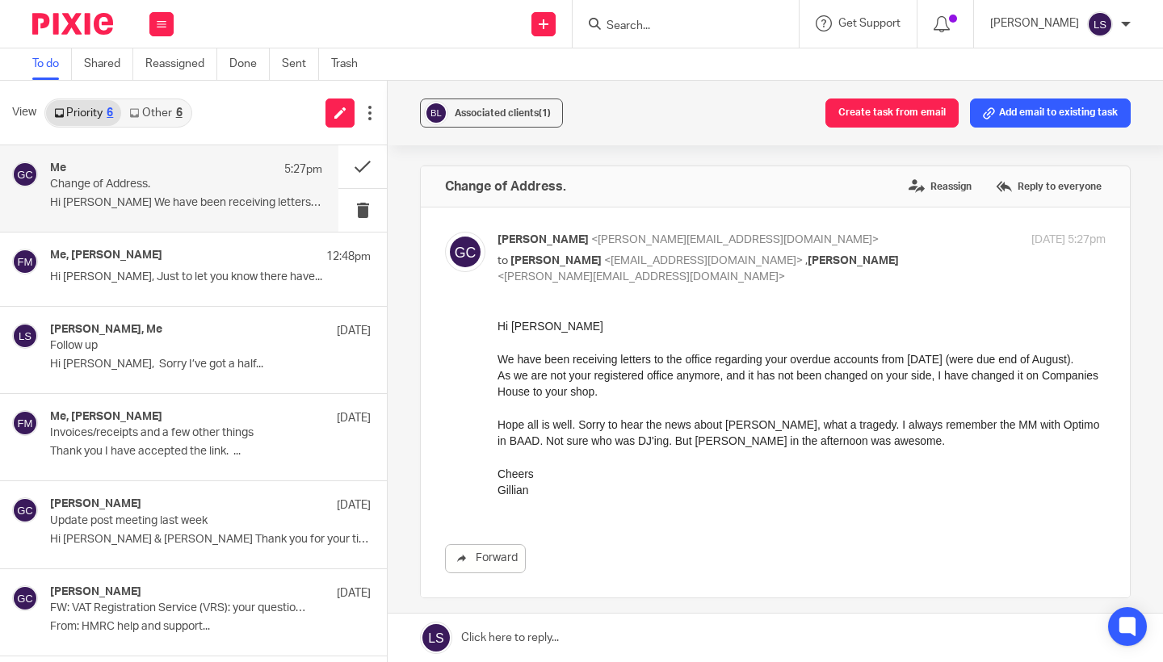
click at [640, 439] on p "Hope all is well. Sorry to hear the news about [PERSON_NAME], what a tragedy. I…" at bounding box center [801, 432] width 608 height 33
click at [669, 497] on p "Gillian" at bounding box center [801, 489] width 608 height 16
drag, startPoint x: 652, startPoint y: 456, endPoint x: 720, endPoint y: 455, distance: 68.6
click at [720, 449] on p "Hope all is well. Sorry to hear the news about [PERSON_NAME], what a tragedy. I…" at bounding box center [801, 432] width 608 height 33
copy p "Larry Laverne"
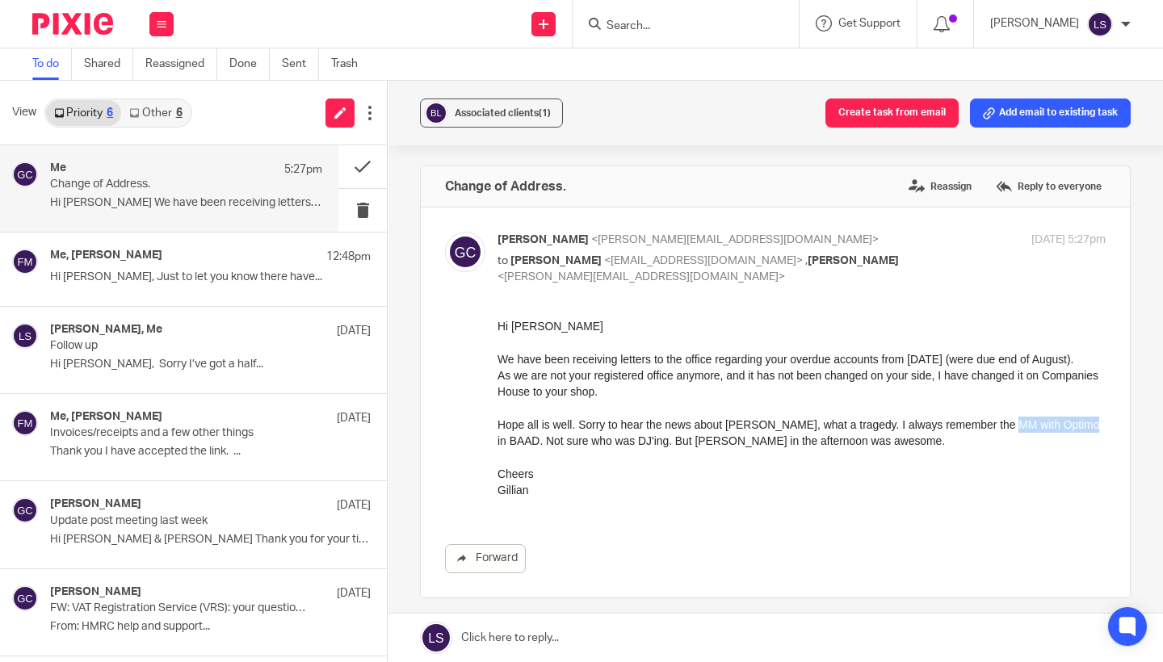
drag, startPoint x: 1018, startPoint y: 439, endPoint x: 1094, endPoint y: 438, distance: 76.7
click at [1094, 438] on p "Hope all is well. Sorry to hear the news about [PERSON_NAME], what a tragedy. I…" at bounding box center [801, 432] width 608 height 33
copy p "Optimo in BAAD"
click at [164, 23] on icon at bounding box center [162, 24] width 10 height 10
click at [157, 100] on link "Email" at bounding box center [154, 98] width 29 height 11
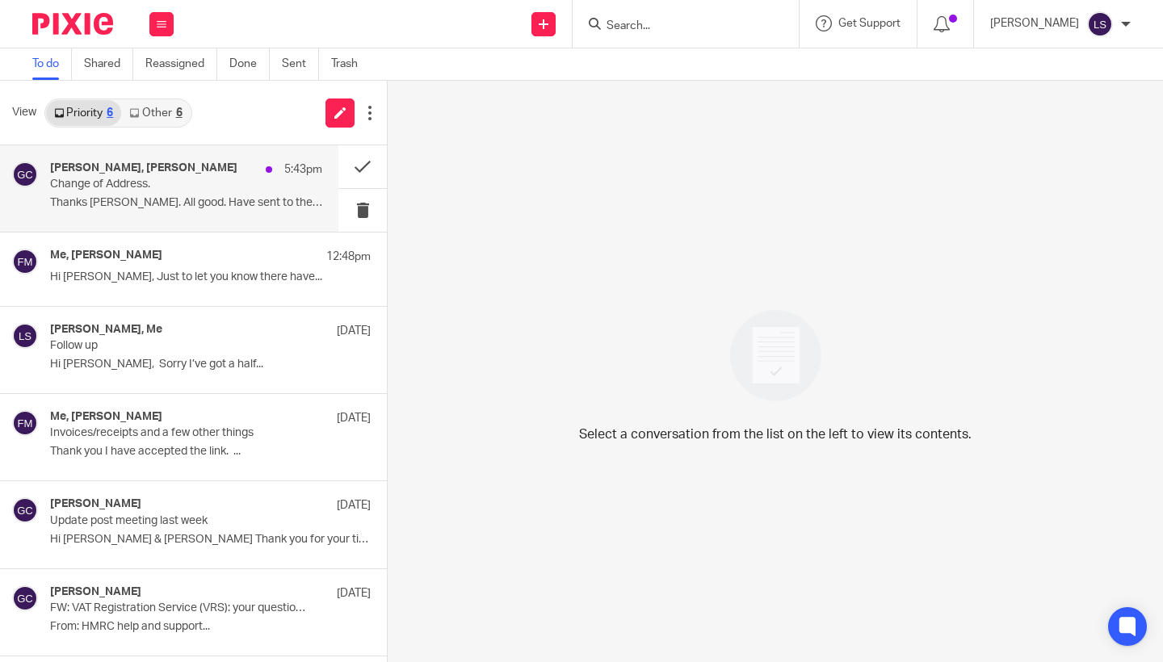
click at [176, 183] on p "Change of Address." at bounding box center [159, 185] width 218 height 14
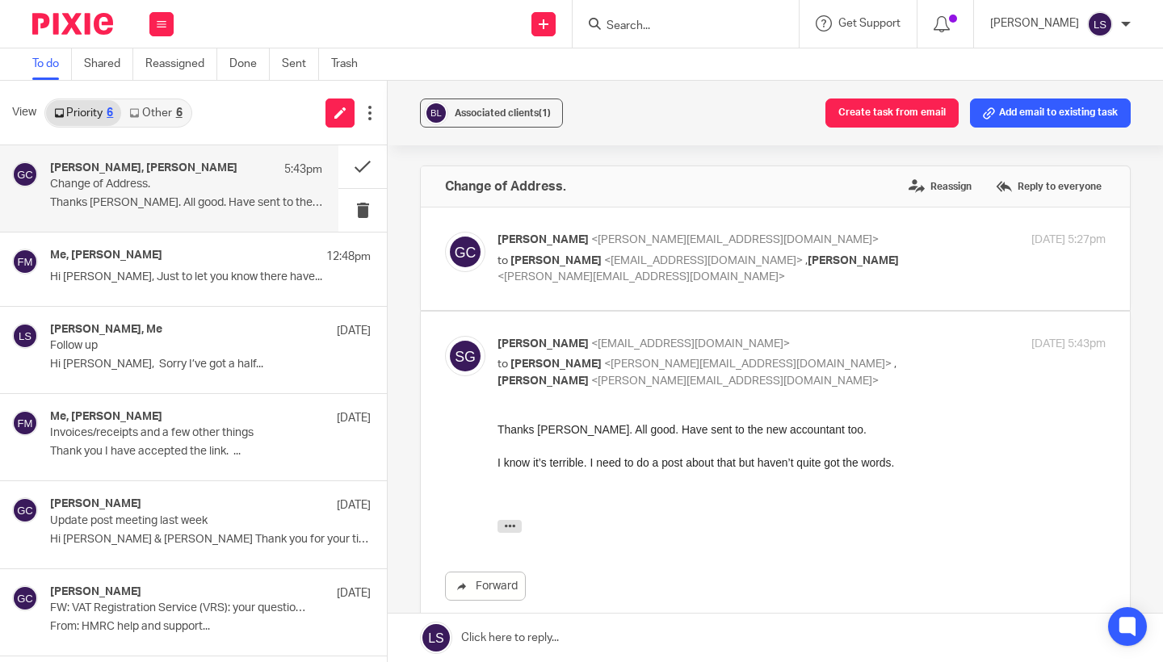
click at [891, 298] on label at bounding box center [775, 259] width 709 height 103
click at [445, 232] on input "checkbox" at bounding box center [444, 231] width 1 height 1
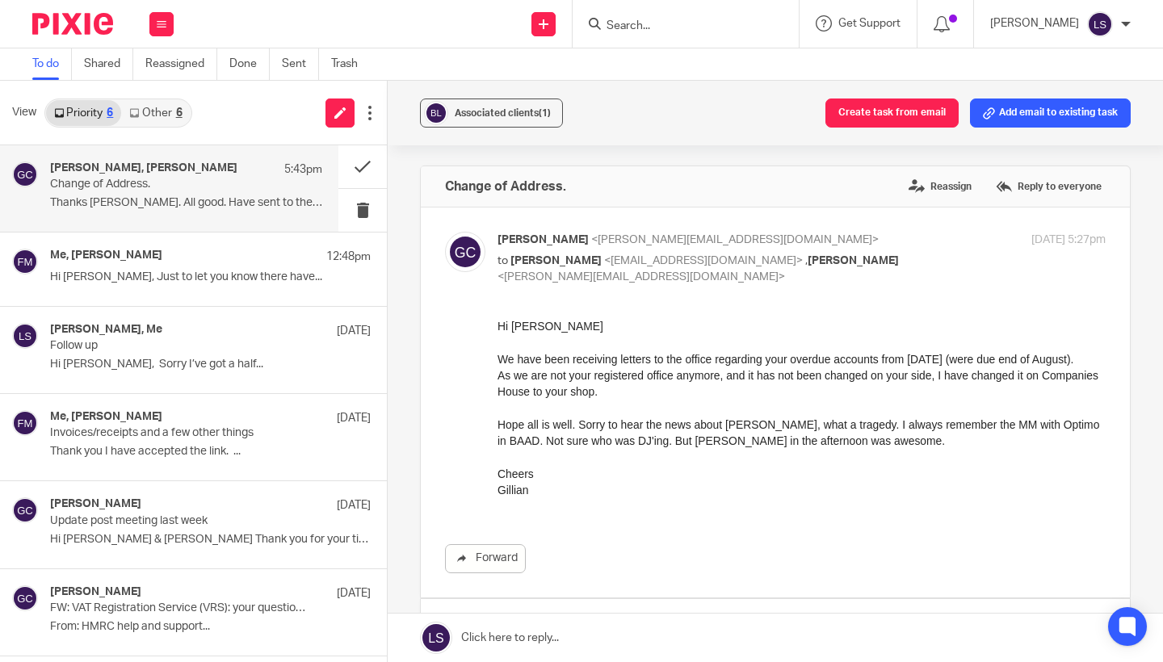
click at [852, 262] on p "to [PERSON_NAME] <[EMAIL_ADDRESS][DOMAIN_NAME]> , [PERSON_NAME] <[EMAIL_ADDRESS…" at bounding box center [699, 269] width 405 height 33
checkbox input "false"
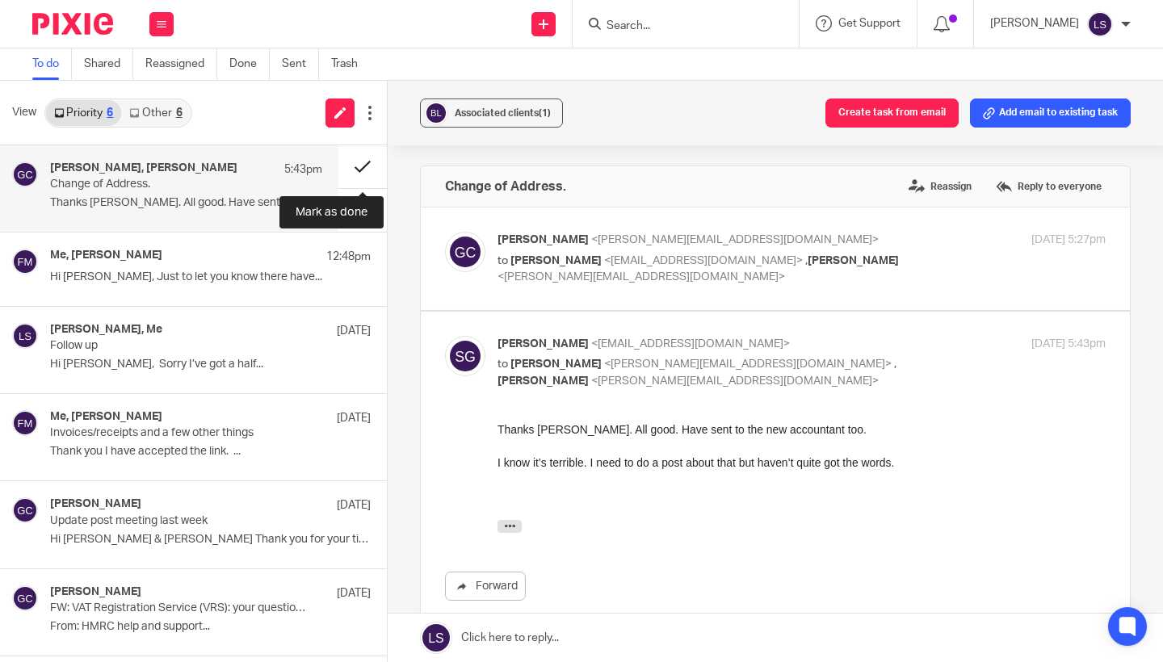
click at [373, 181] on button at bounding box center [362, 166] width 48 height 43
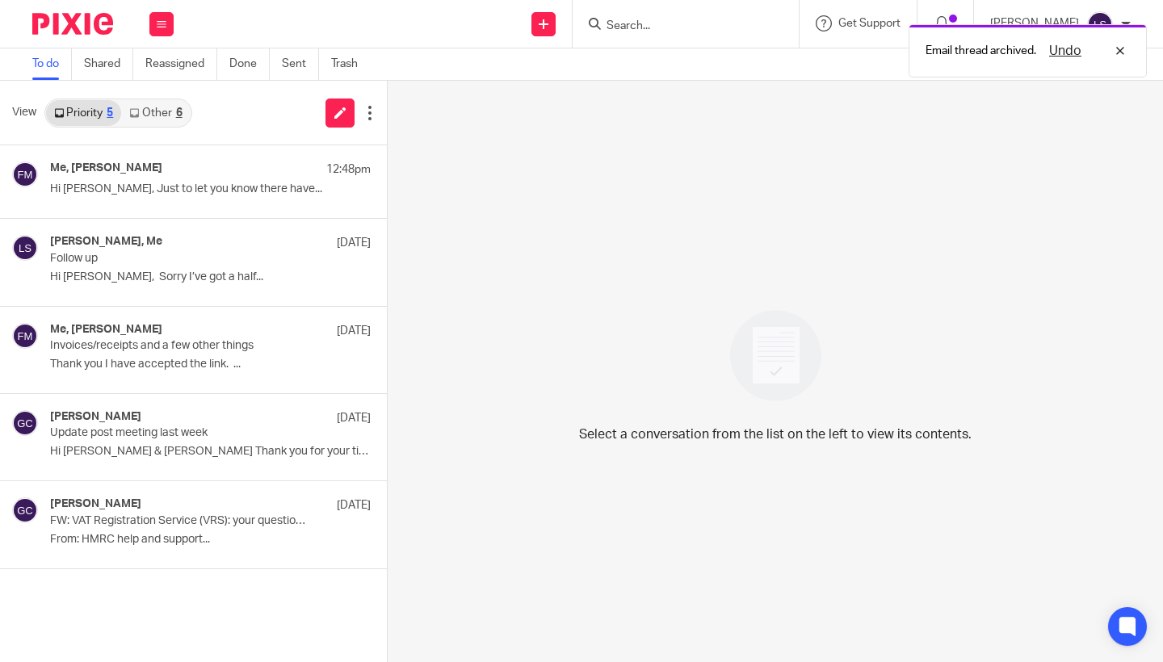
click at [181, 111] on div "6" at bounding box center [179, 112] width 6 height 11
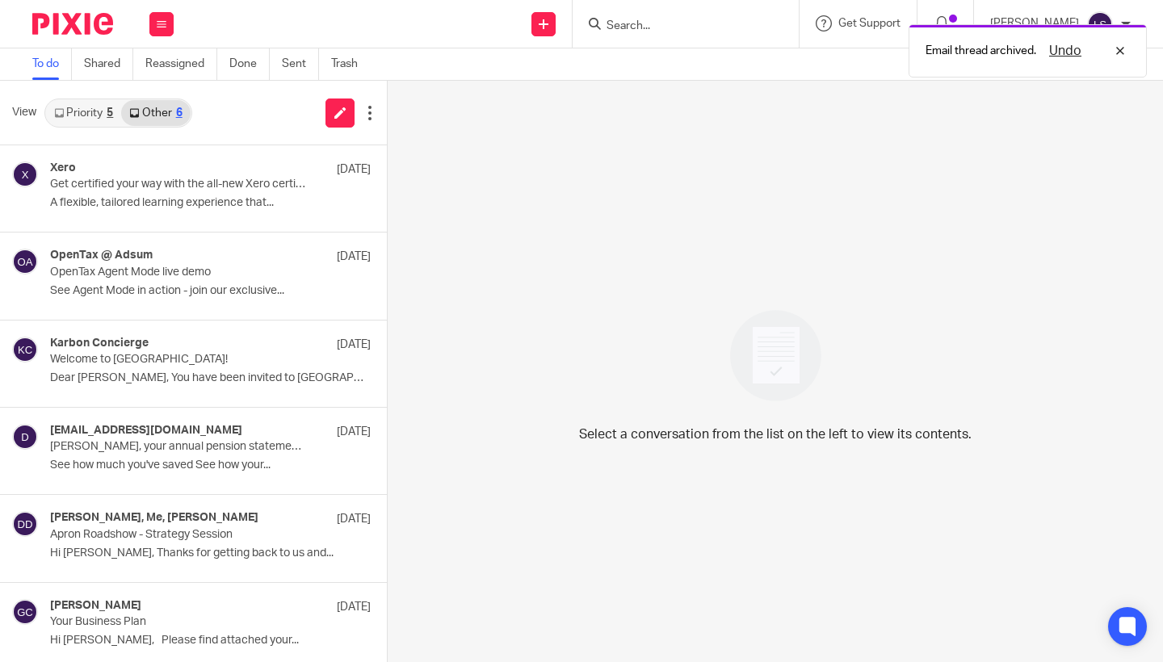
click at [73, 113] on link "Priority 5" at bounding box center [83, 113] width 75 height 26
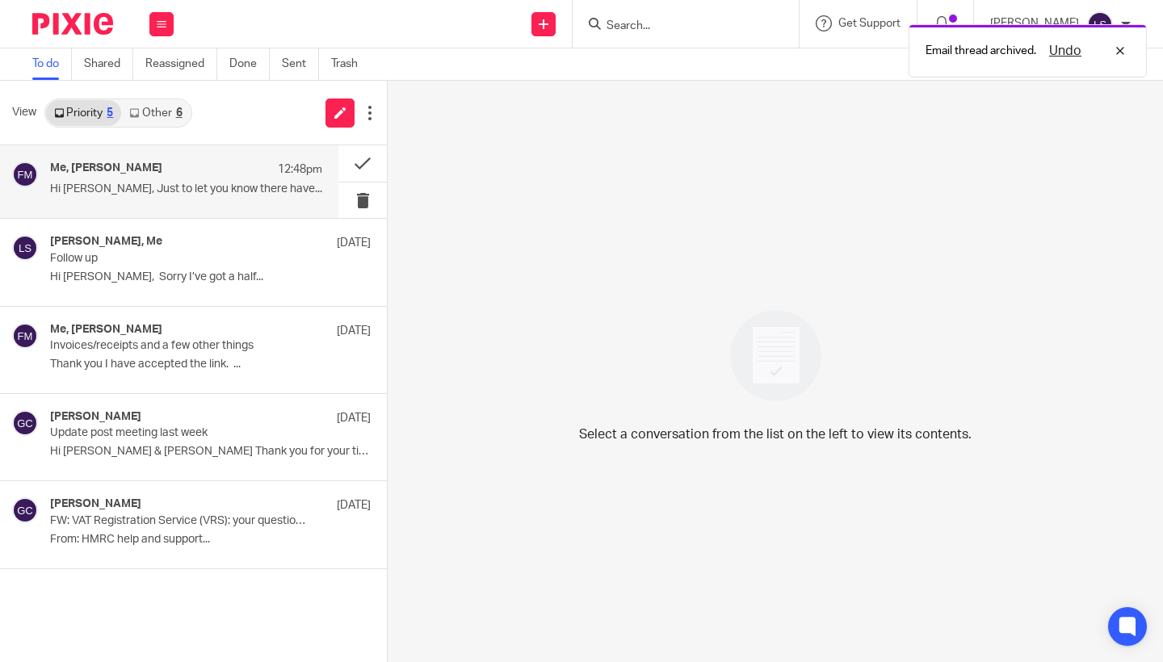
click at [120, 182] on div "Me, [PERSON_NAME] 12:48pm Hi [PERSON_NAME], Just to let you know there have..." at bounding box center [186, 182] width 272 height 40
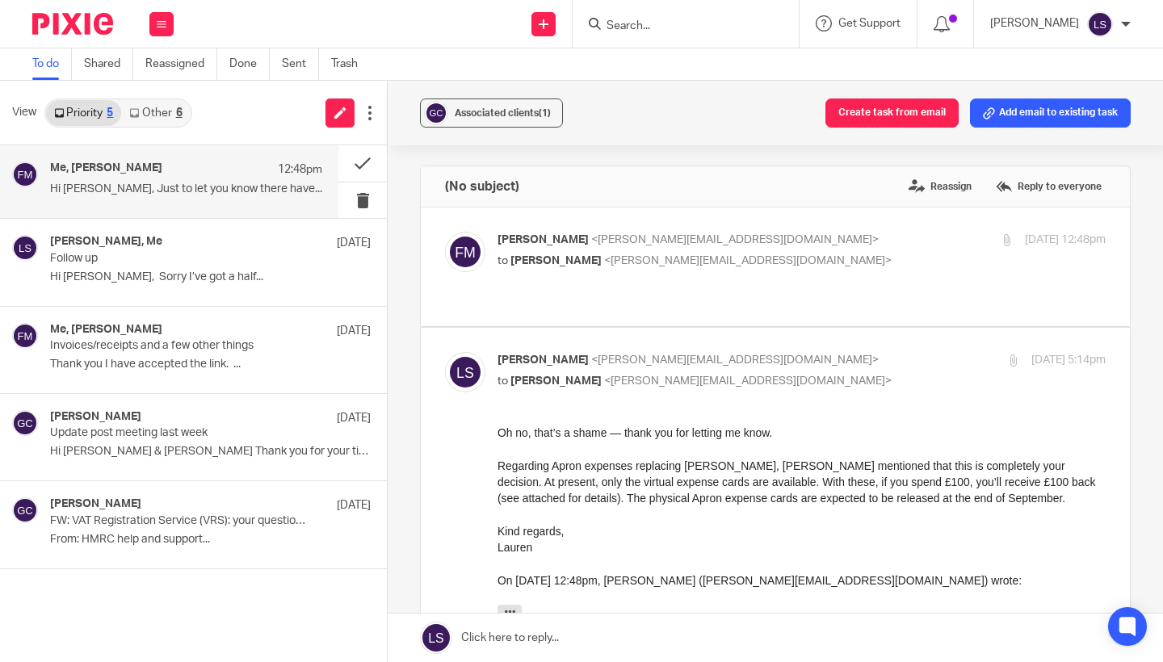
click at [832, 373] on p "to [PERSON_NAME] <[PERSON_NAME][EMAIL_ADDRESS][DOMAIN_NAME]>" at bounding box center [699, 381] width 405 height 17
checkbox input "false"
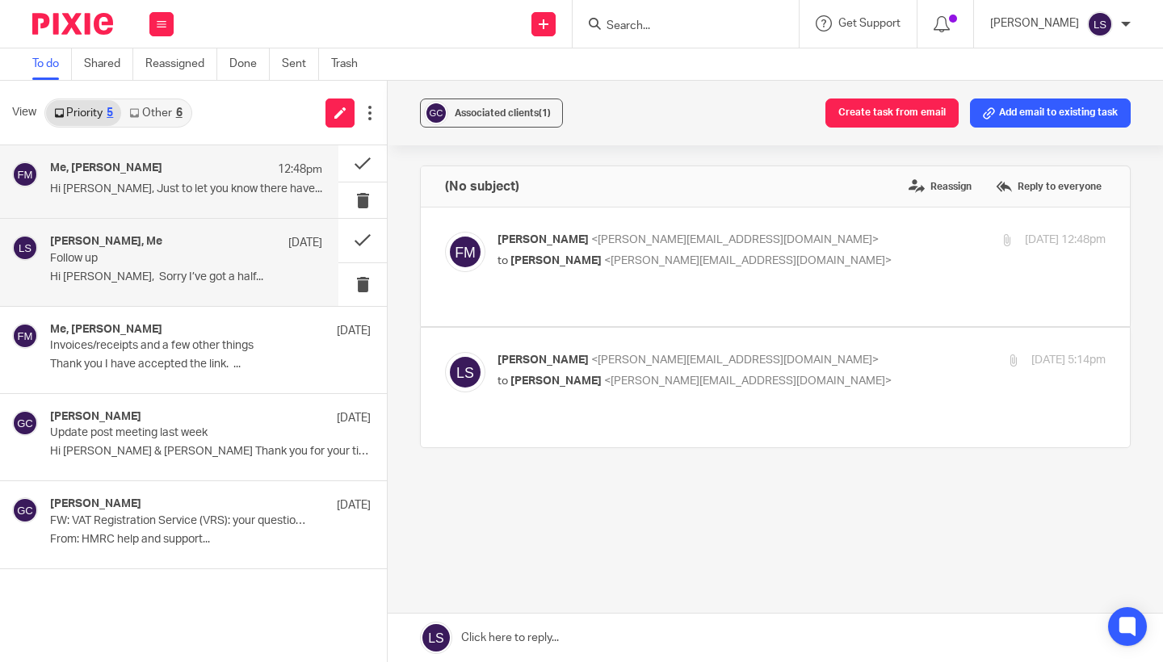
click at [174, 271] on p "Hi [PERSON_NAME], Sorry I’ve got a half..." at bounding box center [186, 278] width 272 height 14
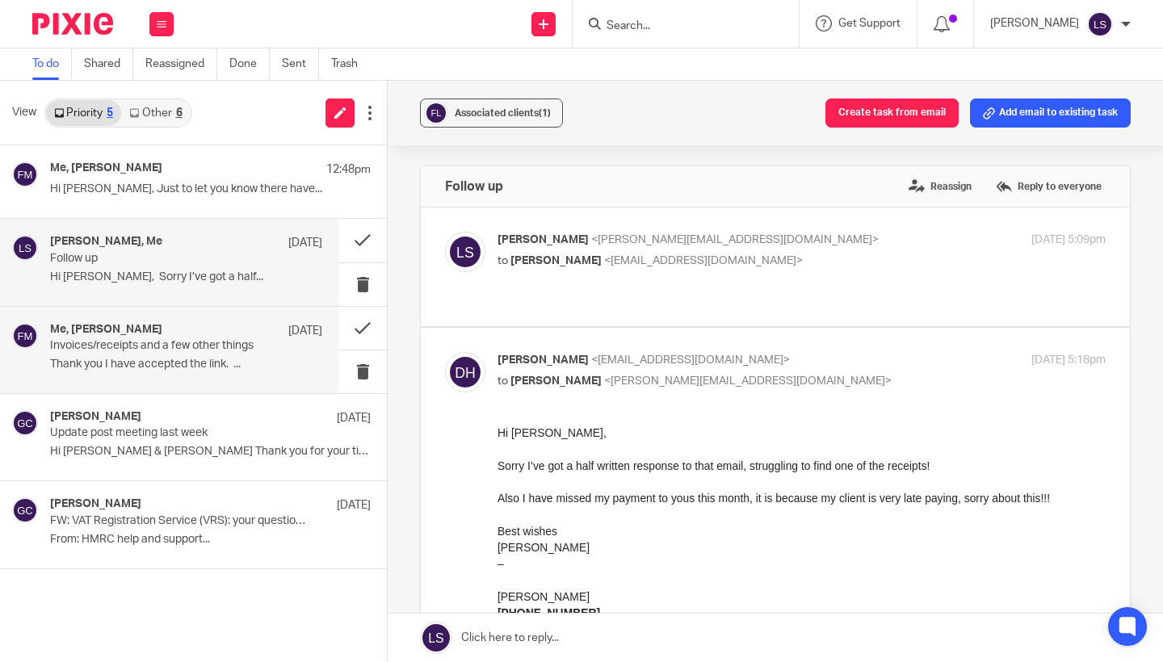
click at [164, 347] on p "Invoices/receipts and a few other things" at bounding box center [159, 346] width 218 height 14
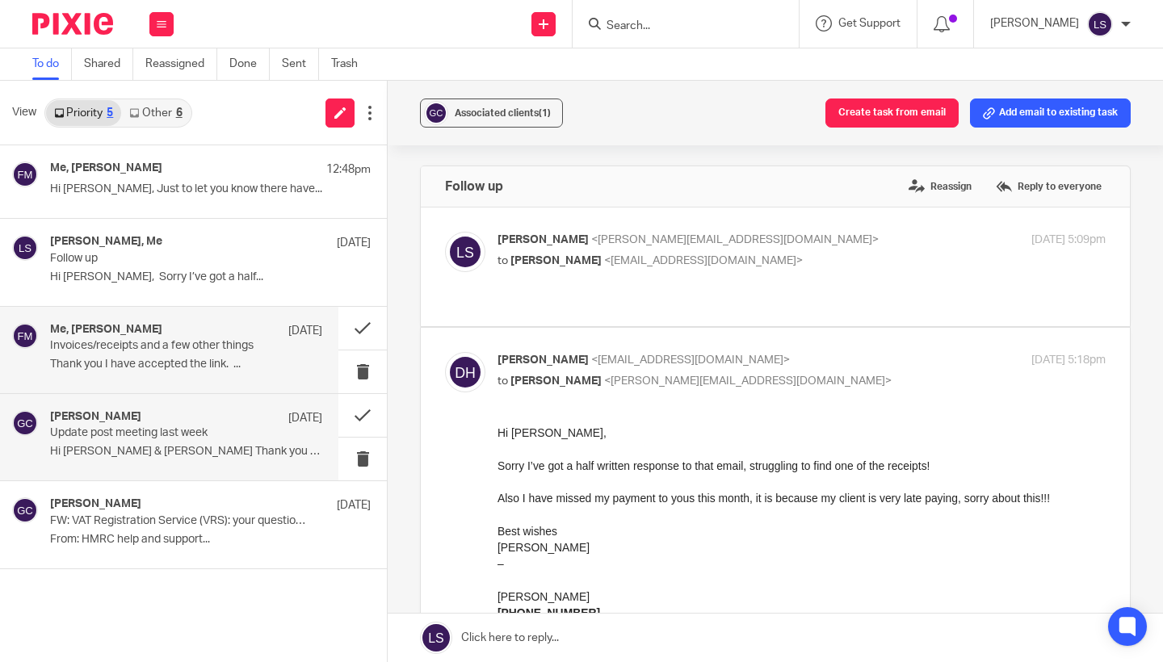
click at [172, 433] on p "Update post meeting last week" at bounding box center [159, 433] width 218 height 14
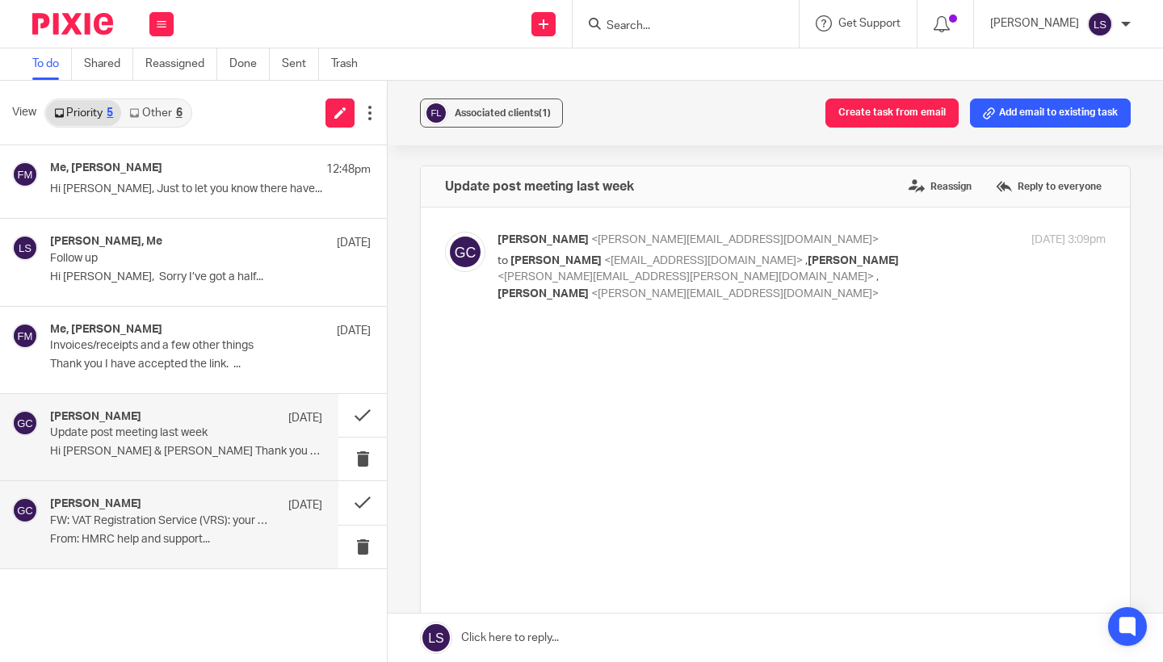
click at [187, 507] on div "Gillian Caughey 19 Oct 2022" at bounding box center [186, 505] width 272 height 16
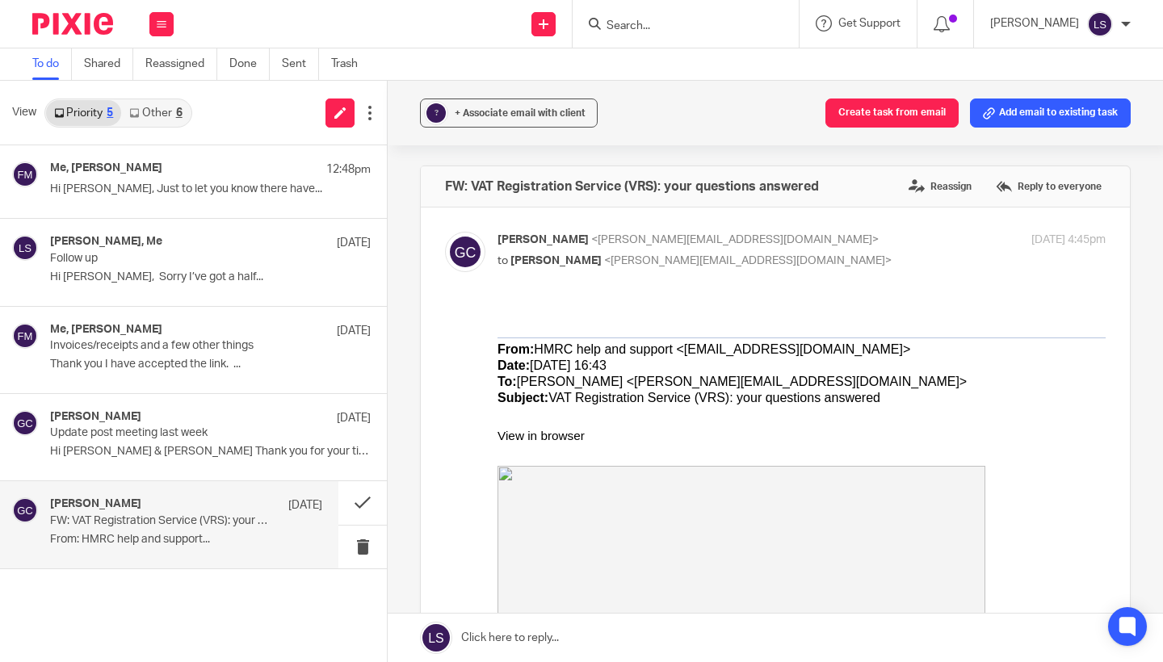
click at [178, 104] on link "Other 6" at bounding box center [155, 113] width 69 height 26
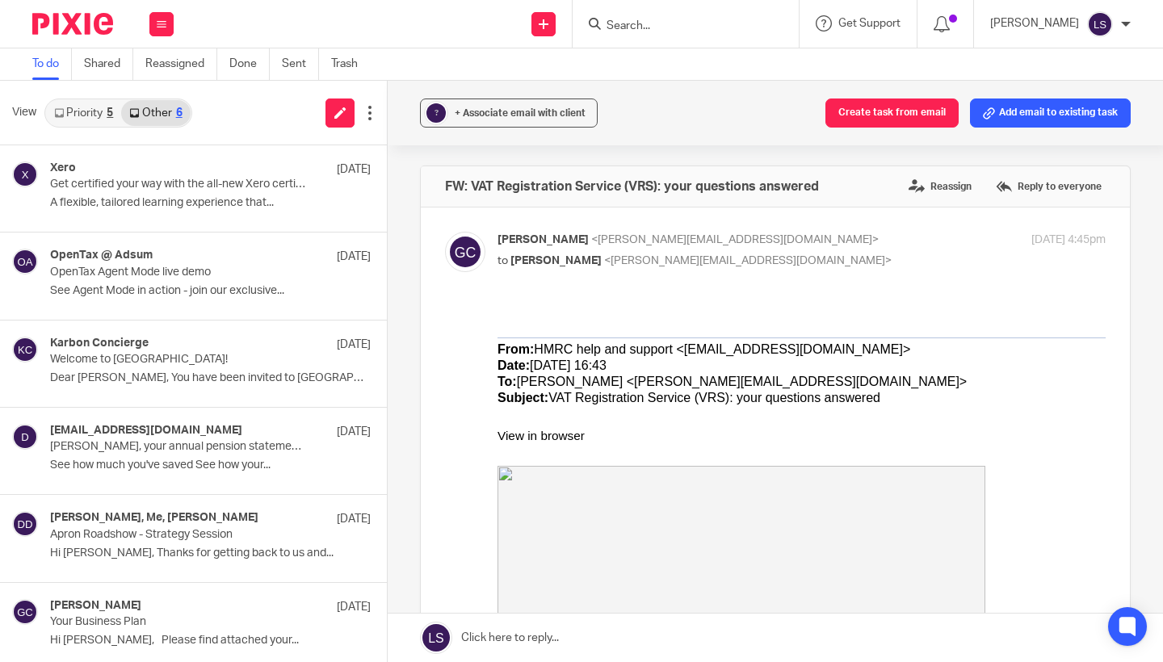
click at [45, 106] on div "View Priority 5 Other 6" at bounding box center [193, 113] width 387 height 65
click at [85, 113] on link "Priority 5" at bounding box center [83, 113] width 75 height 26
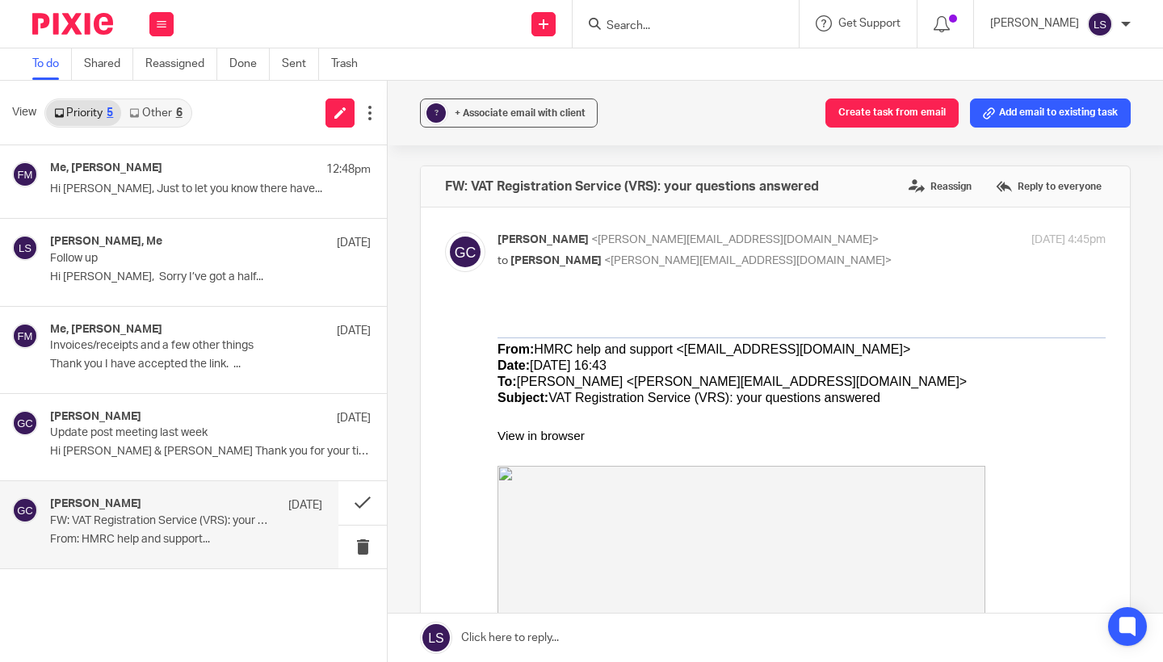
click at [157, 112] on link "Other 6" at bounding box center [155, 113] width 69 height 26
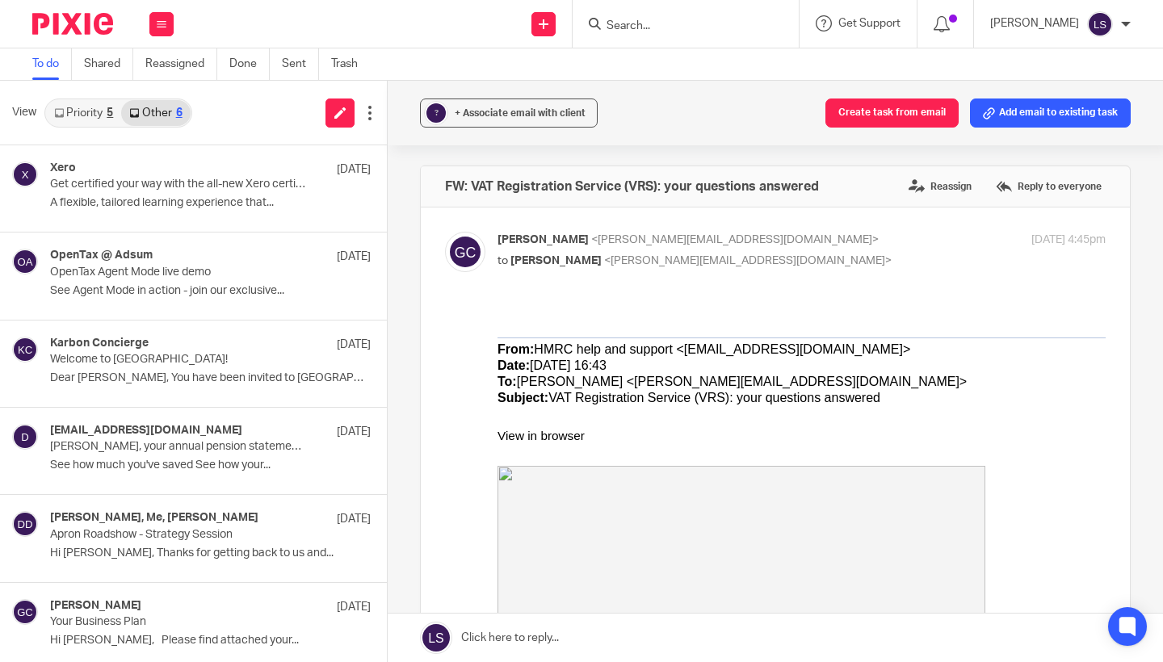
click at [90, 123] on link "Priority 5" at bounding box center [83, 113] width 75 height 26
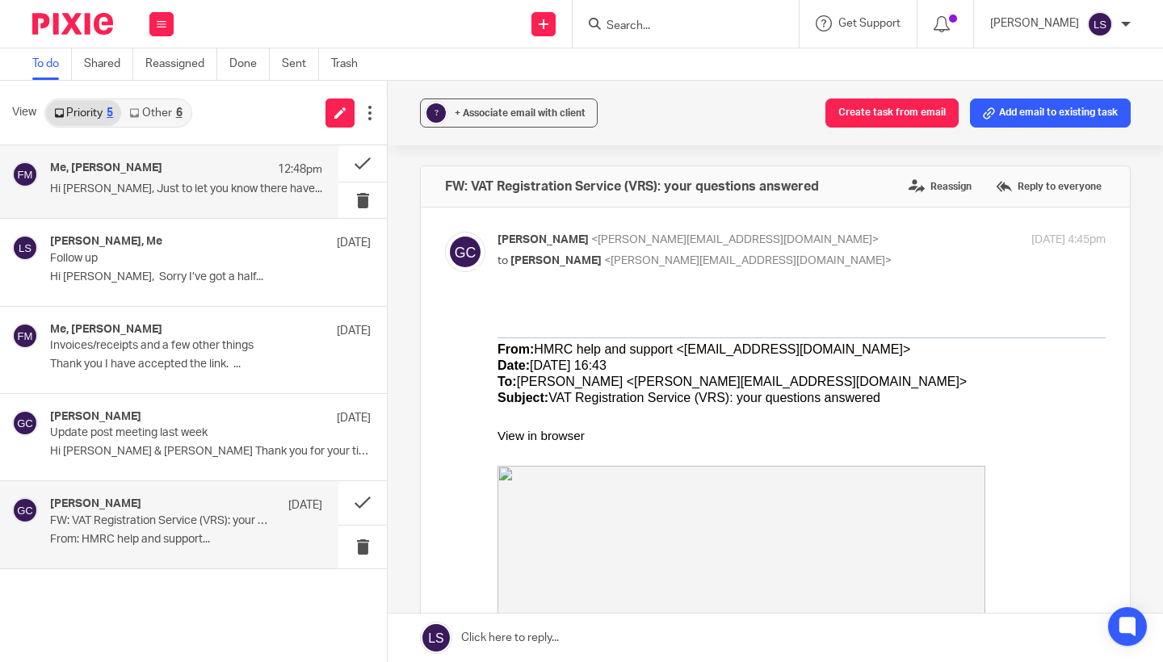
click at [107, 174] on h4 "Me, [PERSON_NAME]" at bounding box center [106, 169] width 112 height 14
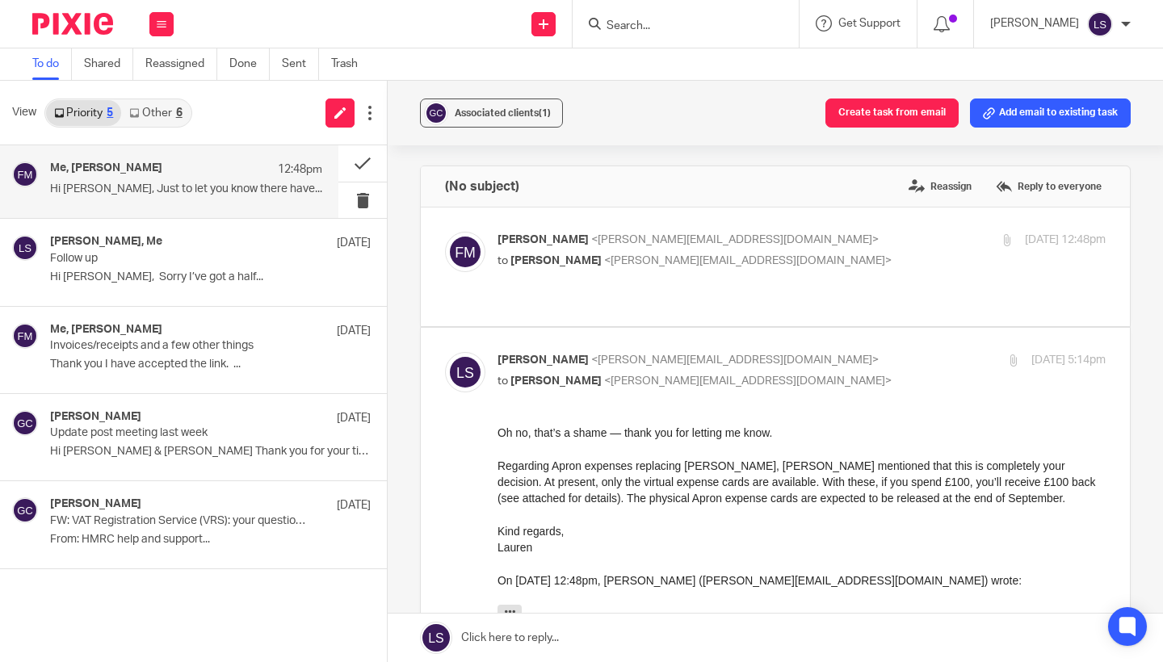
click at [803, 373] on p "to Fiona Minshall <fiona@westendadventure.co.uk>" at bounding box center [699, 381] width 405 height 17
checkbox input "false"
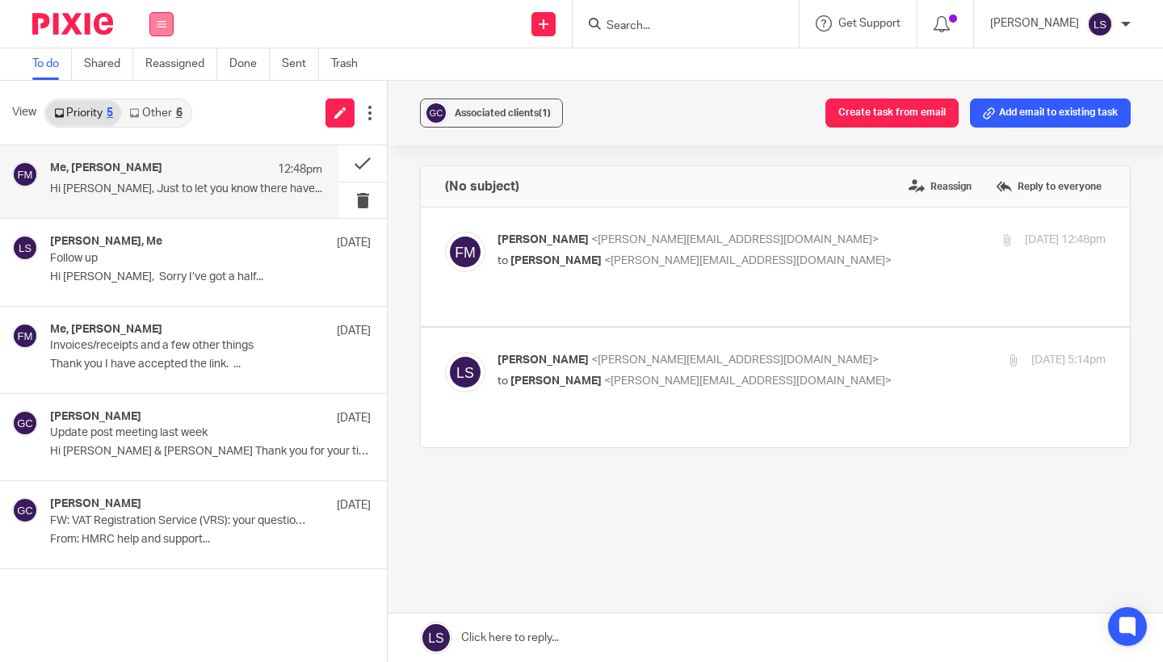
click at [169, 31] on button at bounding box center [161, 24] width 24 height 24
click at [157, 103] on link "Email" at bounding box center [154, 98] width 29 height 11
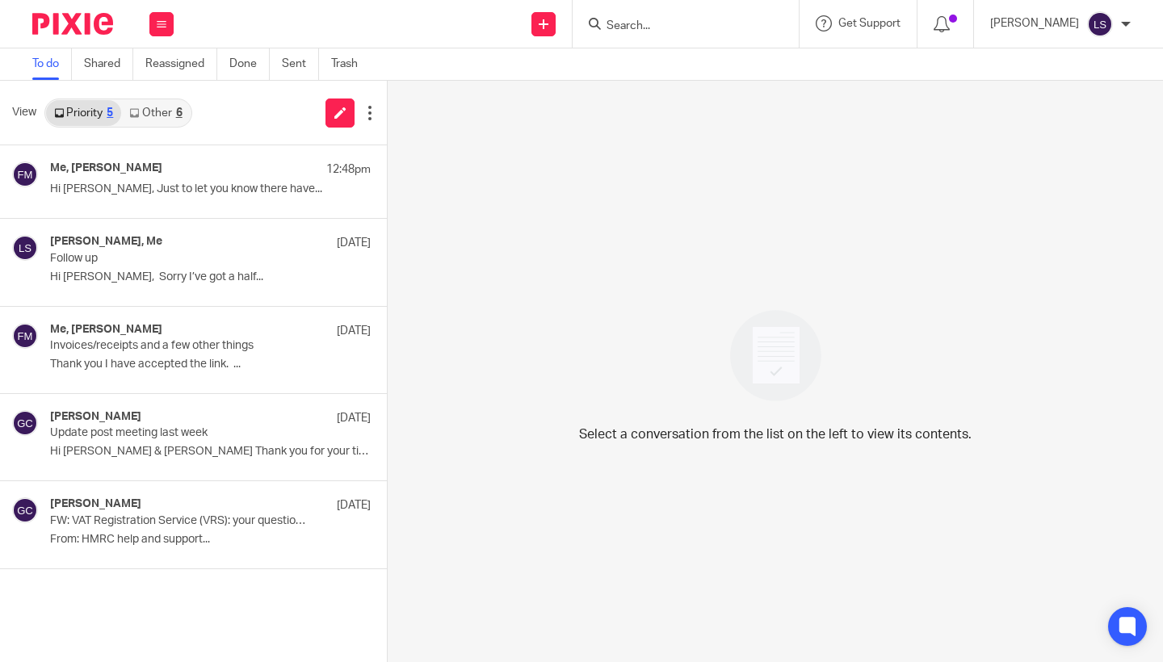
click at [168, 108] on link "Other 6" at bounding box center [155, 113] width 69 height 26
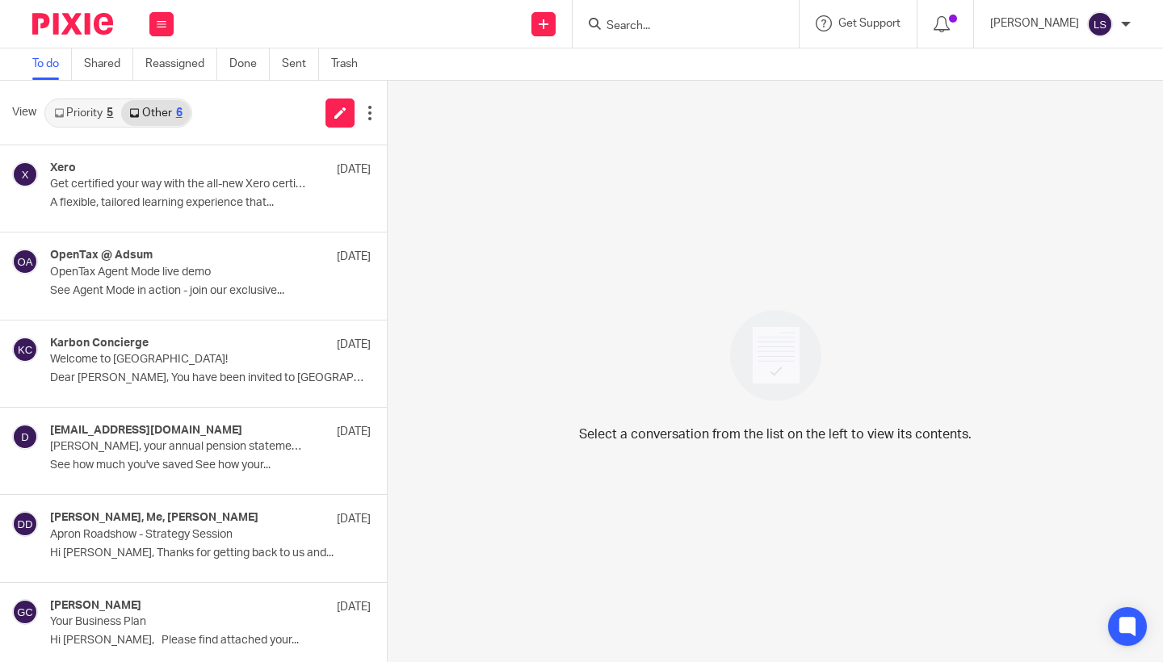
click at [79, 109] on link "Priority 5" at bounding box center [83, 113] width 75 height 26
